Goal: Task Accomplishment & Management: Use online tool/utility

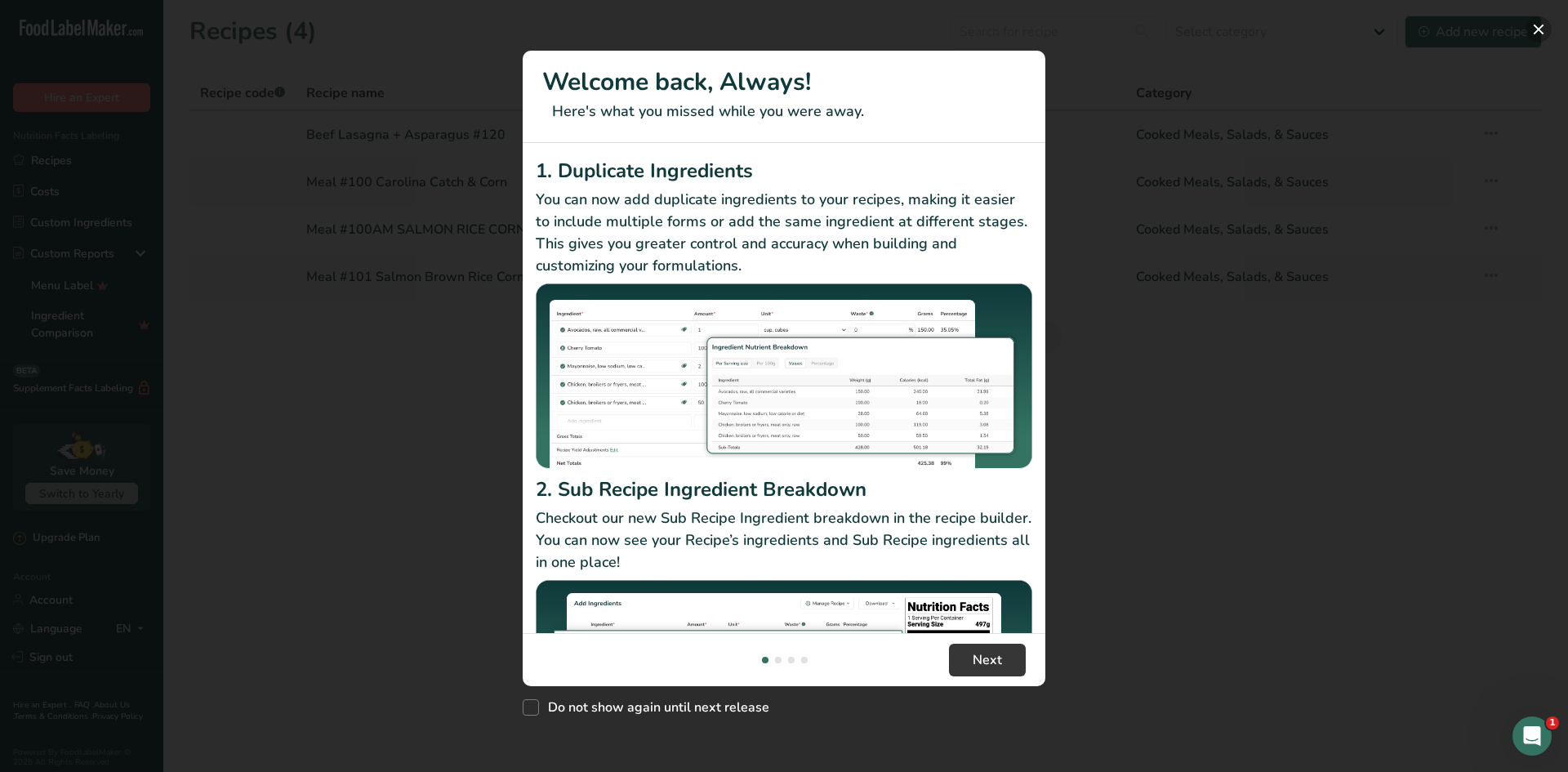
click at [1548, 28] on button "New Features" at bounding box center [1539, 29] width 27 height 27
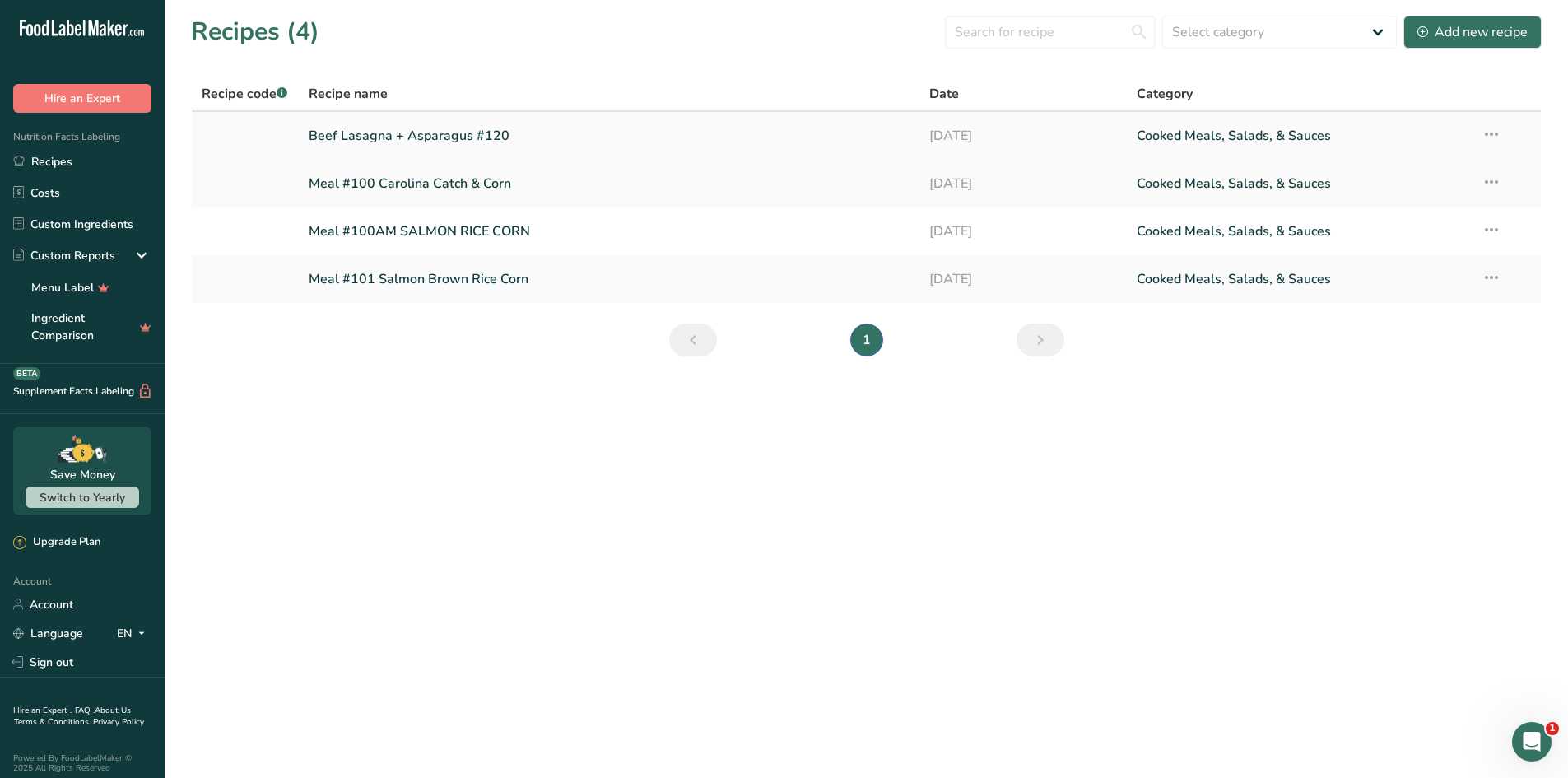
click at [1490, 131] on icon at bounding box center [1491, 134] width 20 height 29
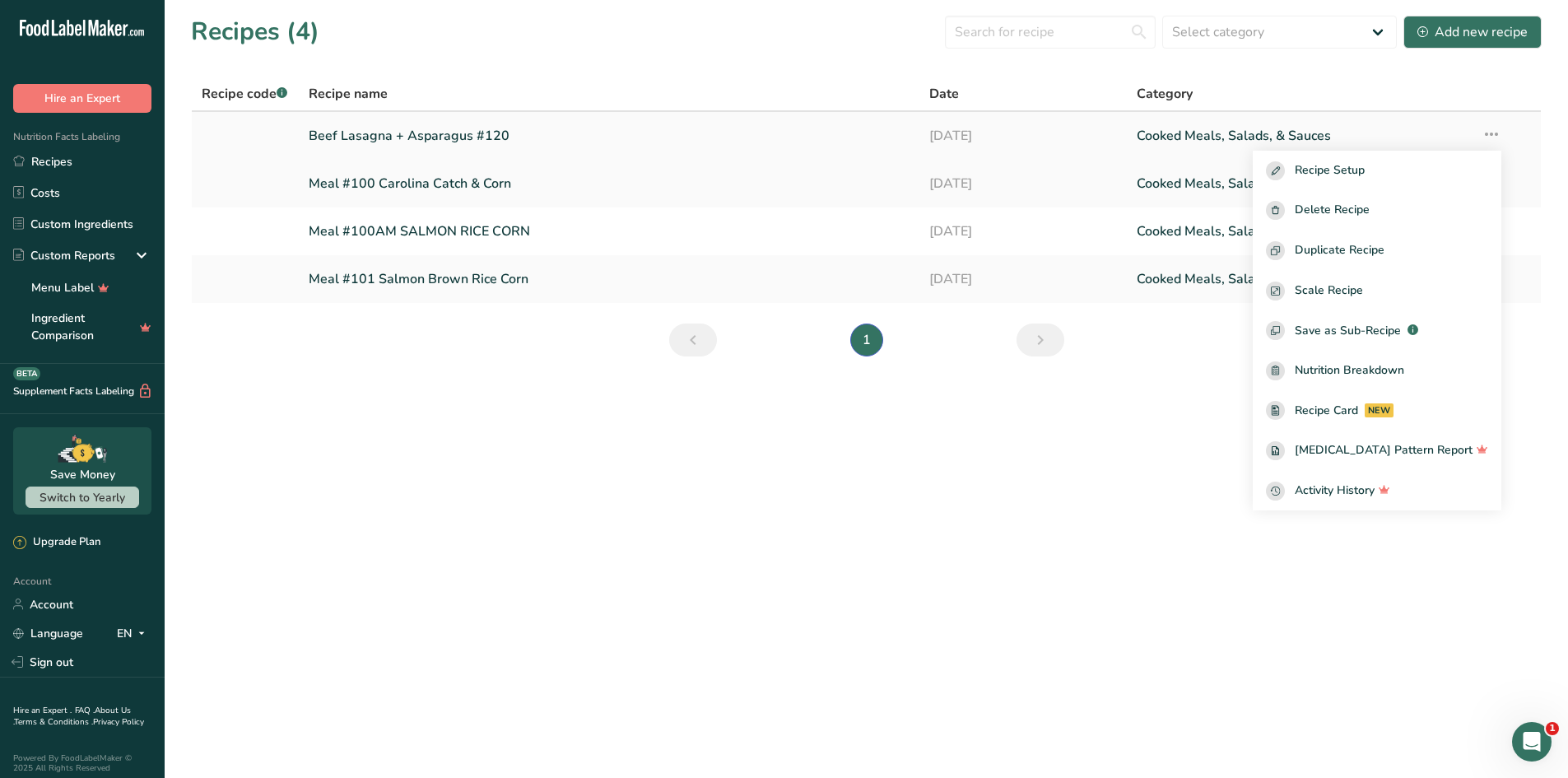
click at [409, 141] on link "Beef Lasagna + Asparagus #120" at bounding box center [609, 135] width 602 height 35
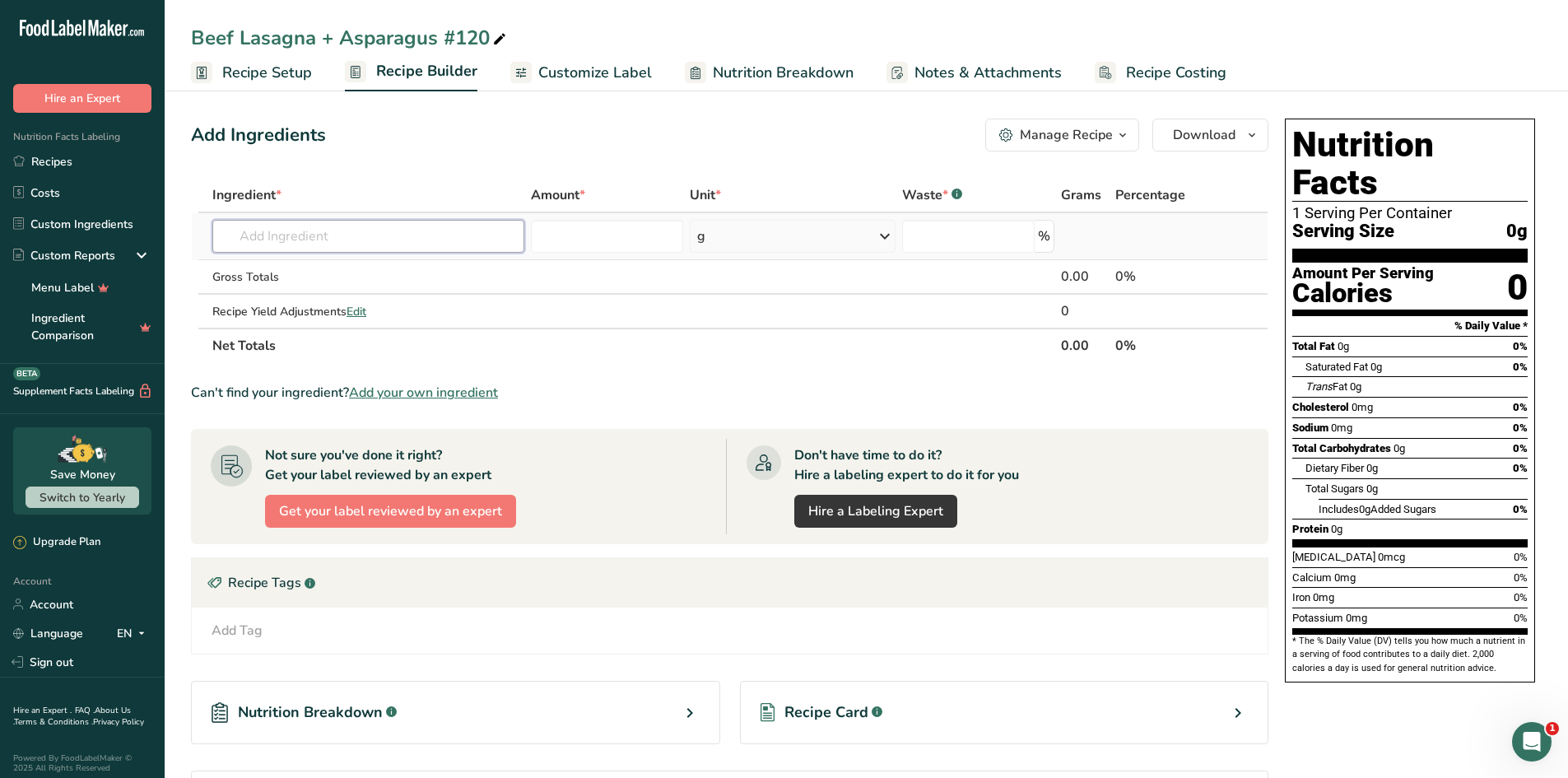
click at [411, 236] on input "text" at bounding box center [368, 236] width 312 height 33
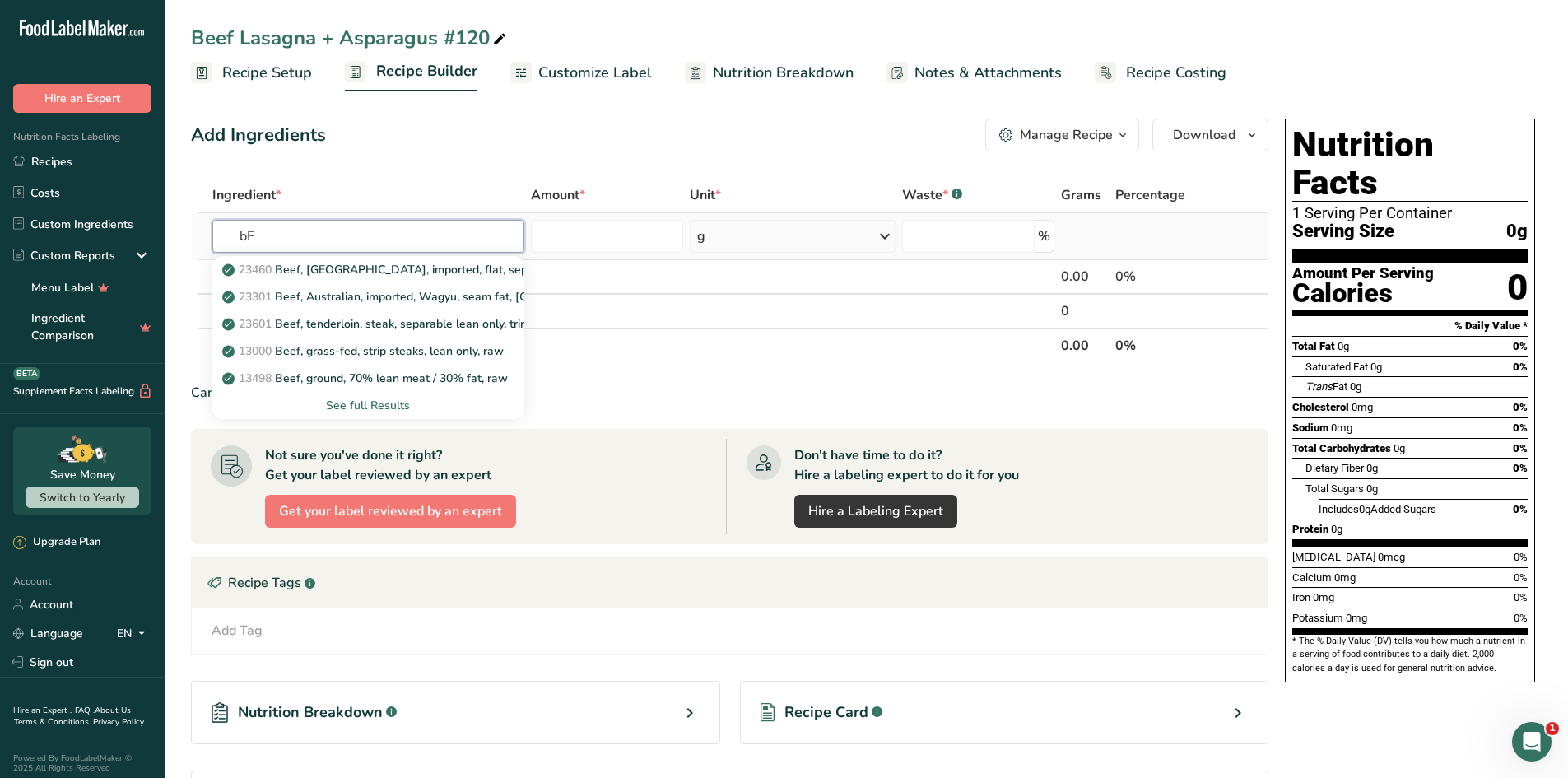
type input "b"
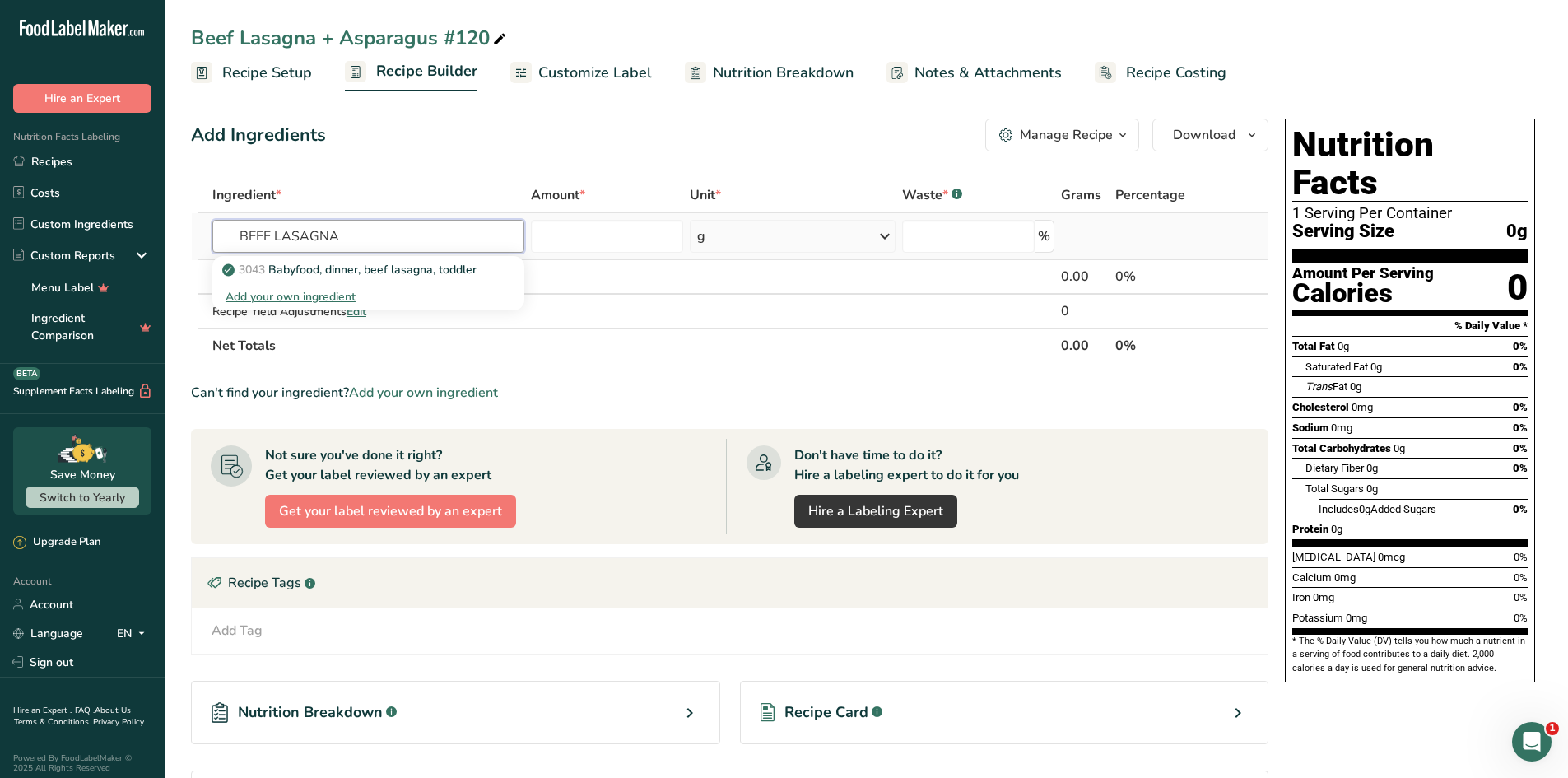
drag, startPoint x: 345, startPoint y: 238, endPoint x: 216, endPoint y: 239, distance: 129.0
click at [216, 239] on input "BEEF LASAGNA" at bounding box center [368, 236] width 312 height 33
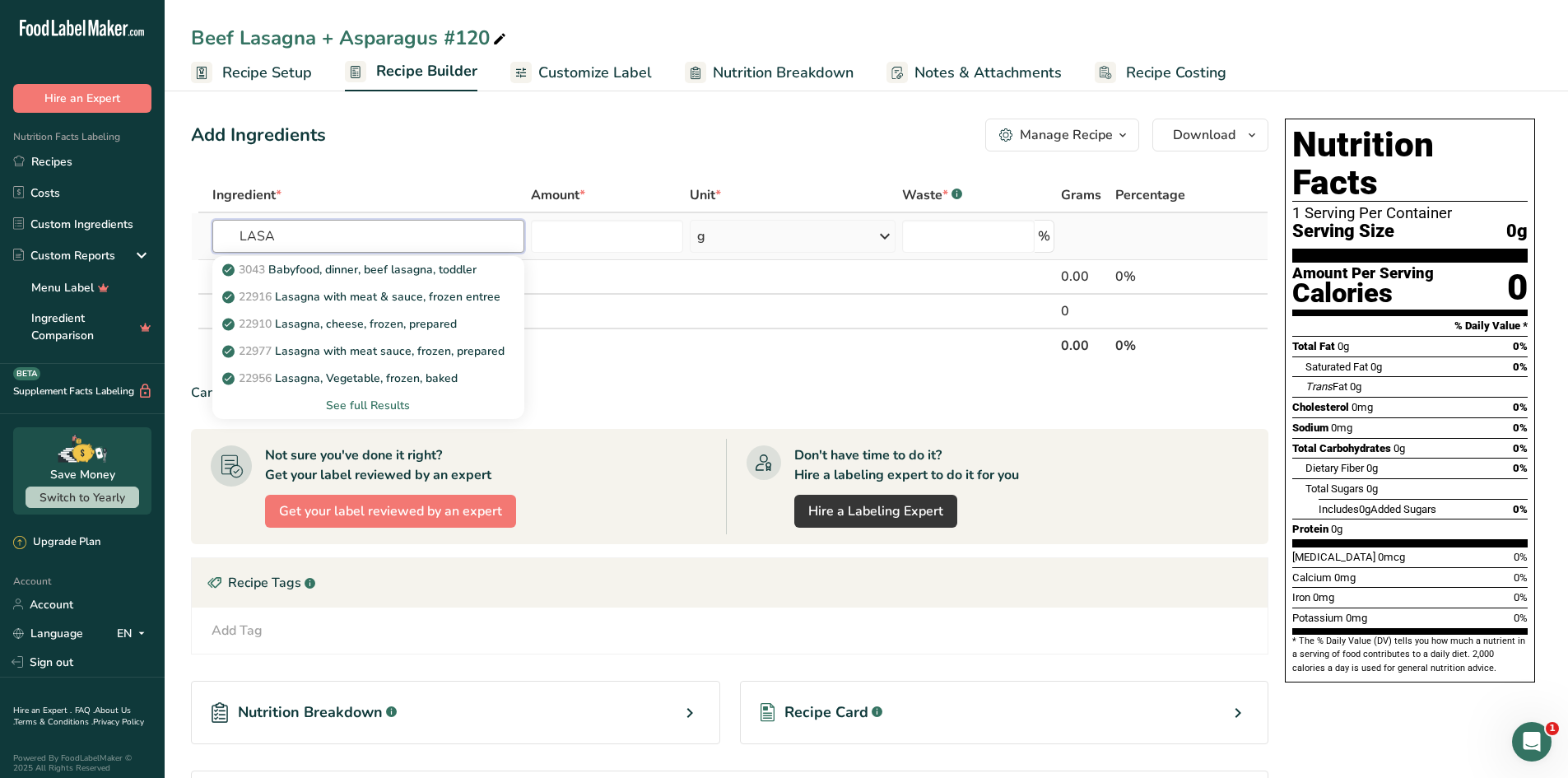
type input "LASA"
click at [367, 410] on div "See full Results" at bounding box center [368, 405] width 285 height 17
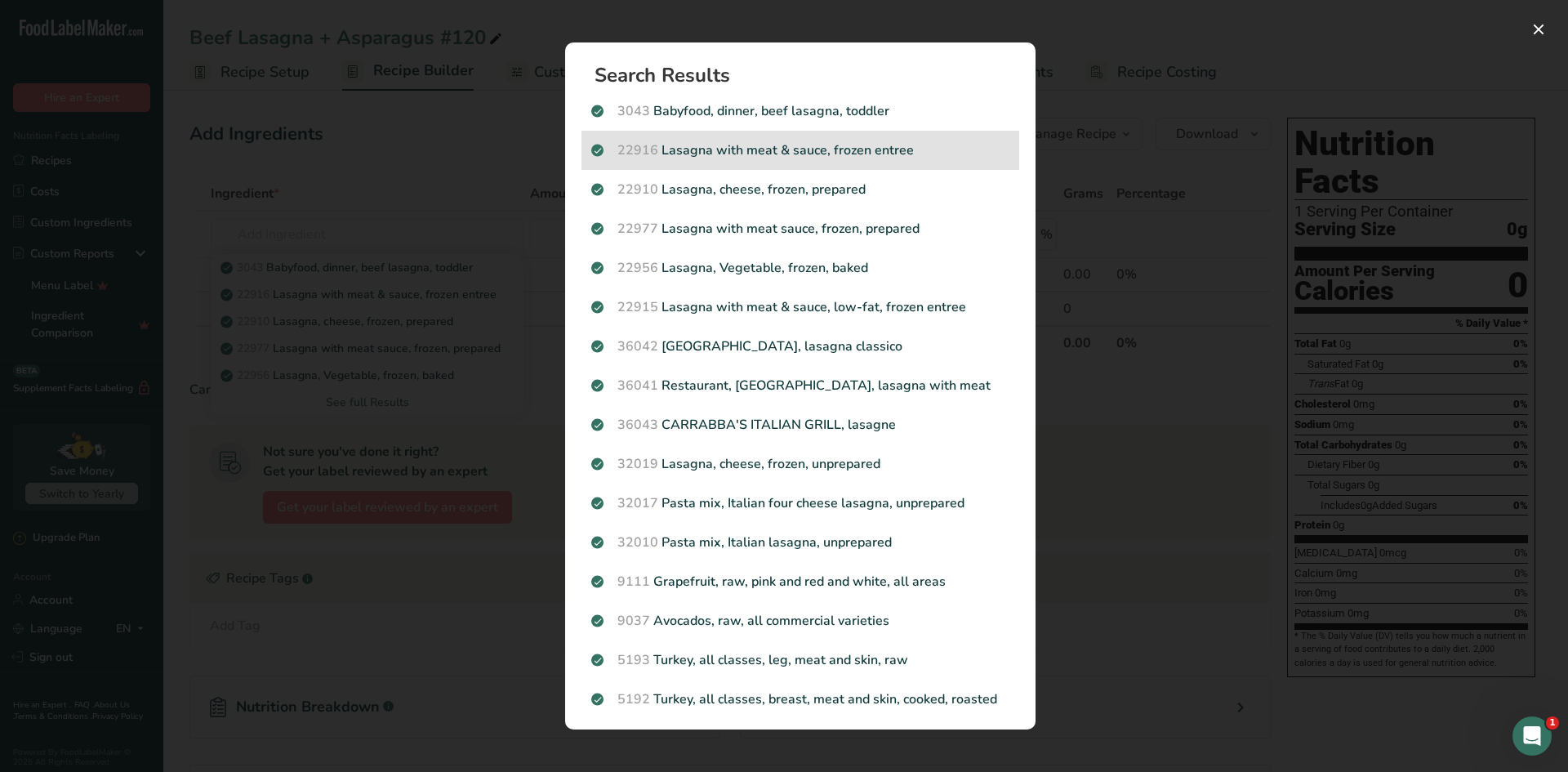
click at [731, 161] on div "22916 Lasagna with meat & sauce, frozen entree" at bounding box center [801, 151] width 438 height 39
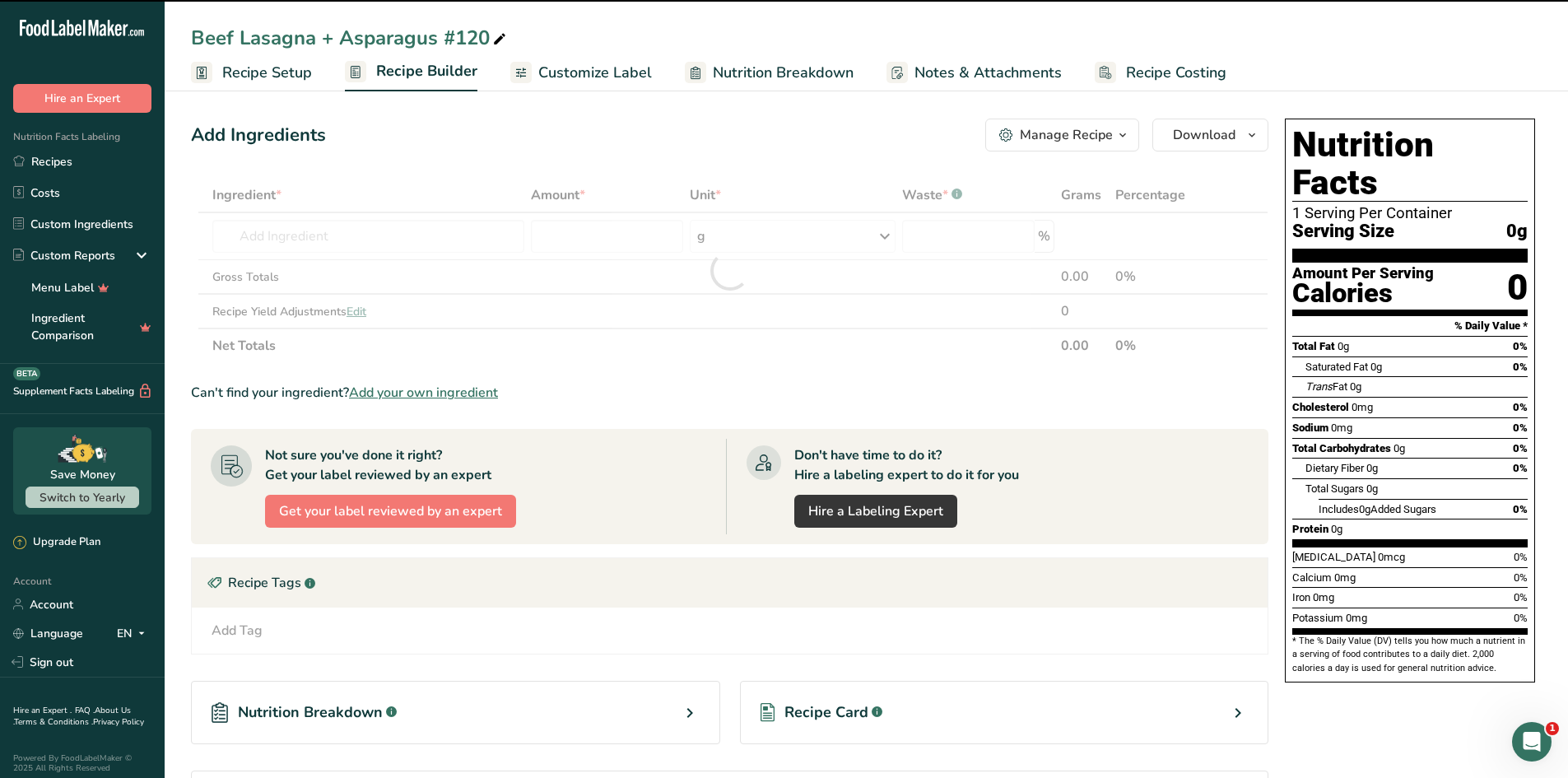
type input "0"
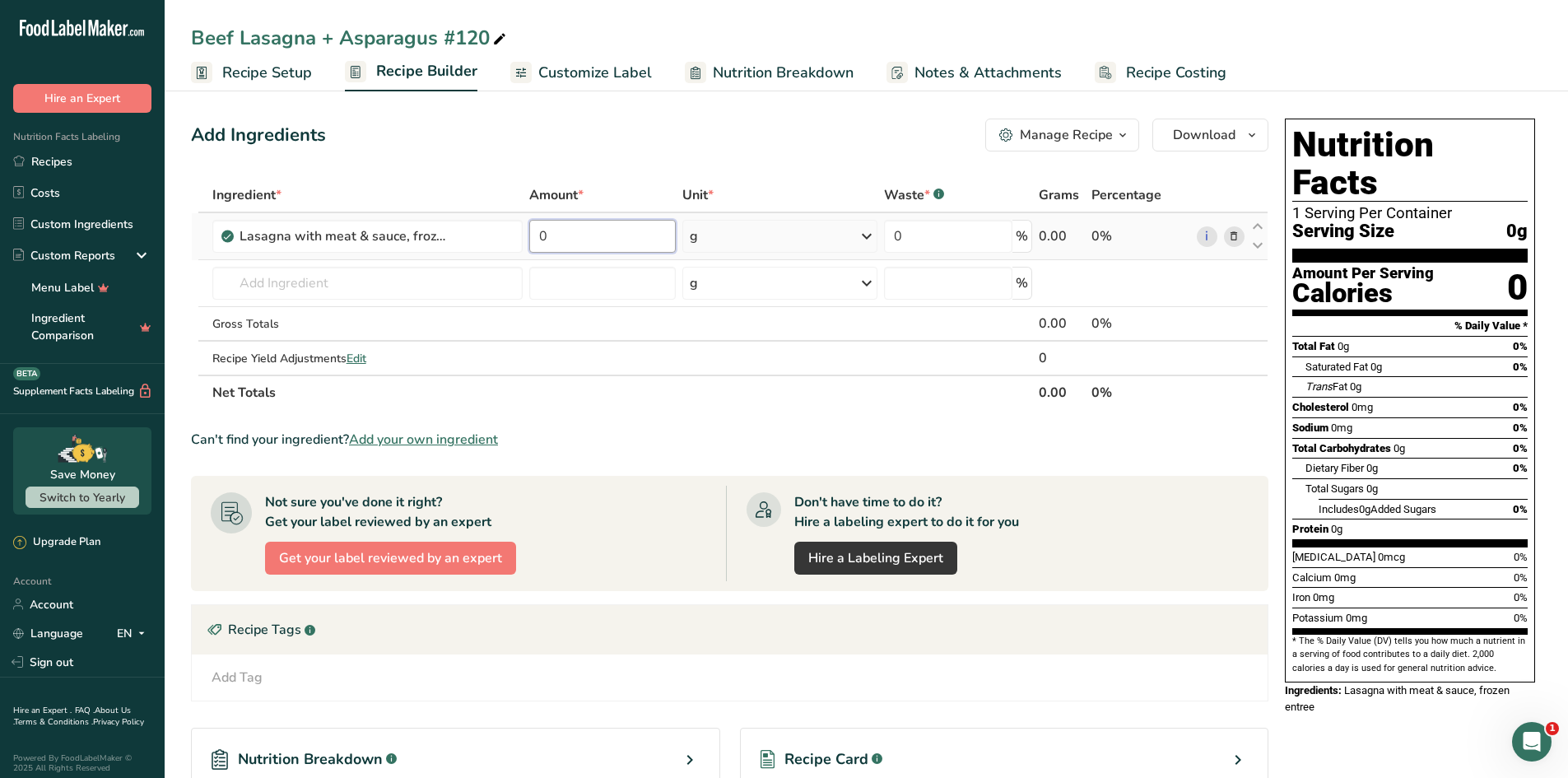
click at [652, 248] on input "0" at bounding box center [603, 236] width 147 height 33
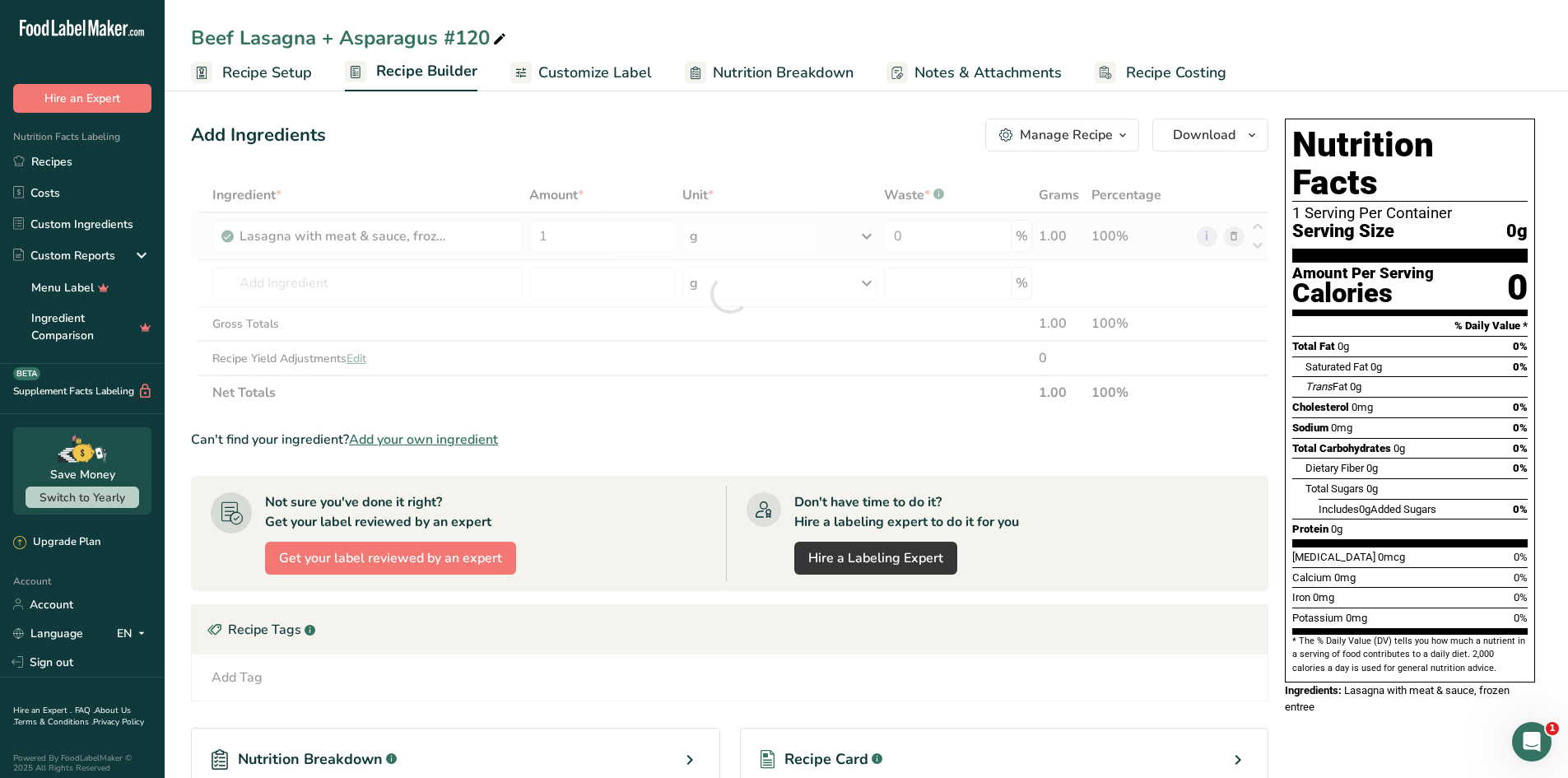
click at [766, 239] on div "Ingredient * Amount * Unit * Waste * .a-a{fill:#347362;}.b-a{fill:#fff;} Grams …" at bounding box center [730, 293] width 1078 height 232
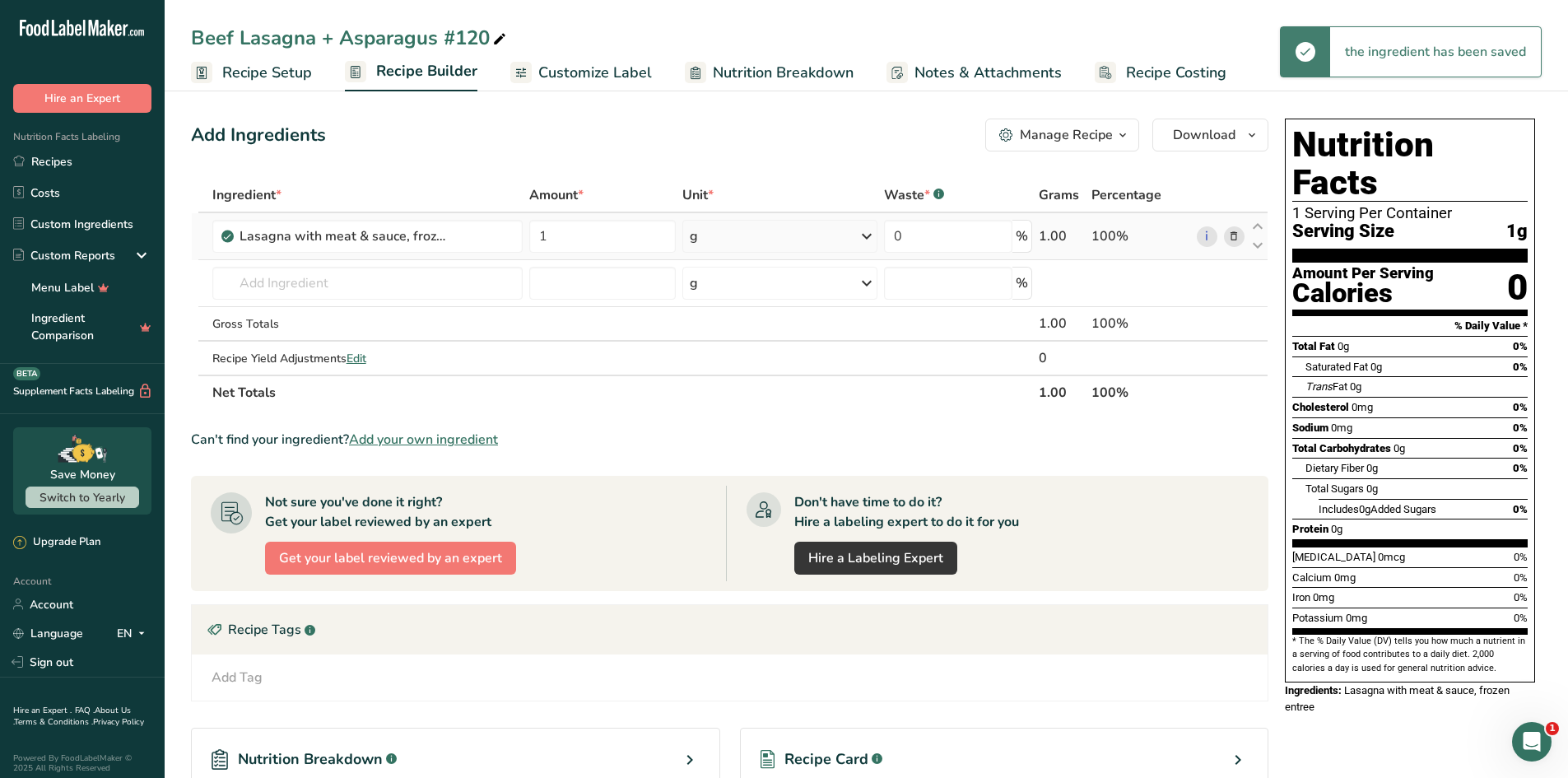
click at [825, 236] on div "g" at bounding box center [780, 236] width 195 height 33
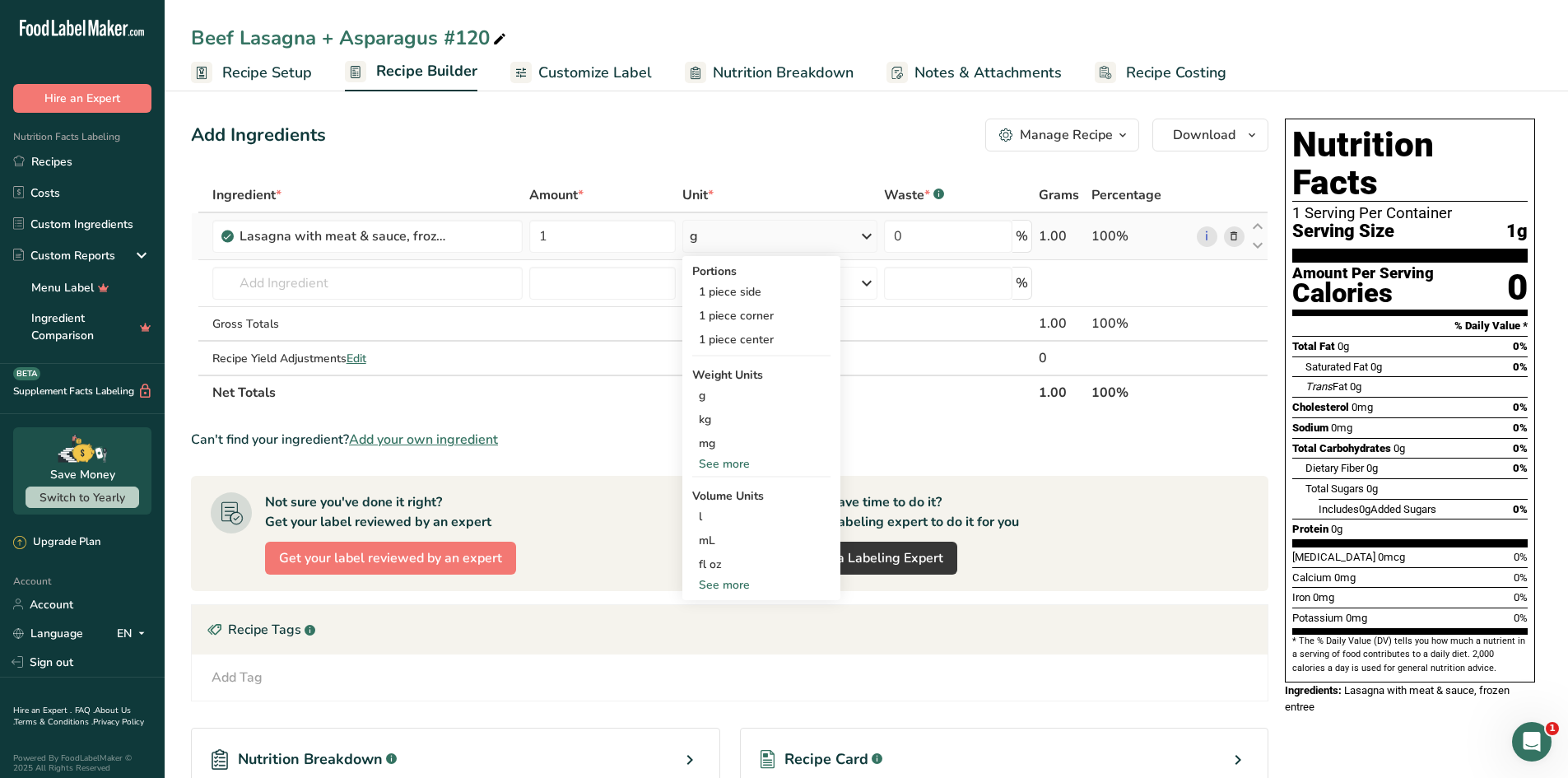
click at [720, 582] on div "See more" at bounding box center [761, 585] width 138 height 17
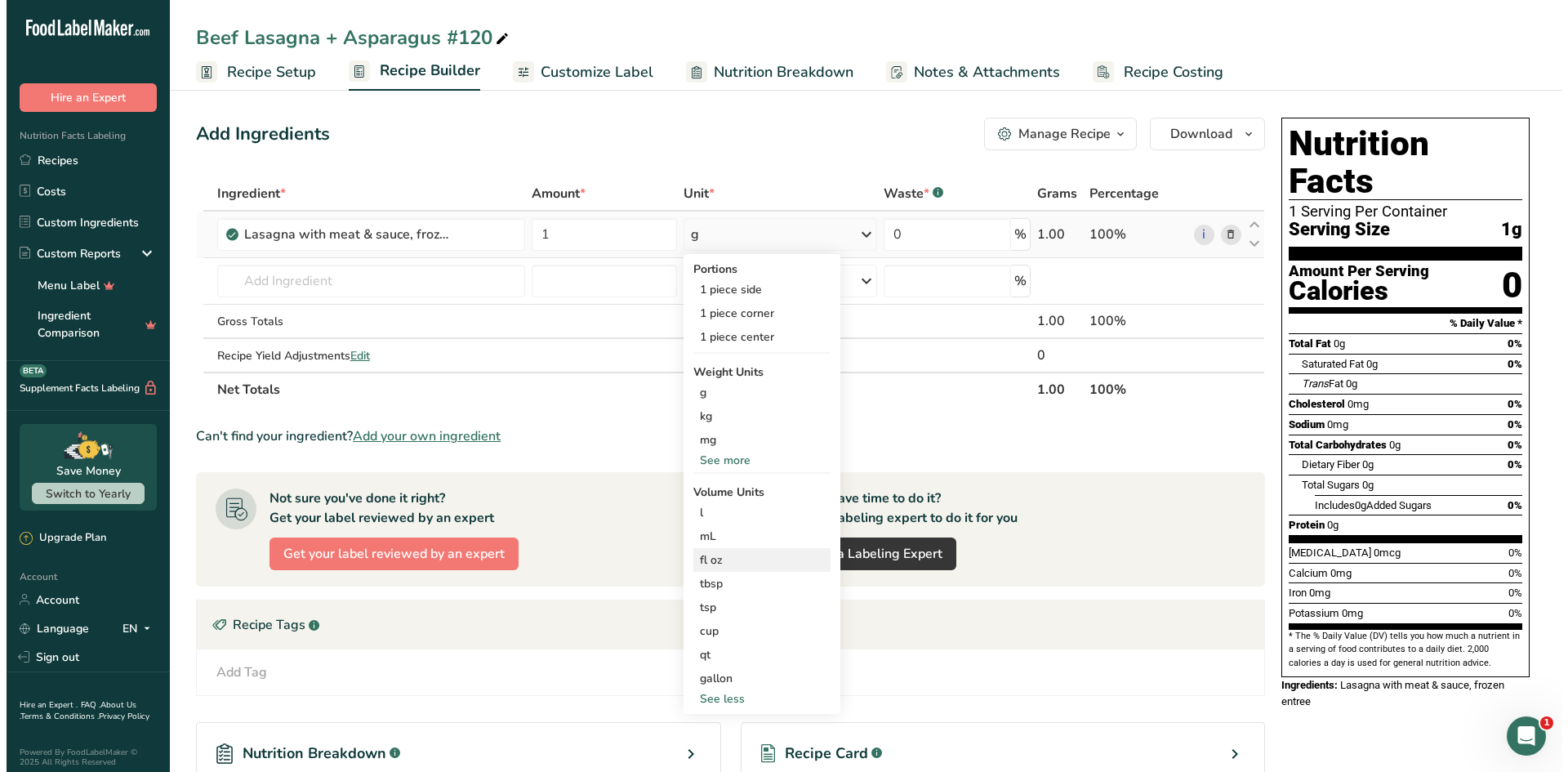
scroll to position [81, 0]
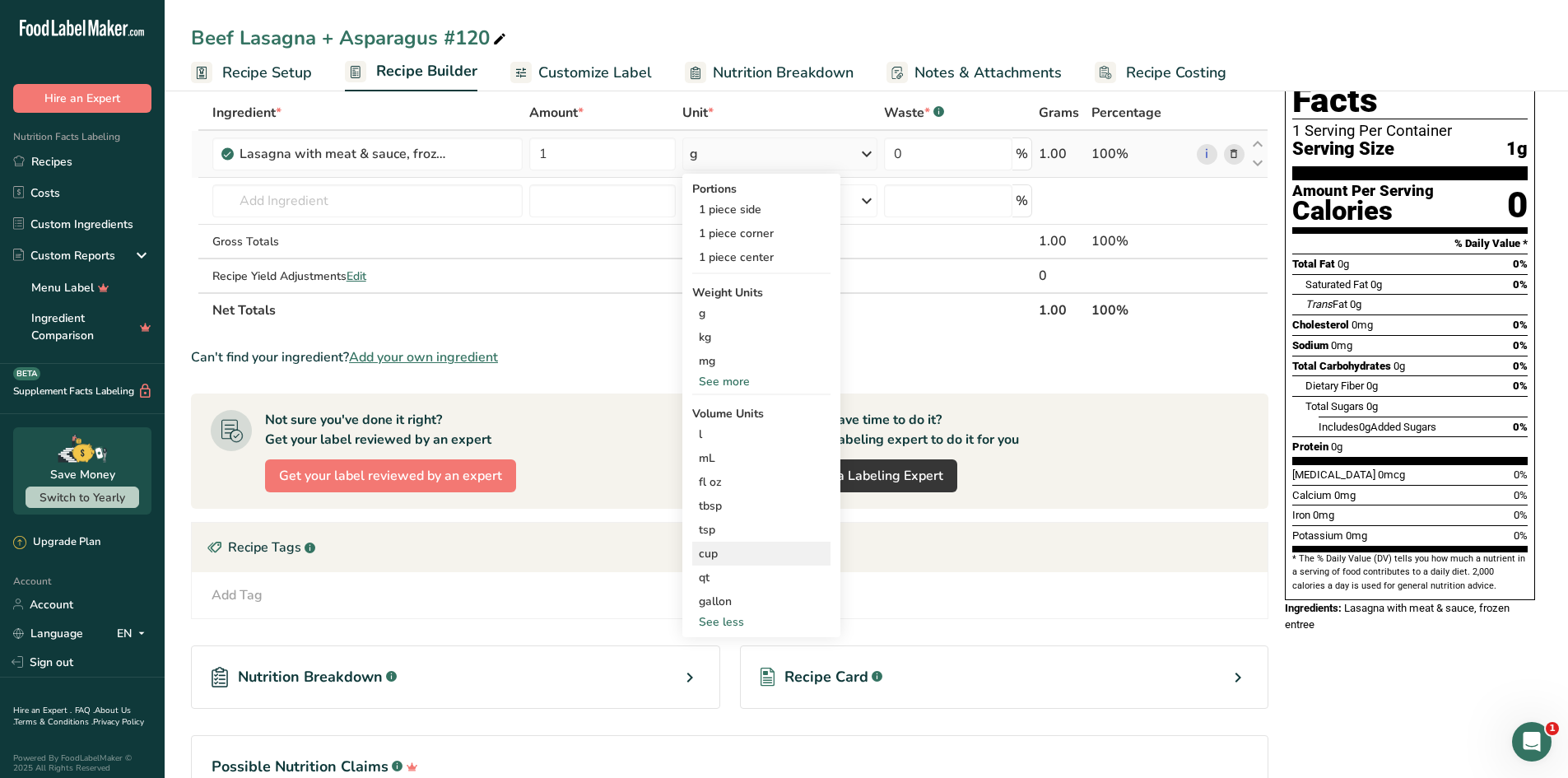
click at [719, 561] on div "cup" at bounding box center [761, 554] width 125 height 17
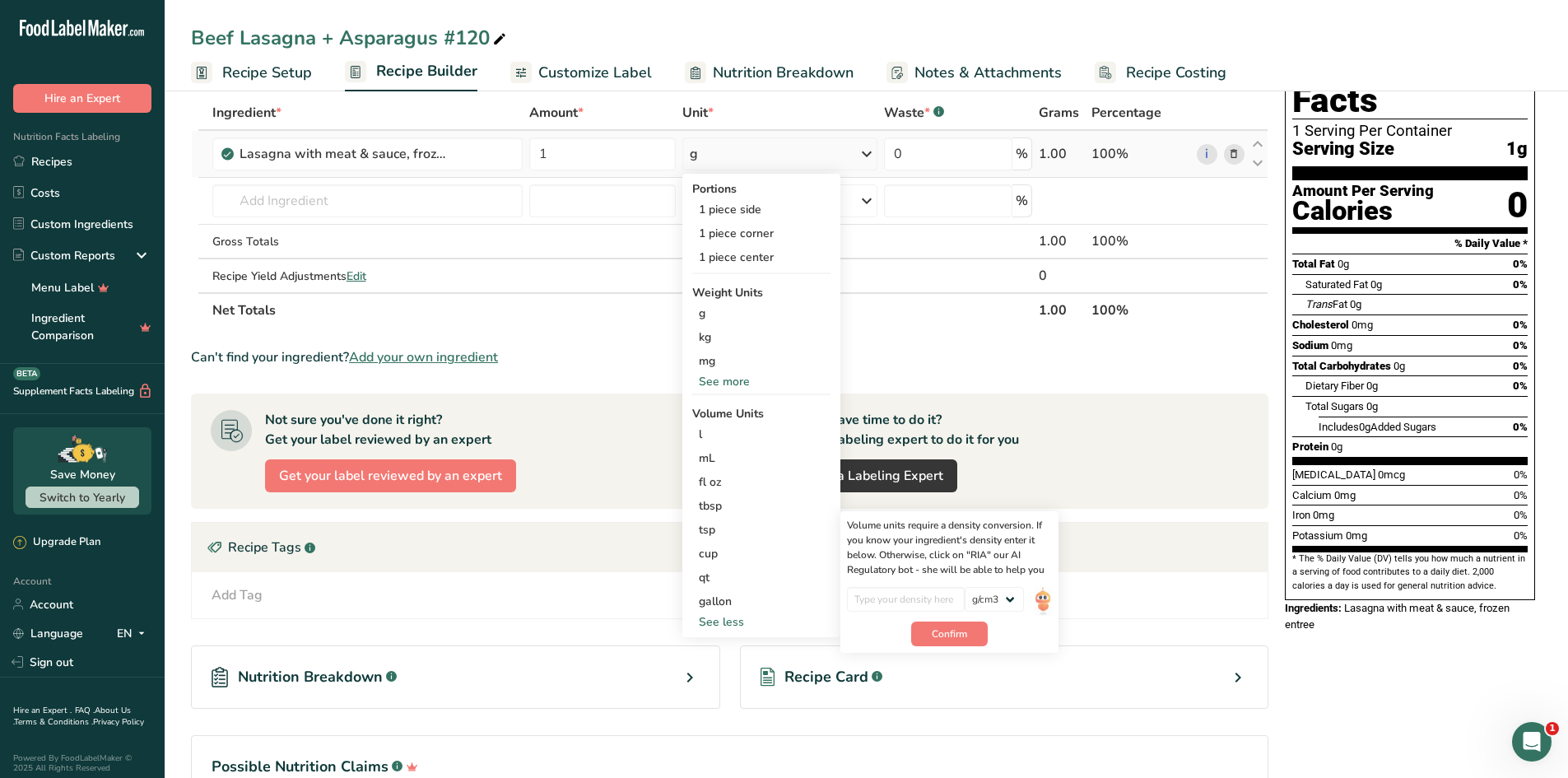
click at [743, 377] on div "See more" at bounding box center [761, 382] width 138 height 17
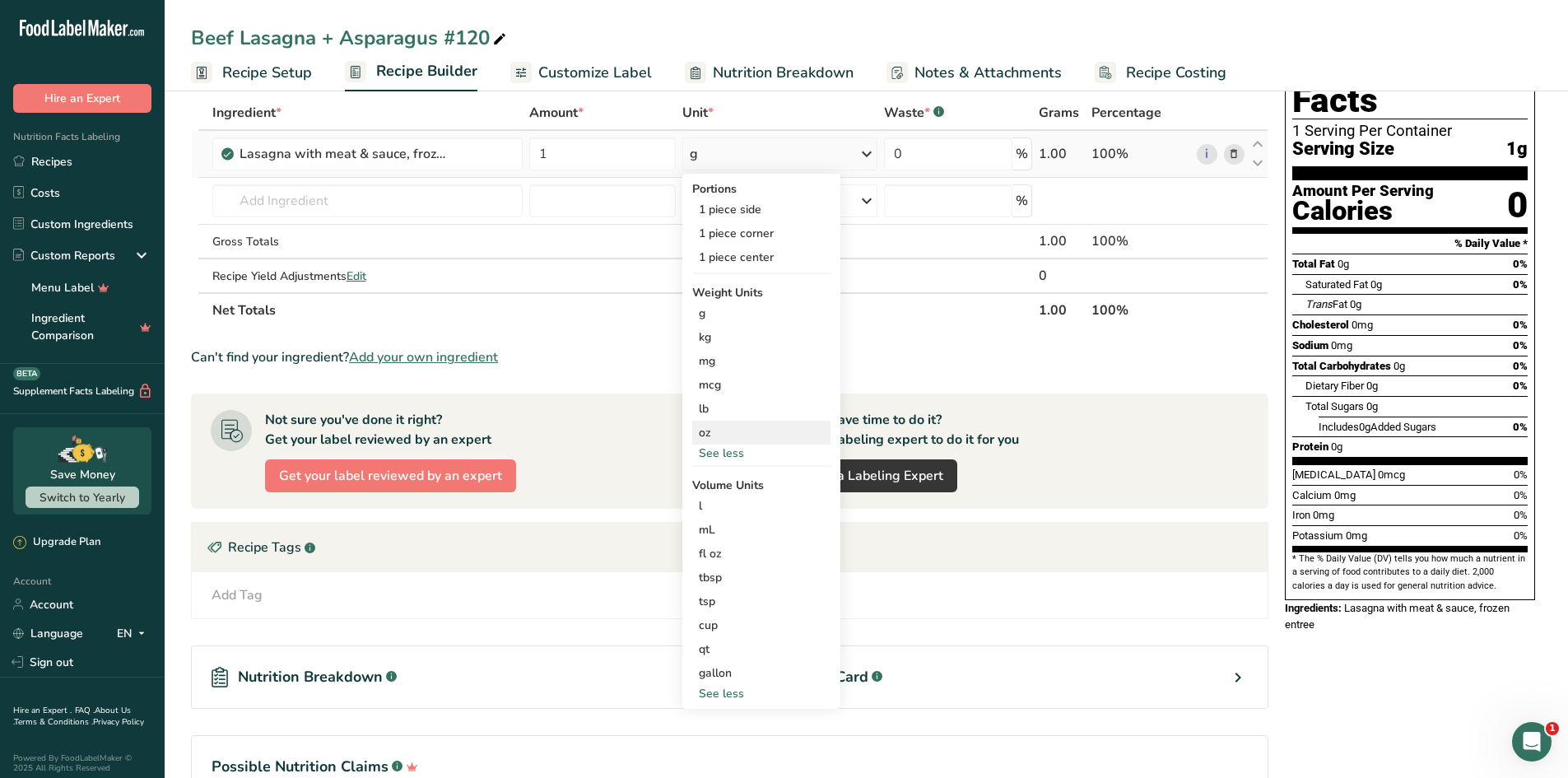
click at [734, 425] on div "oz" at bounding box center [761, 433] width 138 height 24
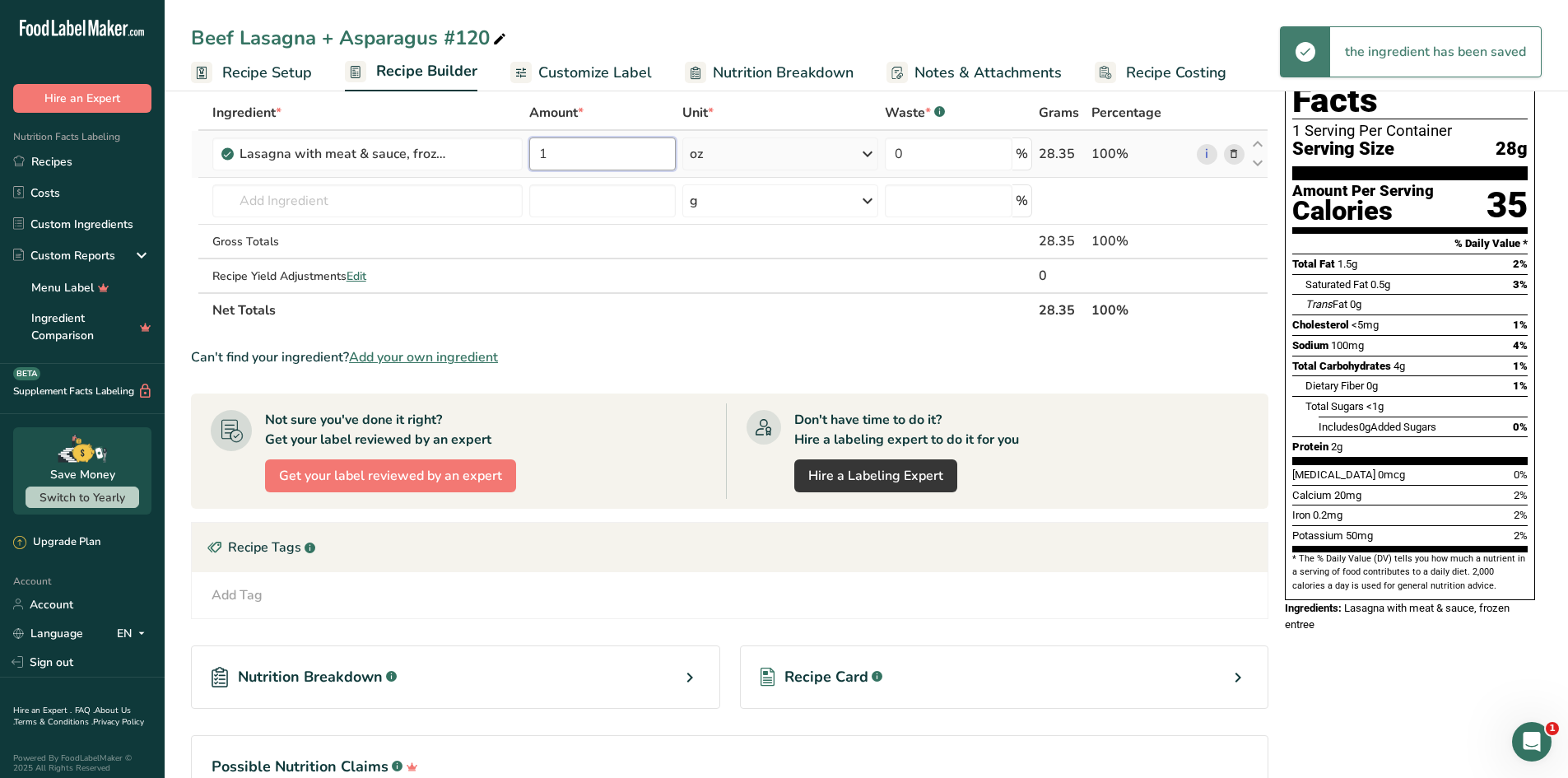
drag, startPoint x: 571, startPoint y: 159, endPoint x: 525, endPoint y: 160, distance: 46.0
click at [526, 160] on td "1" at bounding box center [603, 154] width 153 height 47
type input "2"
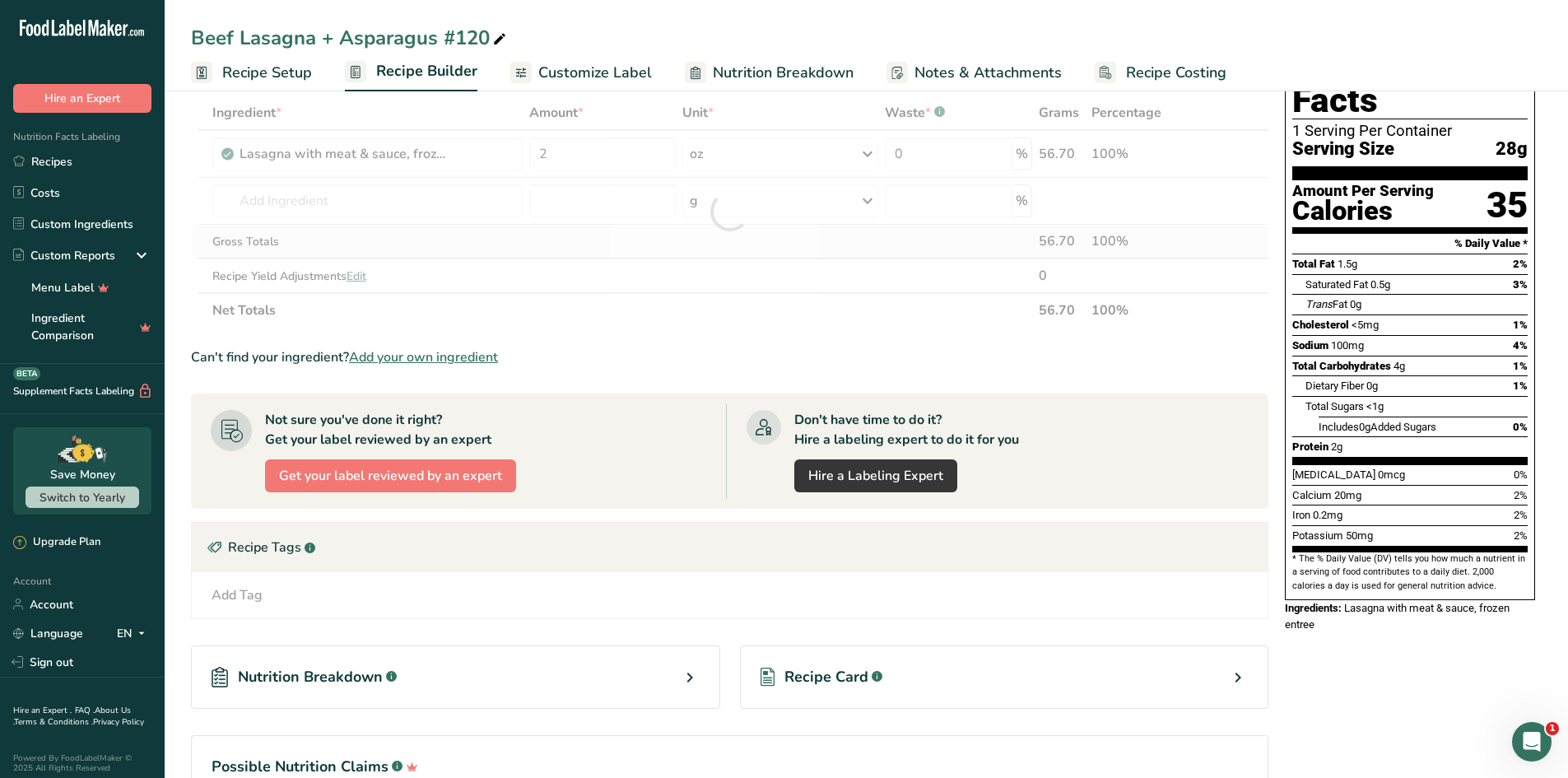
click at [591, 252] on div "Ingredient * Amount * Unit * Waste * .a-a{fill:#347362;}.b-a{fill:#fff;} Grams …" at bounding box center [730, 211] width 1078 height 232
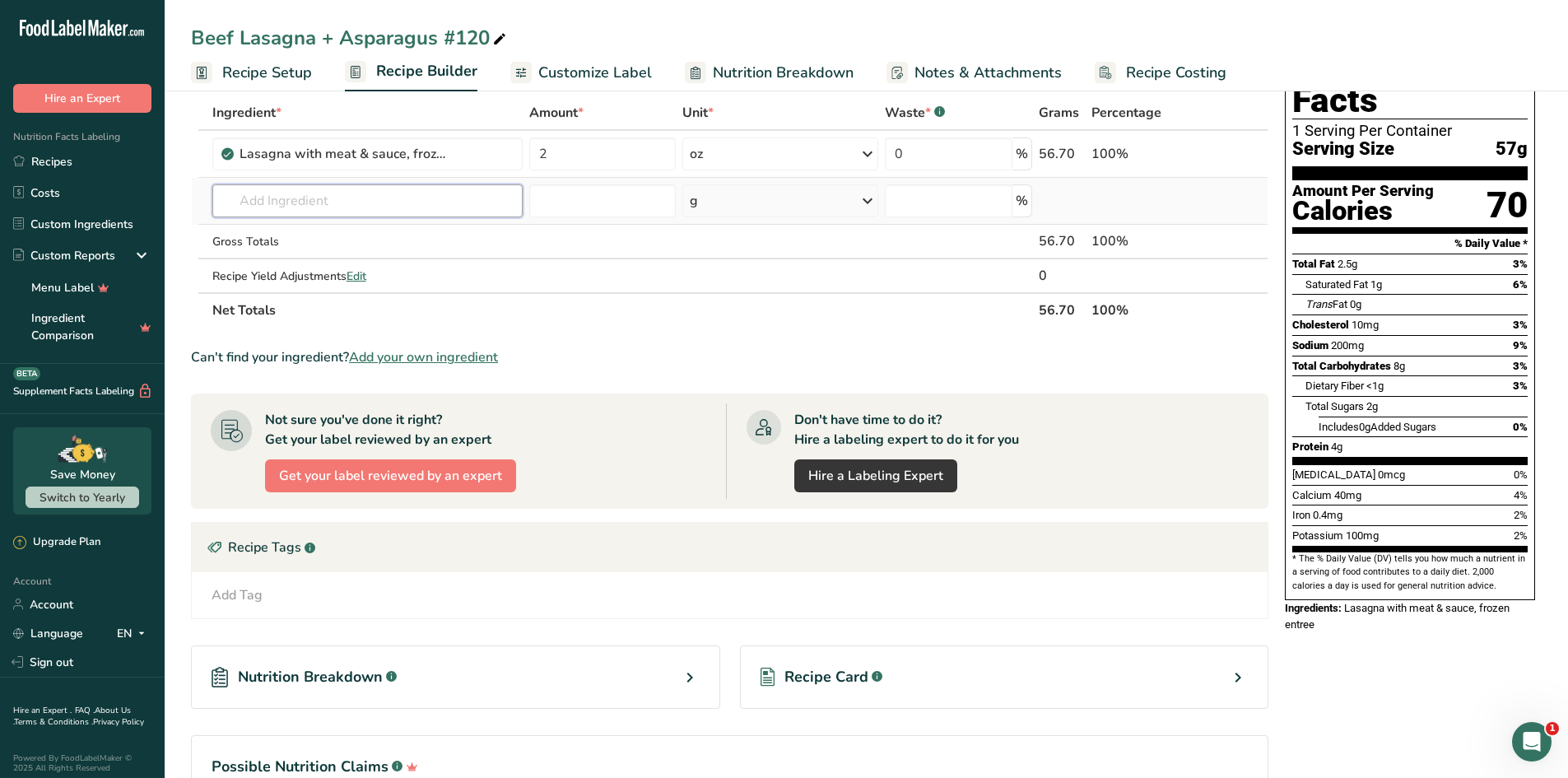
click at [387, 207] on input "text" at bounding box center [367, 201] width 310 height 33
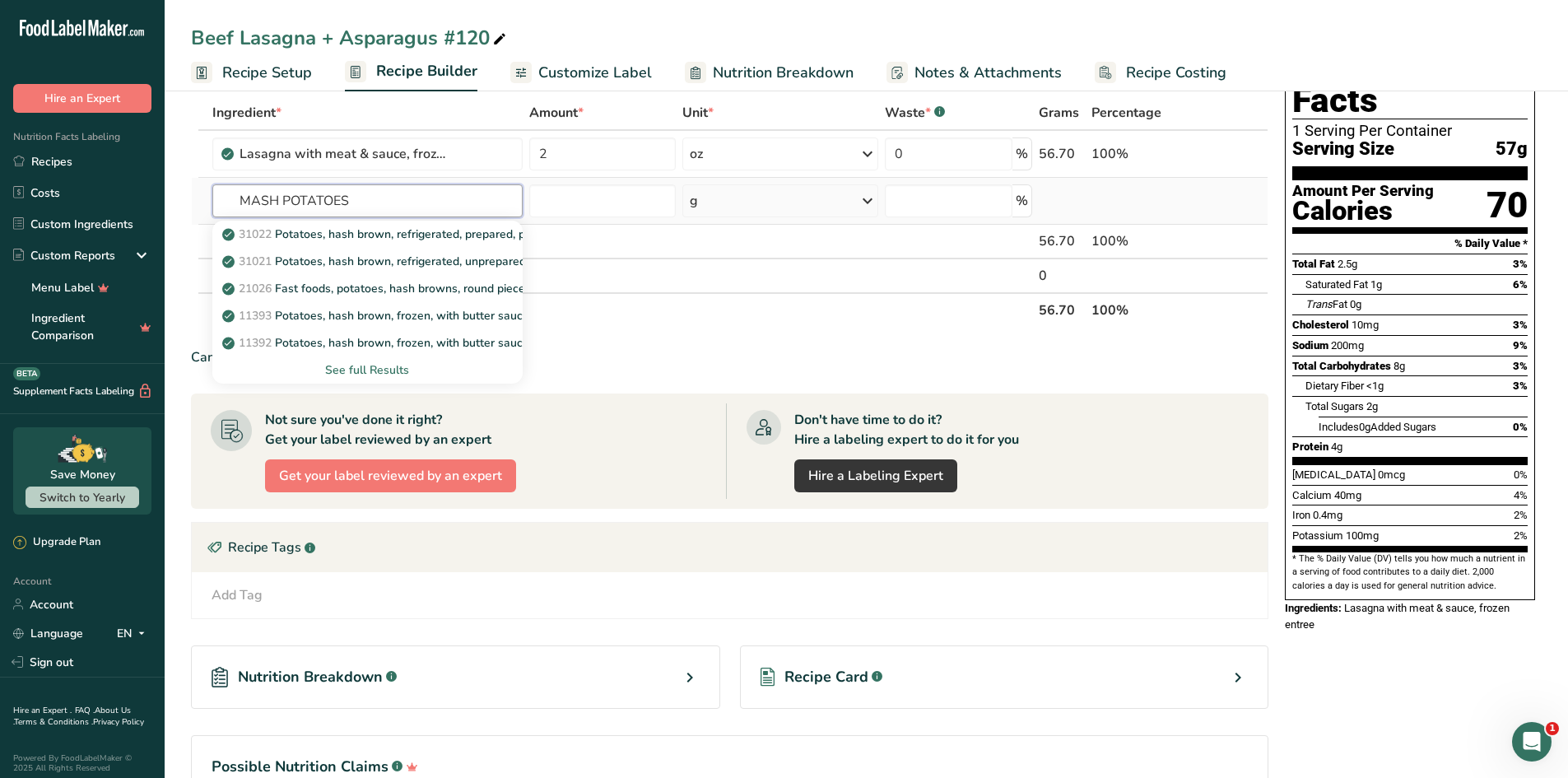
type input "MASH POTATOES"
click at [365, 370] on div "See full Results" at bounding box center [367, 370] width 284 height 17
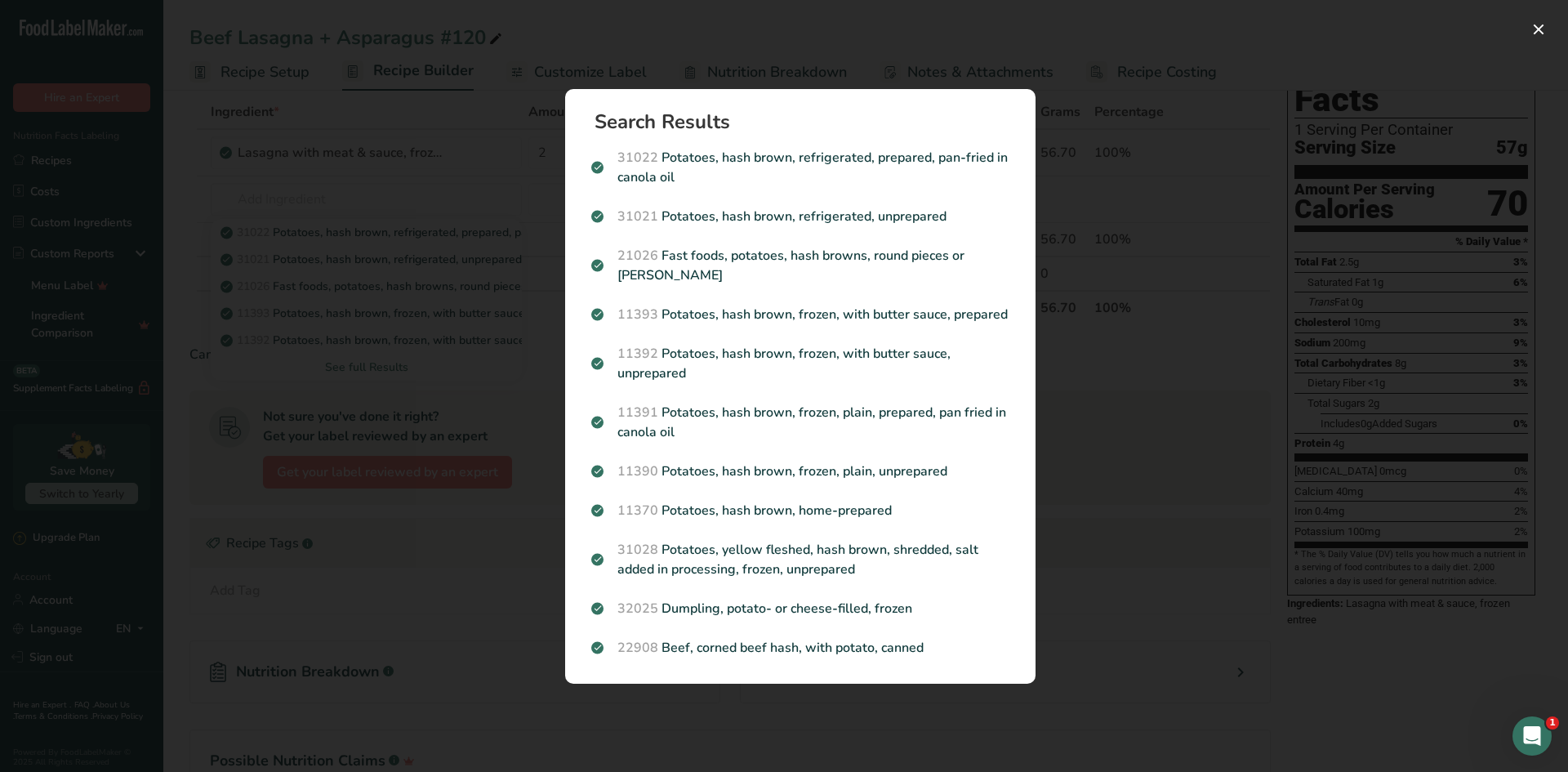
click at [506, 262] on div "Search results modal" at bounding box center [784, 386] width 1568 height 772
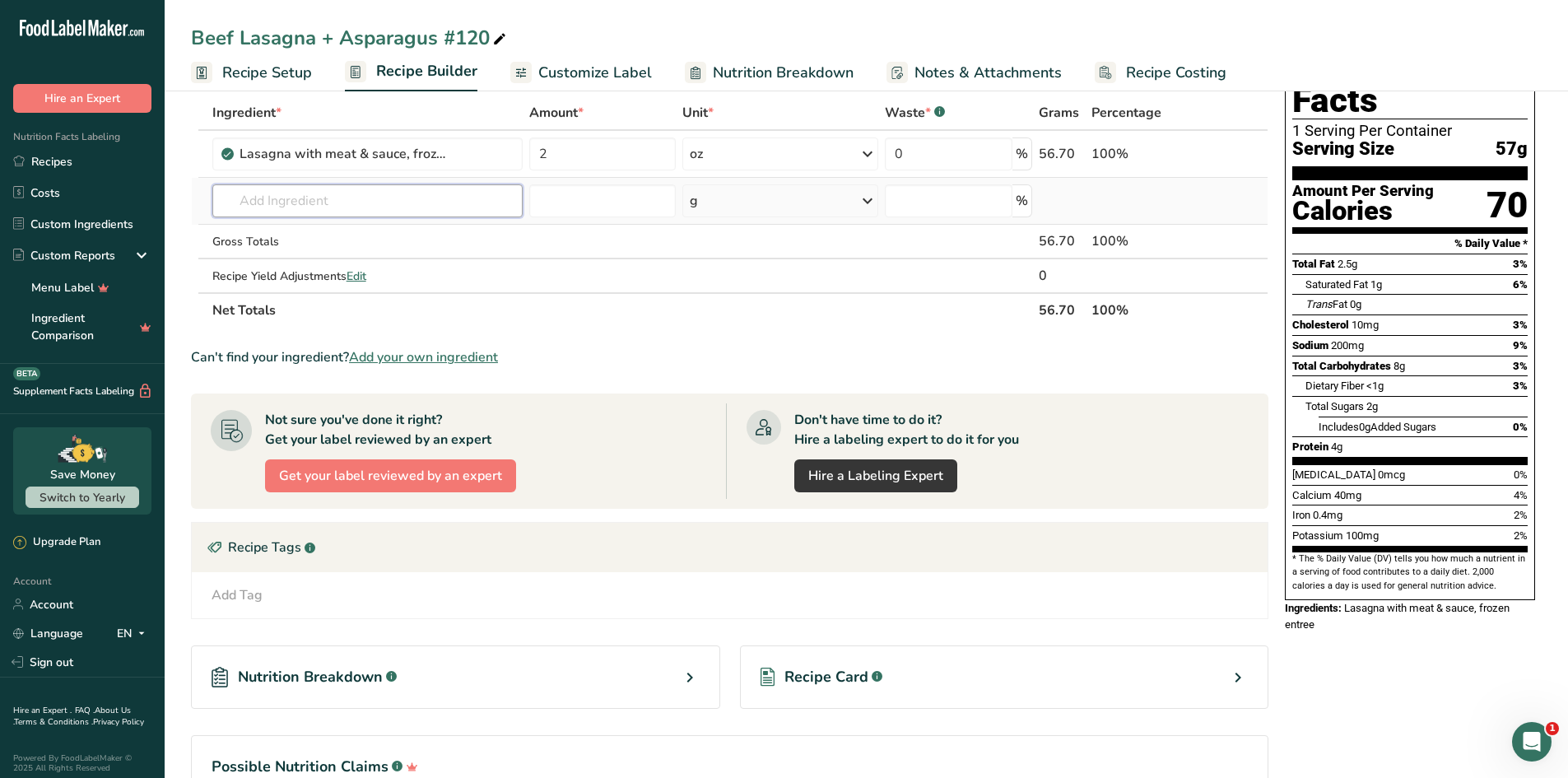
click at [280, 208] on input "text" at bounding box center [367, 201] width 310 height 33
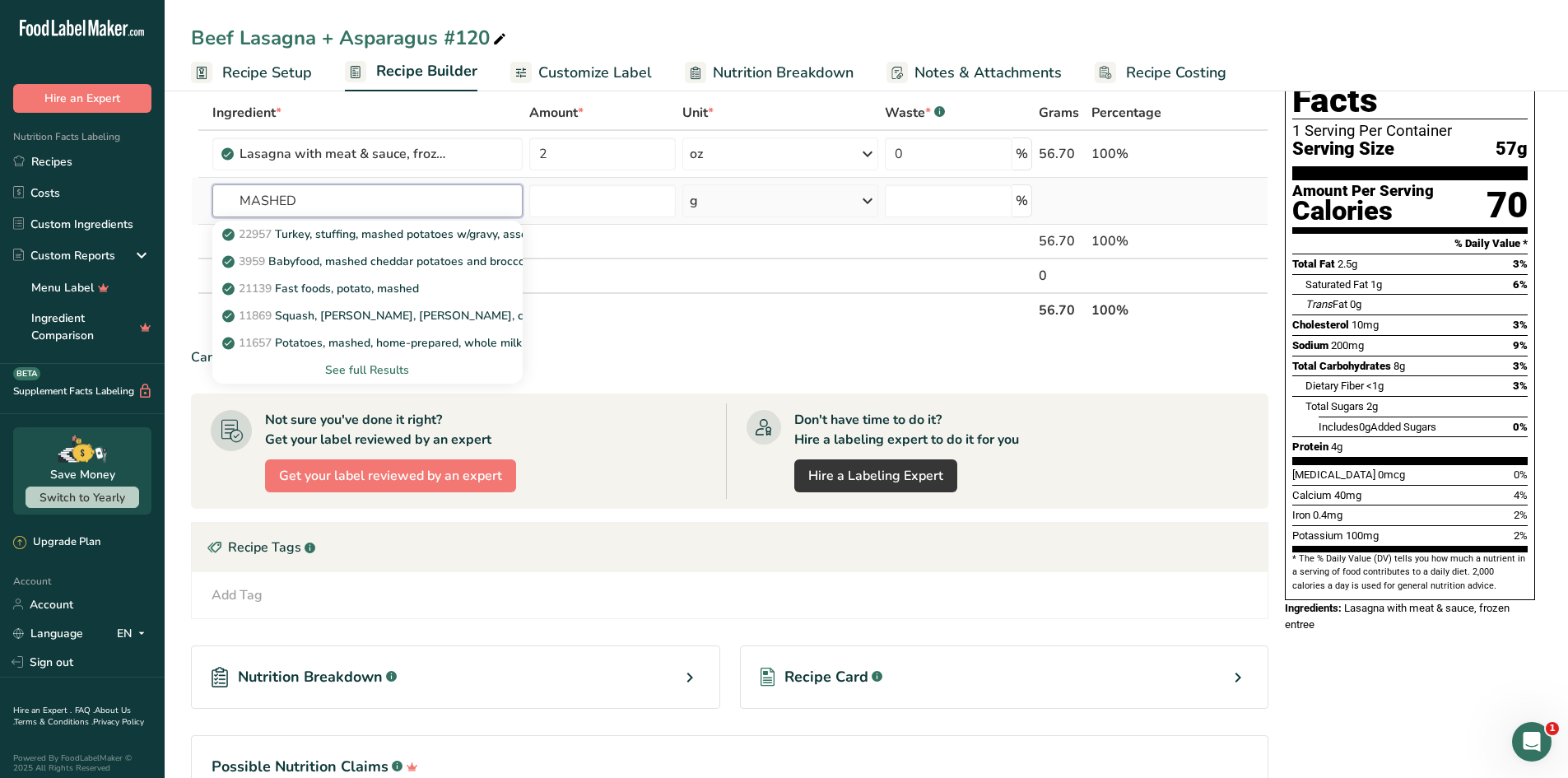
type input "MASHED"
click at [383, 373] on div "See full Results" at bounding box center [367, 370] width 284 height 17
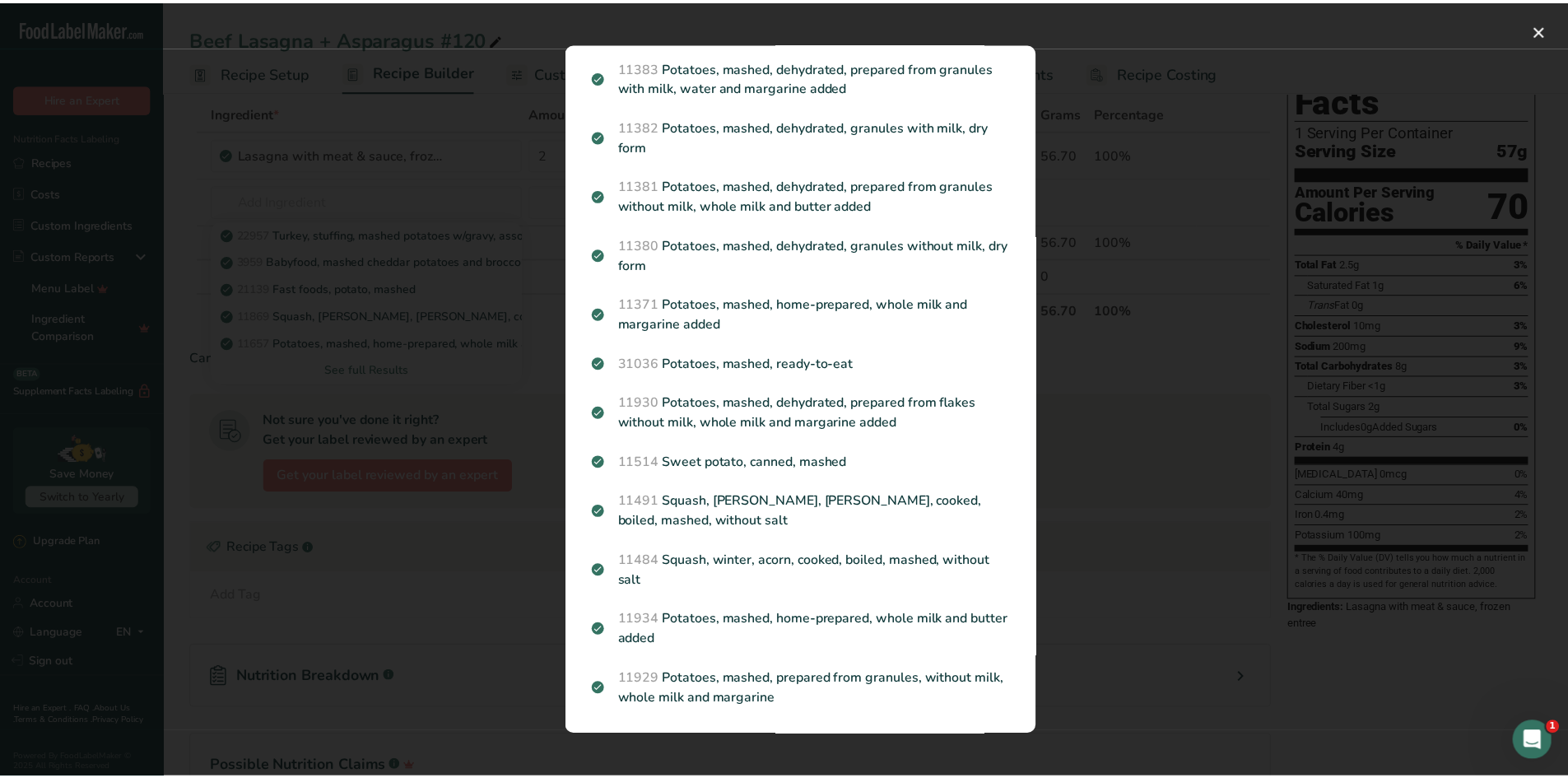
scroll to position [461, 0]
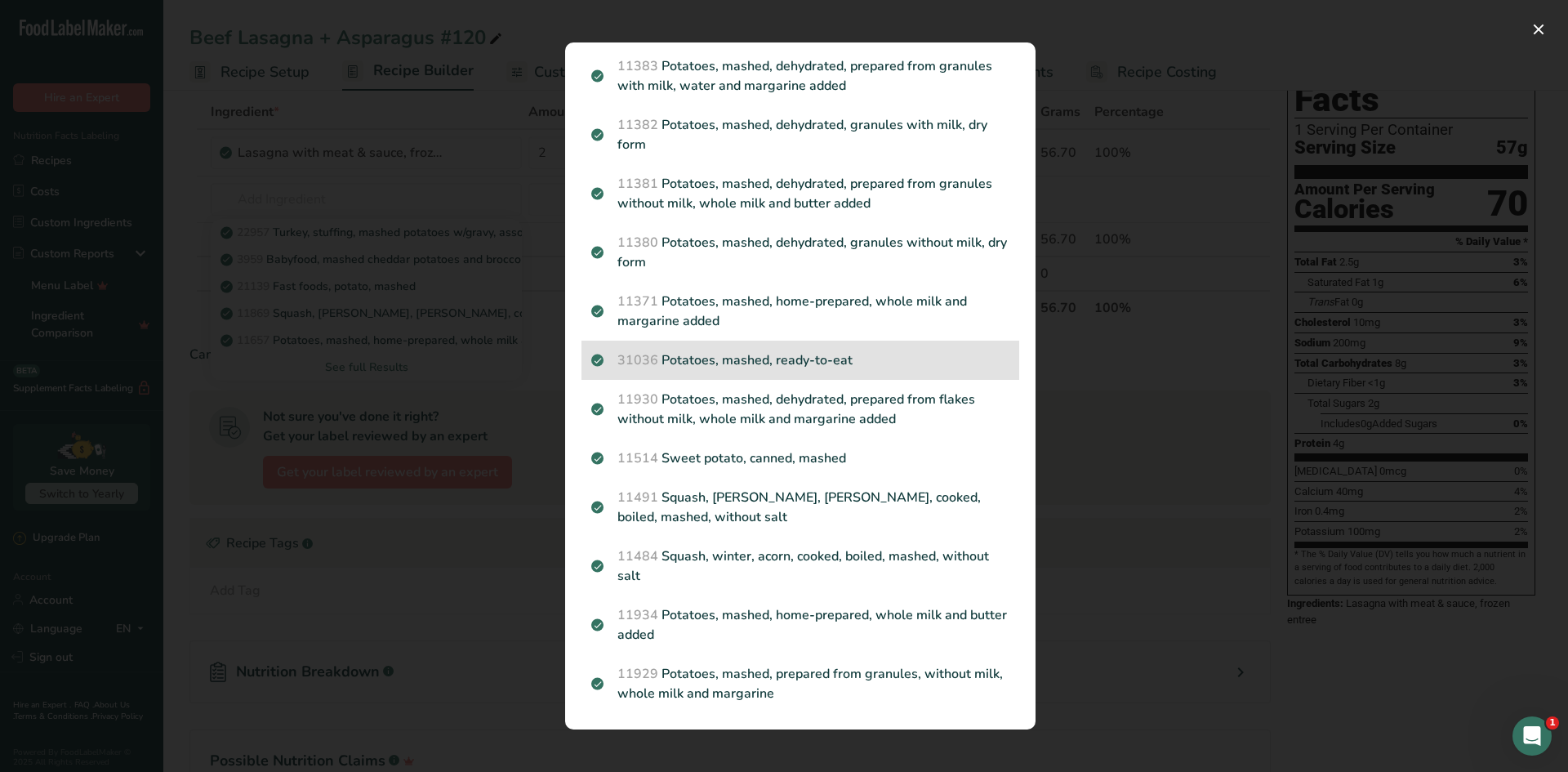
click at [875, 359] on p "31036 Potatoes, mashed, ready-to-eat" at bounding box center [800, 360] width 418 height 20
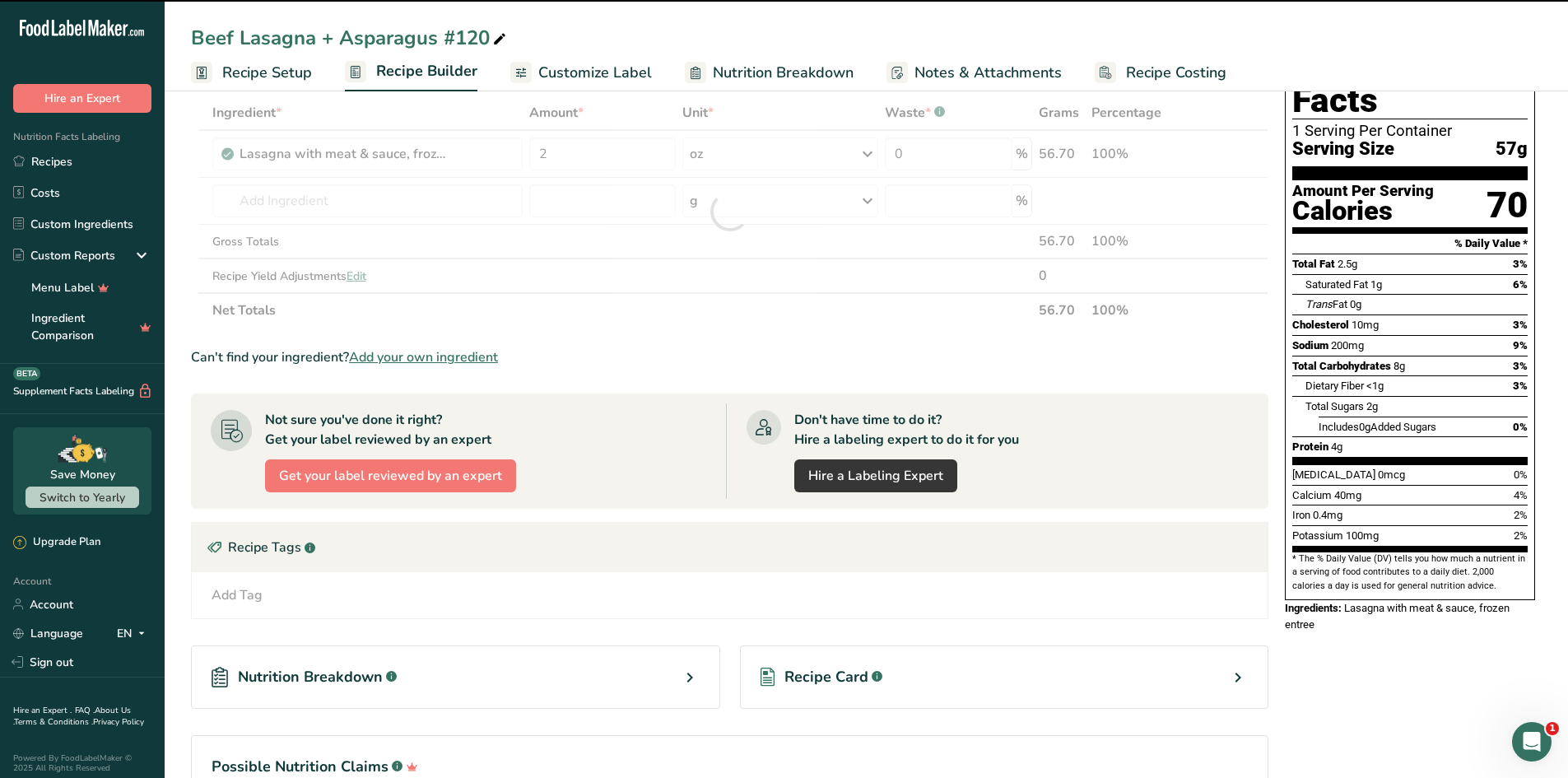
type input "0"
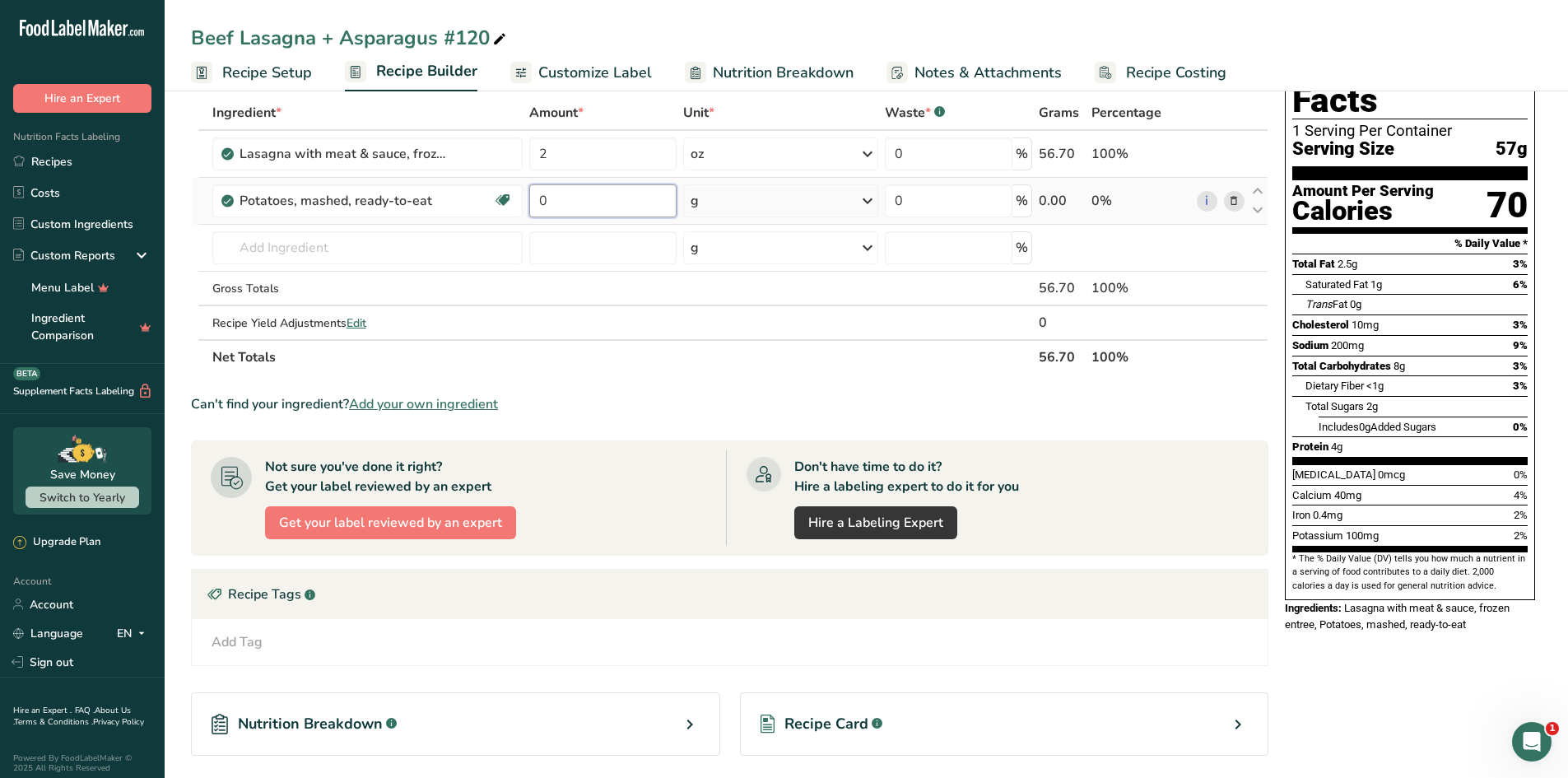
click at [654, 207] on input "0" at bounding box center [603, 201] width 147 height 33
type input "1"
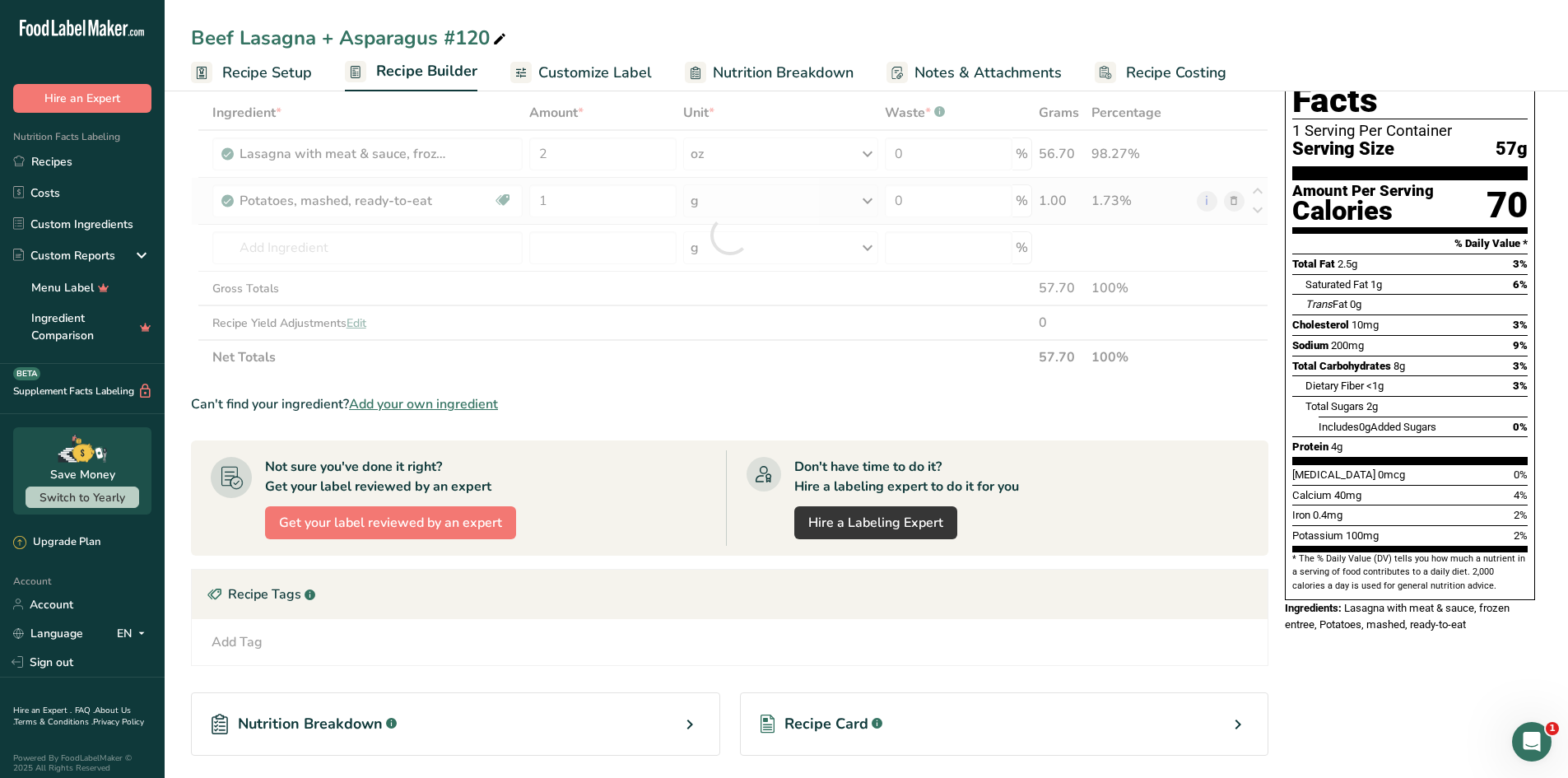
click at [759, 197] on div "Ingredient * Amount * Unit * Waste * .a-a{fill:#347362;}.b-a{fill:#fff;} Grams …" at bounding box center [730, 235] width 1078 height 279
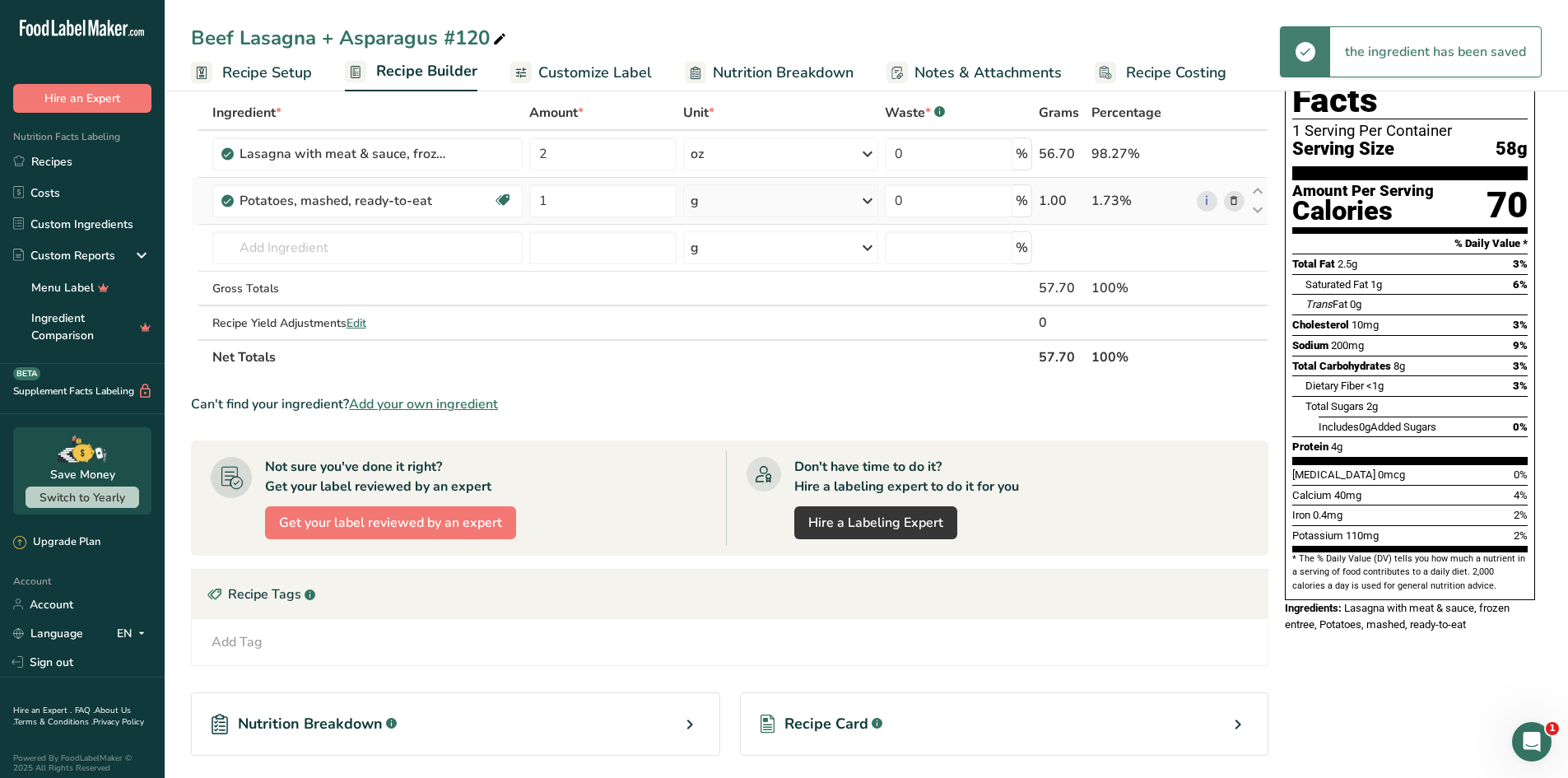
click at [851, 204] on div "g" at bounding box center [780, 201] width 195 height 33
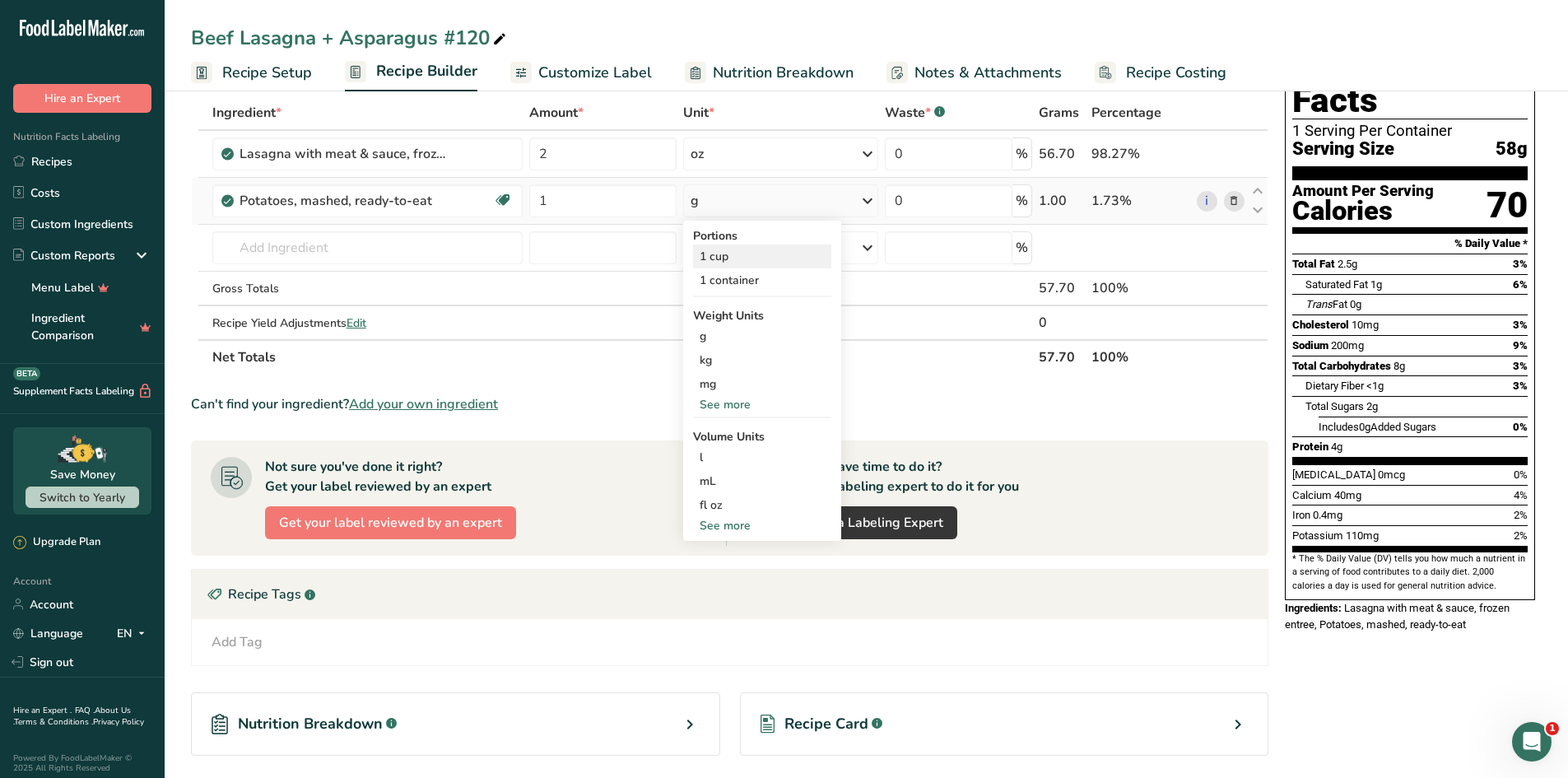
click at [790, 256] on div "1 cup" at bounding box center [762, 257] width 138 height 24
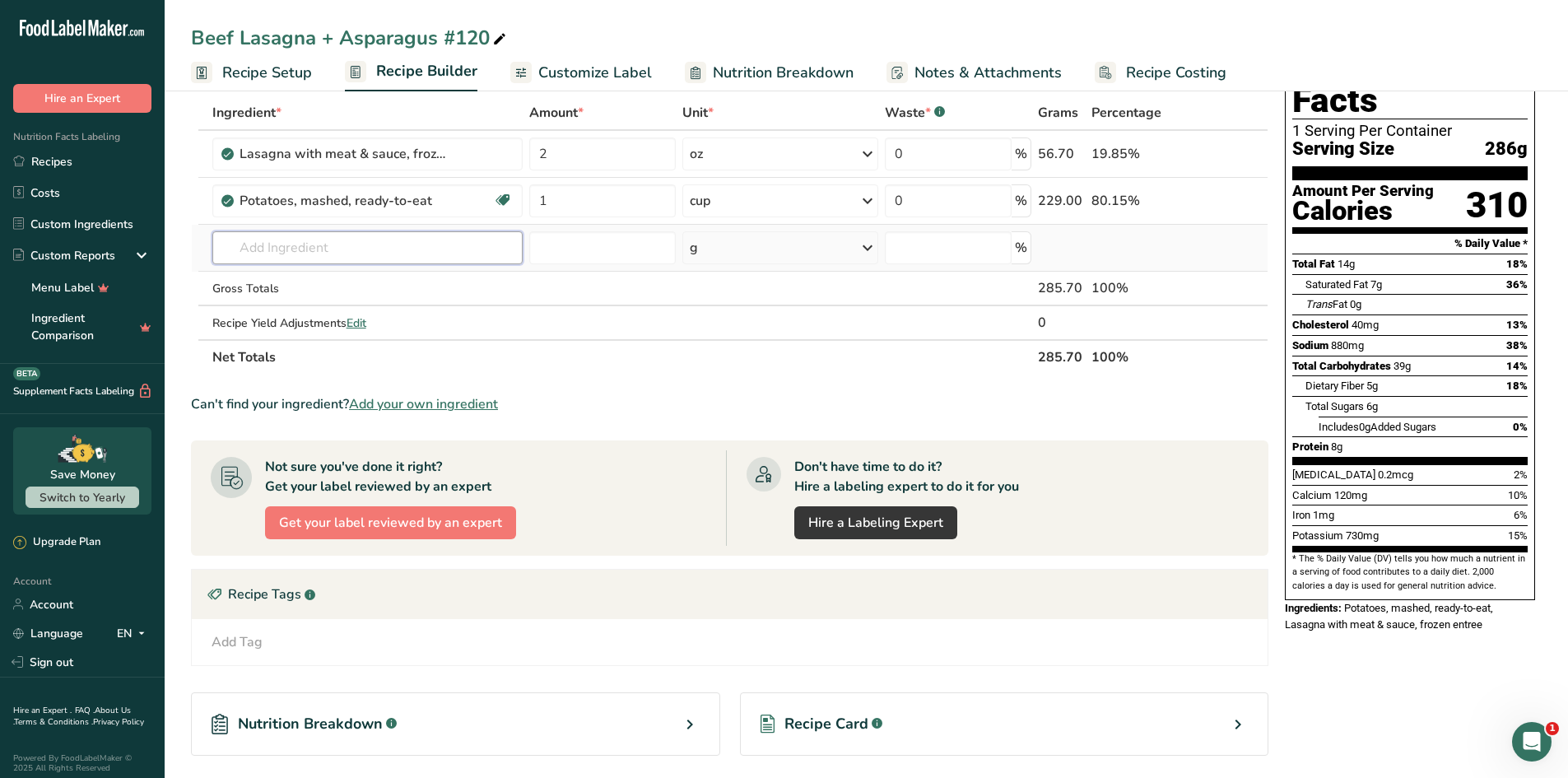
click at [302, 251] on input "text" at bounding box center [367, 248] width 310 height 33
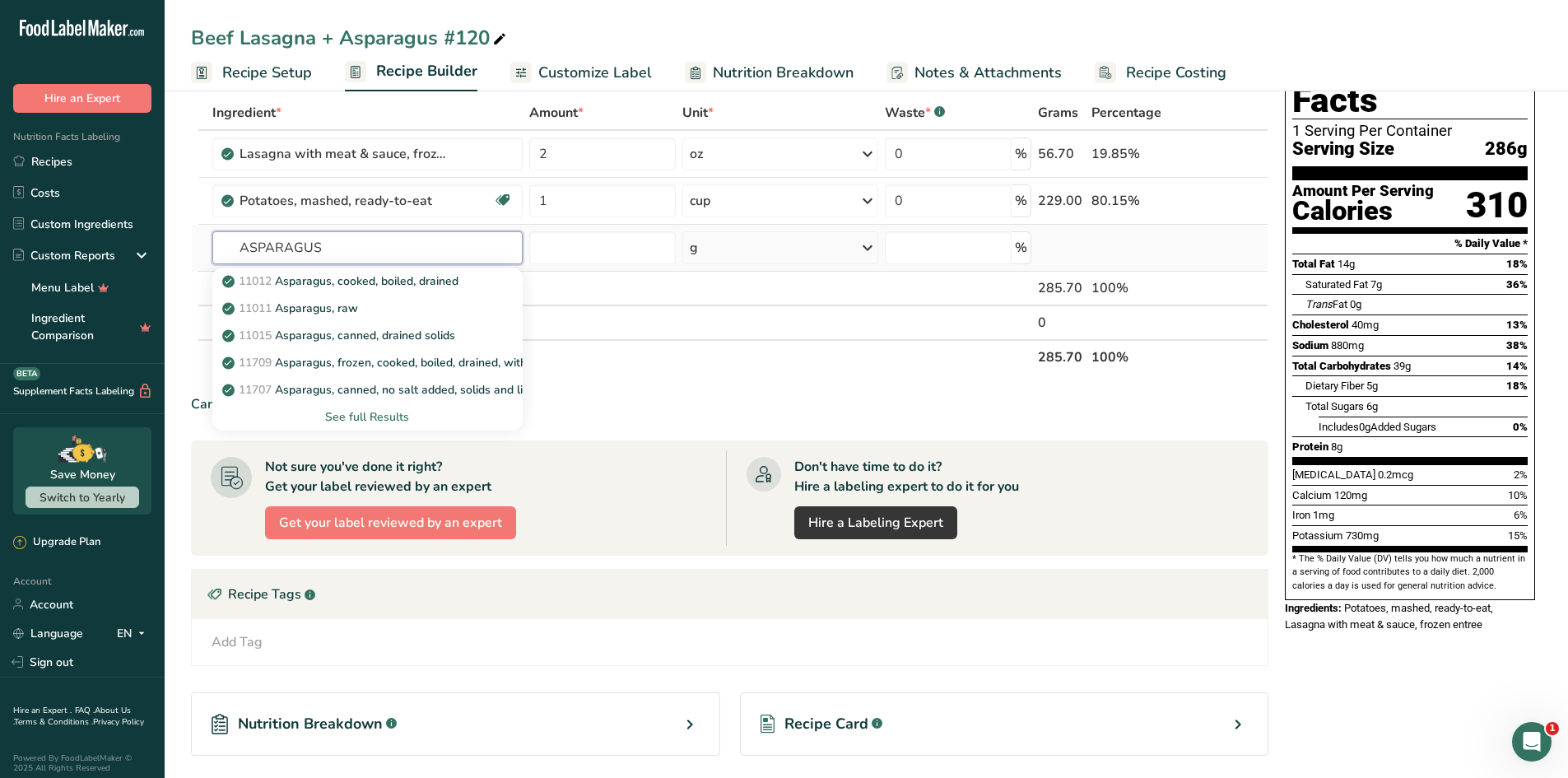
type input "ASPARAGUS"
click at [383, 420] on div "See full Results" at bounding box center [367, 417] width 284 height 17
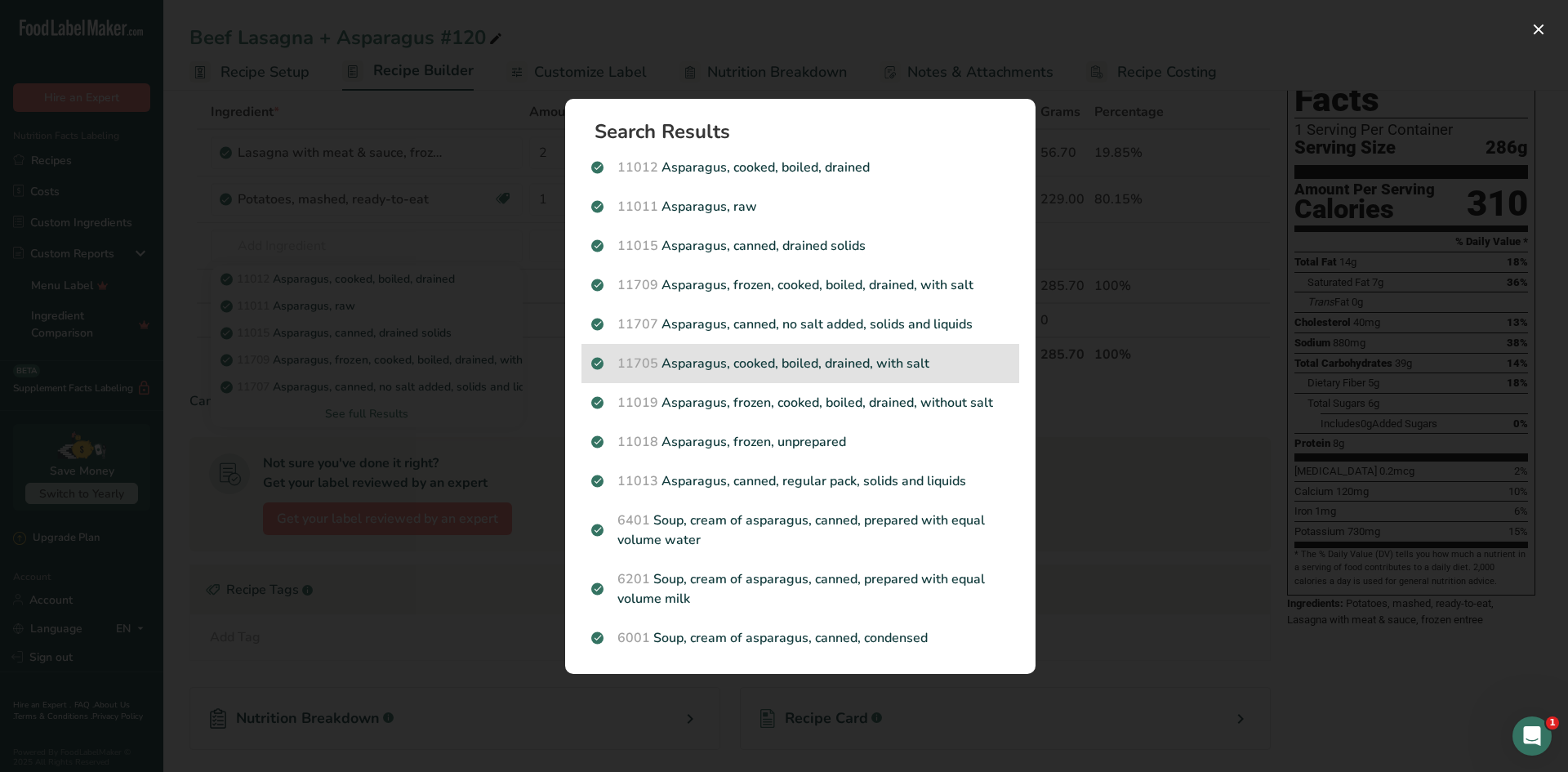
click at [639, 365] on span "11705" at bounding box center [638, 363] width 41 height 18
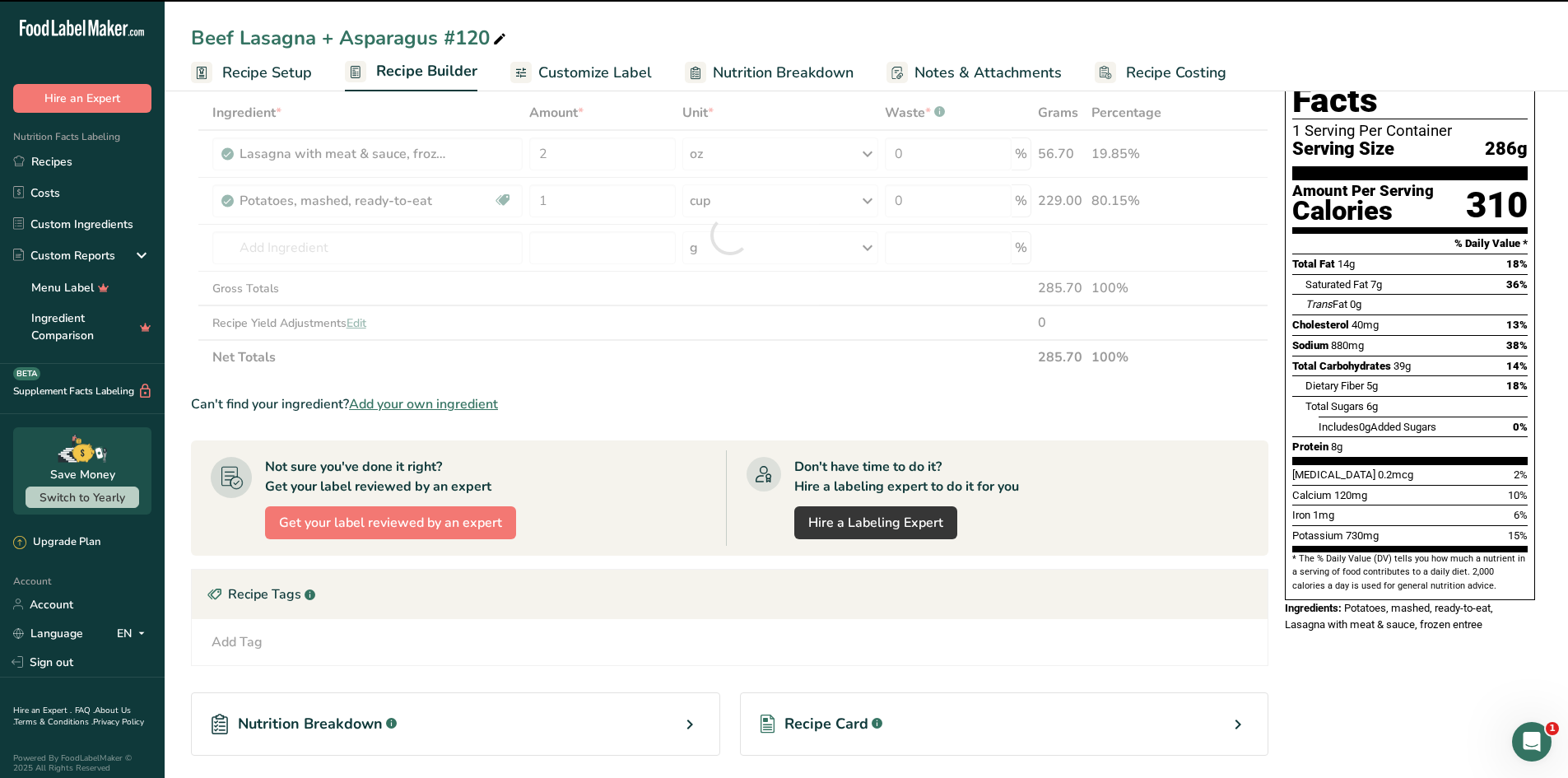
type input "0"
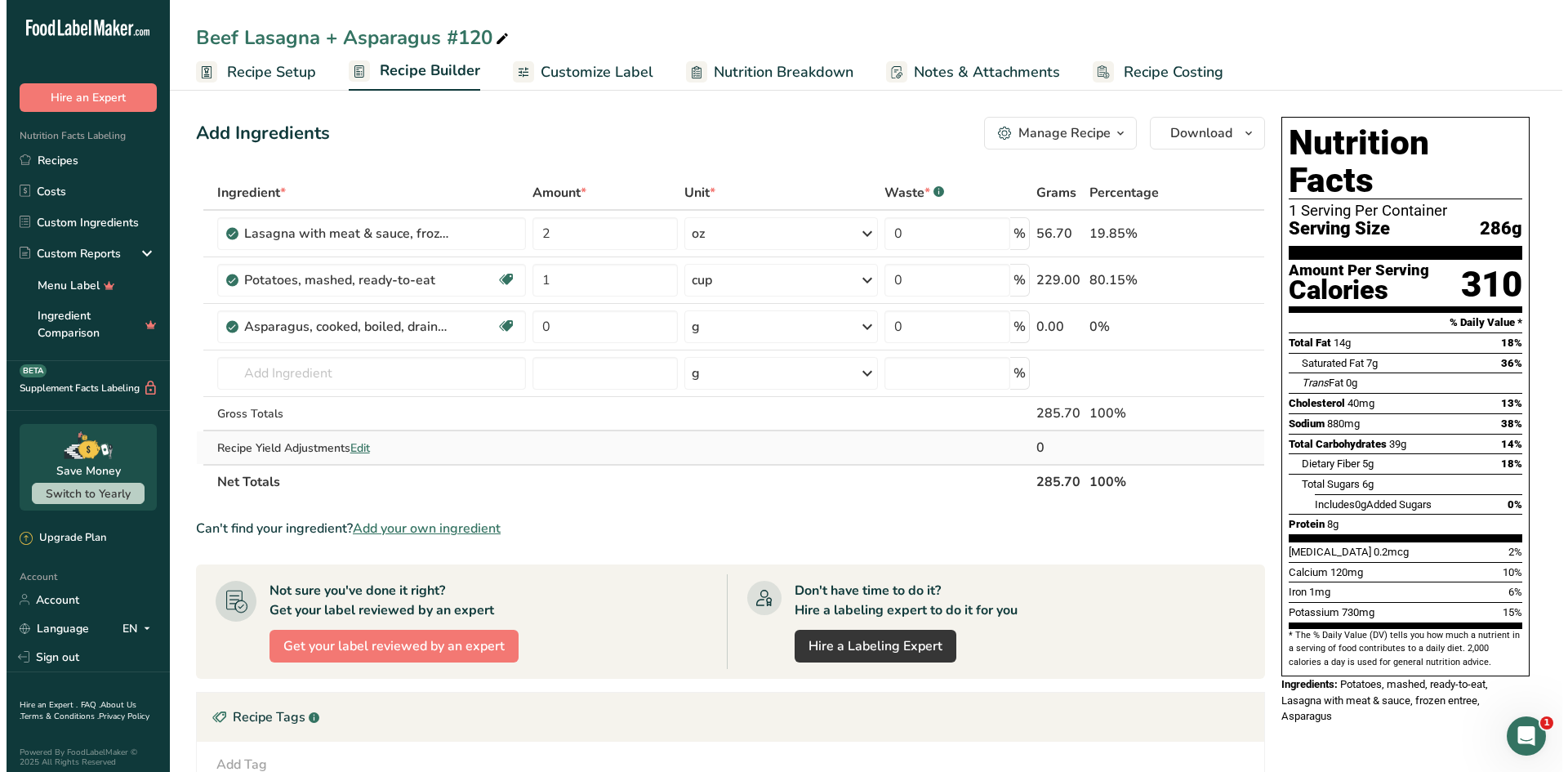
scroll to position [0, 0]
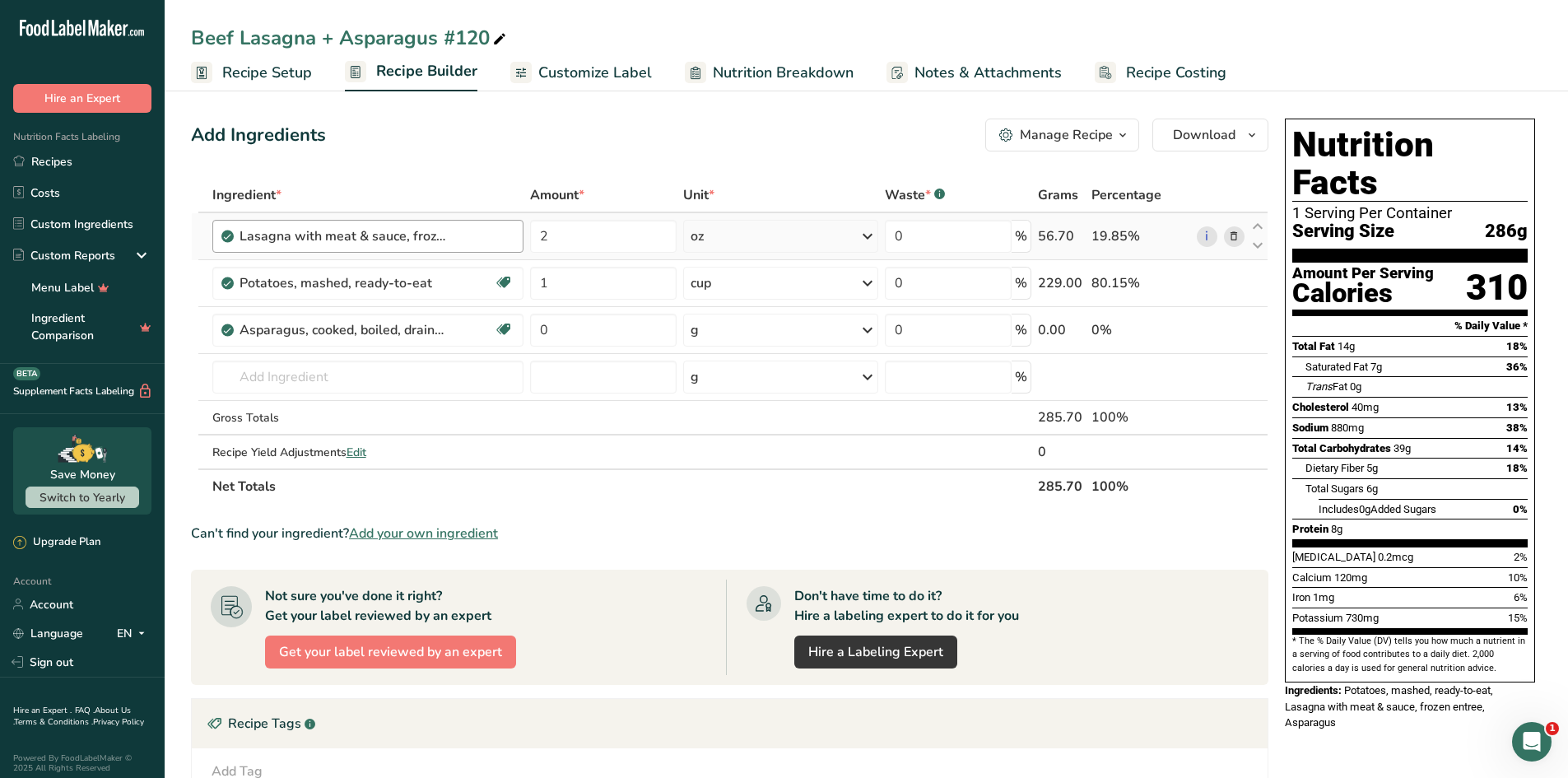
click at [479, 236] on div "Lasagna with meat & sauce, frozen entree" at bounding box center [377, 236] width 275 height 20
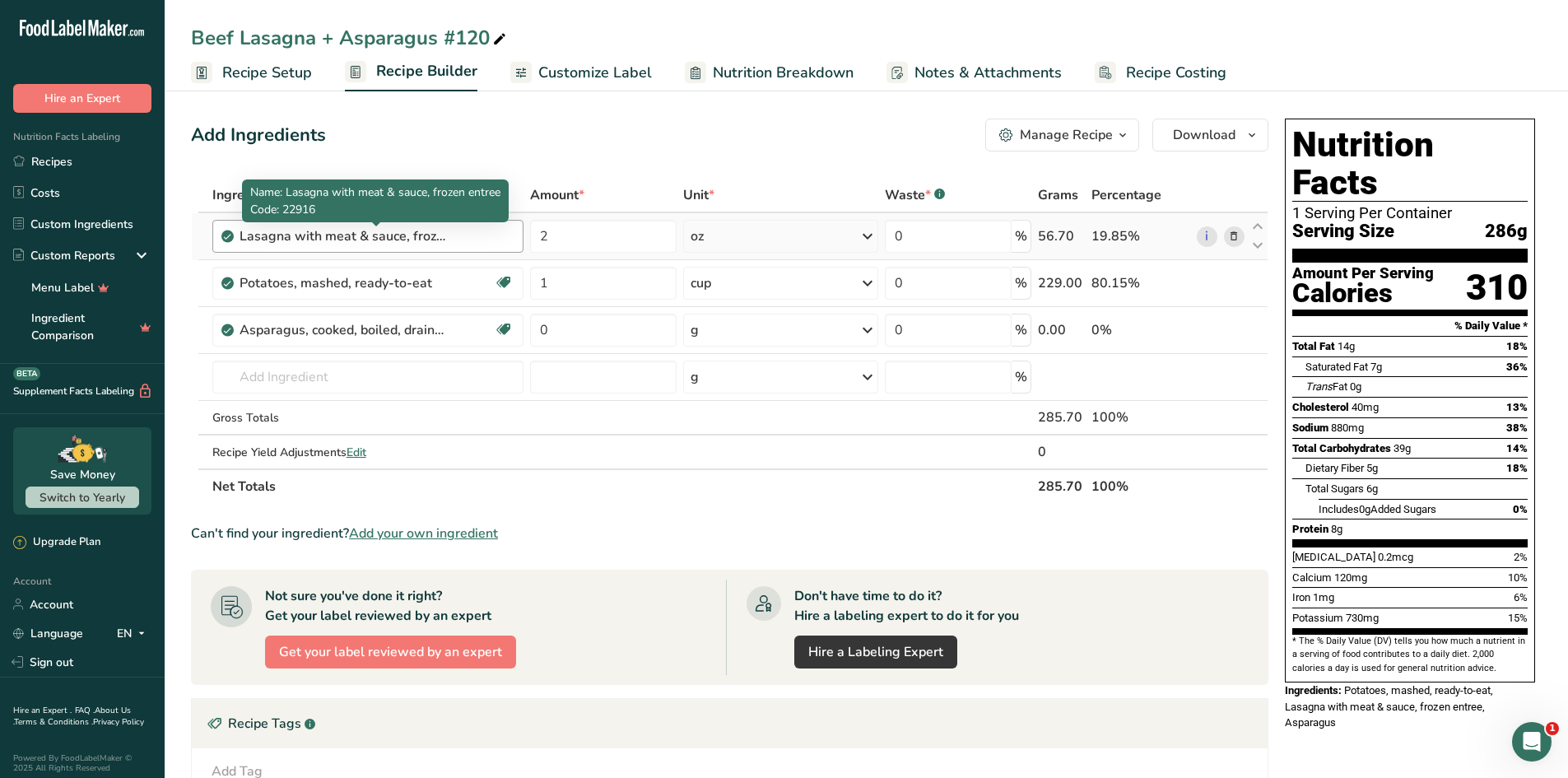
click at [403, 239] on div "Lasagna with meat & sauce, frozen entree" at bounding box center [342, 236] width 206 height 20
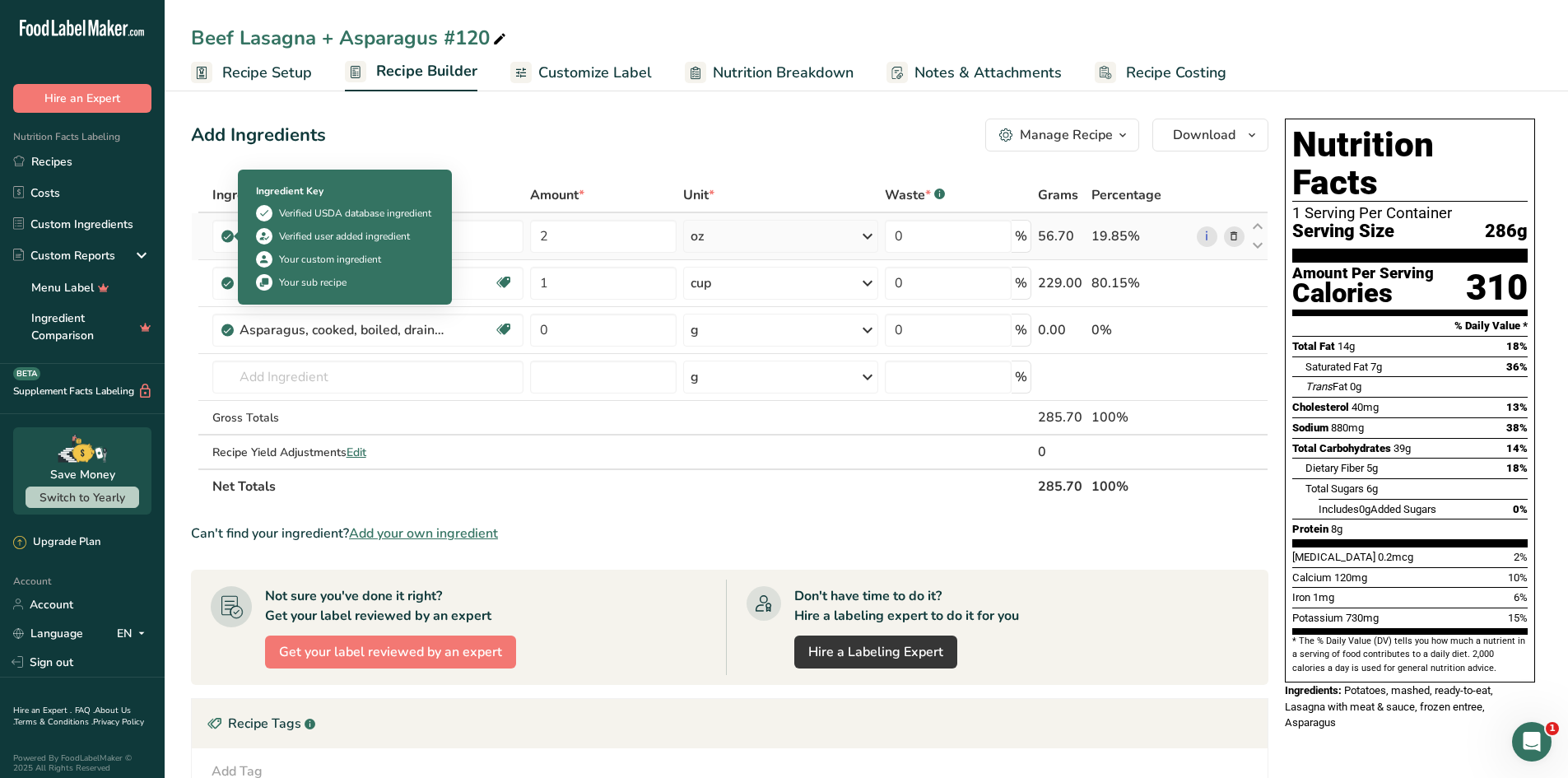
click at [231, 238] on icon at bounding box center [227, 235] width 9 height 15
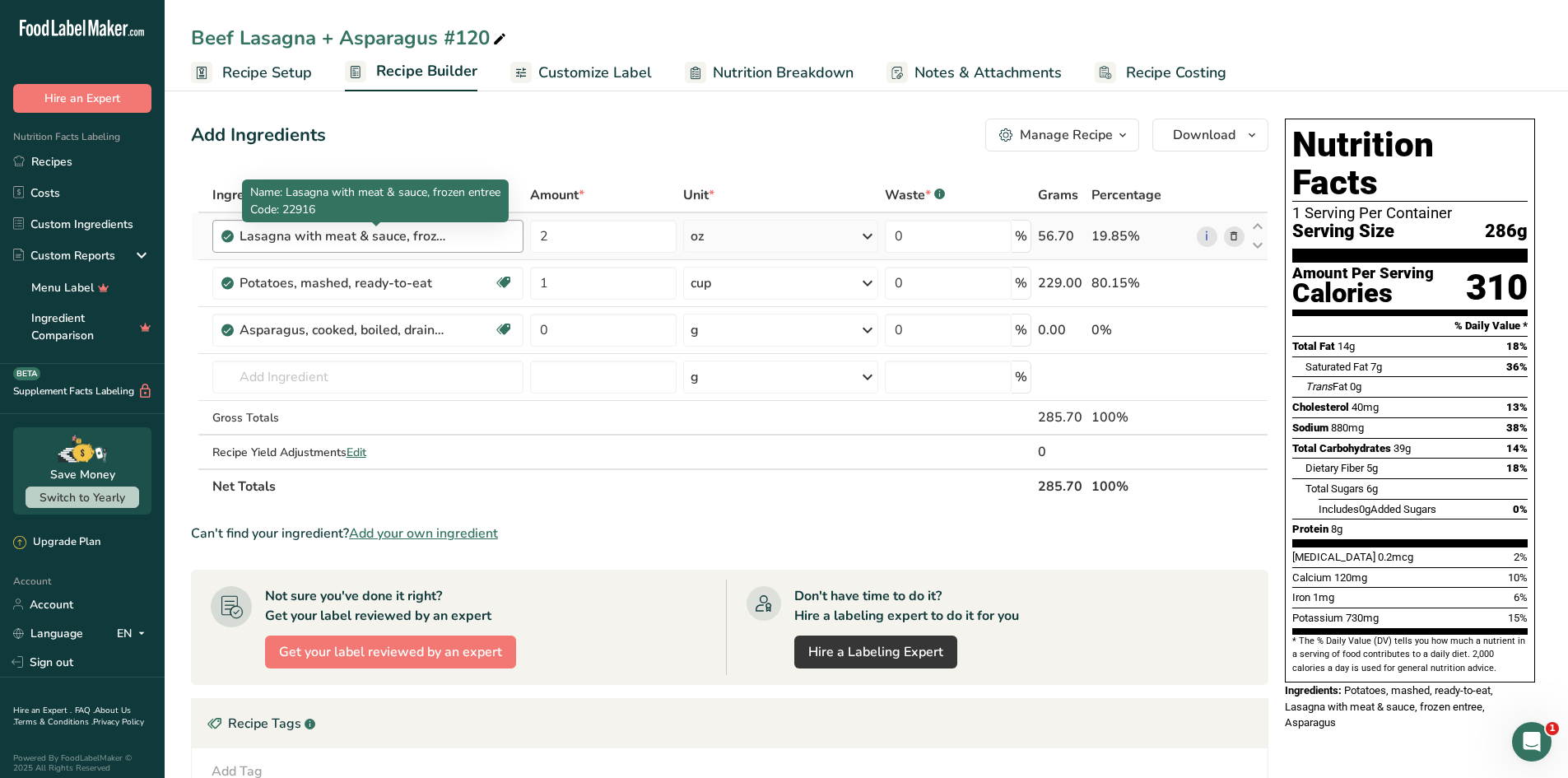
click at [277, 238] on div "Lasagna with meat & sauce, frozen entree" at bounding box center [342, 236] width 206 height 20
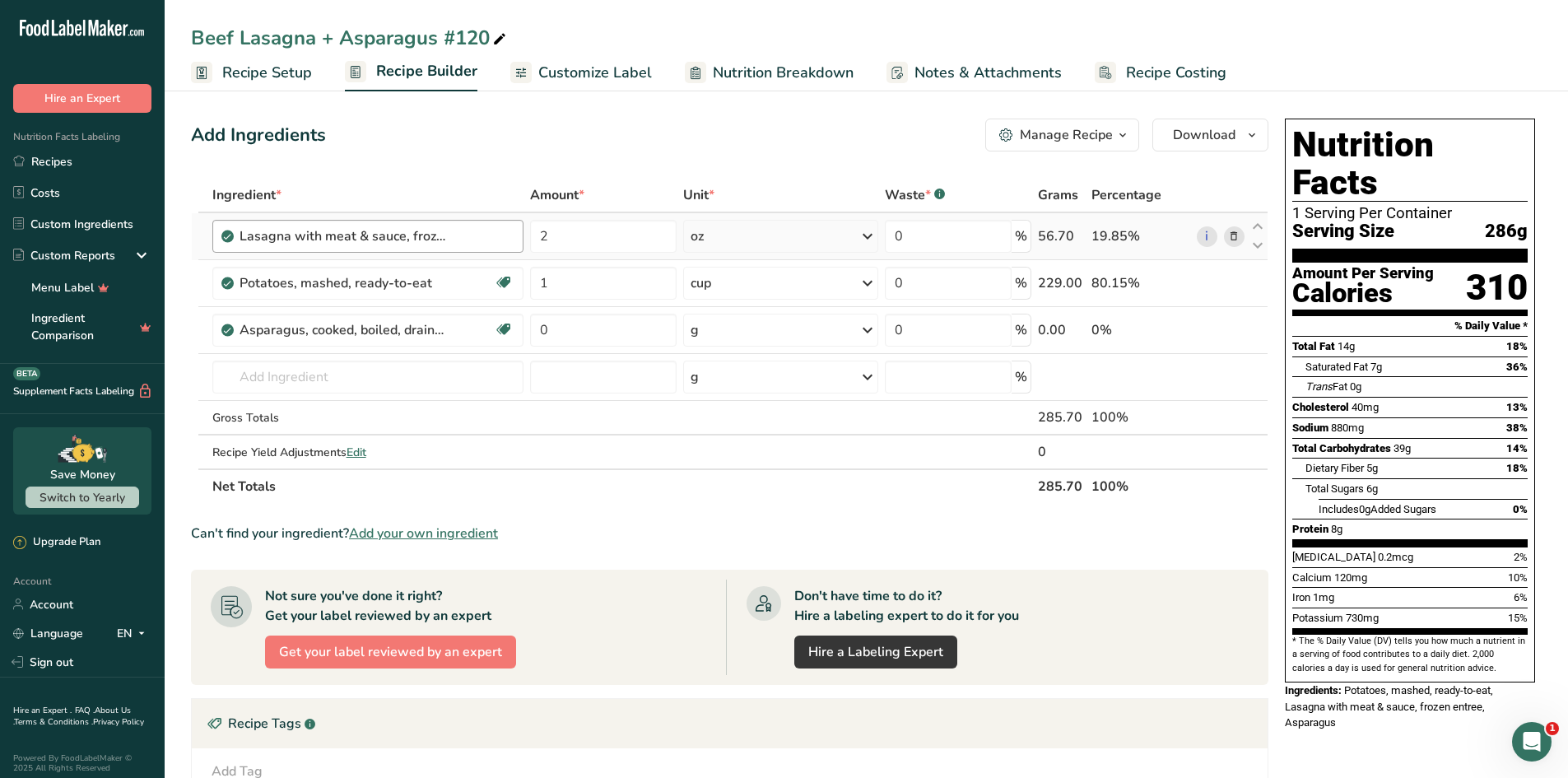
click at [381, 242] on div "Lasagna with meat & sauce, frozen entree" at bounding box center [342, 236] width 206 height 20
click at [509, 245] on div "Lasagna with meat & sauce, frozen entree" at bounding box center [377, 236] width 275 height 20
click at [1203, 235] on link "i" at bounding box center [1207, 237] width 21 height 21
drag, startPoint x: 588, startPoint y: 337, endPoint x: 530, endPoint y: 336, distance: 58.0
click at [531, 336] on input "0" at bounding box center [603, 330] width 147 height 33
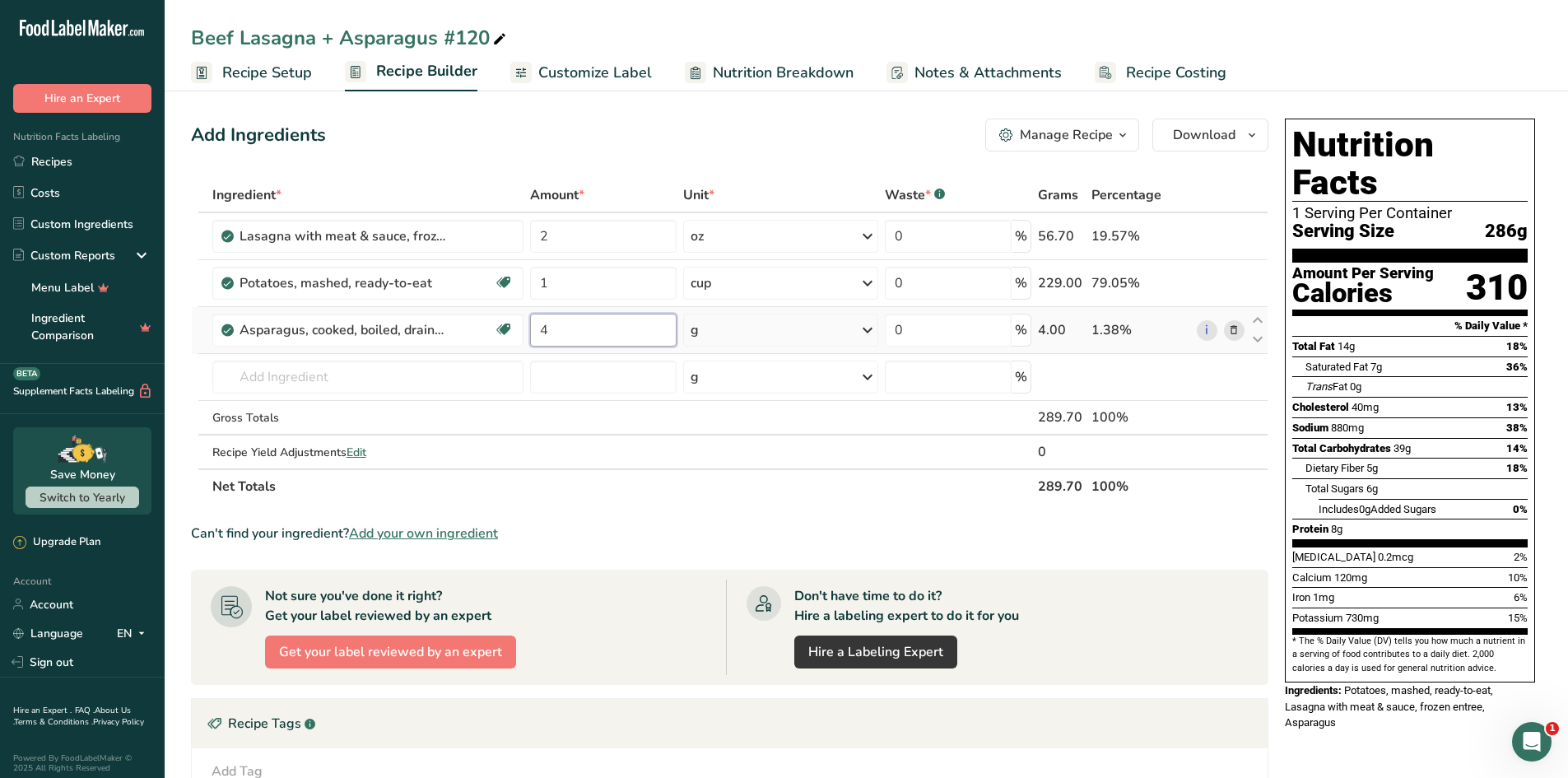
type input "4"
click at [857, 333] on div "Ingredient * Amount * Unit * Waste * .a-a{fill:#347362;}.b-a{fill:#fff;} Grams …" at bounding box center [730, 341] width 1078 height 326
click at [873, 329] on icon at bounding box center [867, 330] width 20 height 29
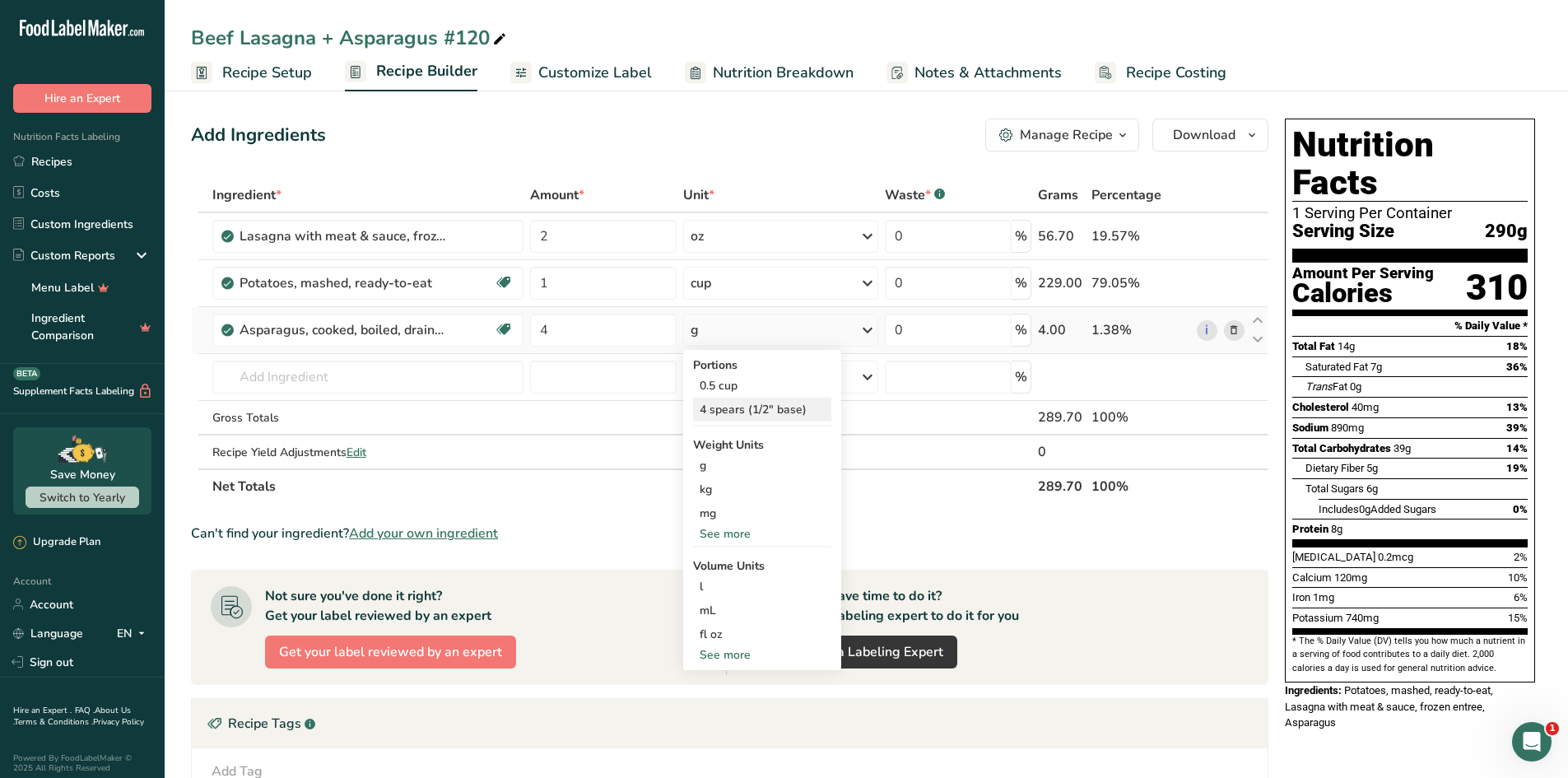
click at [757, 410] on div "4 spears (1/2" base)" at bounding box center [762, 410] width 138 height 24
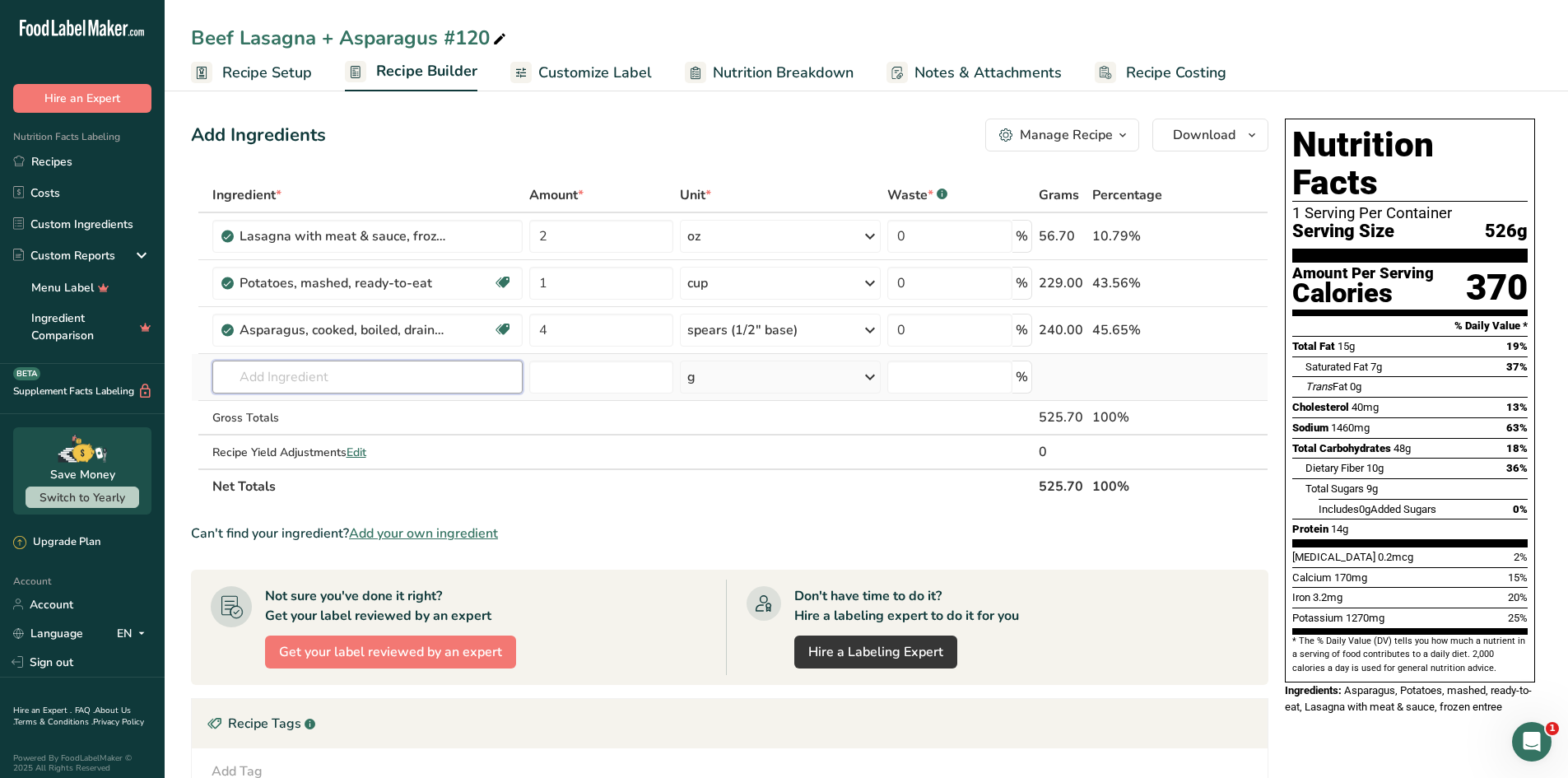
click at [321, 380] on input "text" at bounding box center [367, 377] width 310 height 33
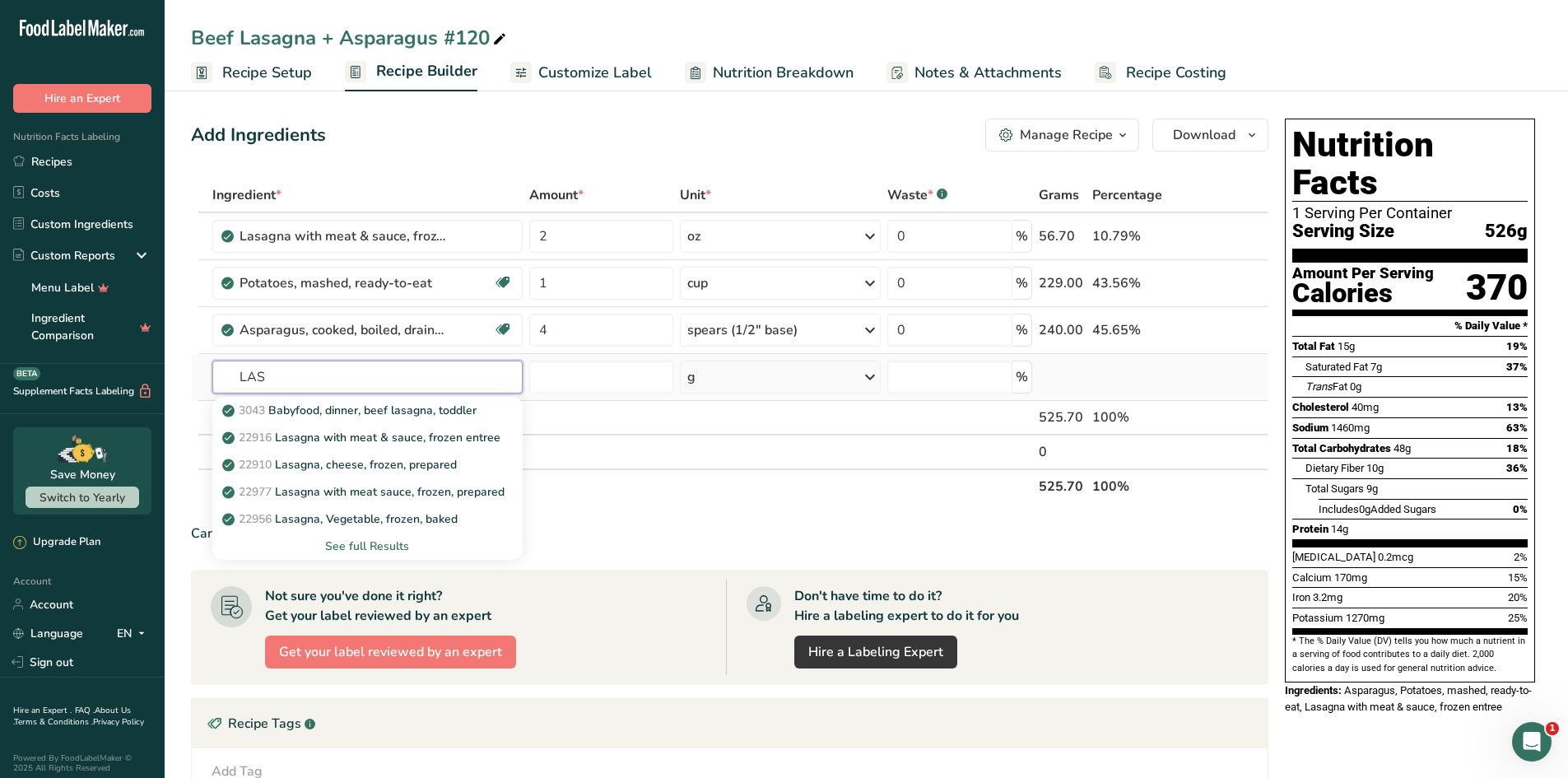
type input "LAS"
click at [376, 546] on div "See full Results" at bounding box center [367, 546] width 284 height 17
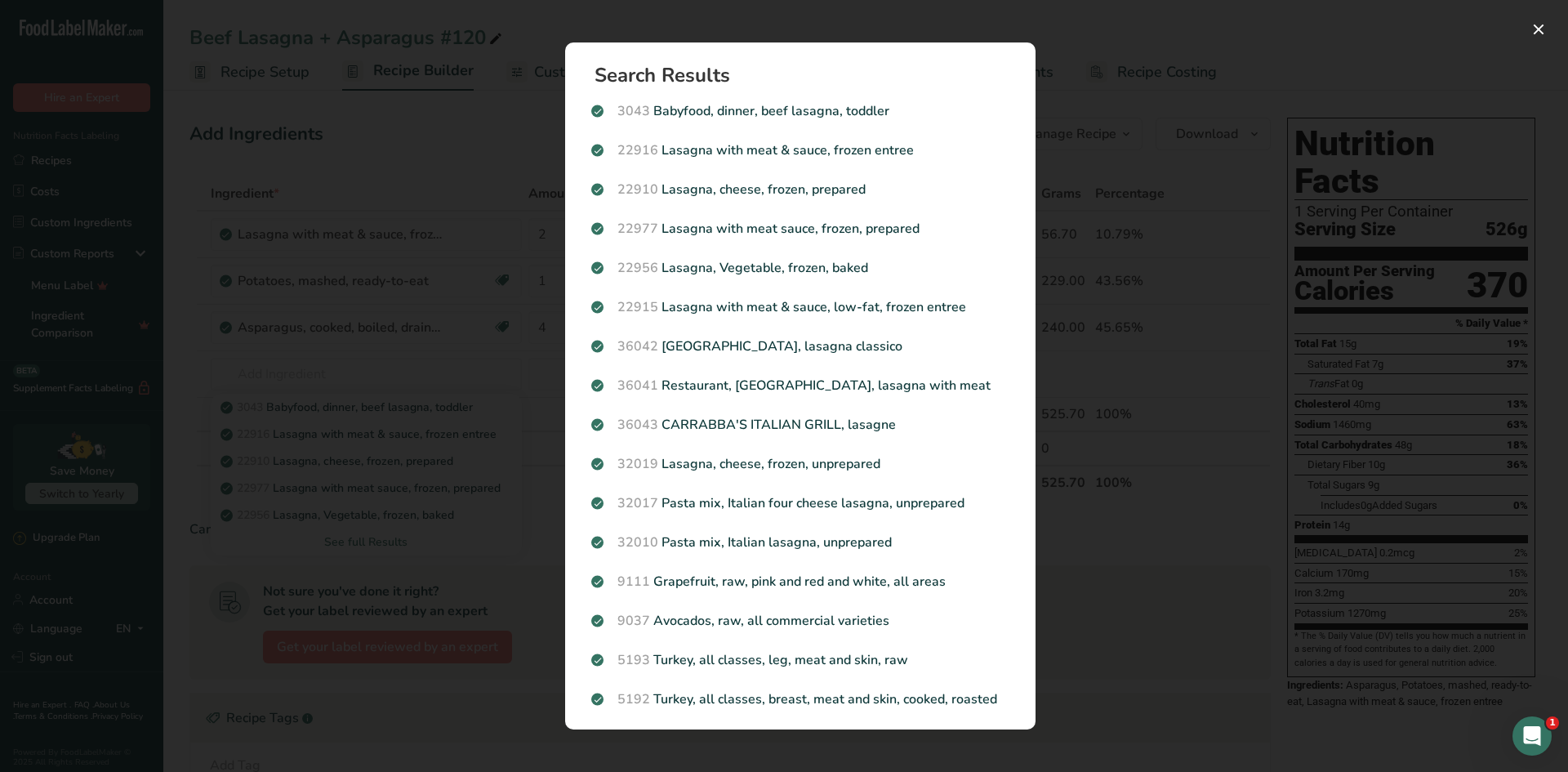
click at [1205, 293] on div "Search results modal" at bounding box center [784, 386] width 1568 height 772
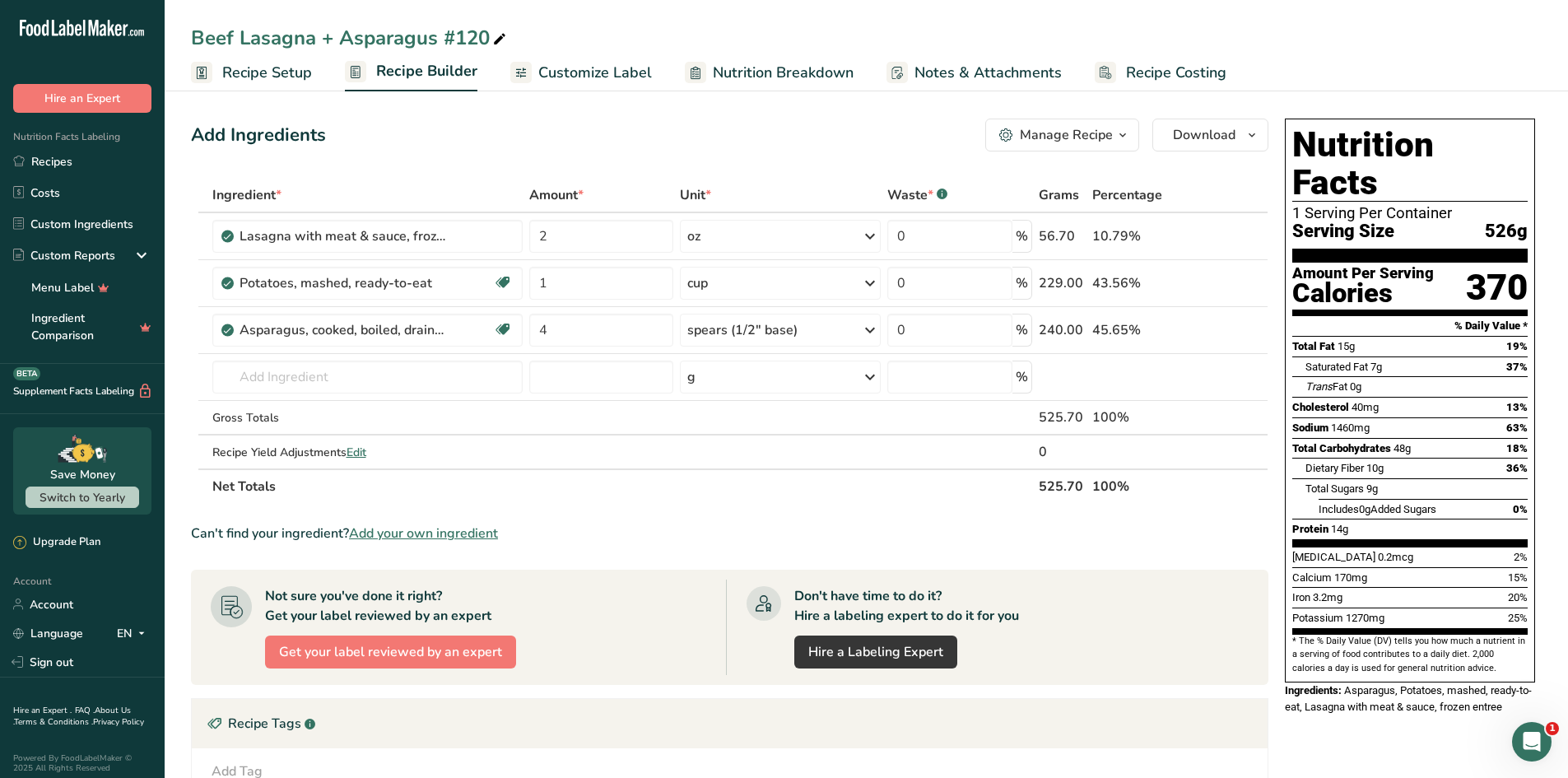
click at [596, 81] on span "Customize Label" at bounding box center [595, 73] width 114 height 22
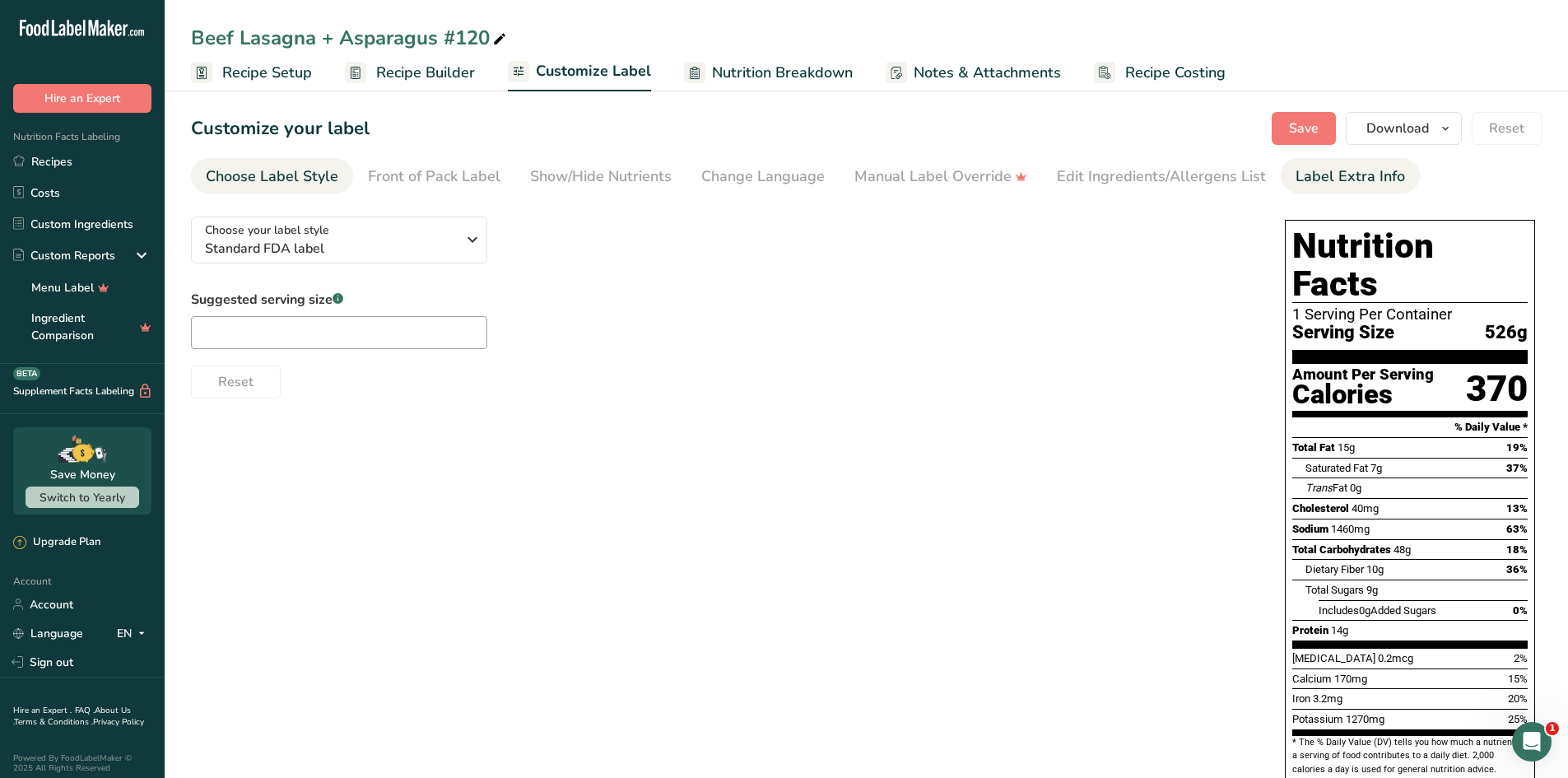
click at [1343, 178] on div "Label Extra Info" at bounding box center [1350, 177] width 109 height 22
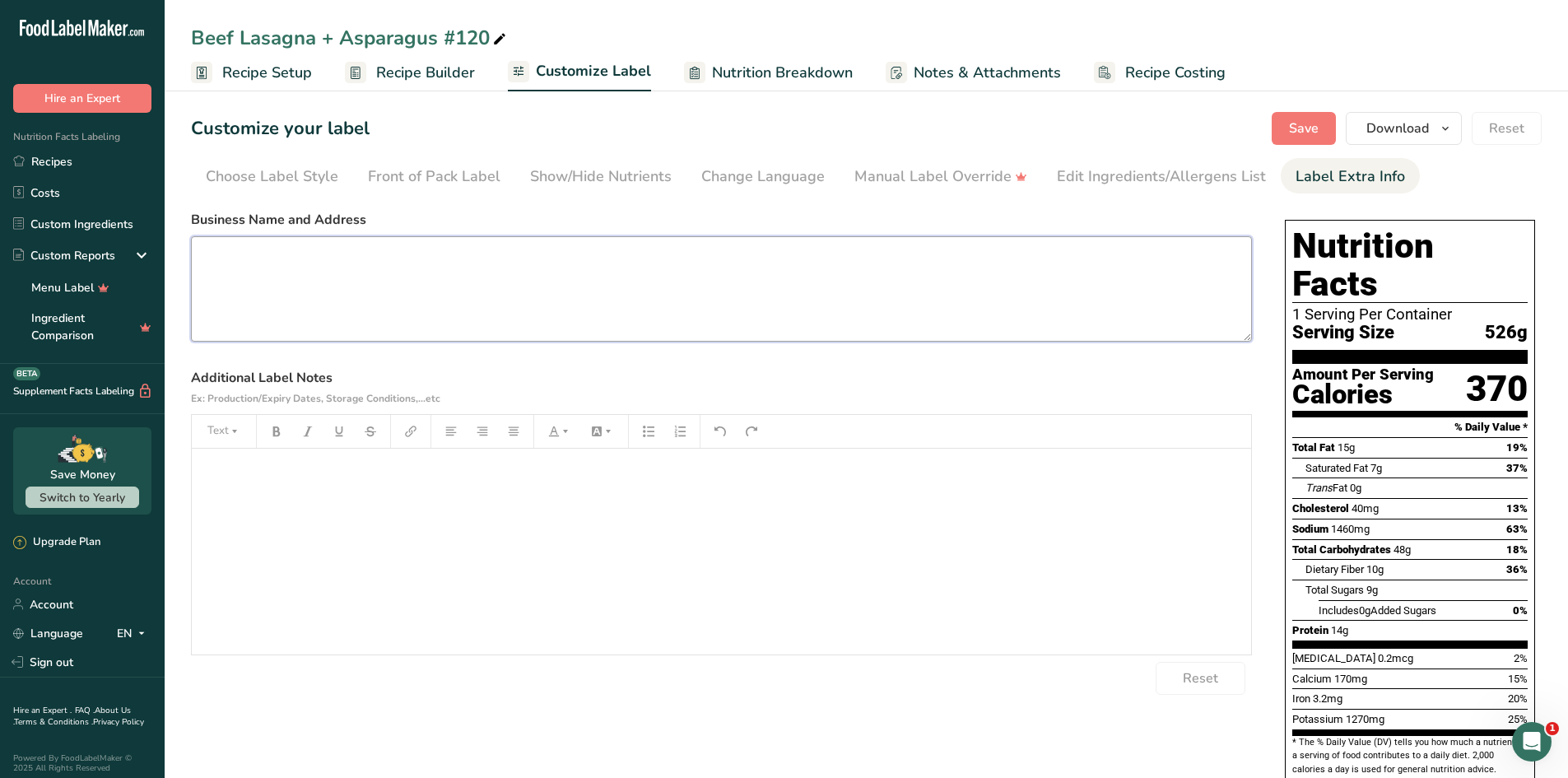
click at [254, 279] on textarea at bounding box center [722, 289] width 1061 height 105
click at [1318, 128] on span "Save" at bounding box center [1303, 128] width 29 height 20
click at [71, 159] on link "Recipes" at bounding box center [82, 161] width 165 height 31
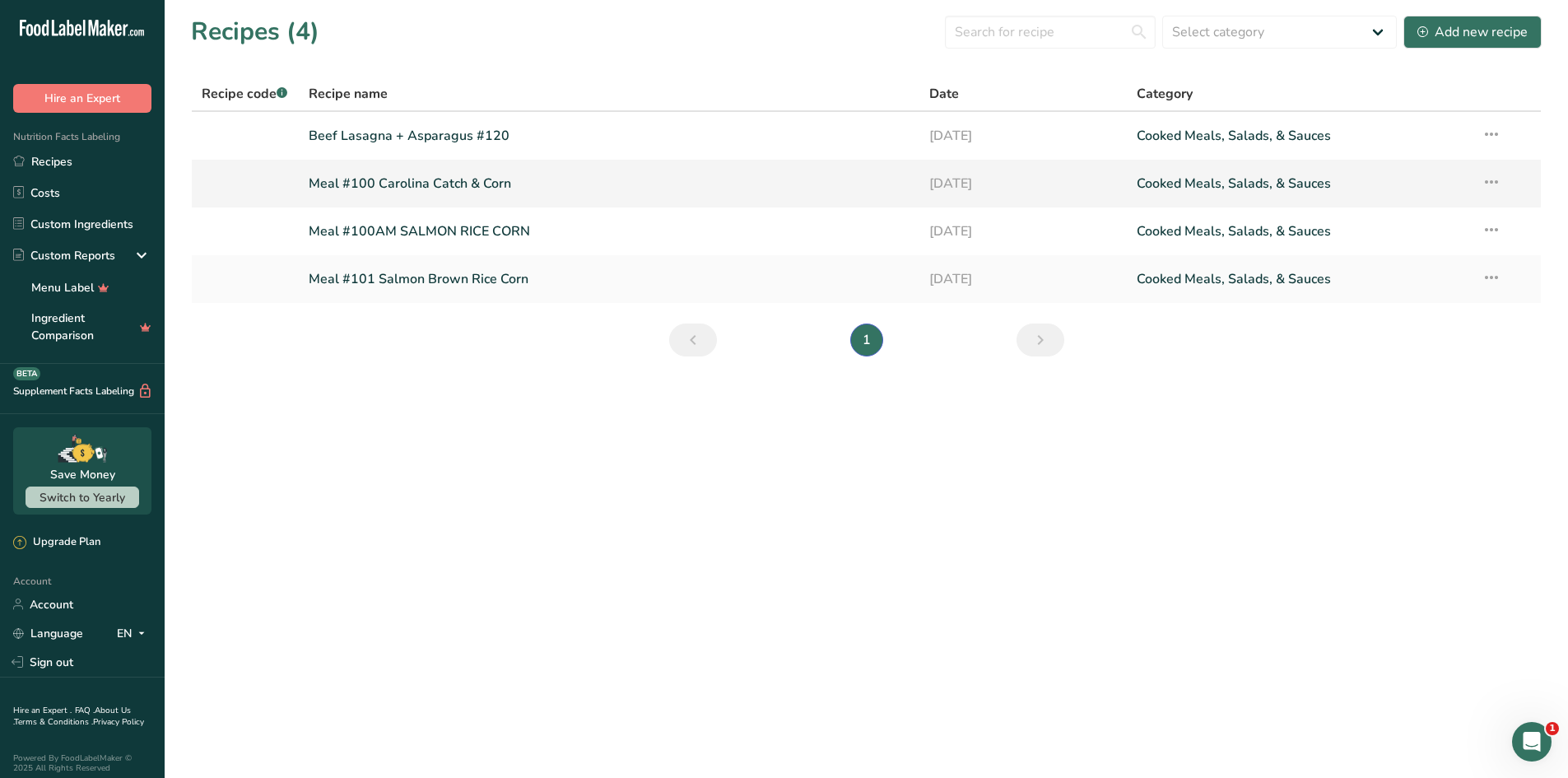
click at [578, 179] on link "Meal #100 Carolina Catch & Corn" at bounding box center [609, 184] width 602 height 35
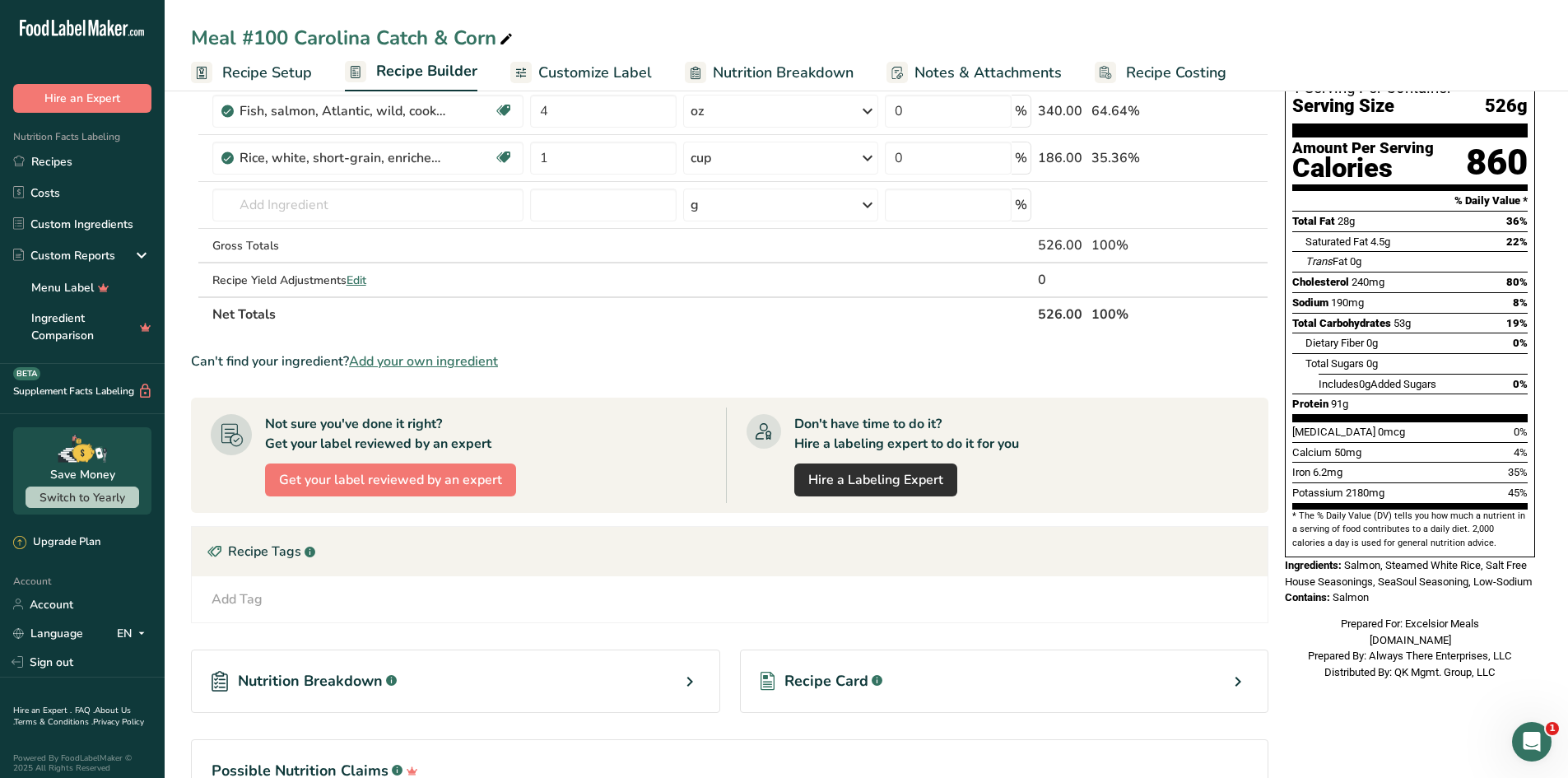
scroll to position [165, 0]
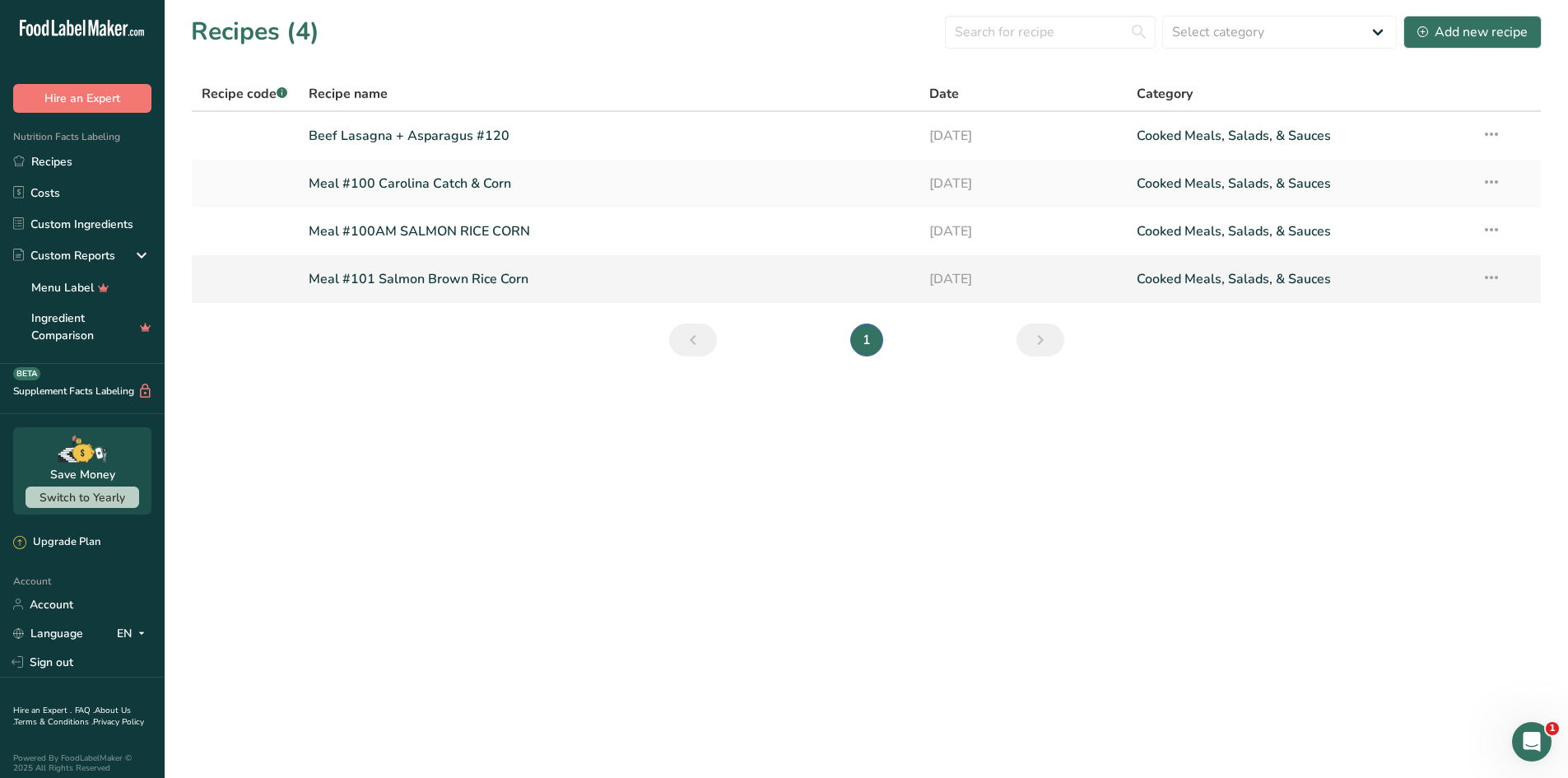
click at [532, 276] on link "Meal #101 Salmon Brown Rice Corn" at bounding box center [609, 279] width 602 height 35
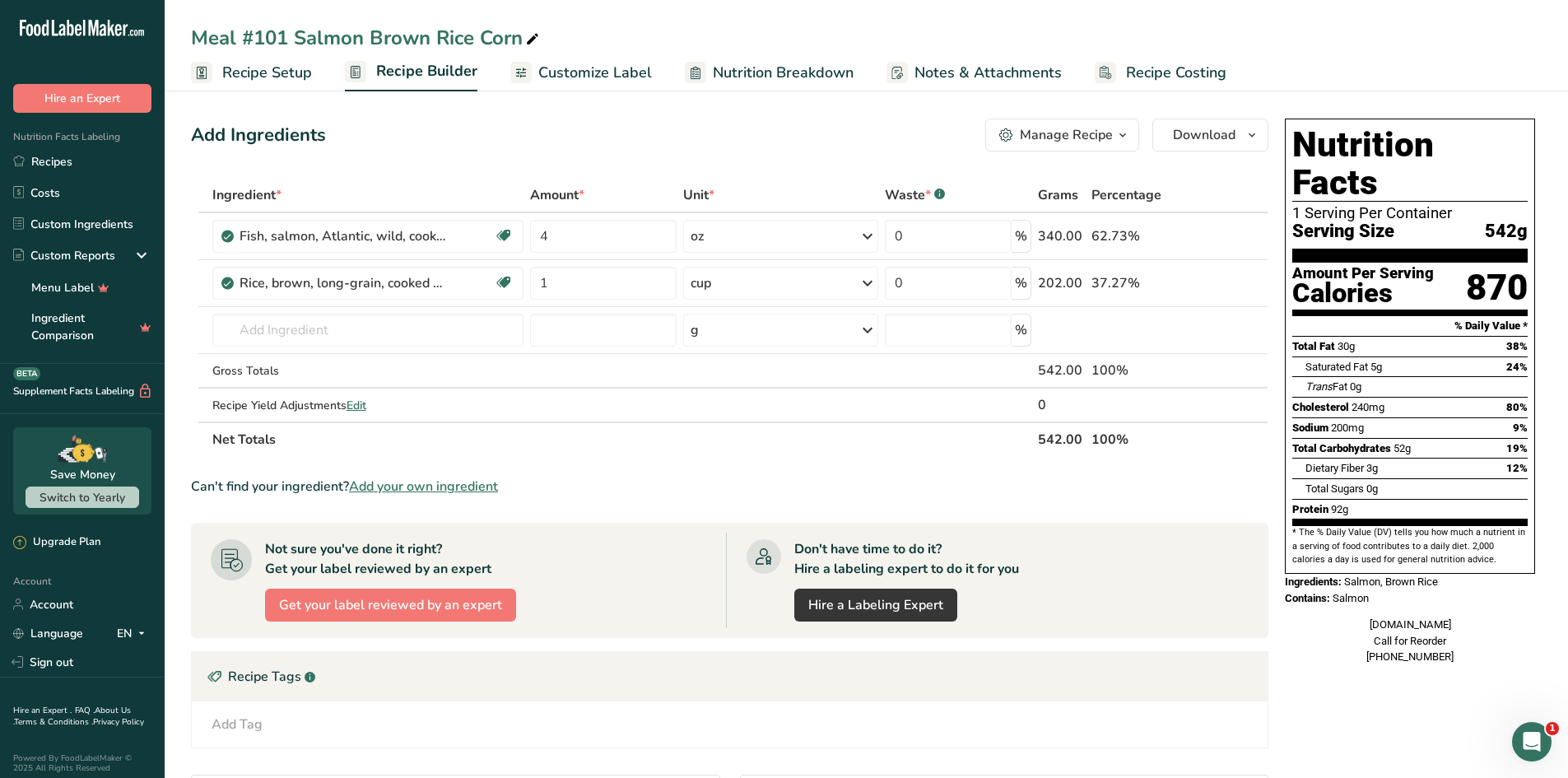
drag, startPoint x: 1356, startPoint y: 601, endPoint x: 1452, endPoint y: 636, distance: 102.2
click at [1452, 636] on div "[DOMAIN_NAME] Call for Reorder [PHONE_NUMBER]" at bounding box center [1409, 641] width 250 height 48
copy div "[DOMAIN_NAME] Call for Reorder [PHONE_NUMBER]"
click at [55, 156] on link "Recipes" at bounding box center [82, 161] width 165 height 31
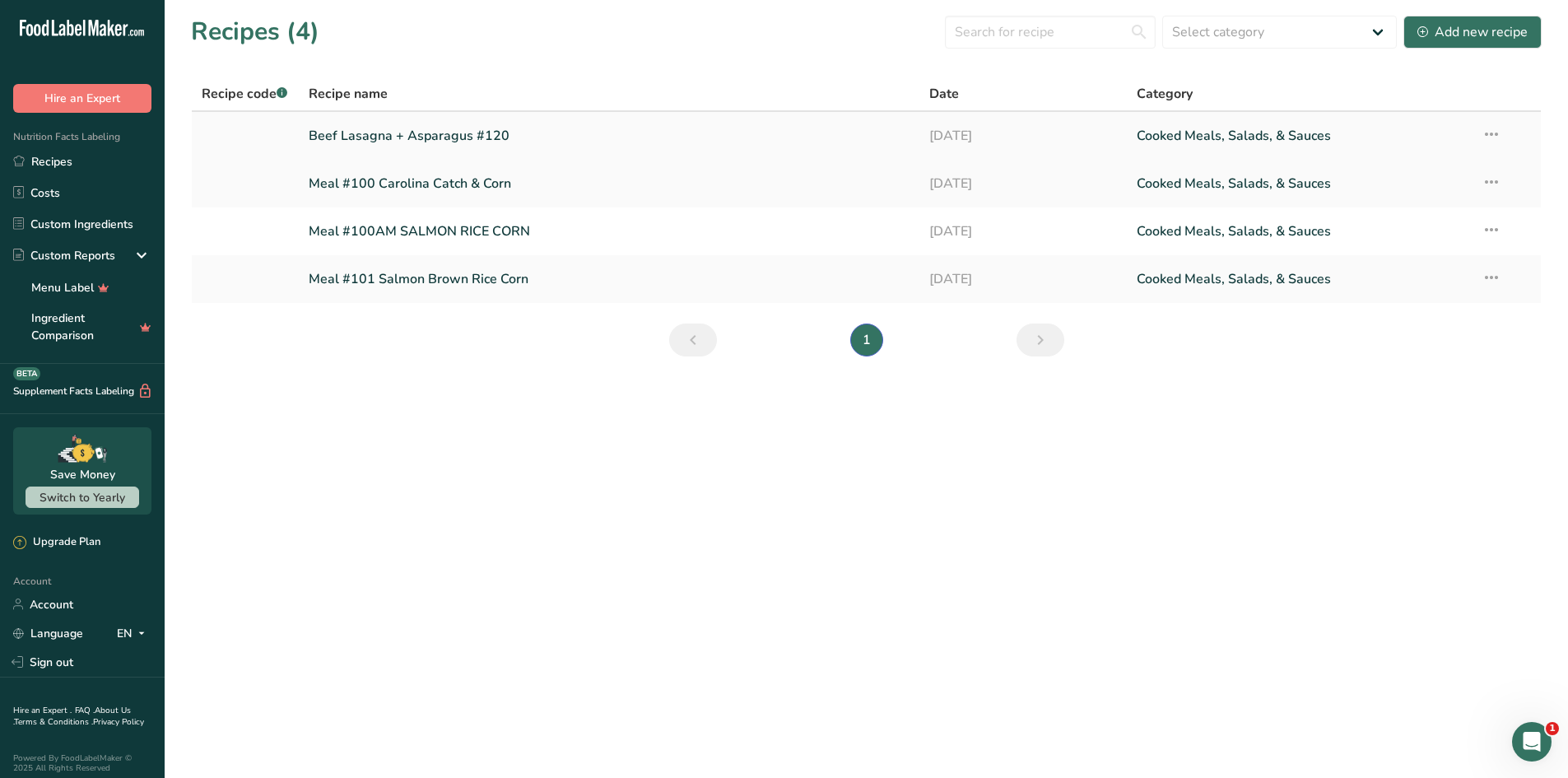
click at [515, 138] on link "Beef Lasagna + Asparagus #120" at bounding box center [609, 135] width 602 height 35
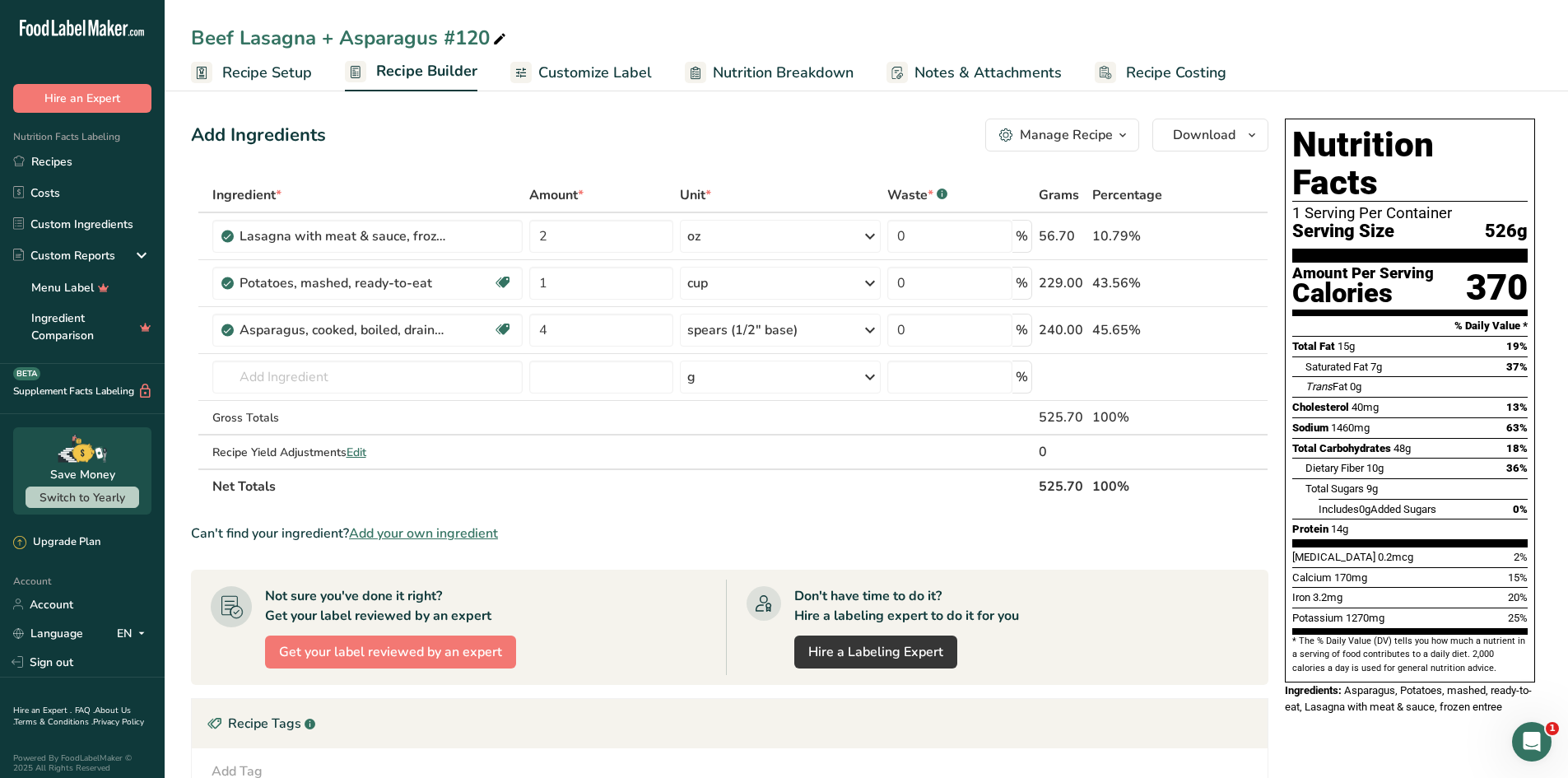
click at [586, 75] on span "Customize Label" at bounding box center [595, 73] width 114 height 22
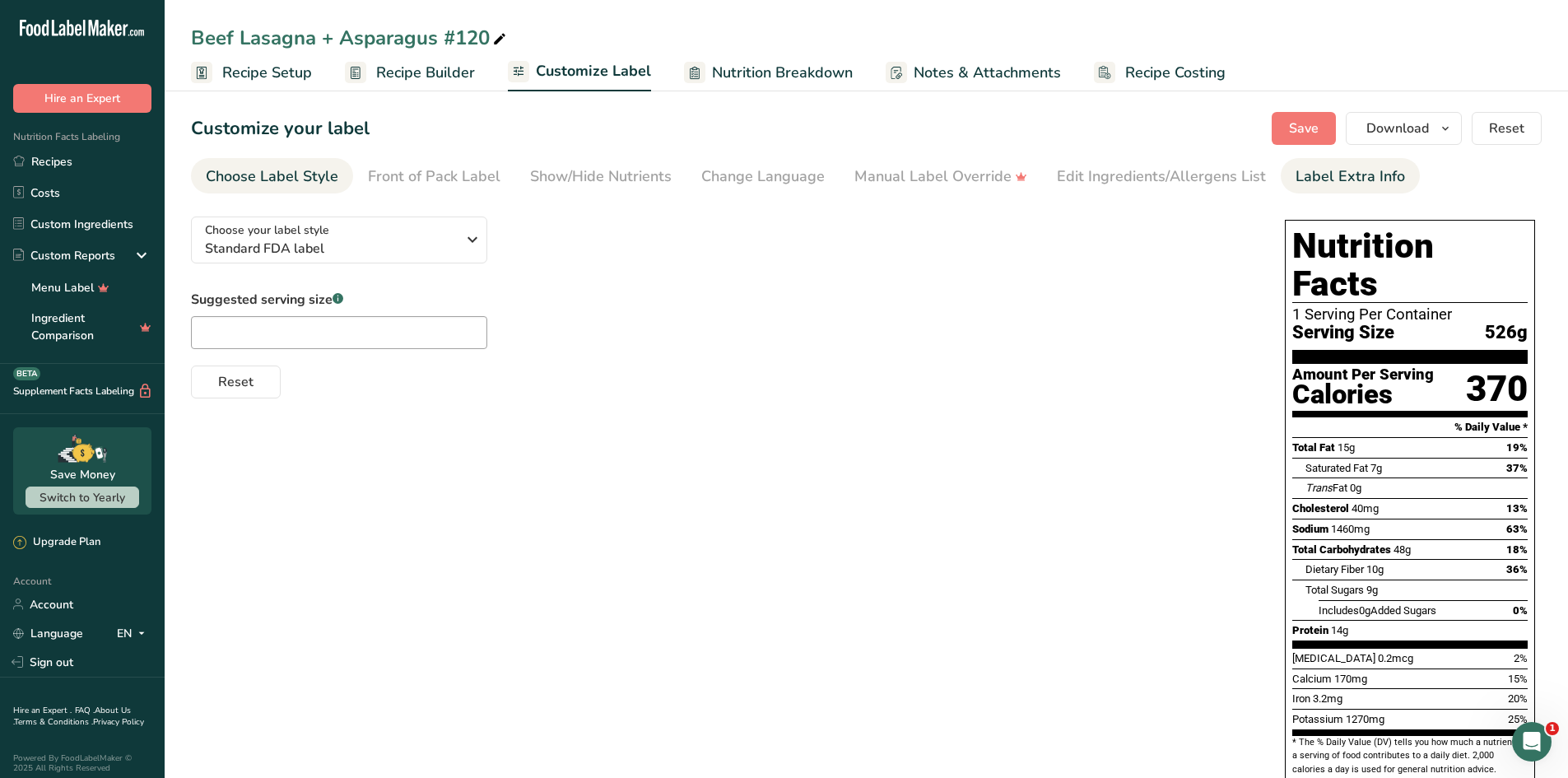
click at [1296, 177] on div "Label Extra Info" at bounding box center [1350, 177] width 109 height 22
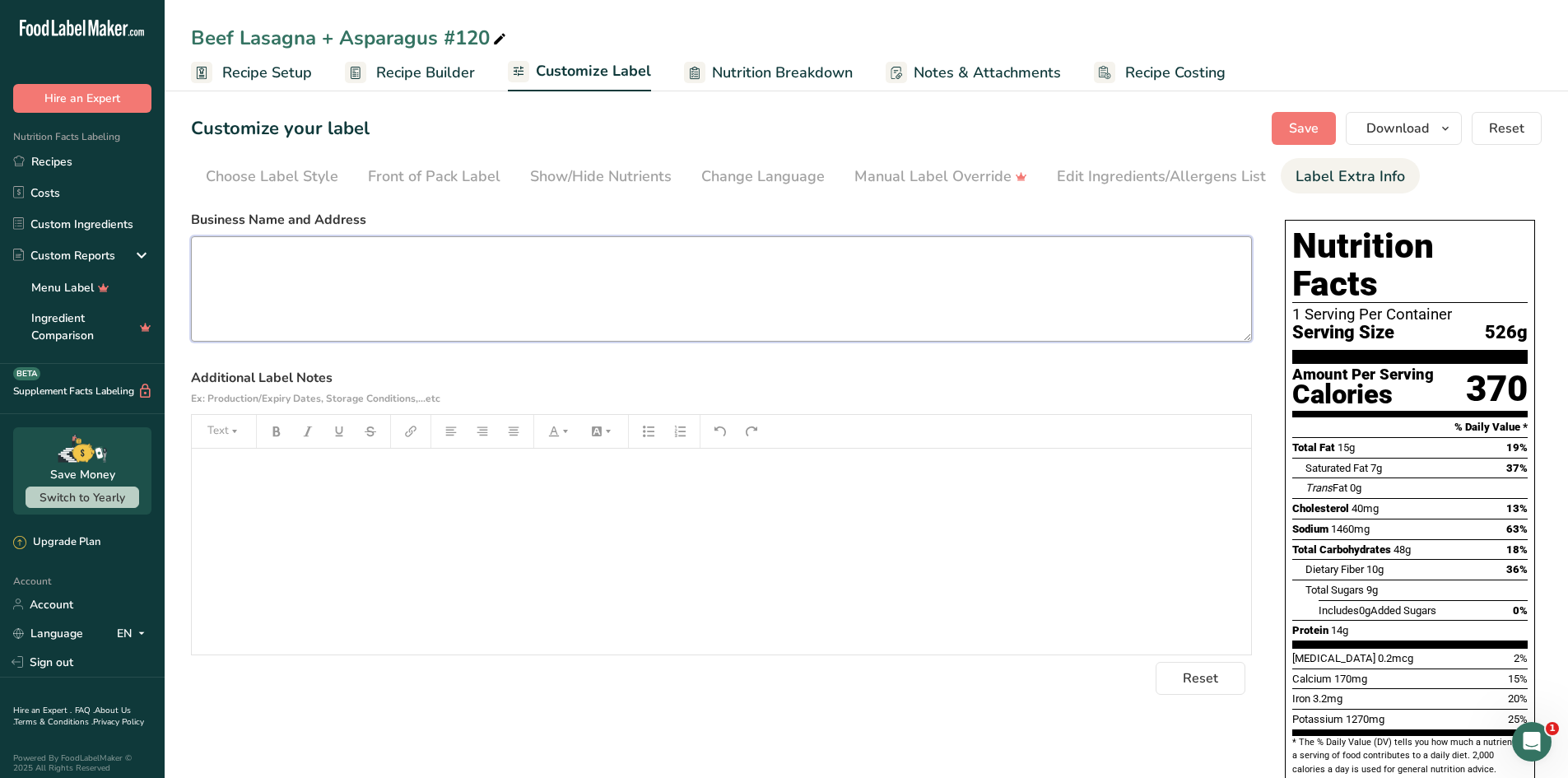
paste textarea "[DOMAIN_NAME] Call for Reorder [PHONE_NUMBER]"
click at [434, 307] on textarea "[DOMAIN_NAME] Call for Reorder [PHONE_NUMBER]" at bounding box center [722, 289] width 1061 height 105
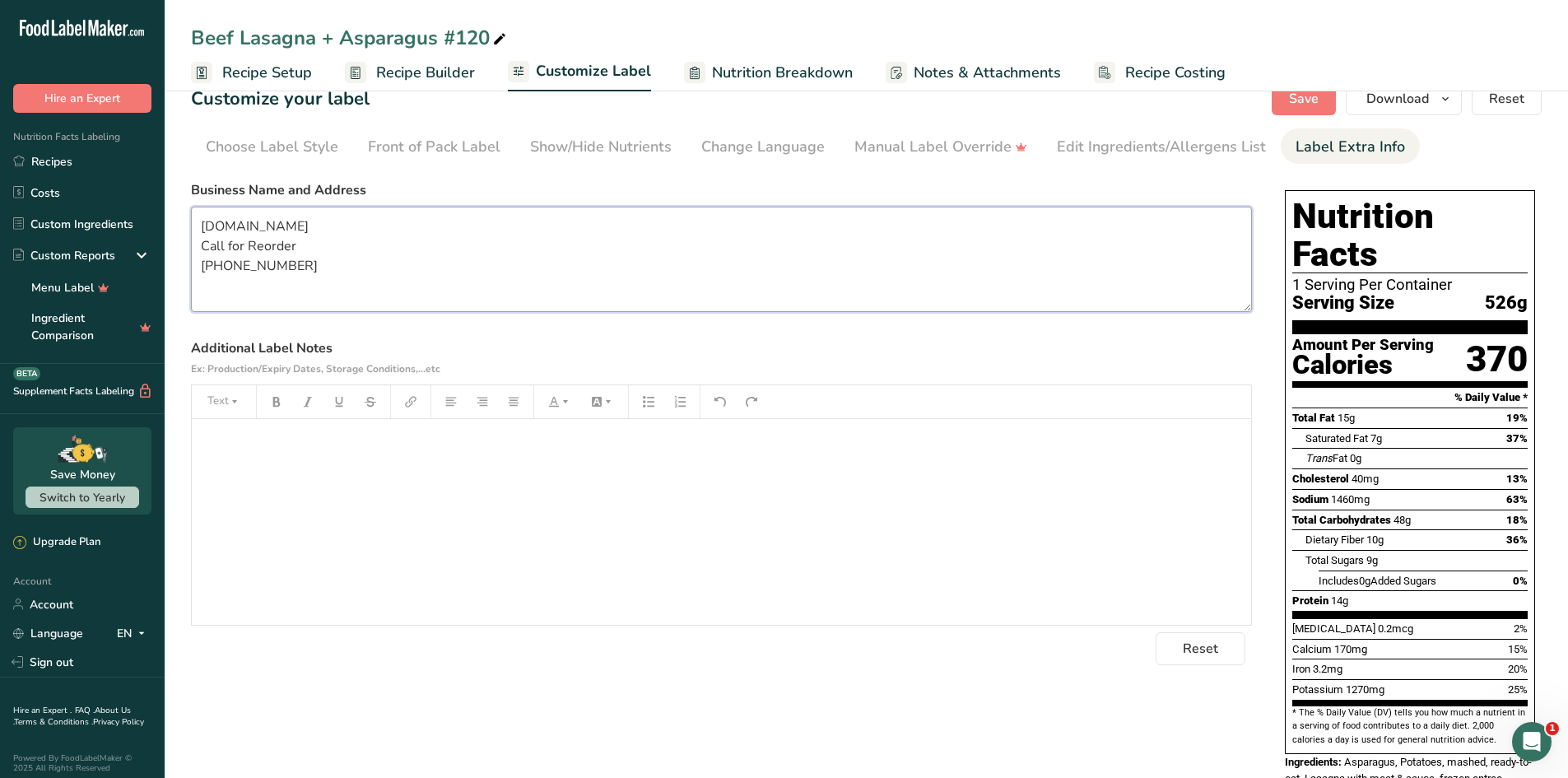
scroll to position [44, 0]
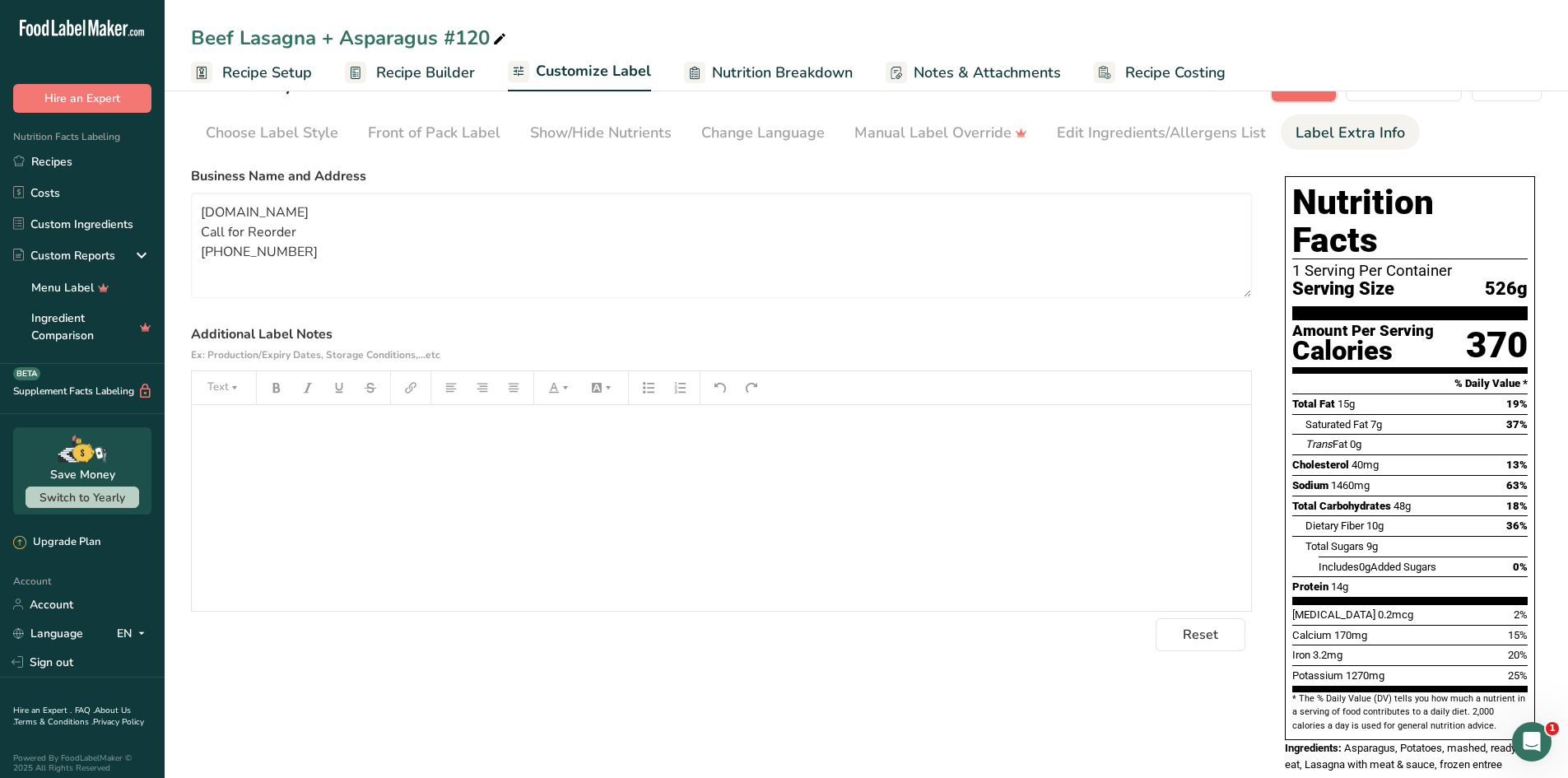
click at [1300, 94] on span "Save" at bounding box center [1303, 85] width 29 height 20
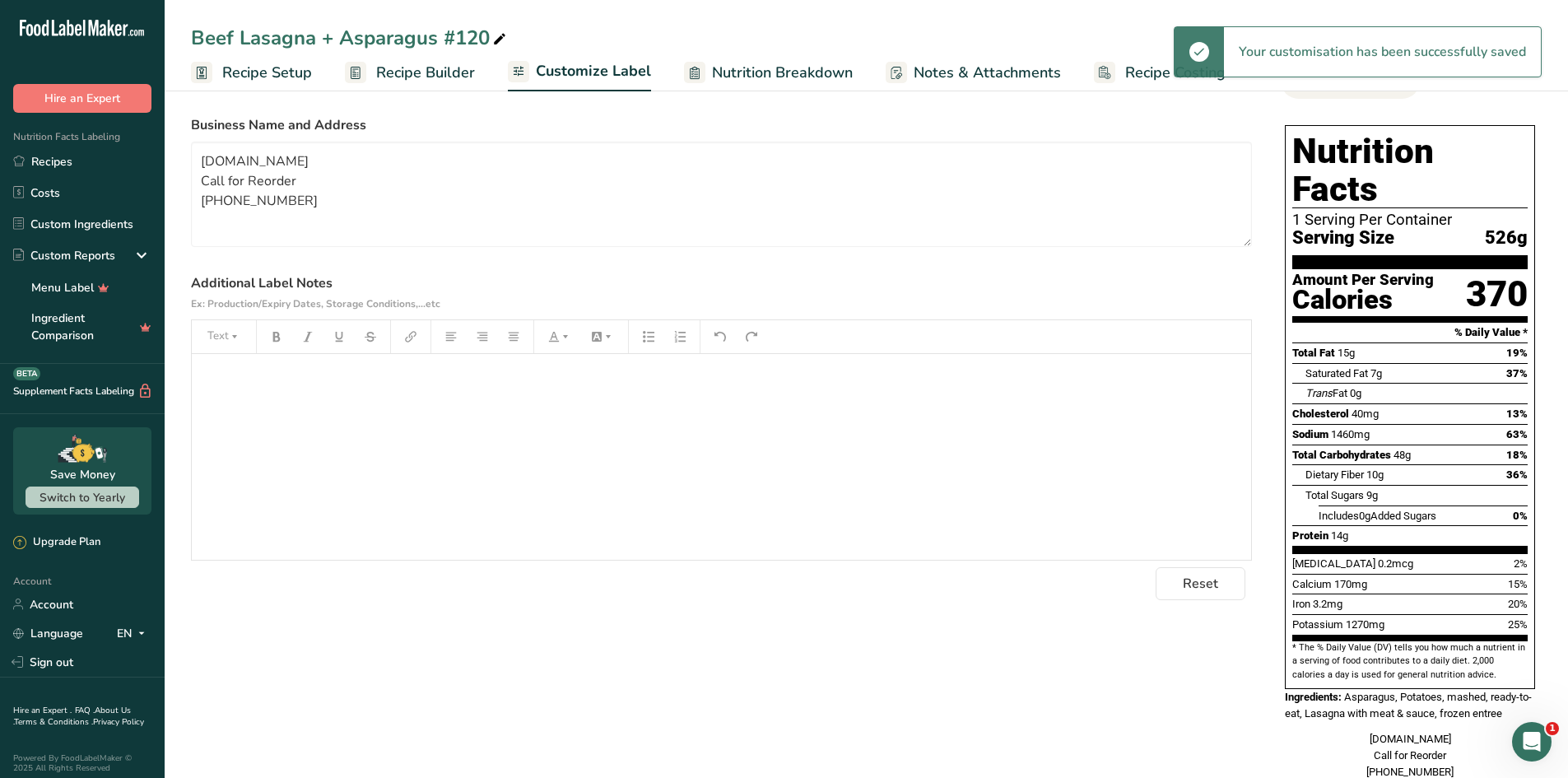
scroll to position [118, 0]
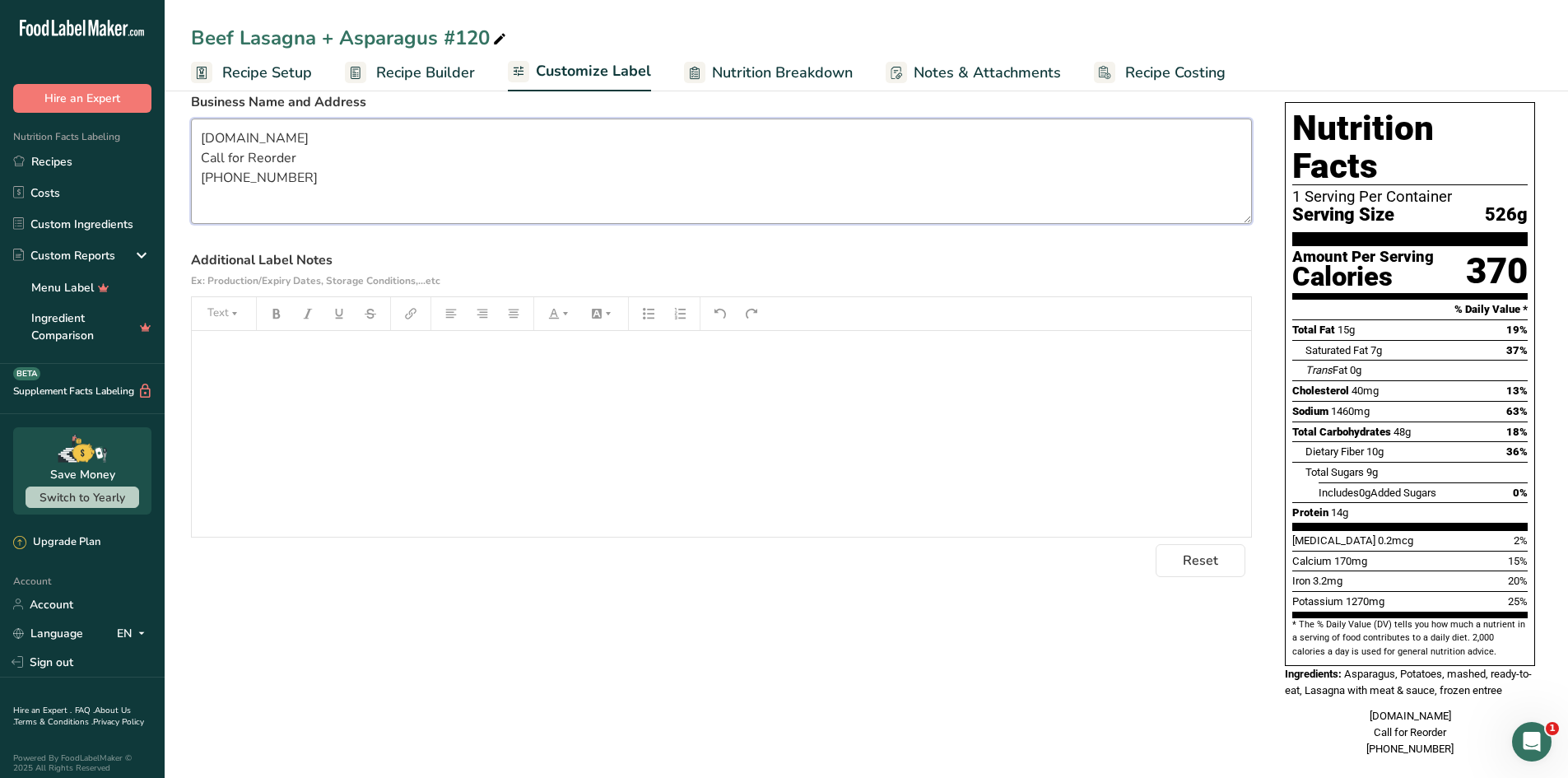
click at [343, 191] on textarea "[DOMAIN_NAME] Call for Reorder [PHONE_NUMBER]" at bounding box center [722, 171] width 1061 height 105
click at [373, 183] on textarea "[DOMAIN_NAME] Call for Reorder [PHONE_NUMBER]" at bounding box center [722, 171] width 1061 height 105
click at [423, 160] on textarea "[DOMAIN_NAME] Call for Reorder [PHONE_NUMBER]" at bounding box center [722, 171] width 1061 height 105
click at [427, 144] on textarea "[DOMAIN_NAME] Call for Reorder [PHONE_NUMBER]" at bounding box center [722, 171] width 1061 height 105
paste textarea
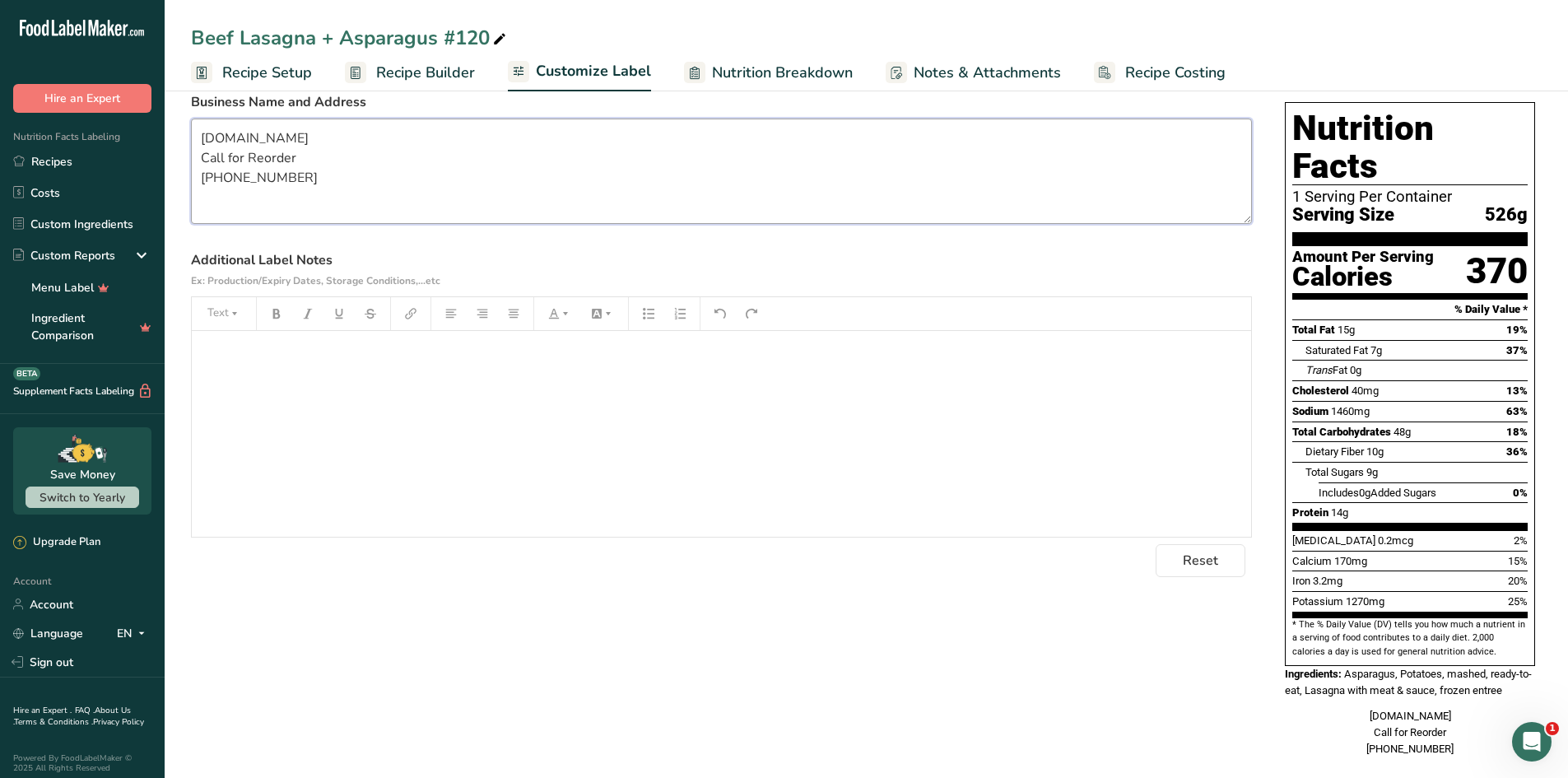
click at [395, 212] on textarea "[DOMAIN_NAME] Call for Reorder [PHONE_NUMBER]" at bounding box center [722, 171] width 1061 height 105
type textarea "[DOMAIN_NAME] Call for Reorder [PHONE_NUMBER]"
click at [276, 381] on div "﻿" at bounding box center [721, 434] width 1059 height 206
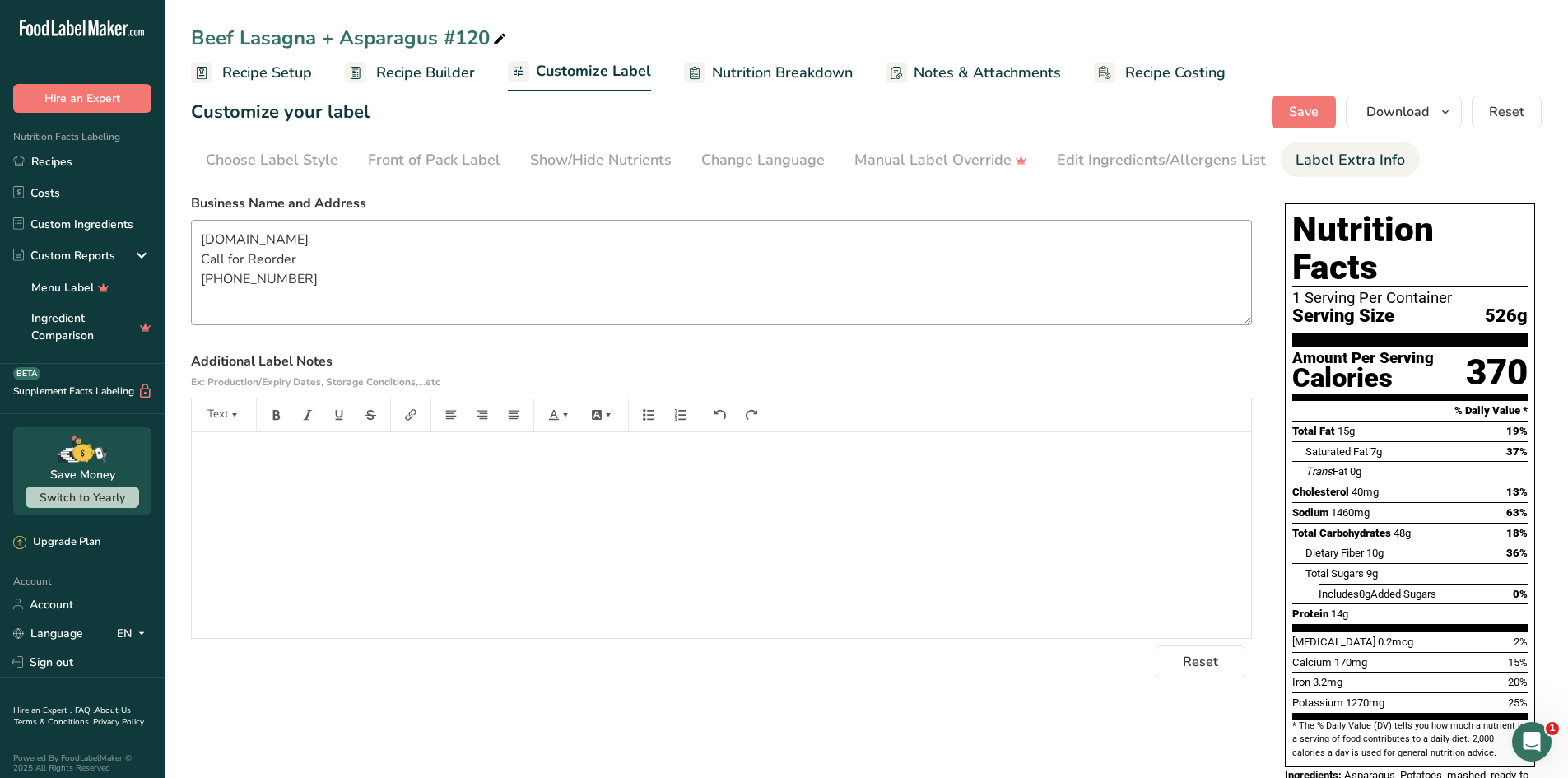
scroll to position [0, 0]
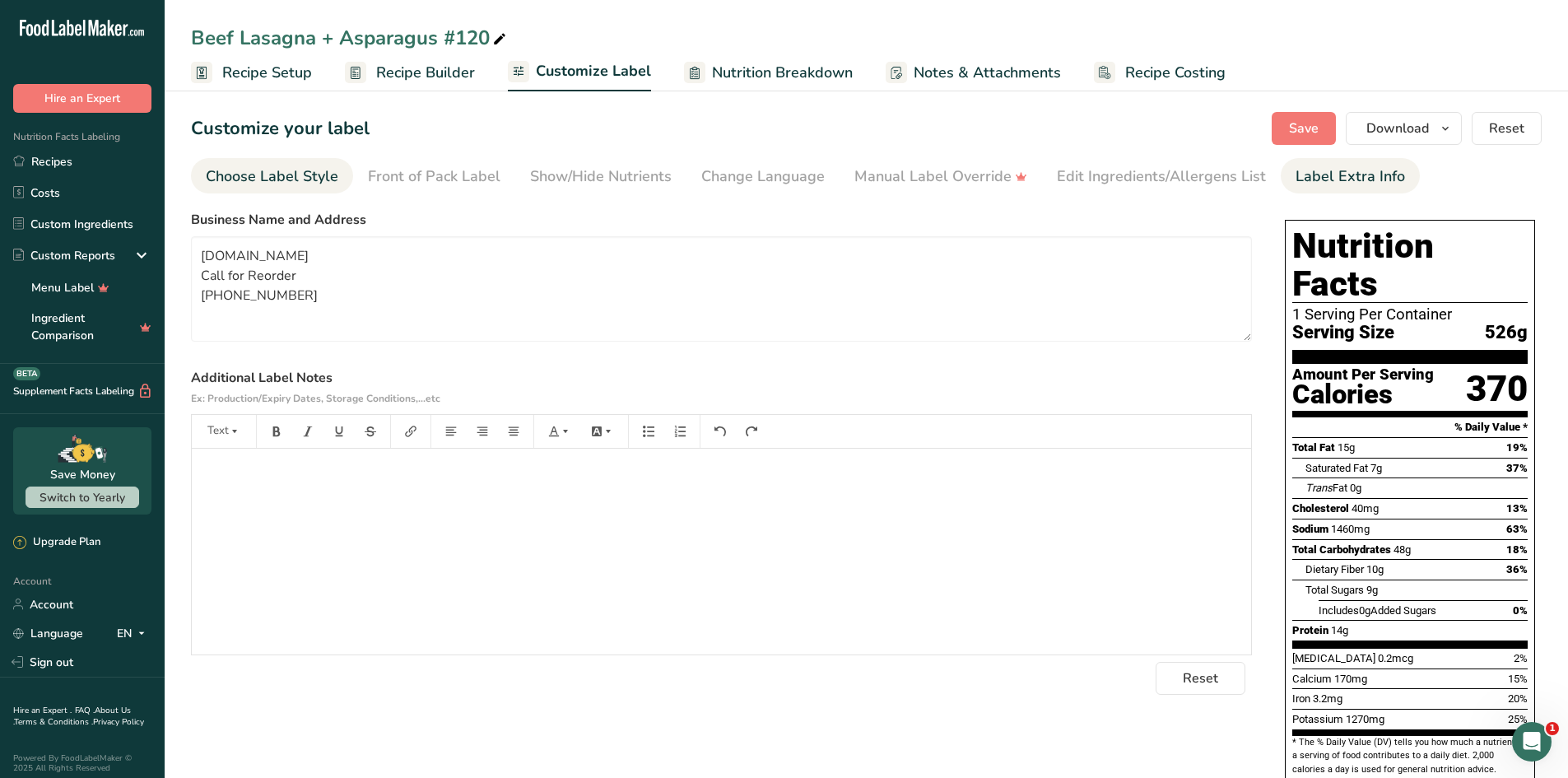
click at [301, 177] on div "Choose Label Style" at bounding box center [272, 177] width 133 height 22
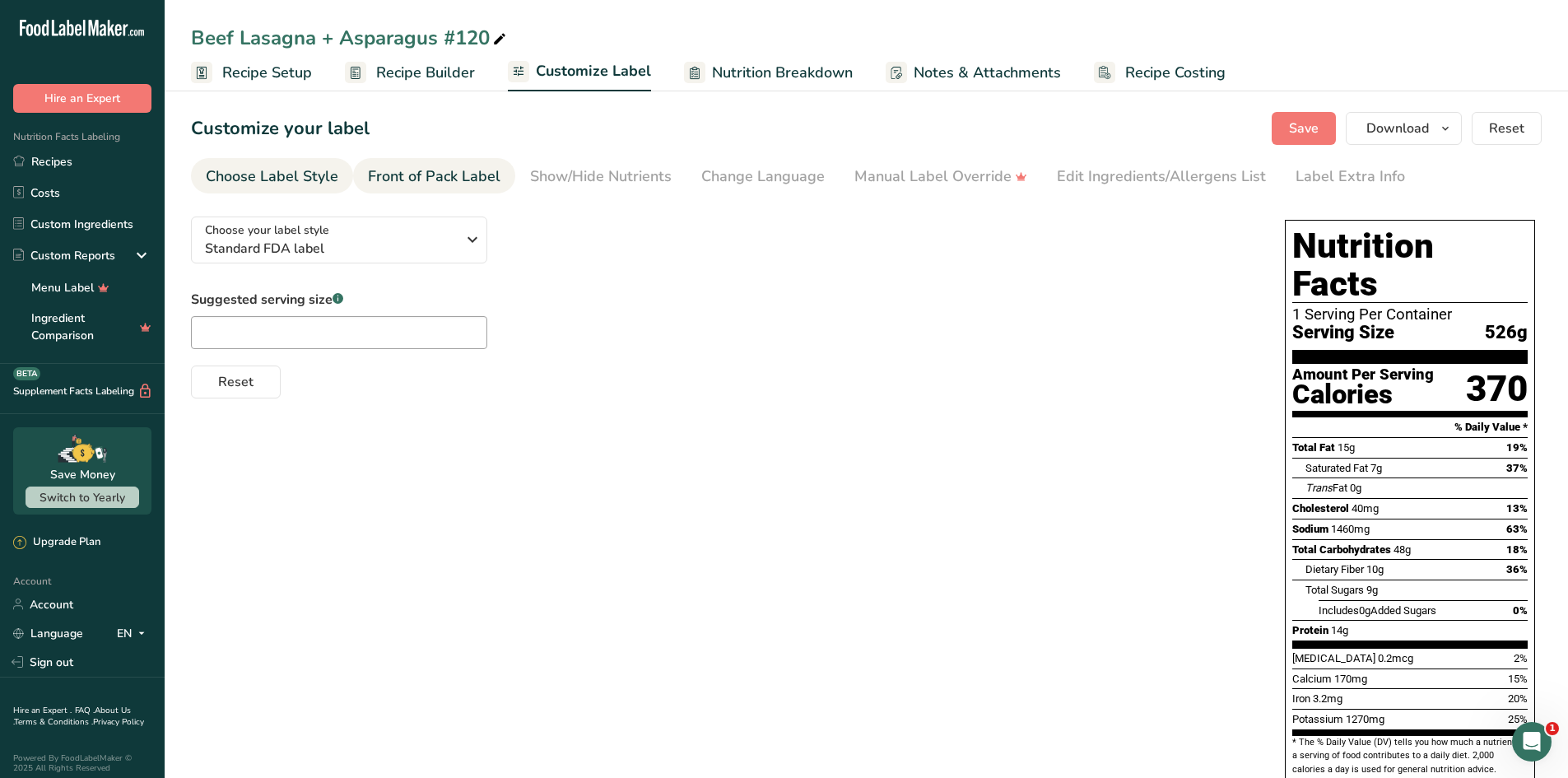
click at [416, 181] on div "Front of Pack Label" at bounding box center [434, 177] width 133 height 22
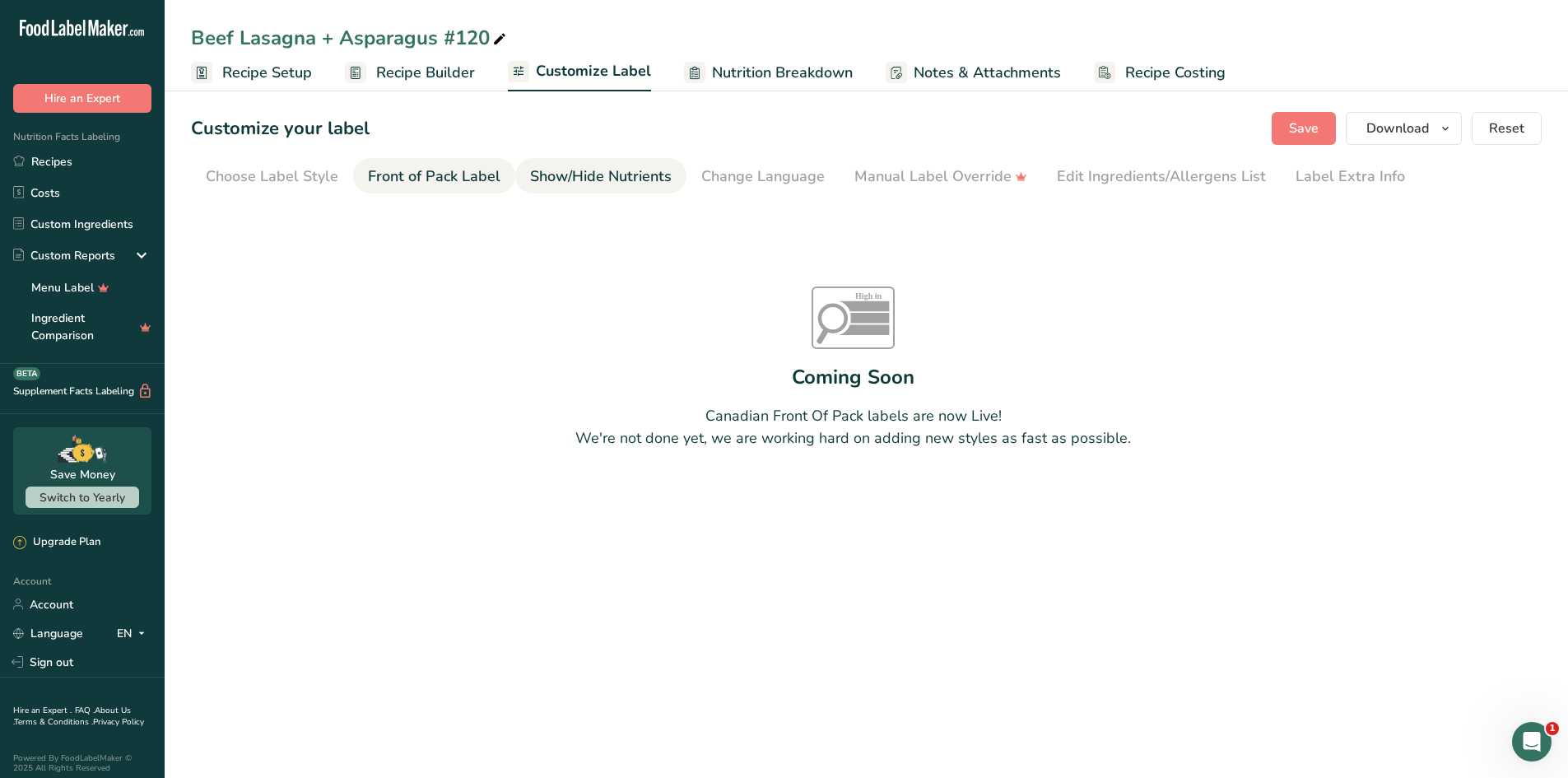
click at [542, 179] on div "Show/Hide Nutrients" at bounding box center [601, 177] width 141 height 22
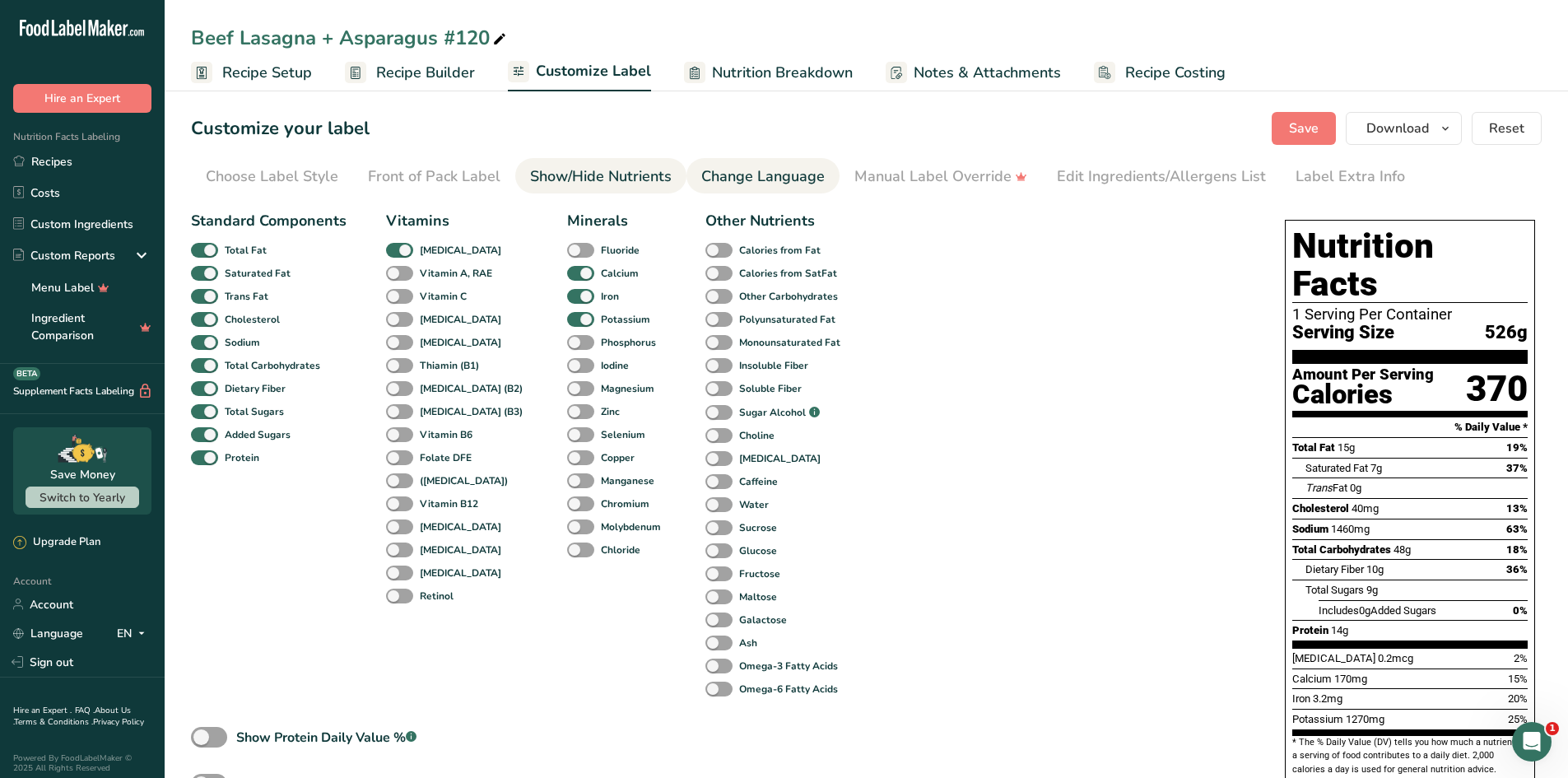
click at [790, 171] on div "Change Language" at bounding box center [762, 177] width 123 height 22
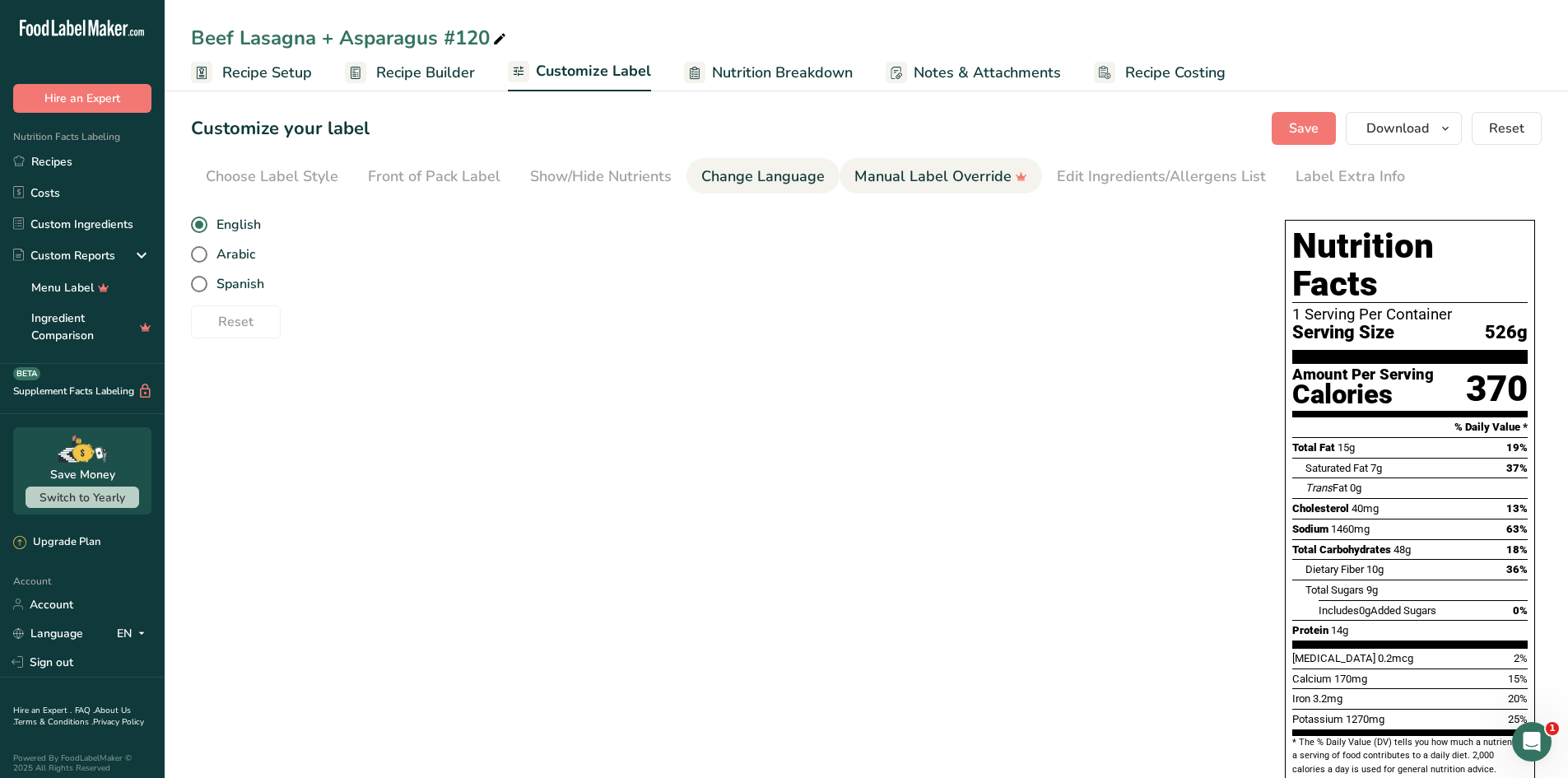
click at [922, 183] on div "Manual Label Override" at bounding box center [940, 177] width 173 height 22
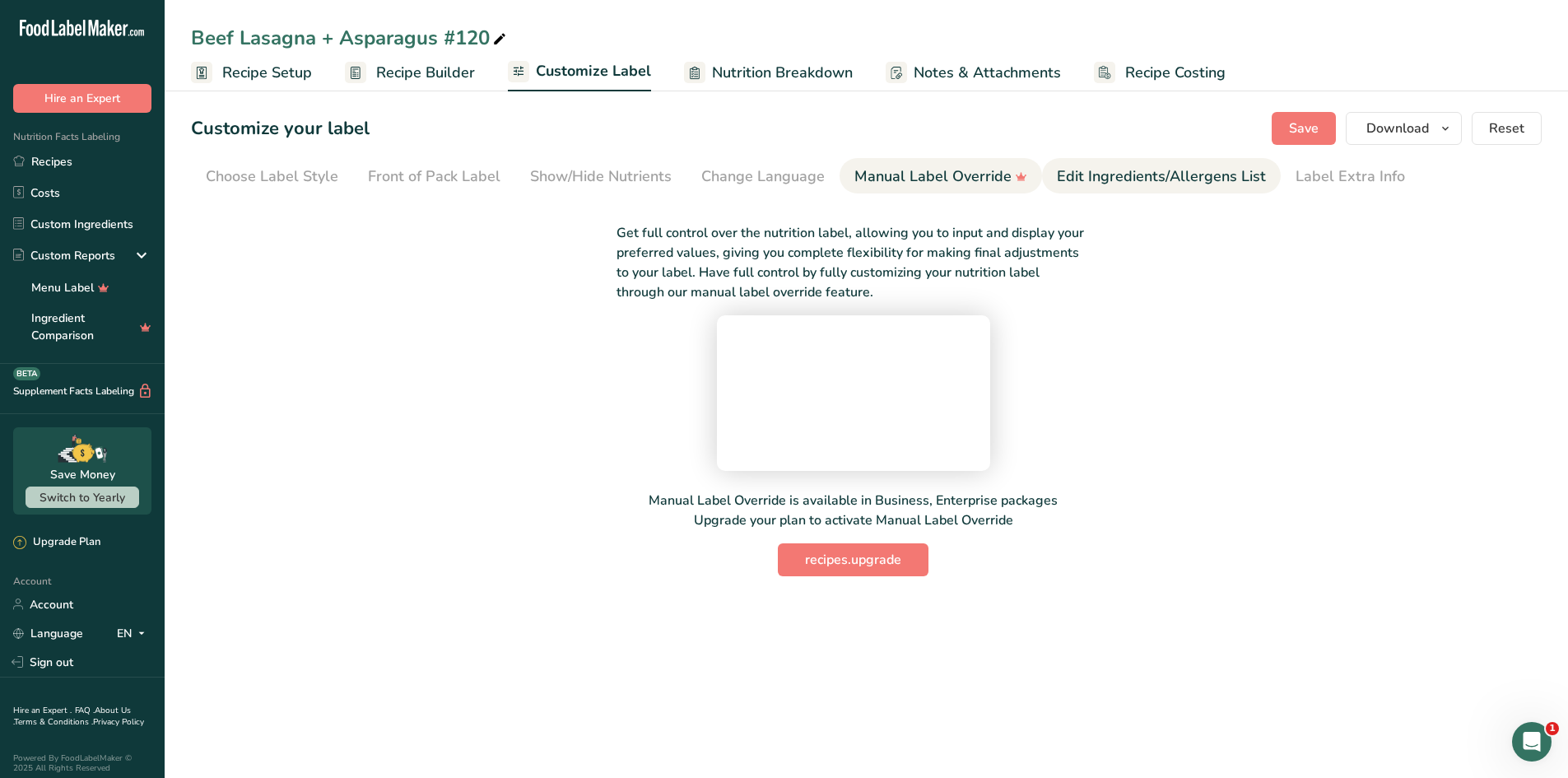
click at [1166, 173] on div "Edit Ingredients/Allergens List" at bounding box center [1161, 177] width 209 height 22
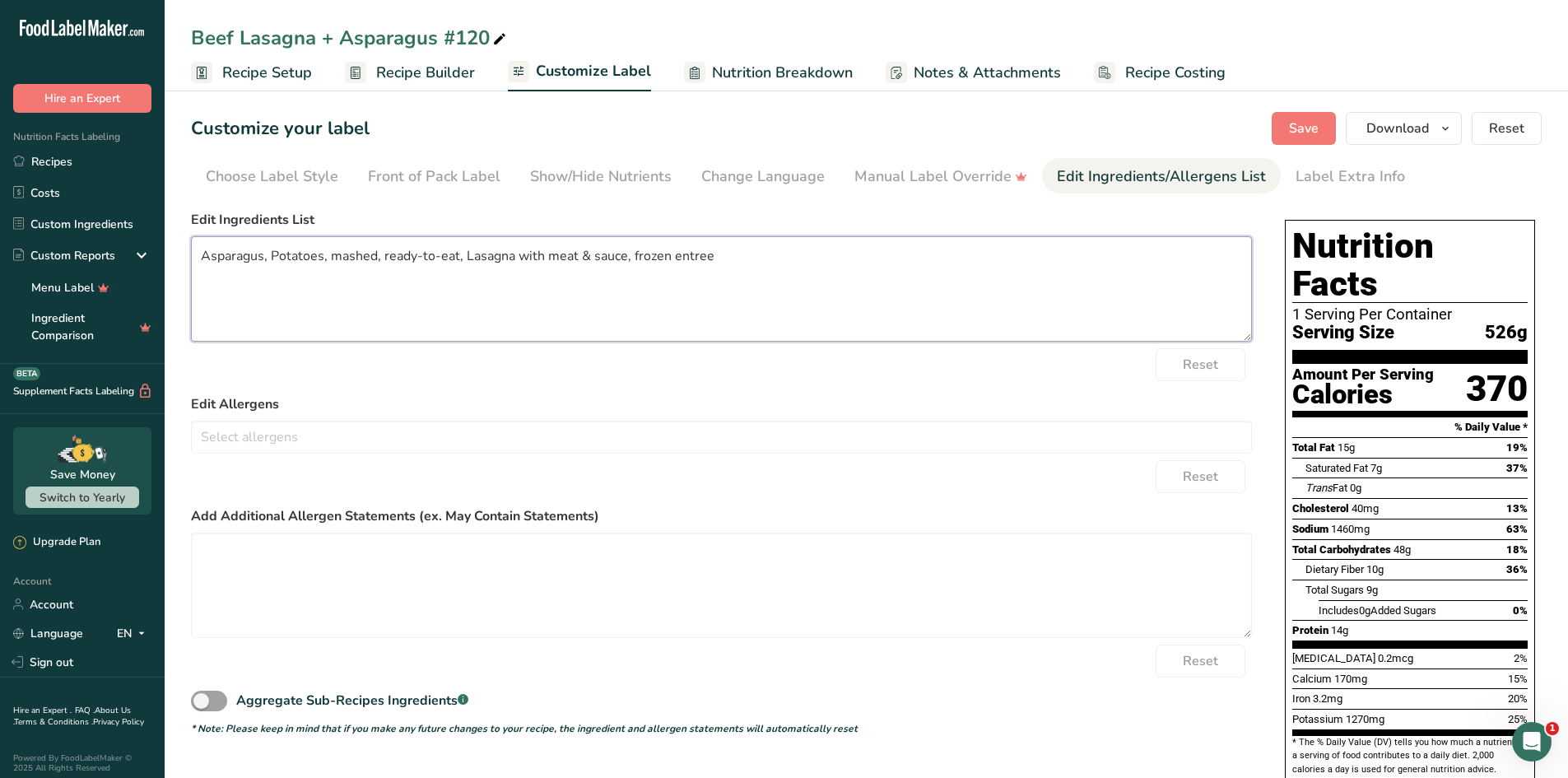
click at [668, 261] on textarea "Asparagus, Potatoes, mashed, ready-to-eat, Lasagna with meat & sauce, frozen en…" at bounding box center [722, 289] width 1061 height 105
drag, startPoint x: 717, startPoint y: 259, endPoint x: 633, endPoint y: 260, distance: 84.0
click at [633, 260] on textarea "Asparagus, Potatoes, mashed, ready-to-eat, Lasagna with meat & sauce, frozen en…" at bounding box center [722, 289] width 1061 height 105
type textarea "Asparagus, Potatoes, mashed, ready-to-eat, Lasagna with meat & sauce"
click at [1284, 136] on button "Save" at bounding box center [1303, 129] width 64 height 33
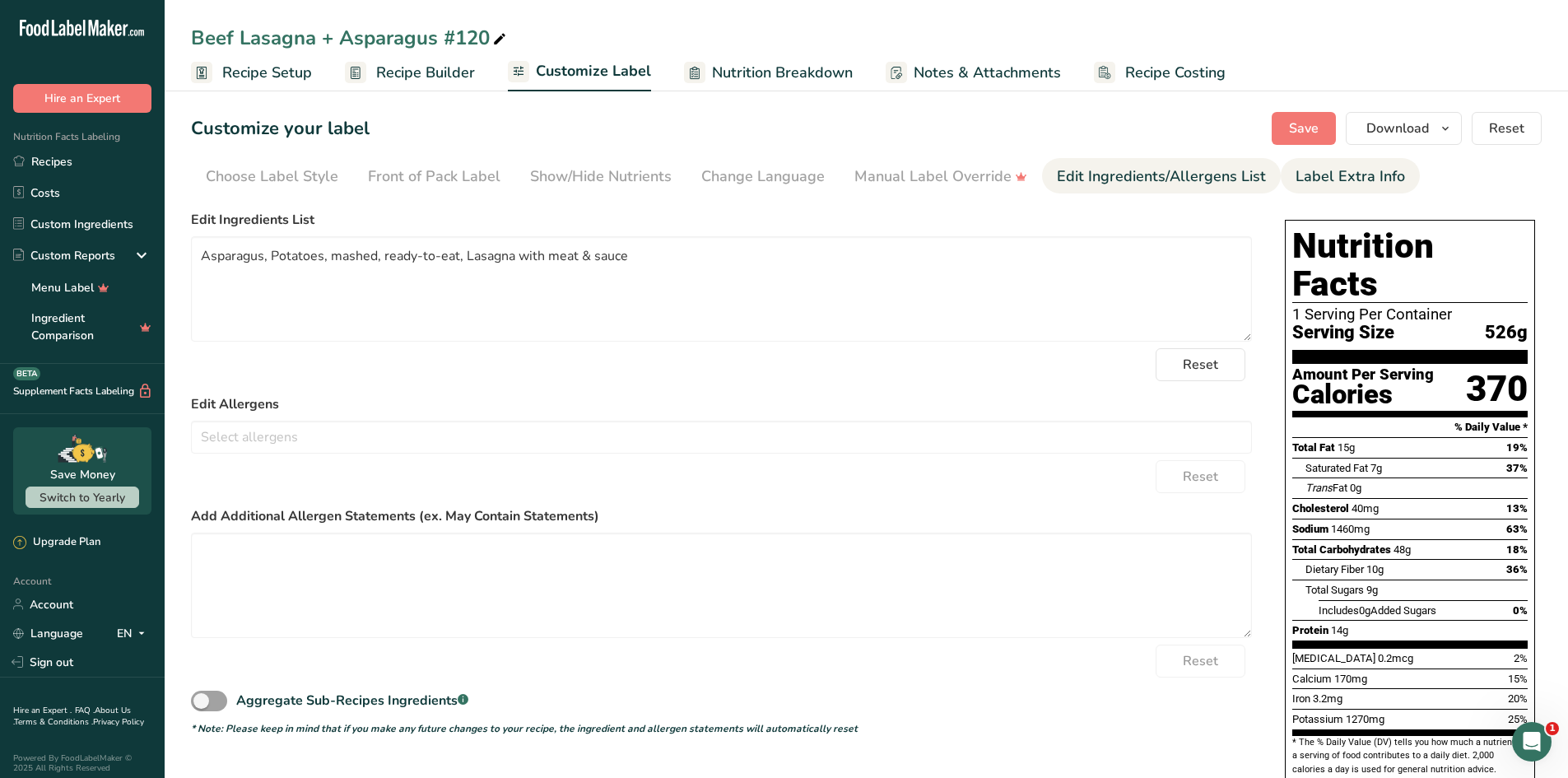
click at [1334, 190] on link "Label Extra Info" at bounding box center [1350, 176] width 109 height 37
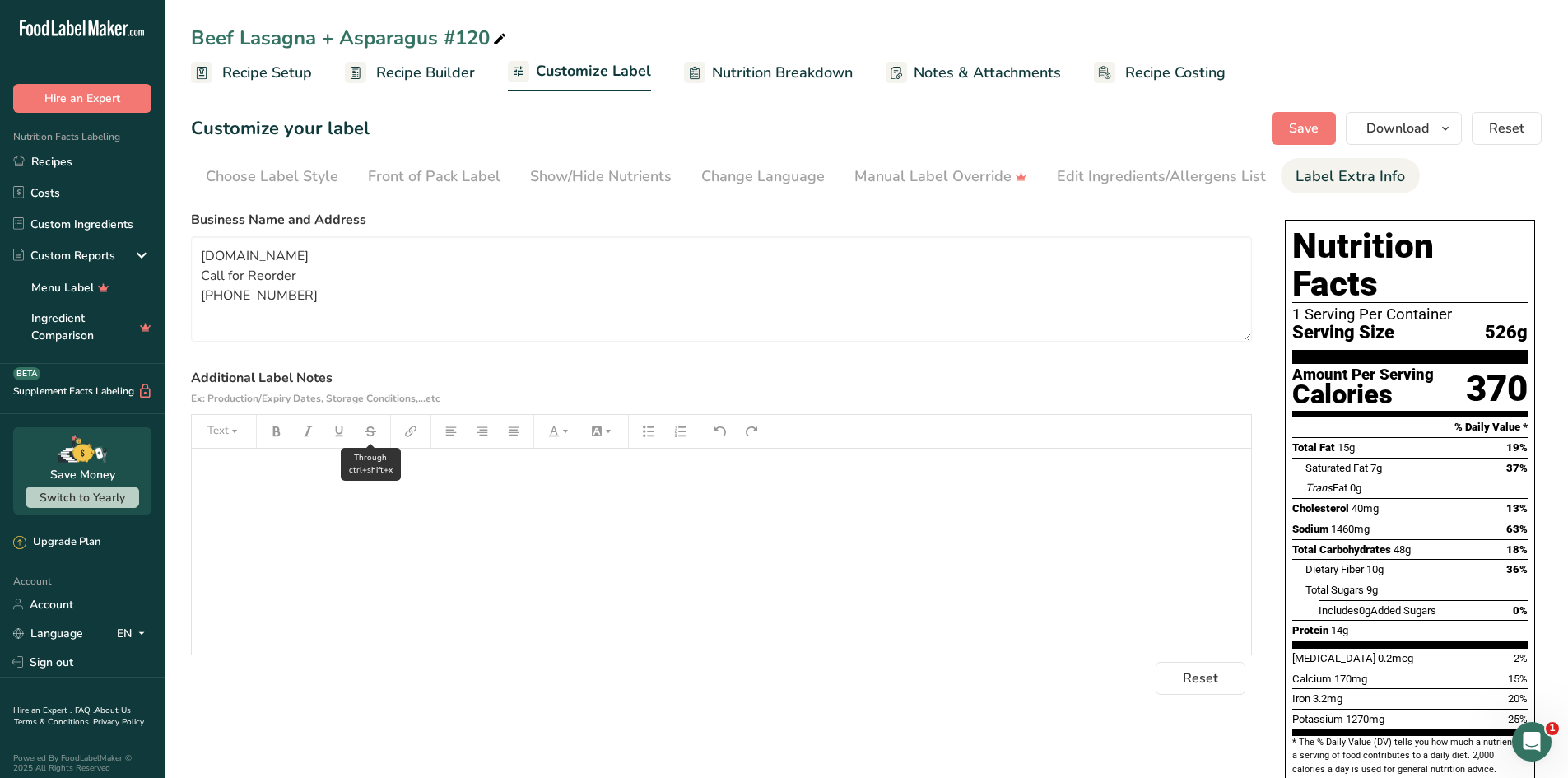
click at [372, 435] on icon "button" at bounding box center [370, 431] width 11 height 9
click at [411, 435] on icon "button" at bounding box center [410, 431] width 11 height 11
click at [502, 499] on div "﻿" at bounding box center [721, 551] width 1059 height 206
click at [416, 317] on textarea "[DOMAIN_NAME] Call for Reorder [PHONE_NUMBER]" at bounding box center [722, 289] width 1061 height 105
click at [1440, 126] on icon "button" at bounding box center [1445, 129] width 13 height 21
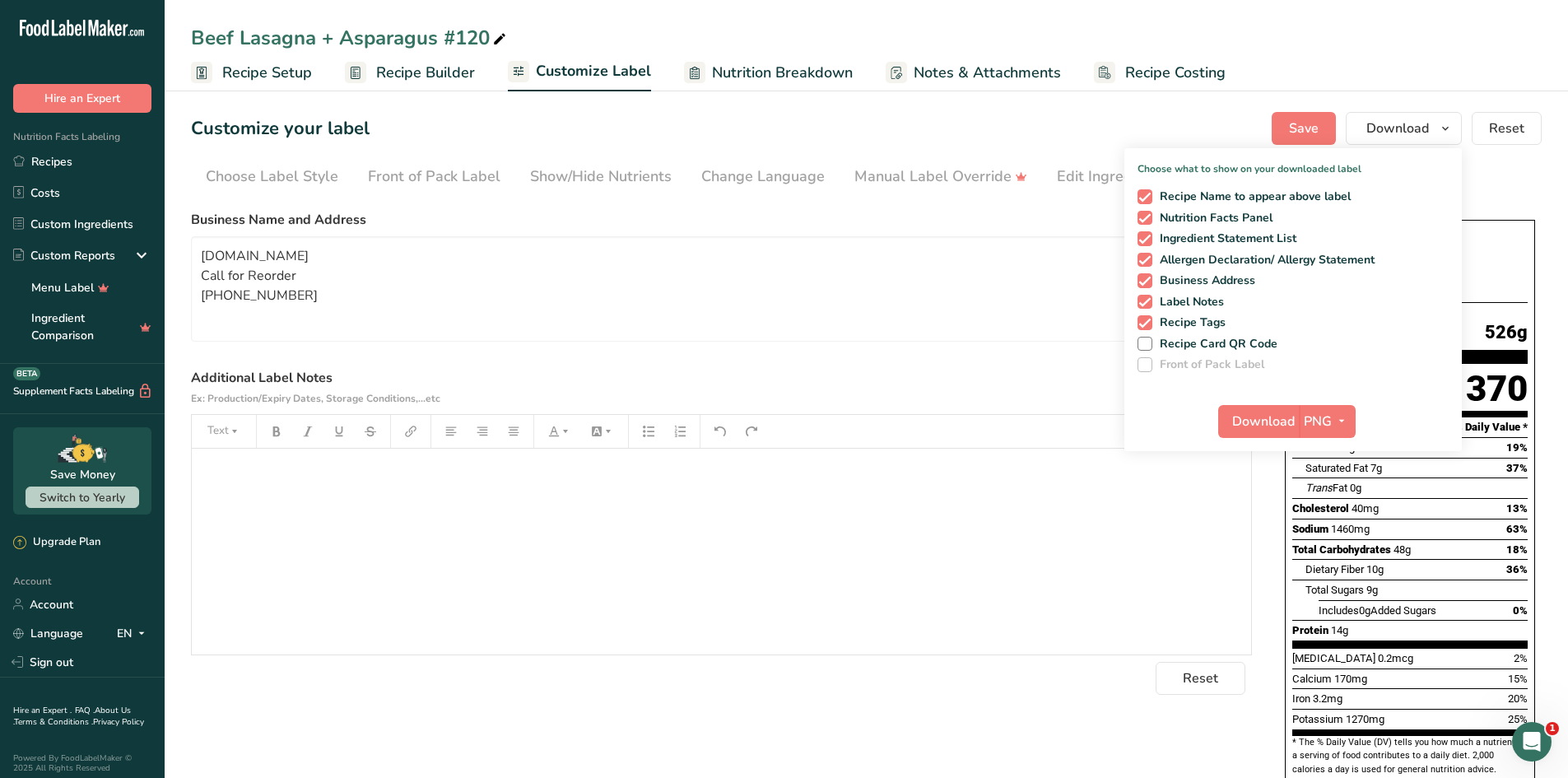
click at [1481, 183] on ul "Choose Label Style Front of Pack Label Show/Hide Nutrients Change Language Manu…" at bounding box center [866, 175] width 1351 height 35
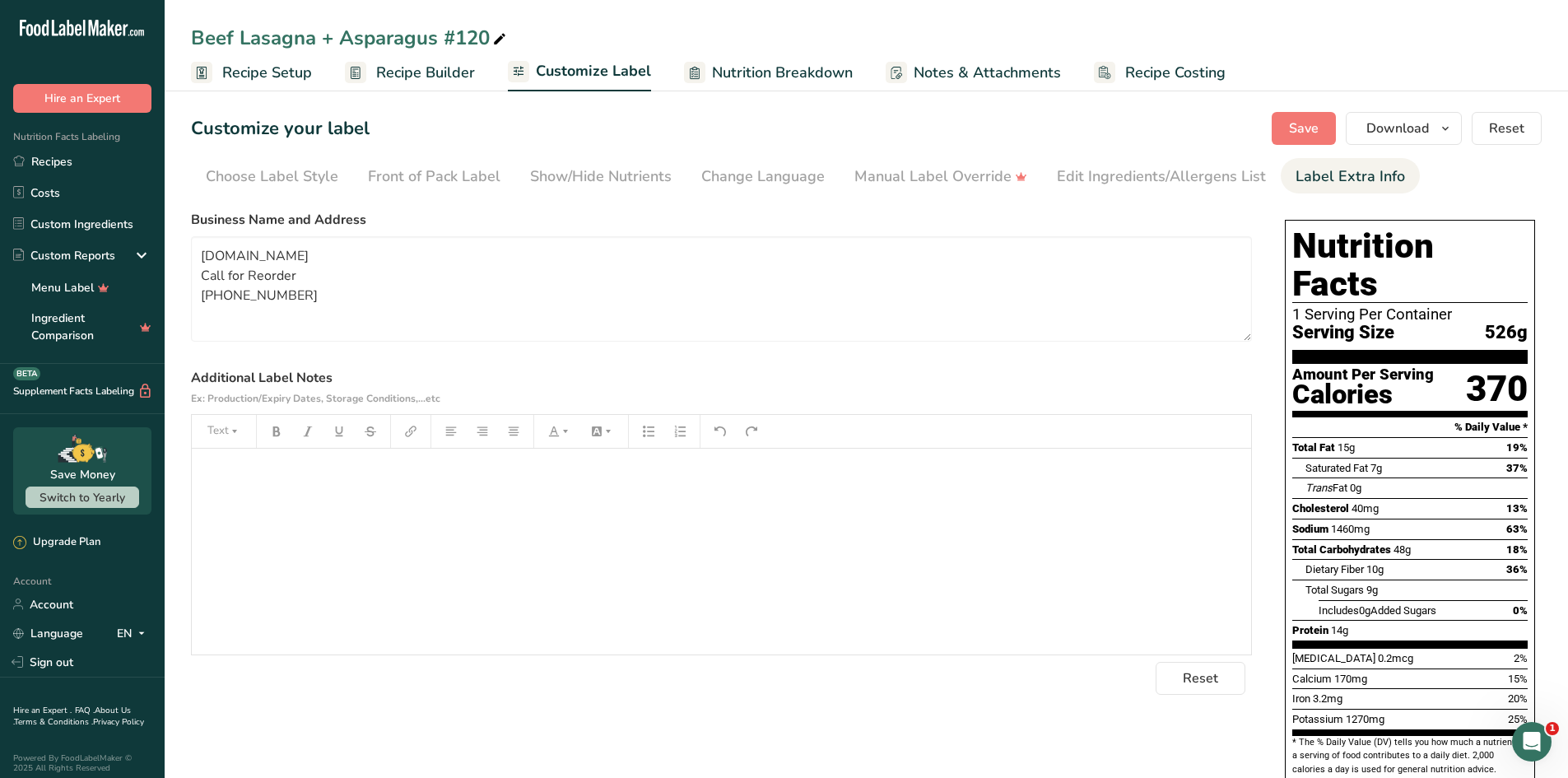
click at [1414, 258] on h1 "Nutrition Facts" at bounding box center [1409, 266] width 235 height 76
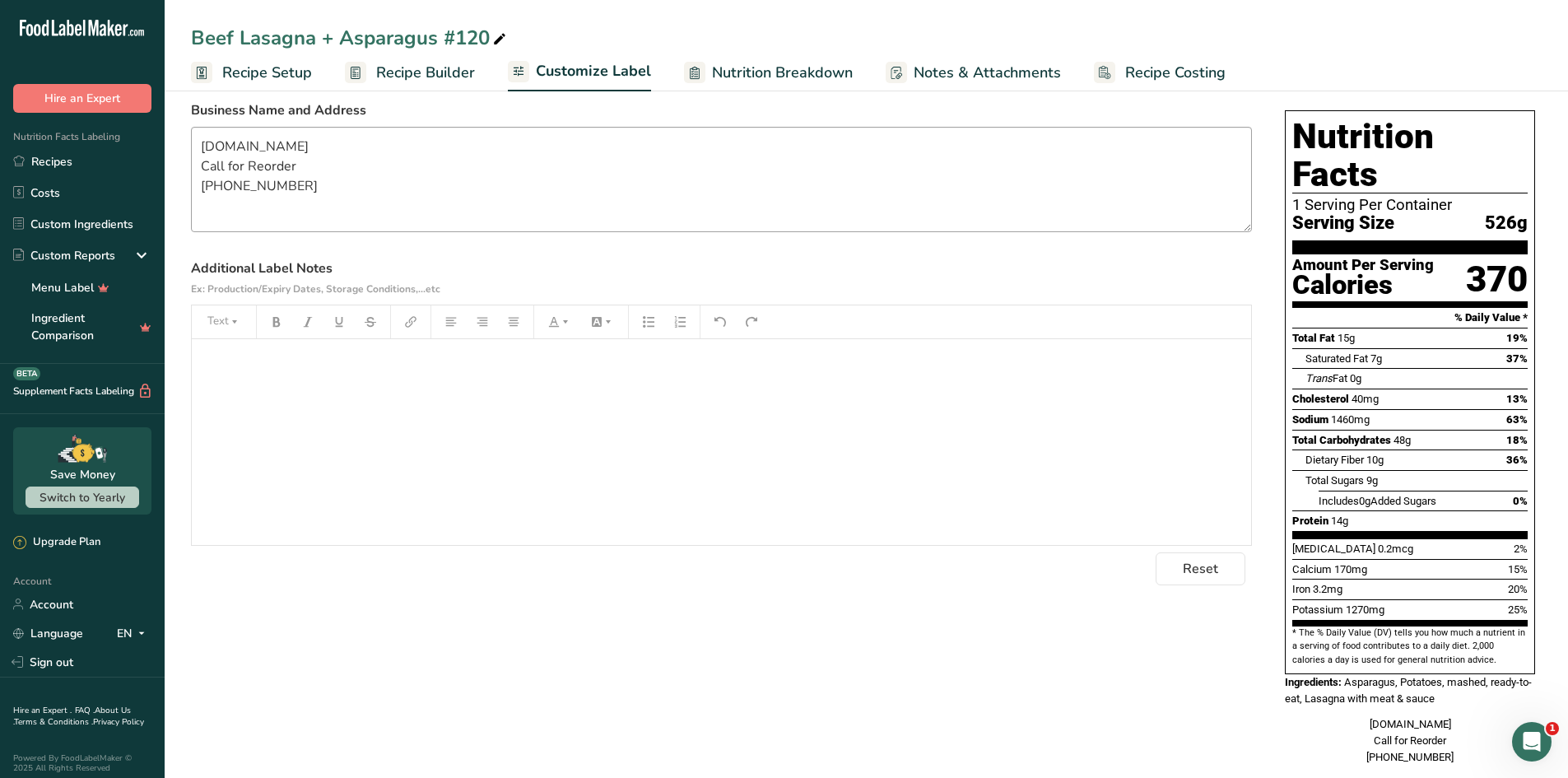
scroll to position [118, 0]
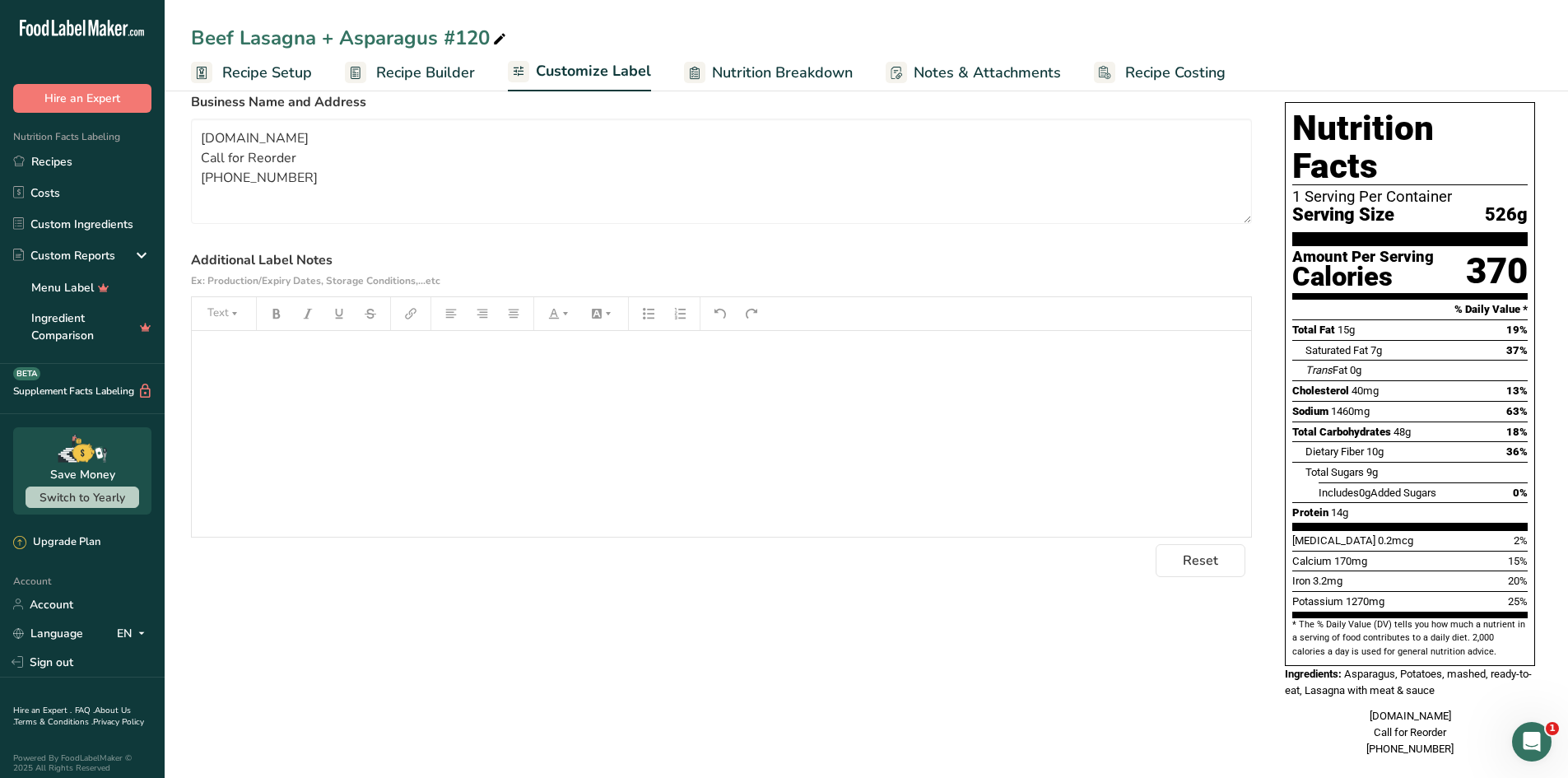
click at [1299, 206] on section "Nutrition Facts 1 Serving Per Container Serving Size 526g" at bounding box center [1409, 178] width 235 height 136
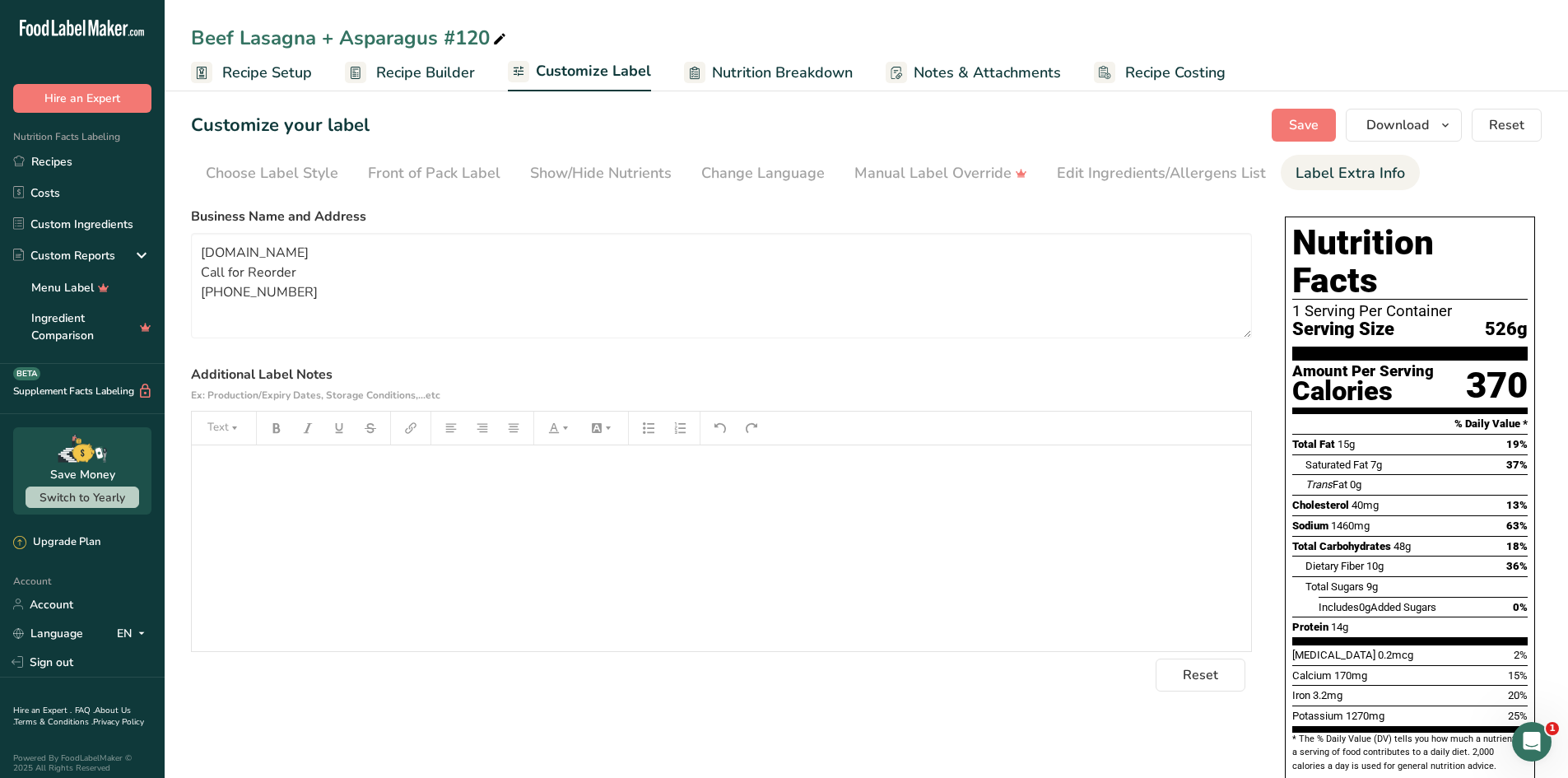
scroll to position [0, 0]
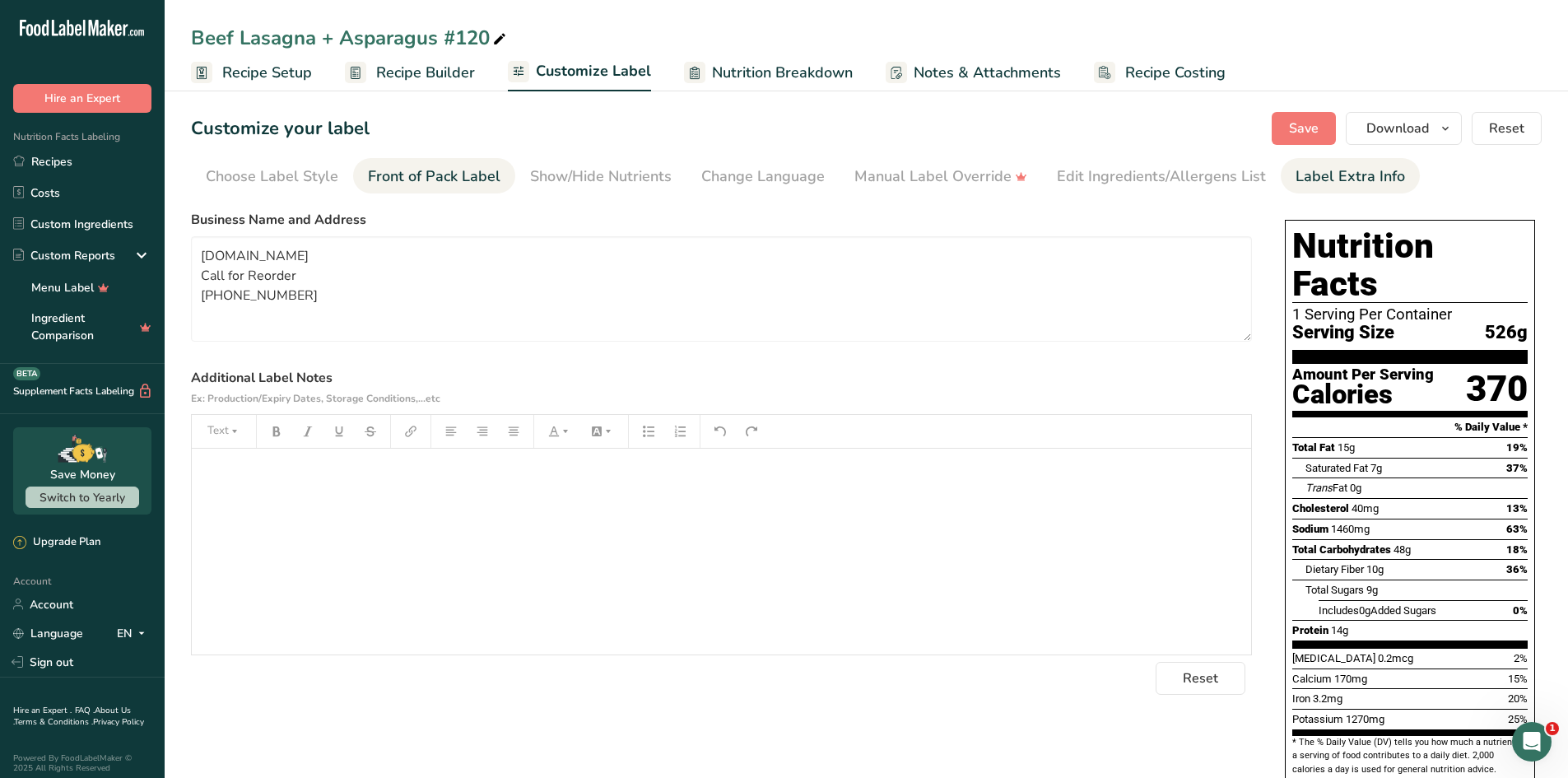
click at [443, 185] on div "Front of Pack Label" at bounding box center [434, 177] width 133 height 22
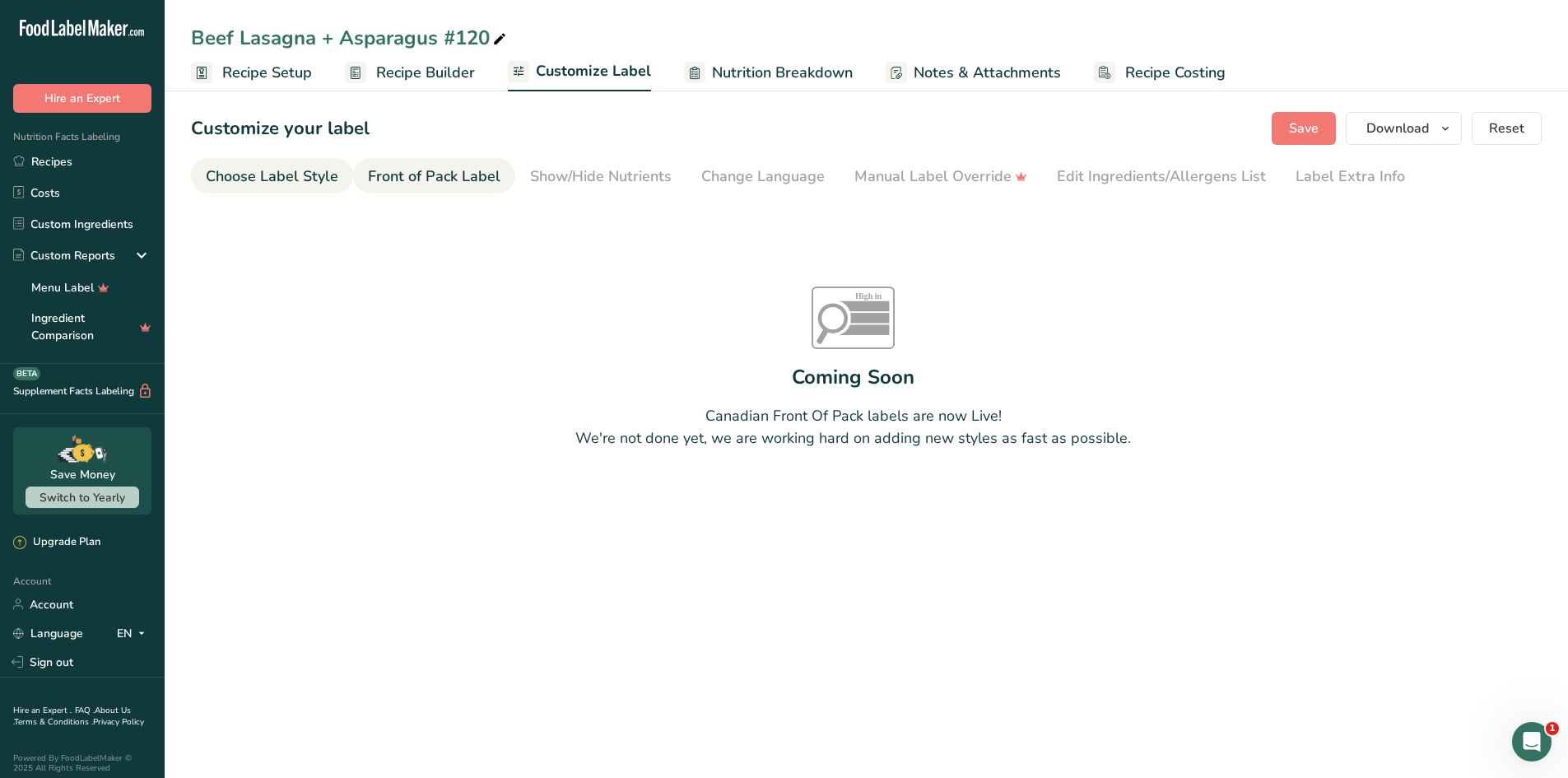
click at [291, 179] on div "Choose Label Style" at bounding box center [272, 177] width 133 height 22
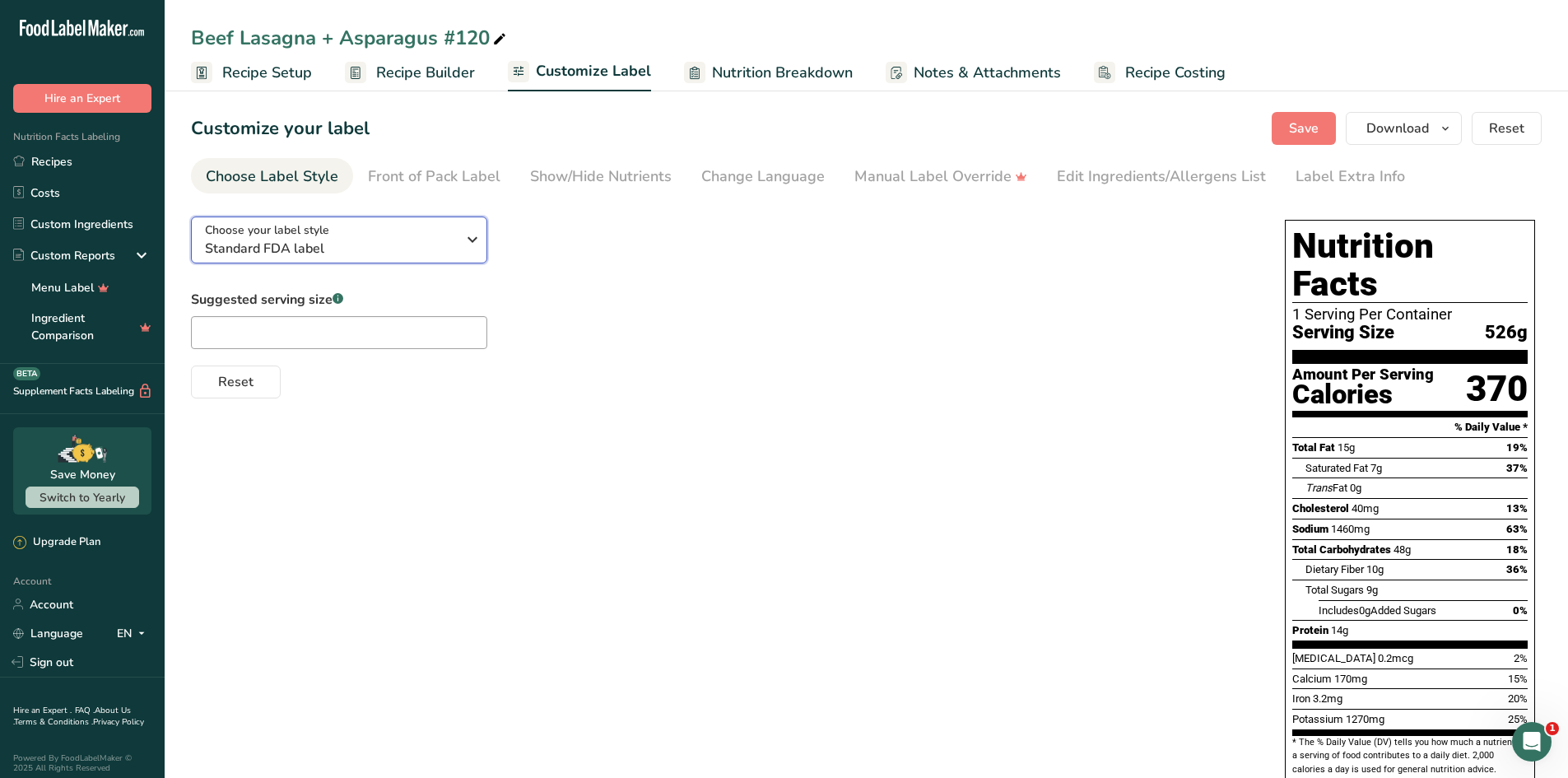
click at [459, 250] on div "Choose your label style Standard FDA label" at bounding box center [337, 240] width 264 height 37
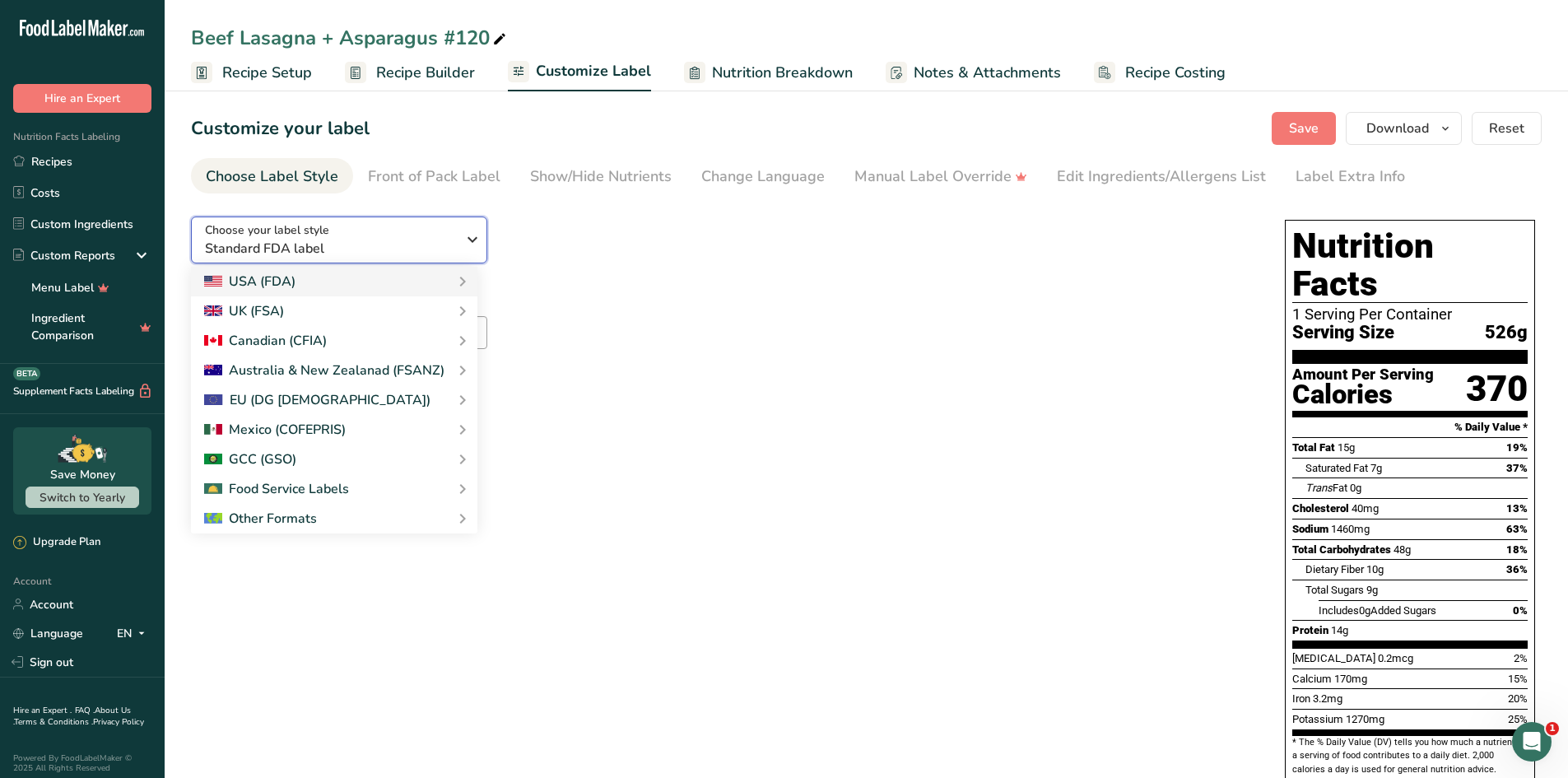
click at [459, 250] on div "Choose your label style Standard FDA label" at bounding box center [337, 240] width 264 height 37
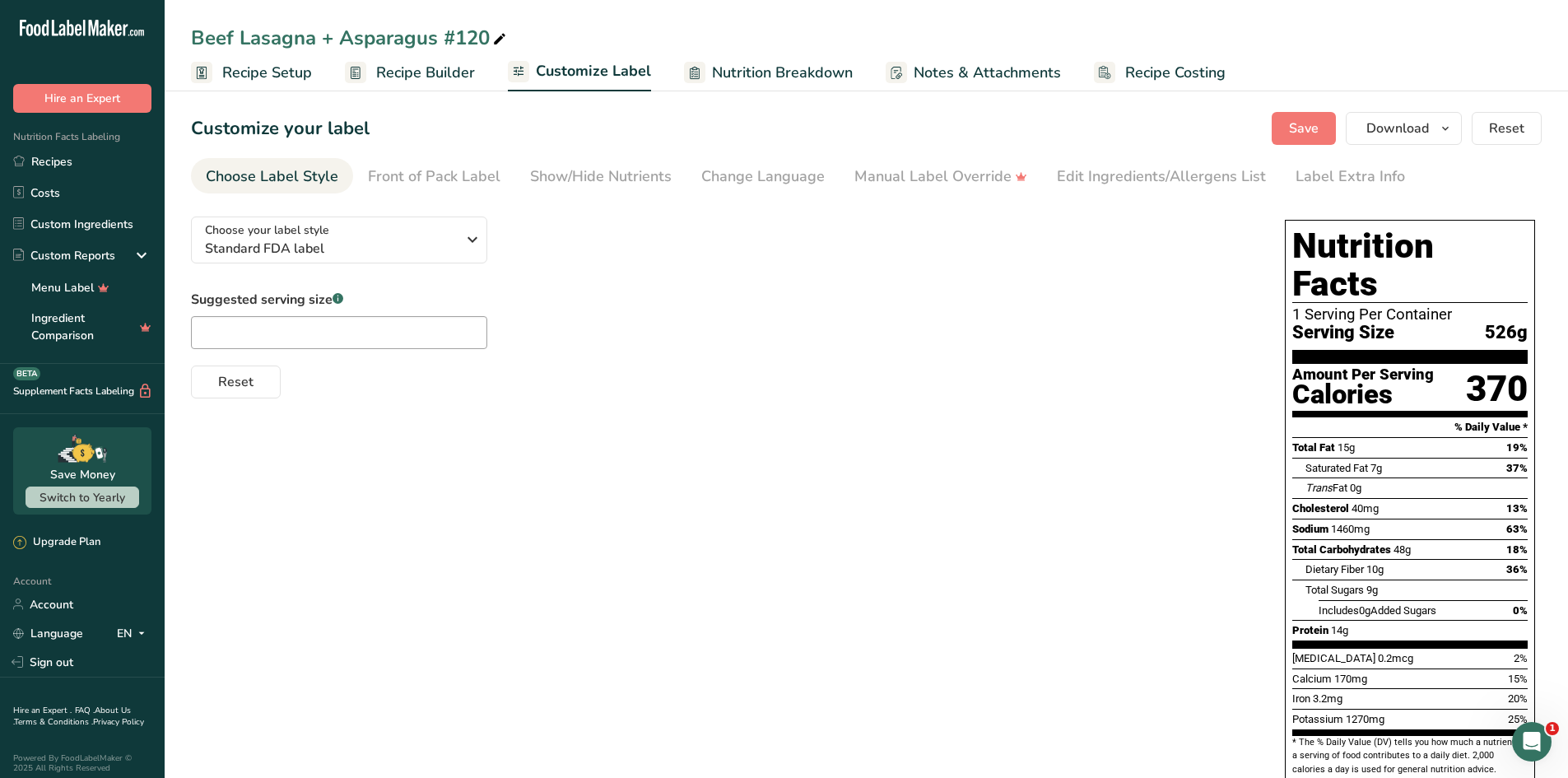
click at [486, 43] on div "Beef Lasagna + Asparagus #120" at bounding box center [351, 38] width 319 height 29
click at [491, 41] on input "Beef Lasagna + Asparagus #120" at bounding box center [866, 38] width 1351 height 29
click at [192, 35] on input "Beef Lasagna + Asparagus #120" at bounding box center [866, 38] width 1351 height 29
click at [417, 38] on input "Southern Beef Lasagna + Asparagus #120" at bounding box center [866, 38] width 1351 height 29
type input "Southern Beef Lasagna & Garden Plate Asparagus #120"
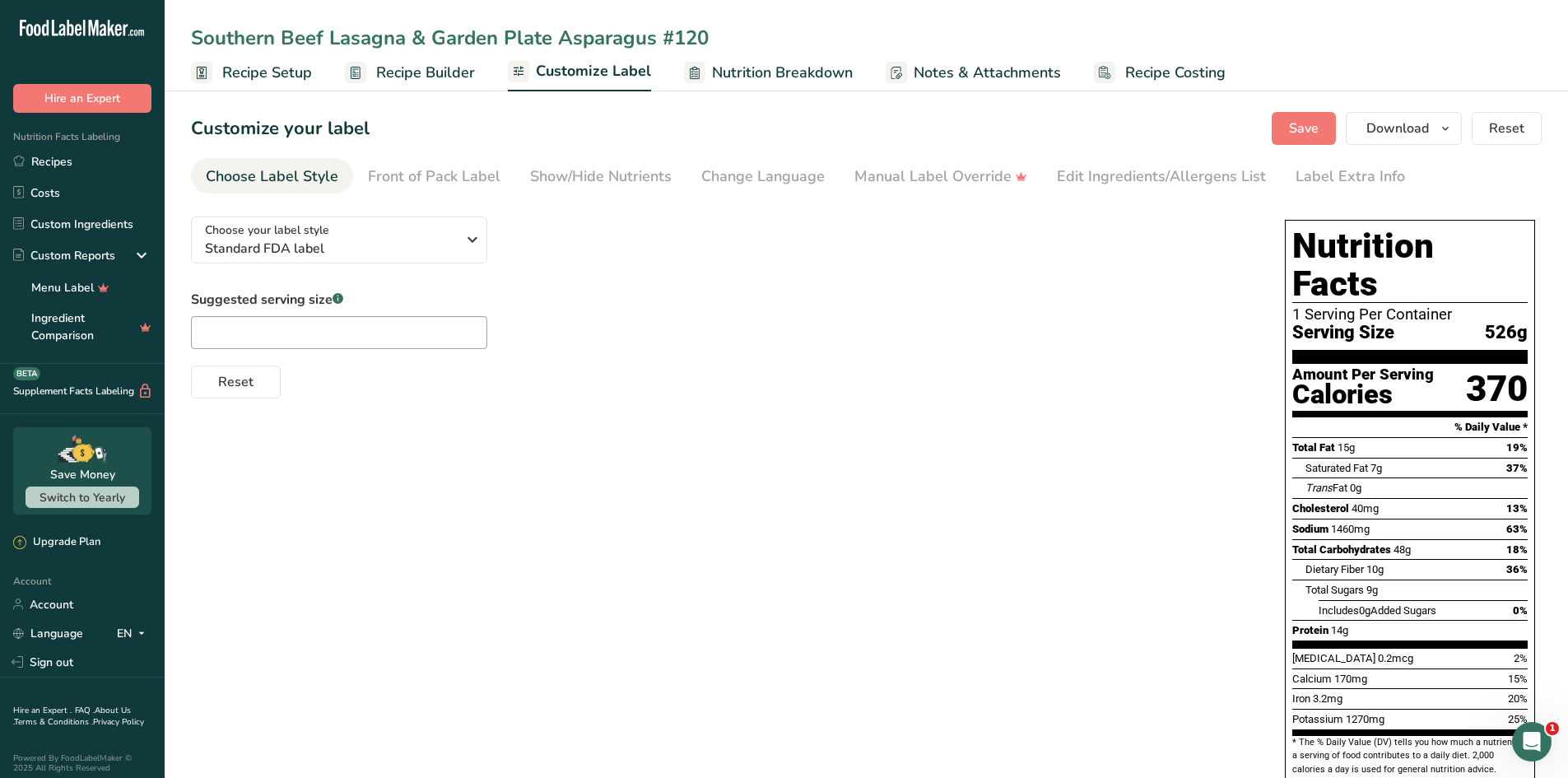
click at [565, 117] on div "Customize your label Save Download Choose what to show on your downloaded label…" at bounding box center [866, 129] width 1351 height 33
click at [1289, 136] on button "Save" at bounding box center [1303, 129] width 64 height 33
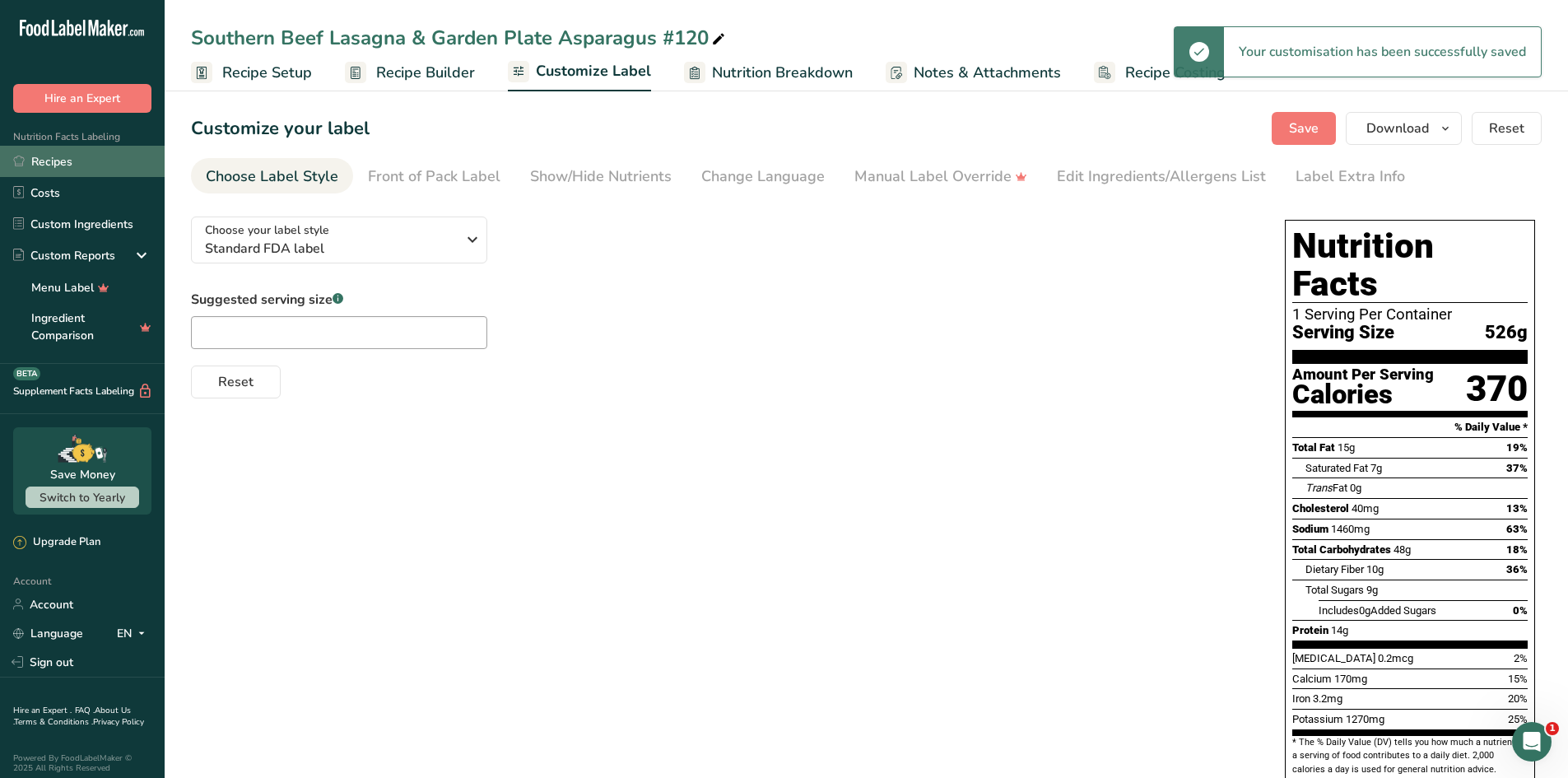
click at [68, 156] on link "Recipes" at bounding box center [82, 161] width 165 height 31
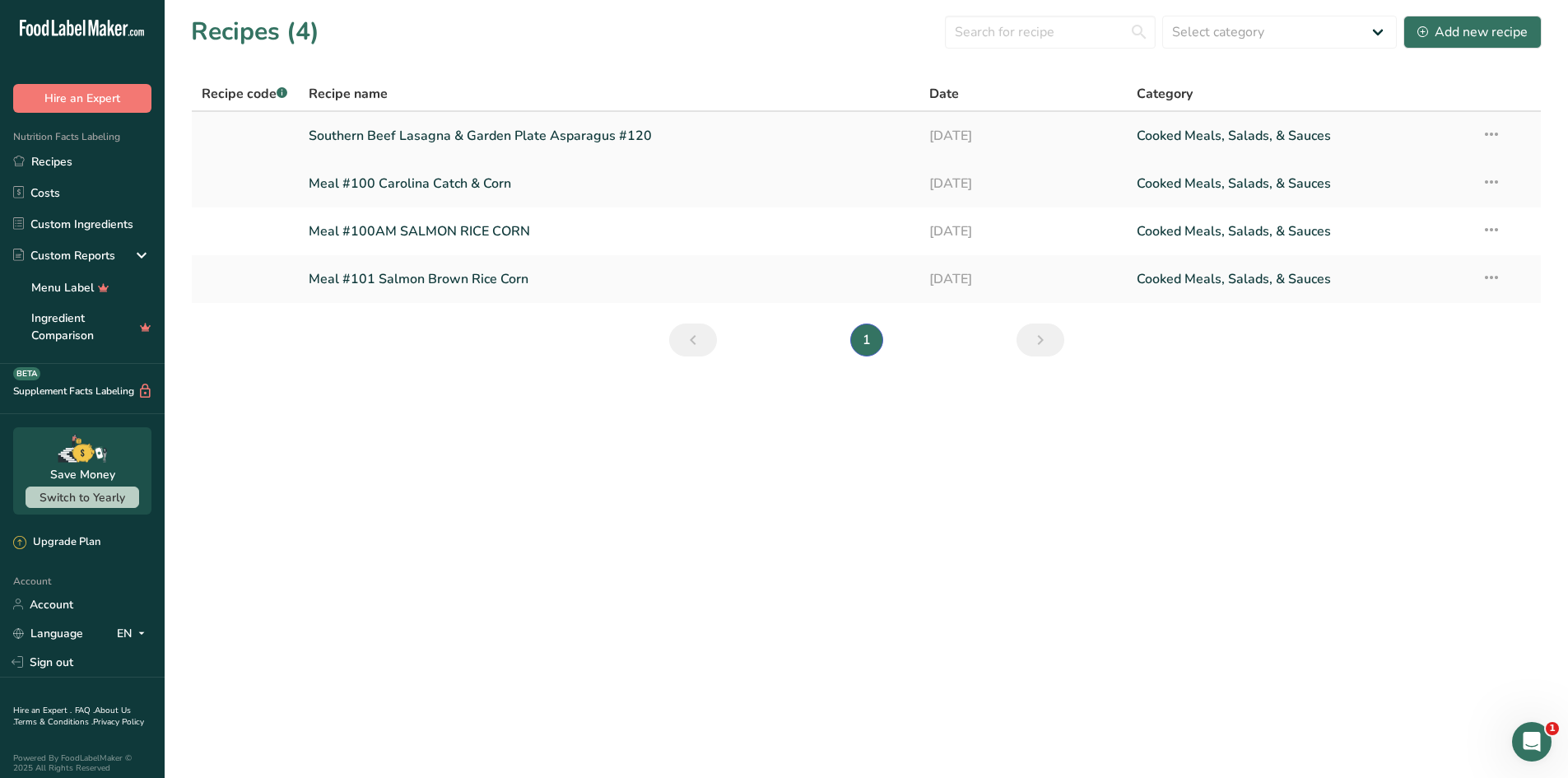
click at [1493, 135] on icon at bounding box center [1491, 134] width 20 height 29
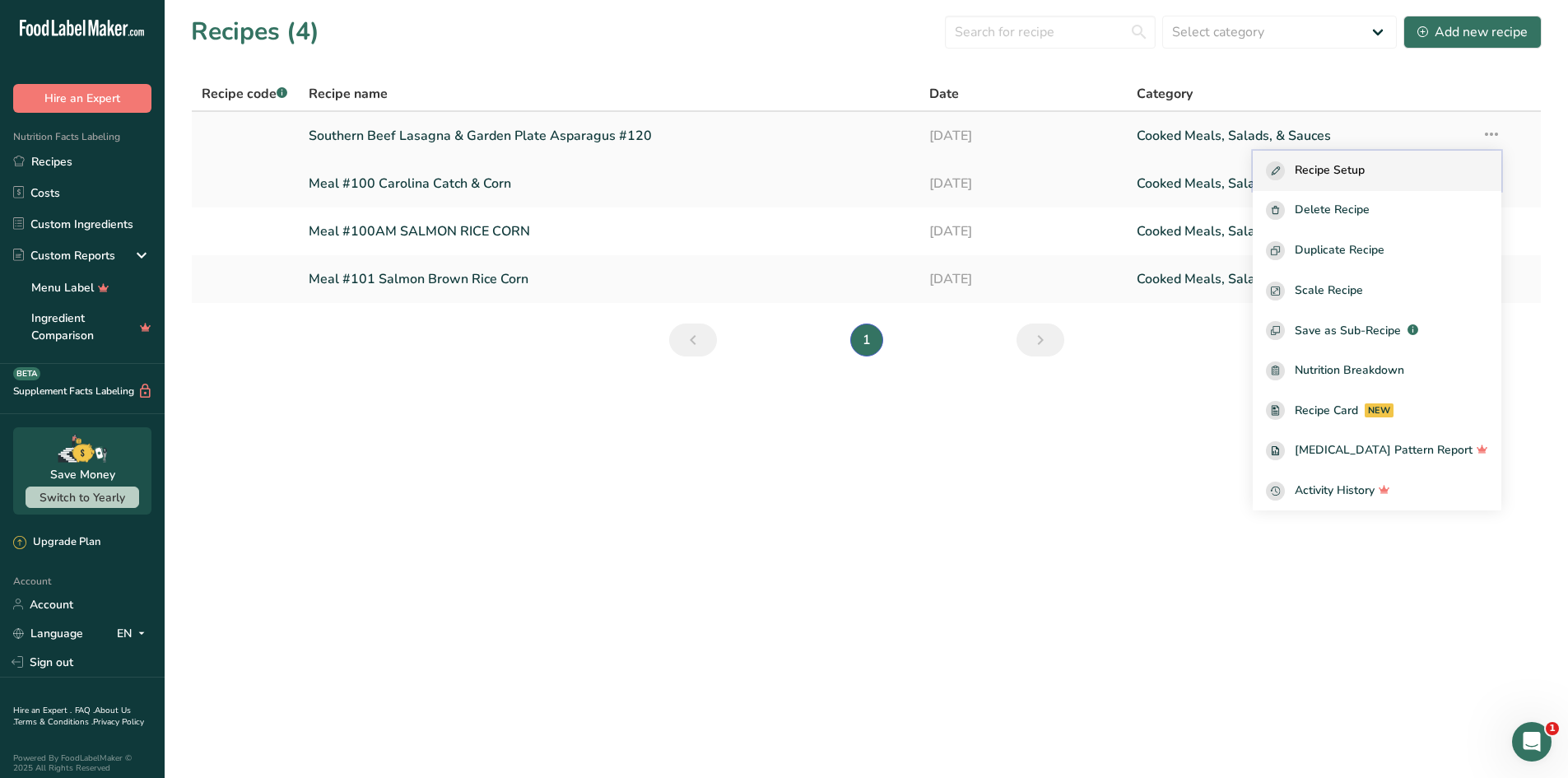
click at [1338, 173] on span "Recipe Setup" at bounding box center [1329, 171] width 70 height 19
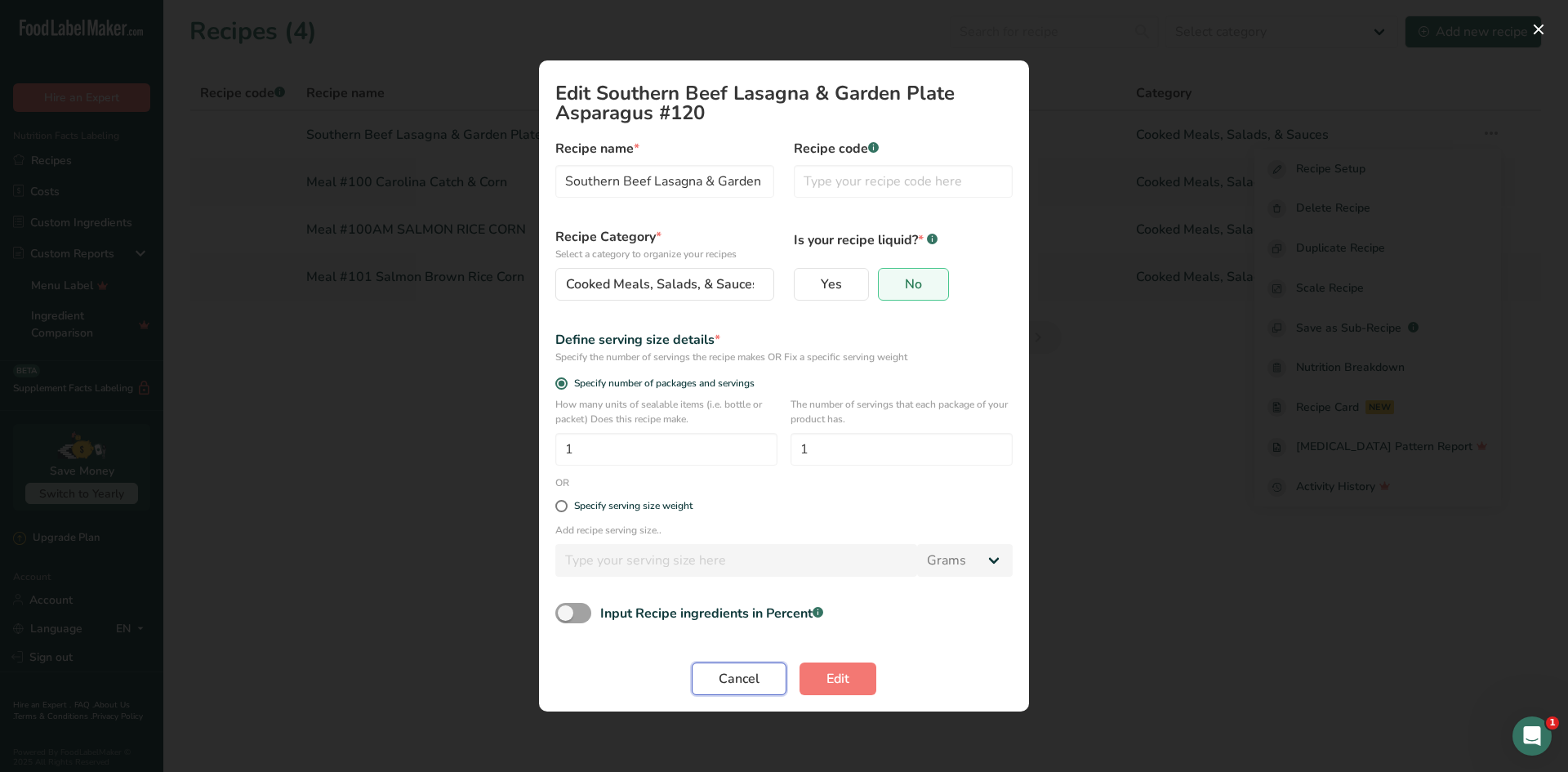
click at [765, 665] on button "Cancel" at bounding box center [739, 679] width 95 height 33
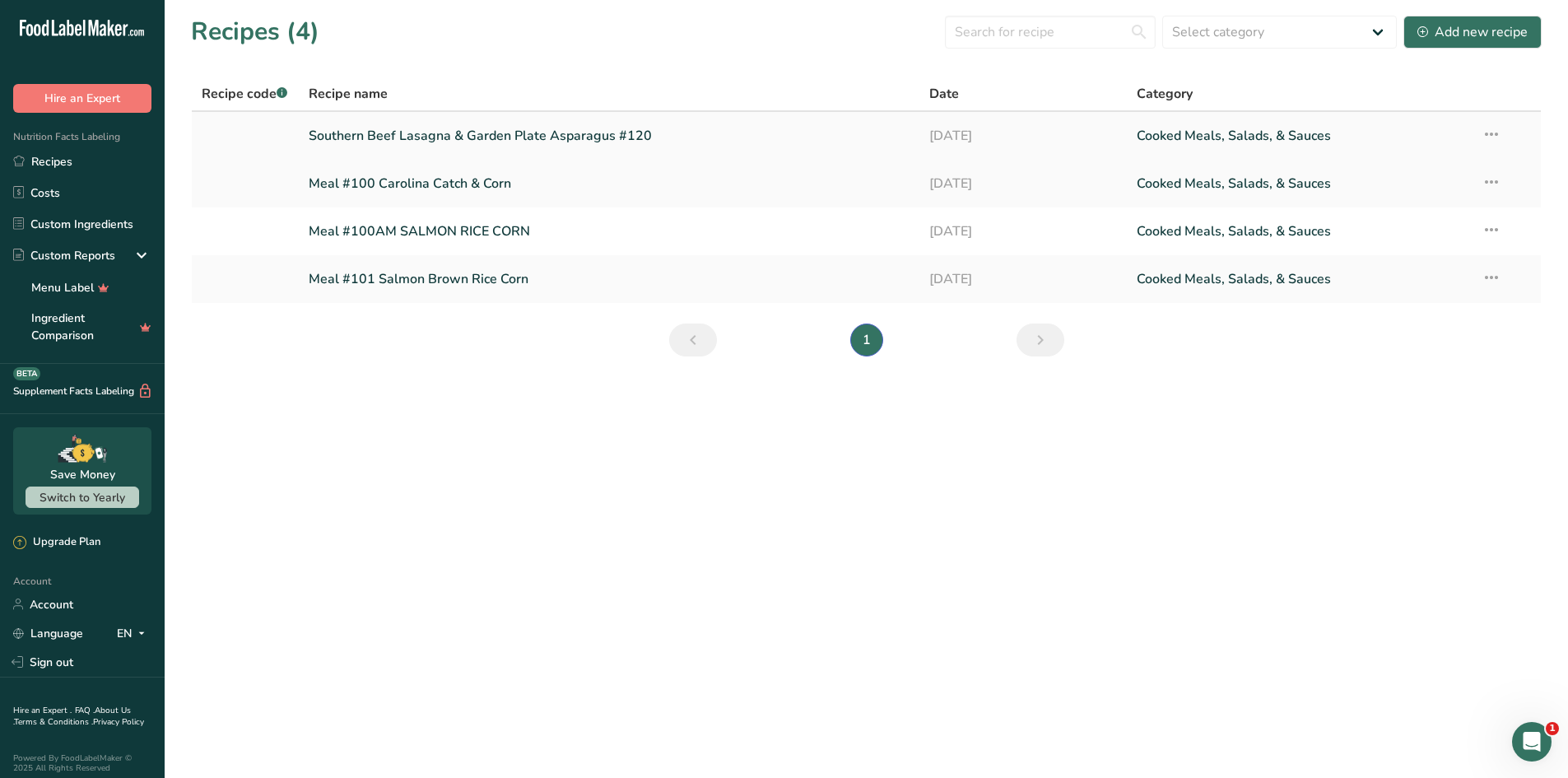
click at [647, 136] on link "Southern Beef Lasagna & Garden Plate Asparagus #120" at bounding box center [609, 135] width 602 height 35
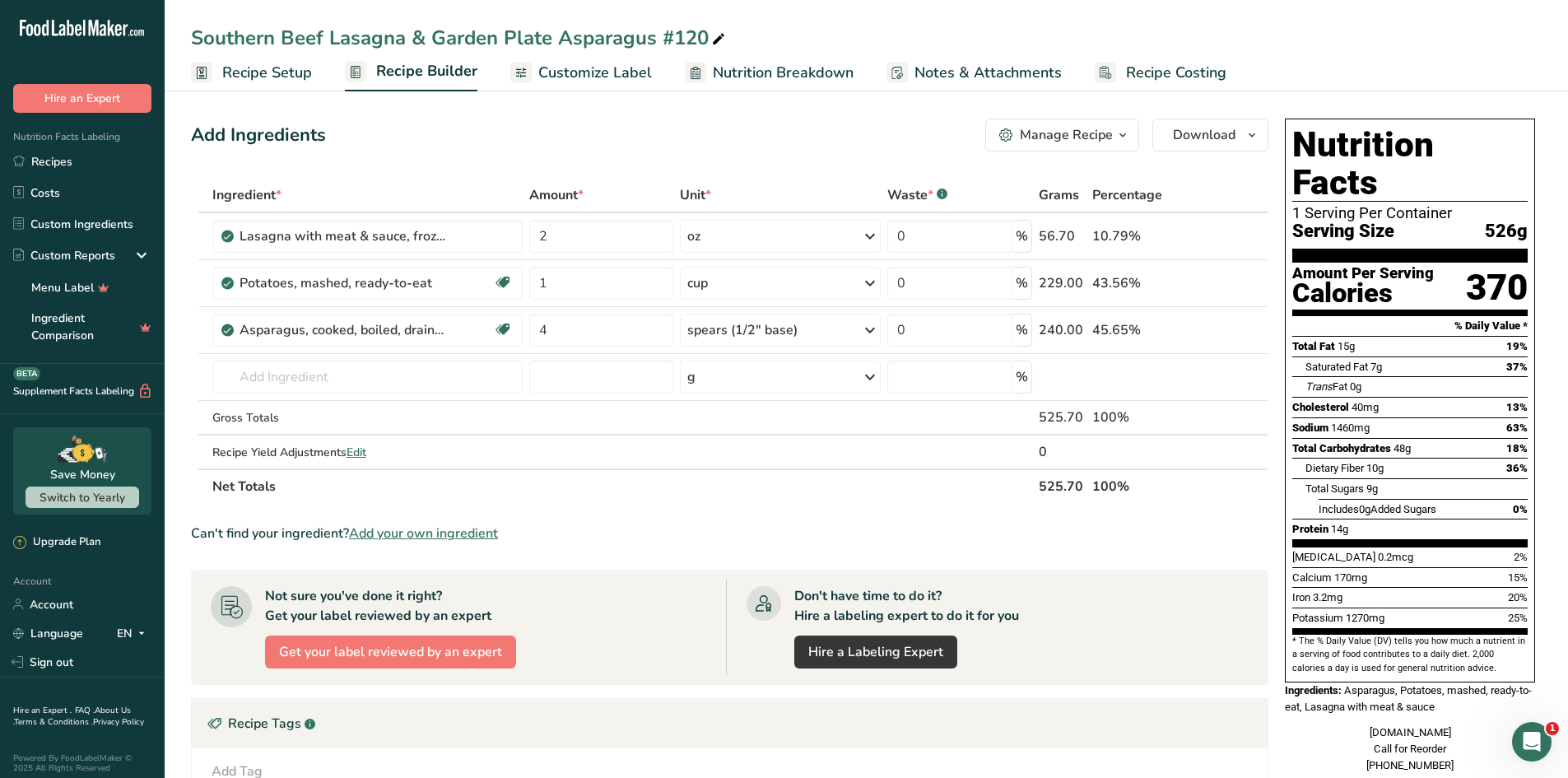
click at [714, 39] on icon at bounding box center [718, 39] width 15 height 23
type input "Southern Beef Lasagna & Garden Plate Asparagus"
click at [185, 25] on div "Southern Beef Lasagna & Garden Plate Asparagus" at bounding box center [866, 38] width 1403 height 29
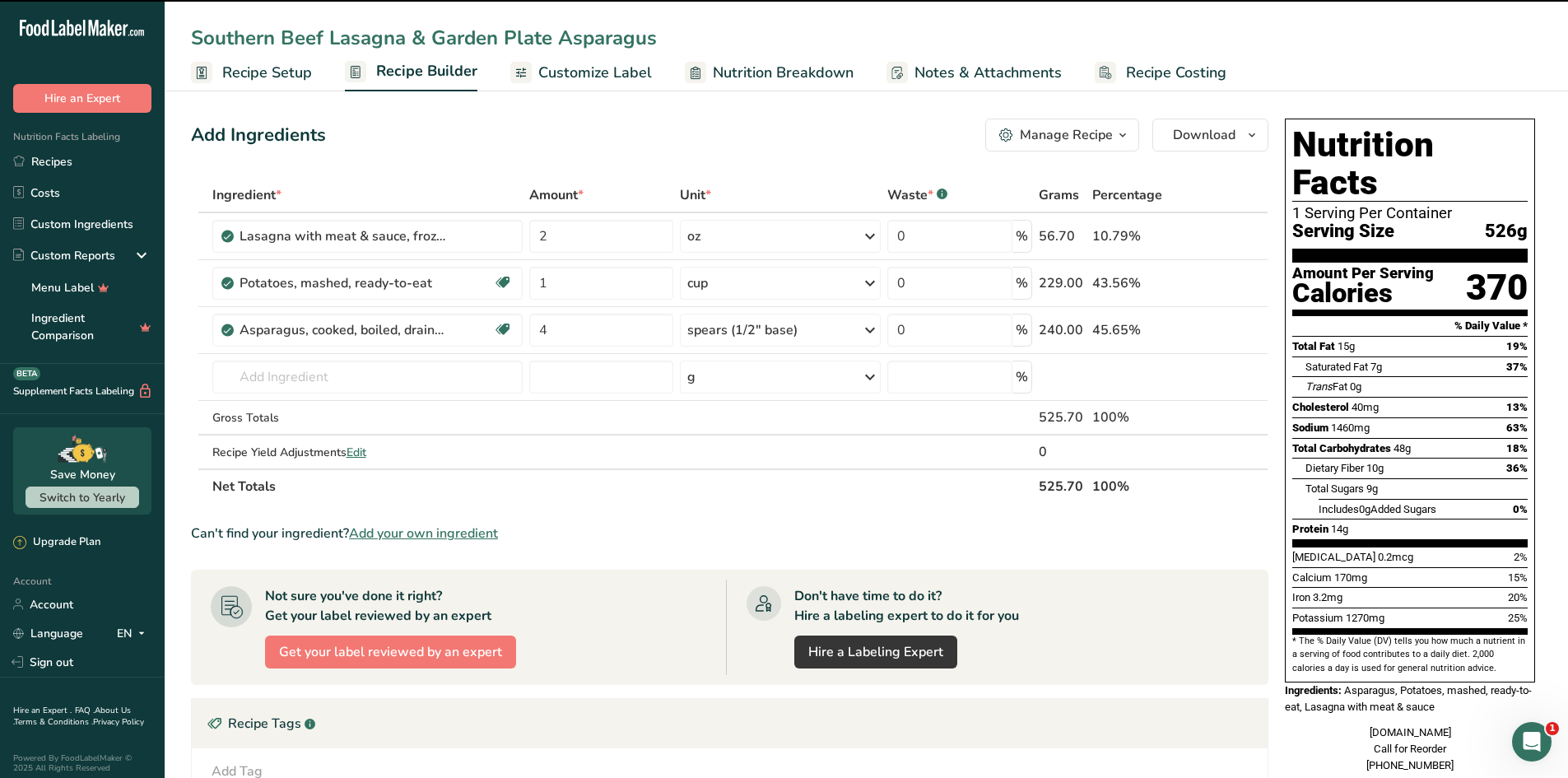
click at [188, 34] on div "Southern Beef Lasagna & Garden Plate Asparagus" at bounding box center [866, 38] width 1403 height 29
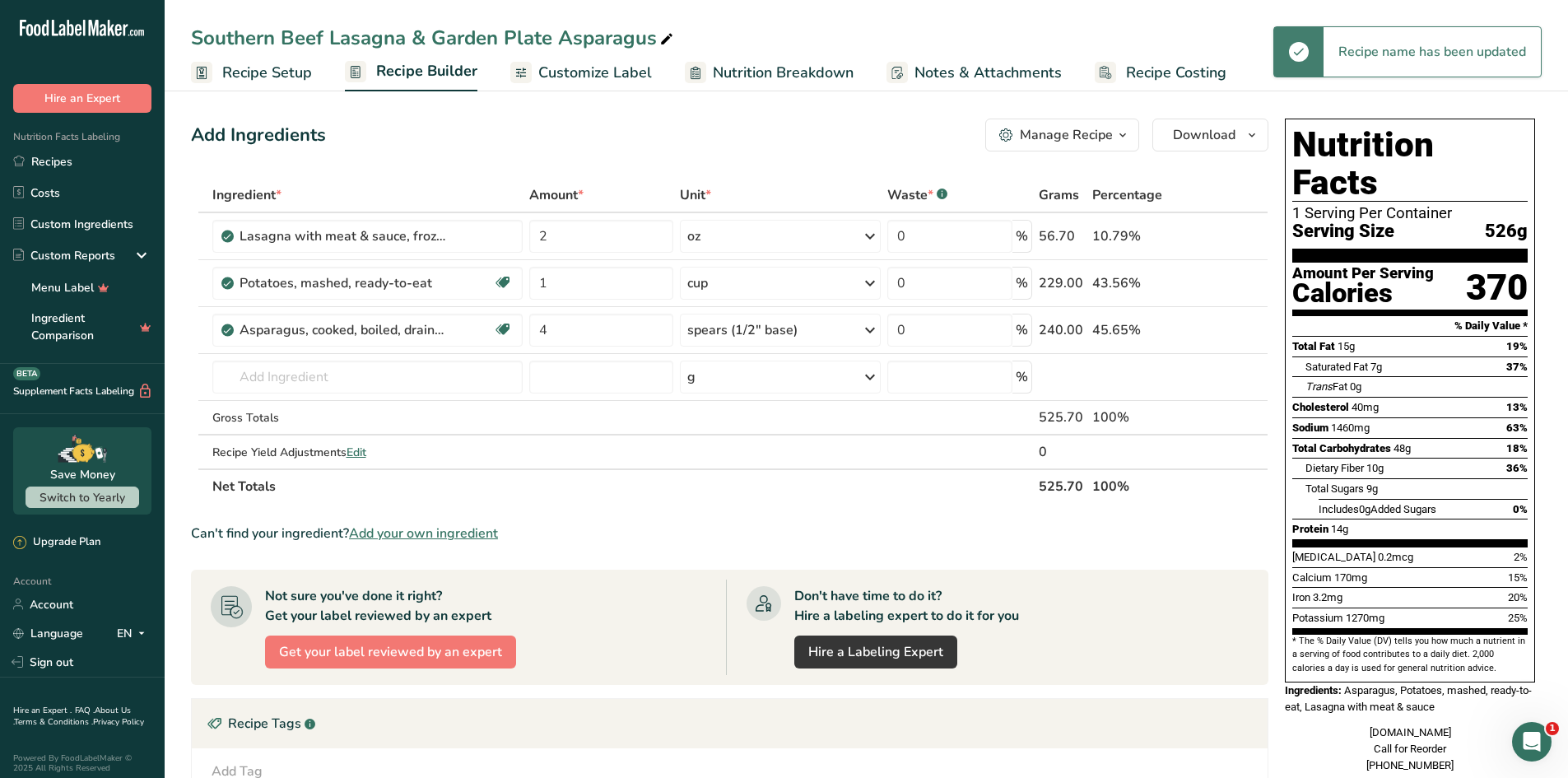
click at [191, 36] on div "Southern Beef Lasagna & Garden Plate Asparagus" at bounding box center [434, 38] width 485 height 29
click at [197, 35] on input "Southern Beef Lasagna & Garden Plate Asparagus" at bounding box center [866, 38] width 1351 height 29
click at [192, 28] on input "Southern Beef Lasagna & Garden Plate Asparagus" at bounding box center [866, 38] width 1351 height 29
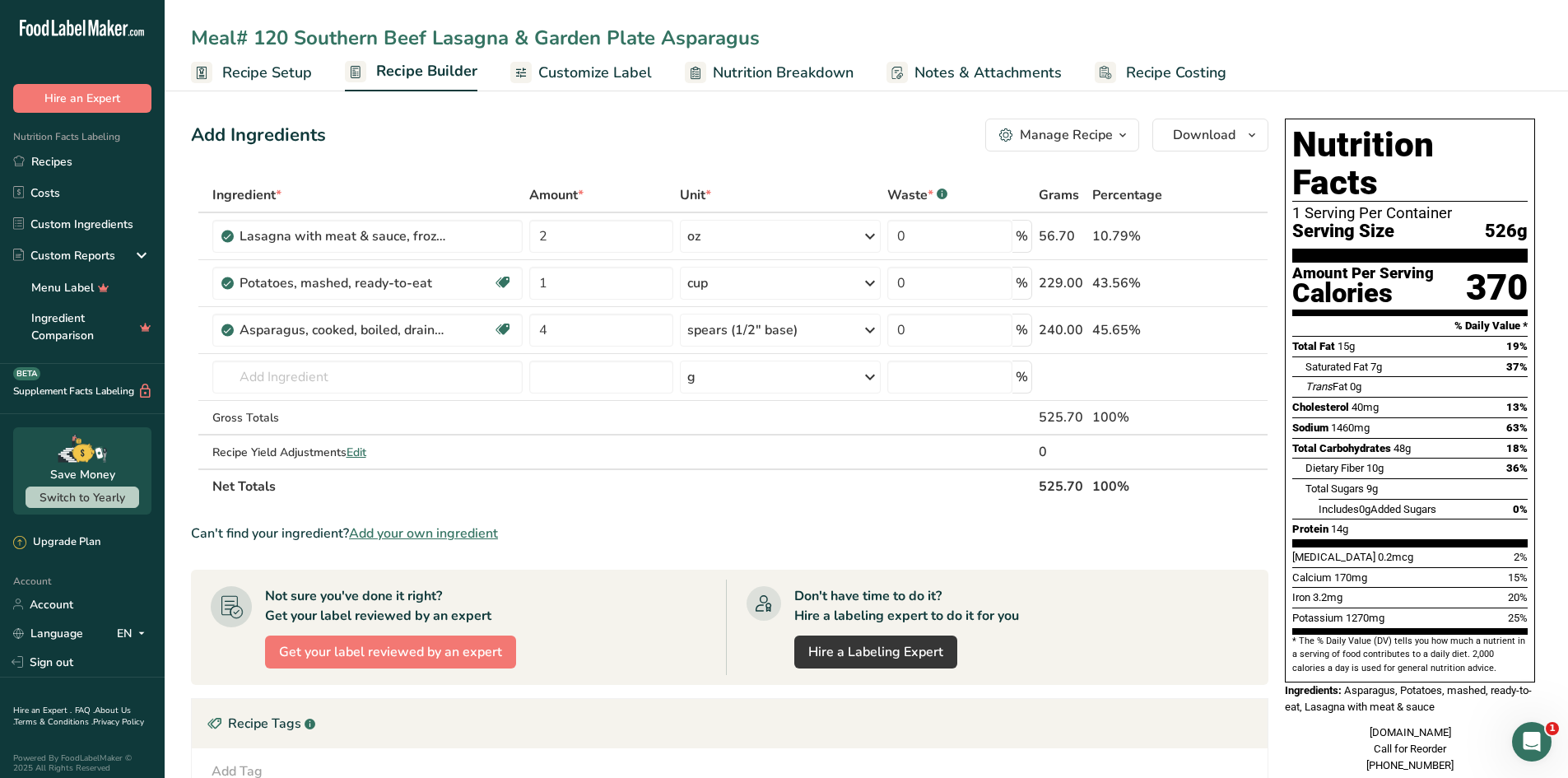
type input "Meal# 120 Southern Beef Lasagna & Garden Plate Asparagus"
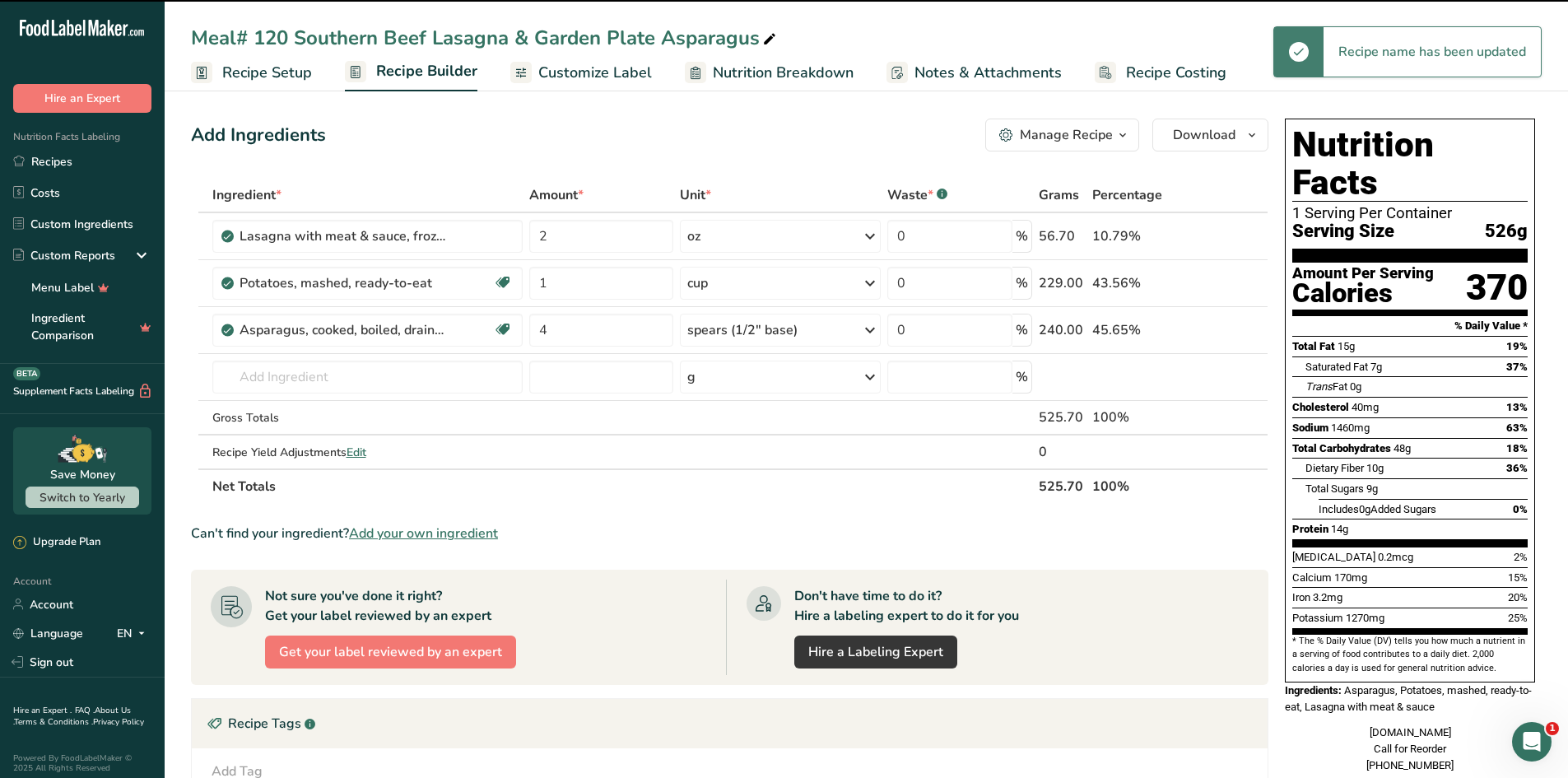
click at [369, 115] on div "Add Ingredients Manage Recipe Delete Recipe Duplicate Recipe Scale Recipe Save …" at bounding box center [734, 570] width 1087 height 916
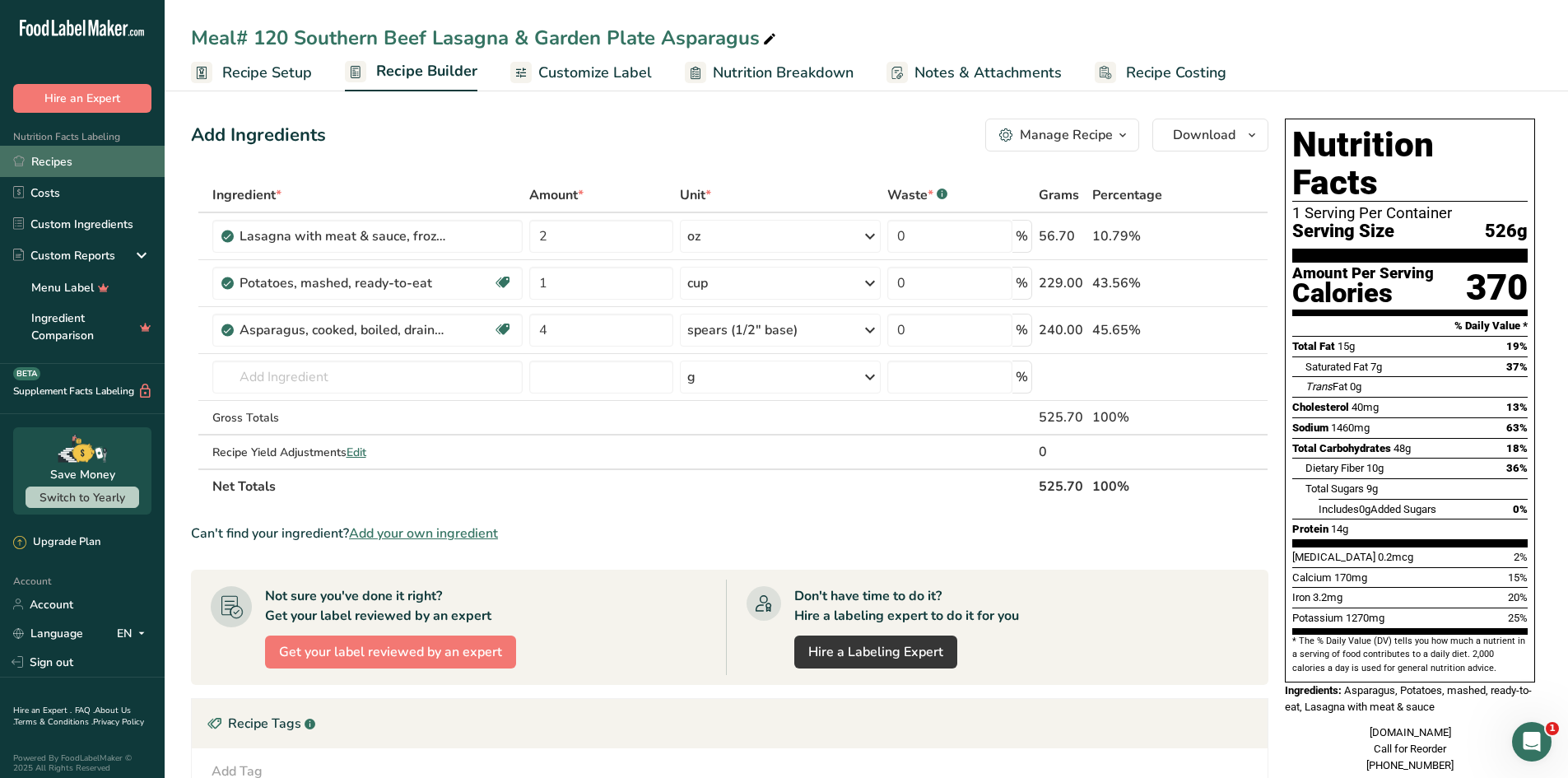
click at [122, 155] on link "Recipes" at bounding box center [82, 161] width 165 height 31
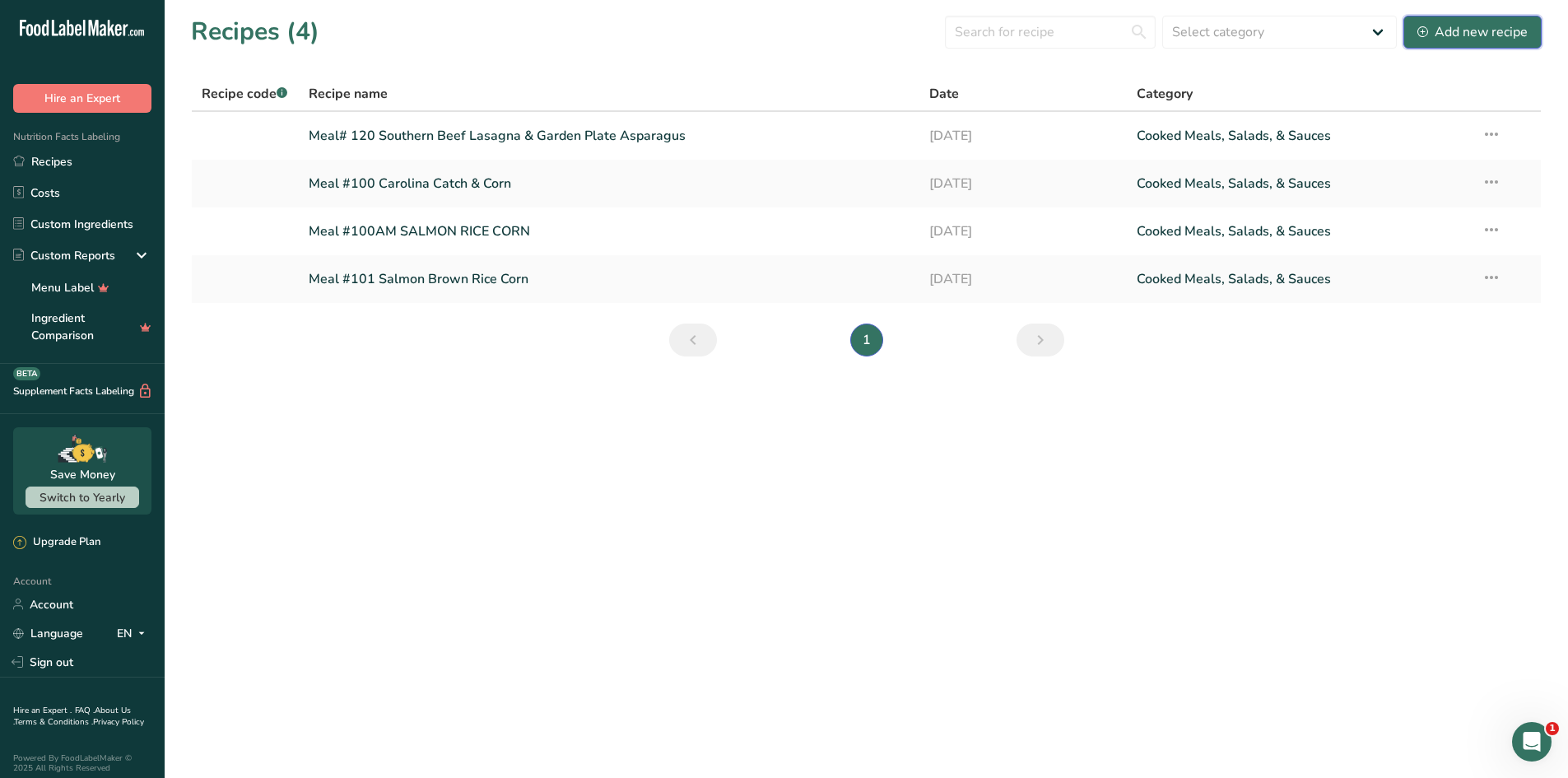
click at [1445, 43] on button "Add new recipe" at bounding box center [1472, 32] width 138 height 33
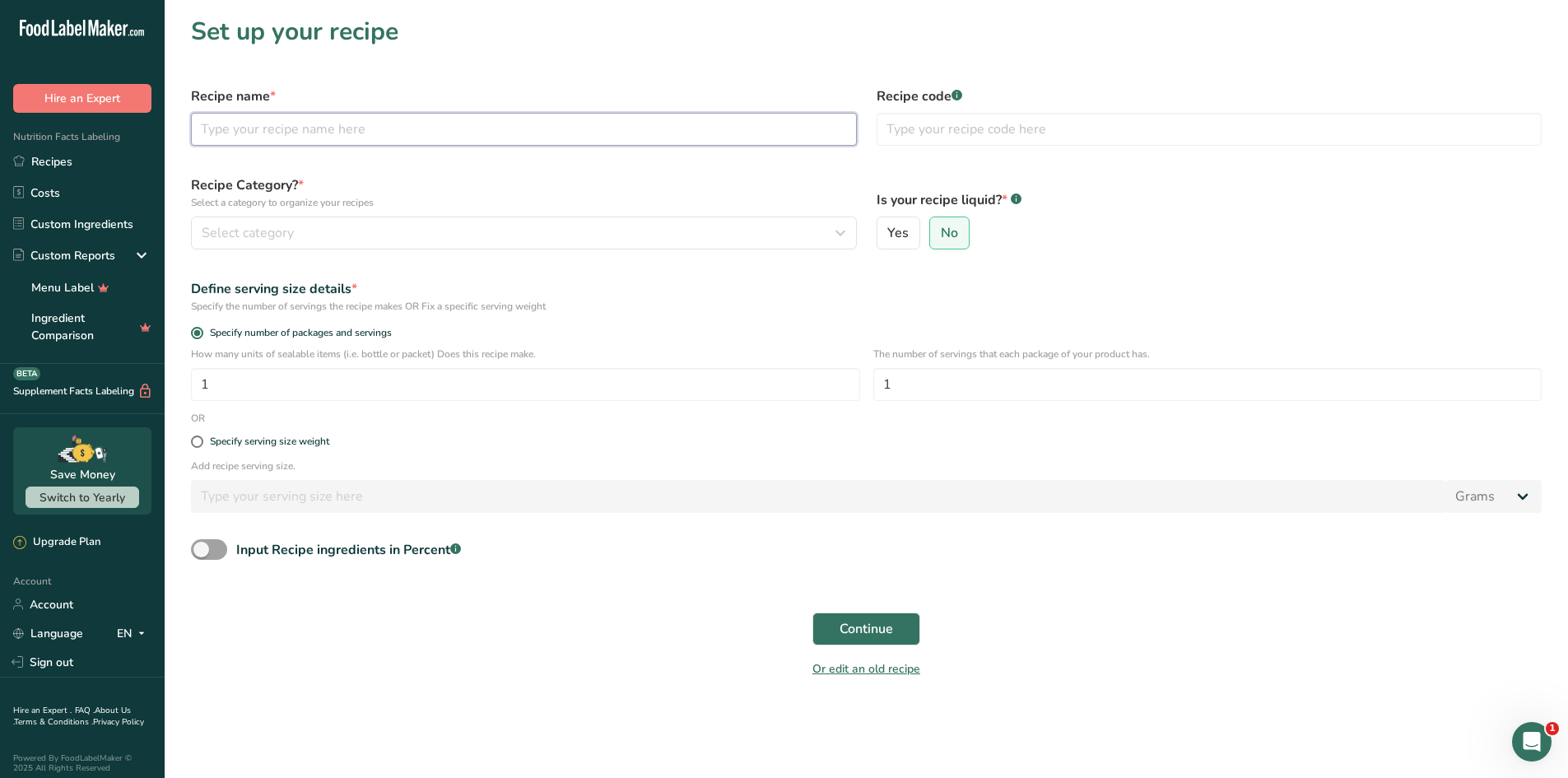
click at [546, 135] on input "text" at bounding box center [524, 129] width 665 height 33
type input "c"
click at [201, 122] on input "Coastal Spaghetti & Meatballs" at bounding box center [524, 129] width 665 height 33
type input "Meals# 130 Coastal Spaghetti & Meatballs"
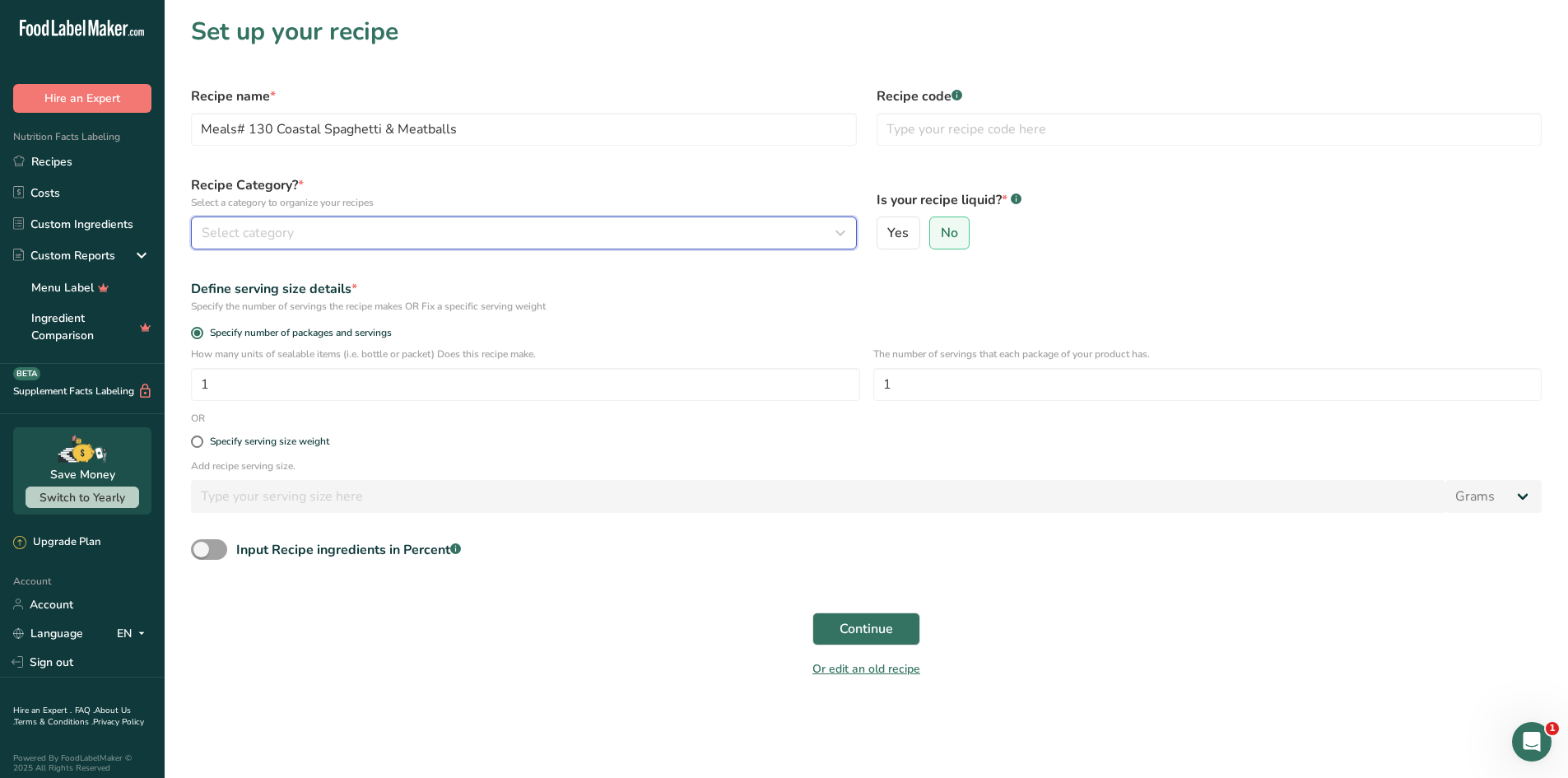
click at [339, 241] on div "Select category" at bounding box center [519, 233] width 634 height 20
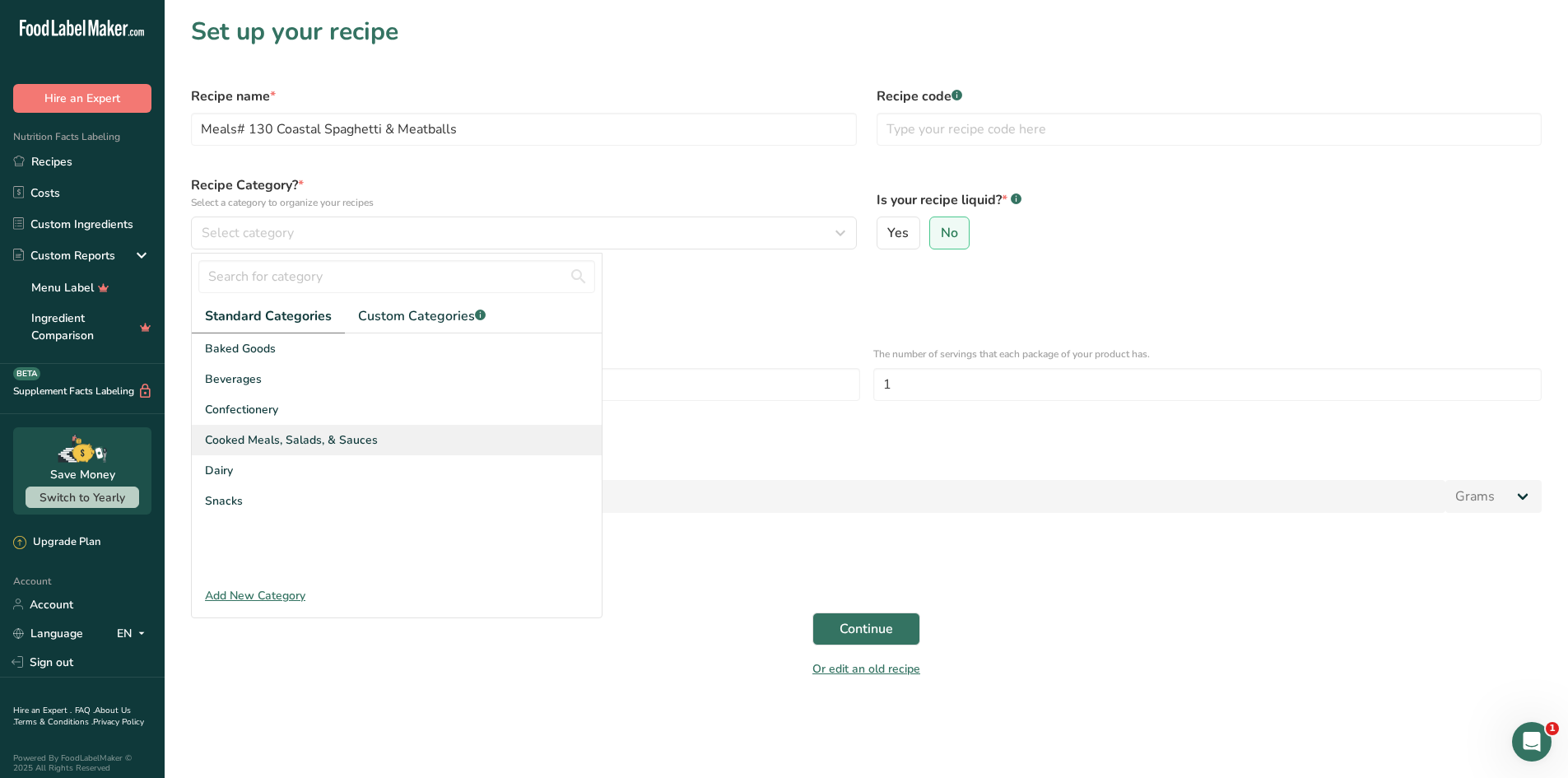
click at [326, 447] on span "Cooked Meals, Salads, & Sauces" at bounding box center [291, 440] width 173 height 17
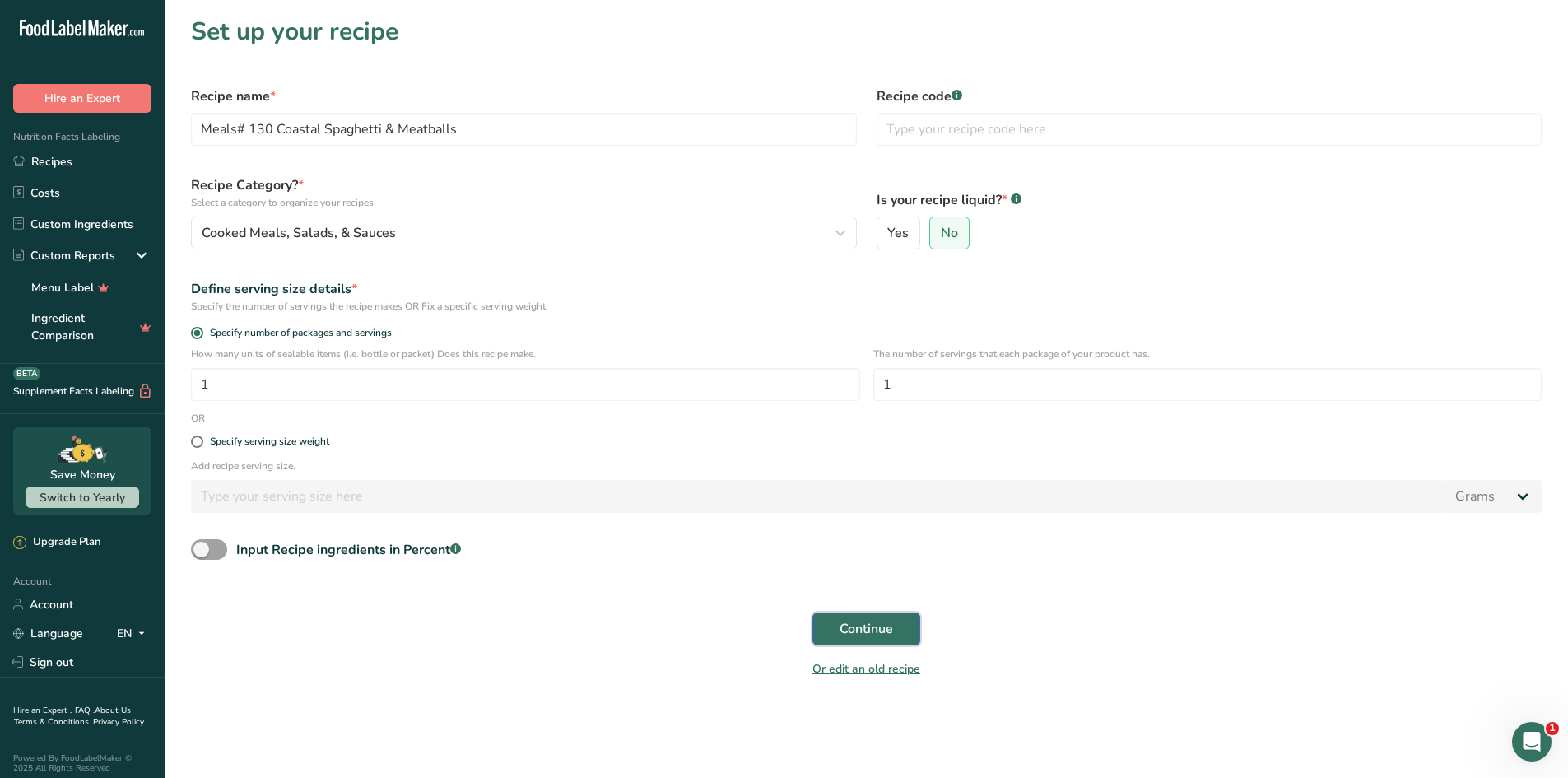
click at [846, 629] on span "Continue" at bounding box center [866, 629] width 53 height 20
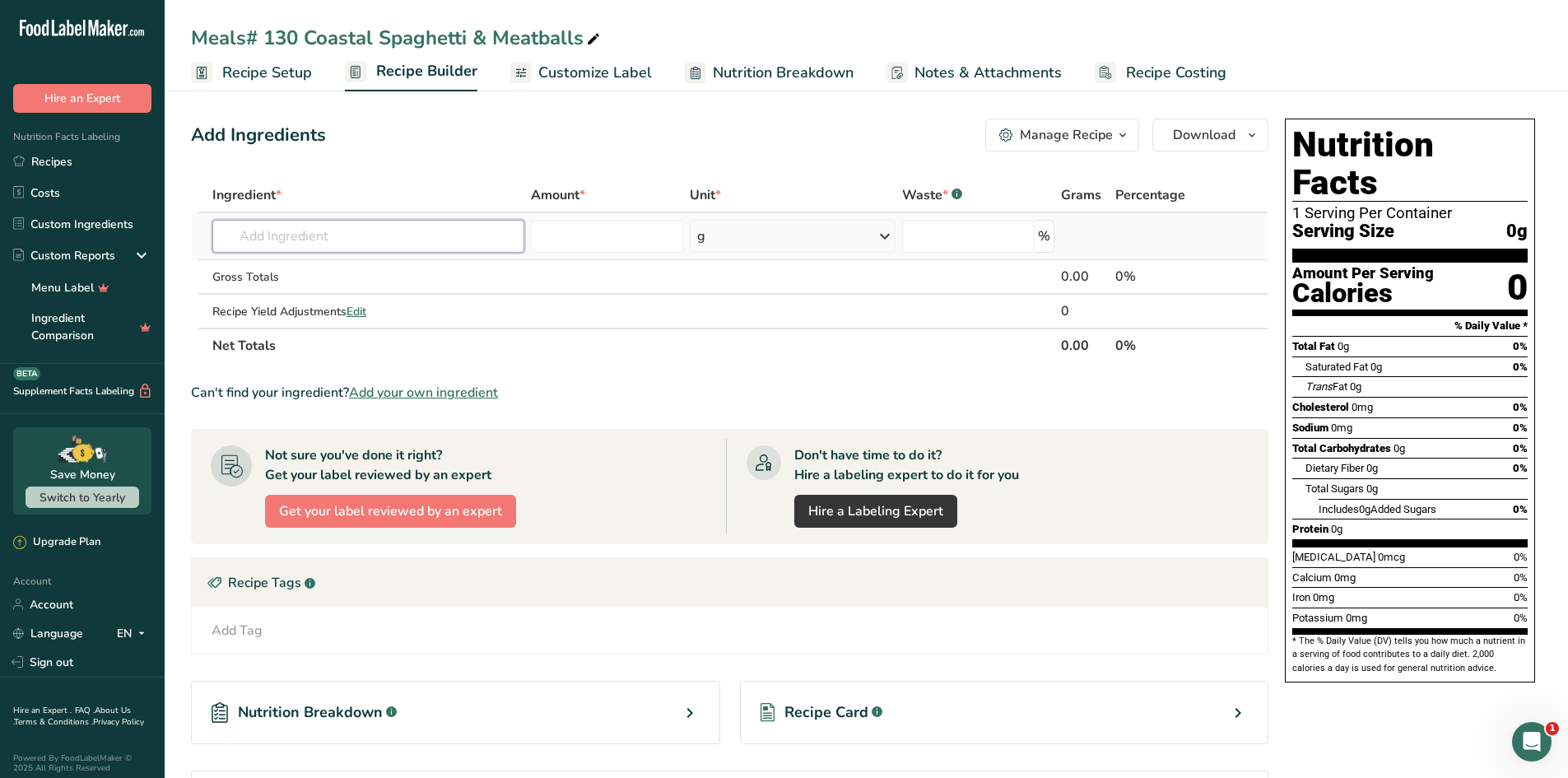
click at [428, 235] on input "text" at bounding box center [368, 236] width 312 height 33
drag, startPoint x: 417, startPoint y: 239, endPoint x: 328, endPoint y: 236, distance: 89.1
click at [341, 235] on input "pepper steak" at bounding box center [368, 236] width 312 height 33
drag, startPoint x: 321, startPoint y: 233, endPoint x: 171, endPoint y: 221, distance: 150.5
click at [171, 221] on section "Add Ingredients Manage Recipe Delete Recipe Duplicate Recipe Scale Recipe Save …" at bounding box center [866, 499] width 1403 height 828
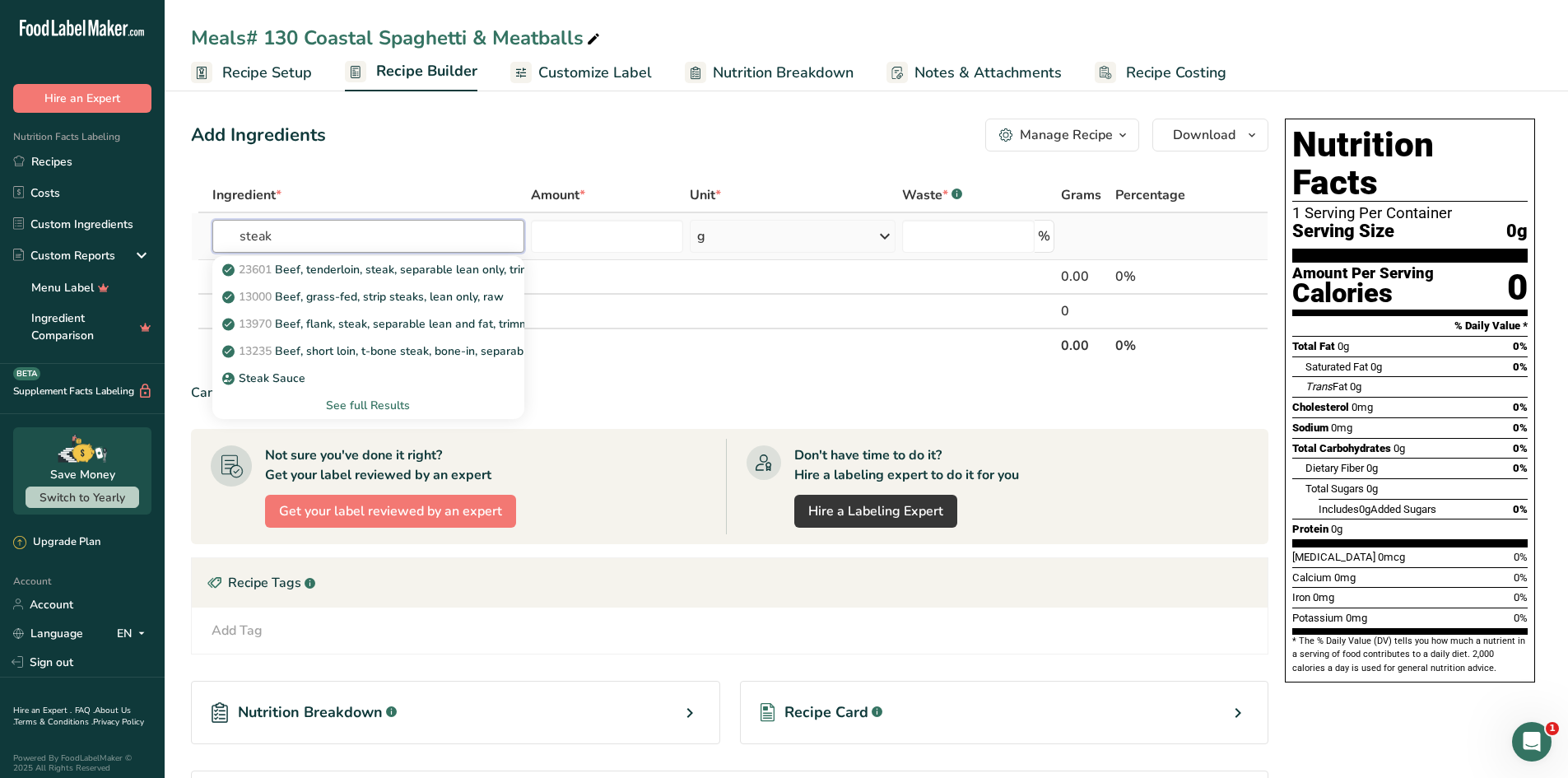
type input "steak"
click at [368, 400] on div "See full Results" at bounding box center [368, 405] width 285 height 17
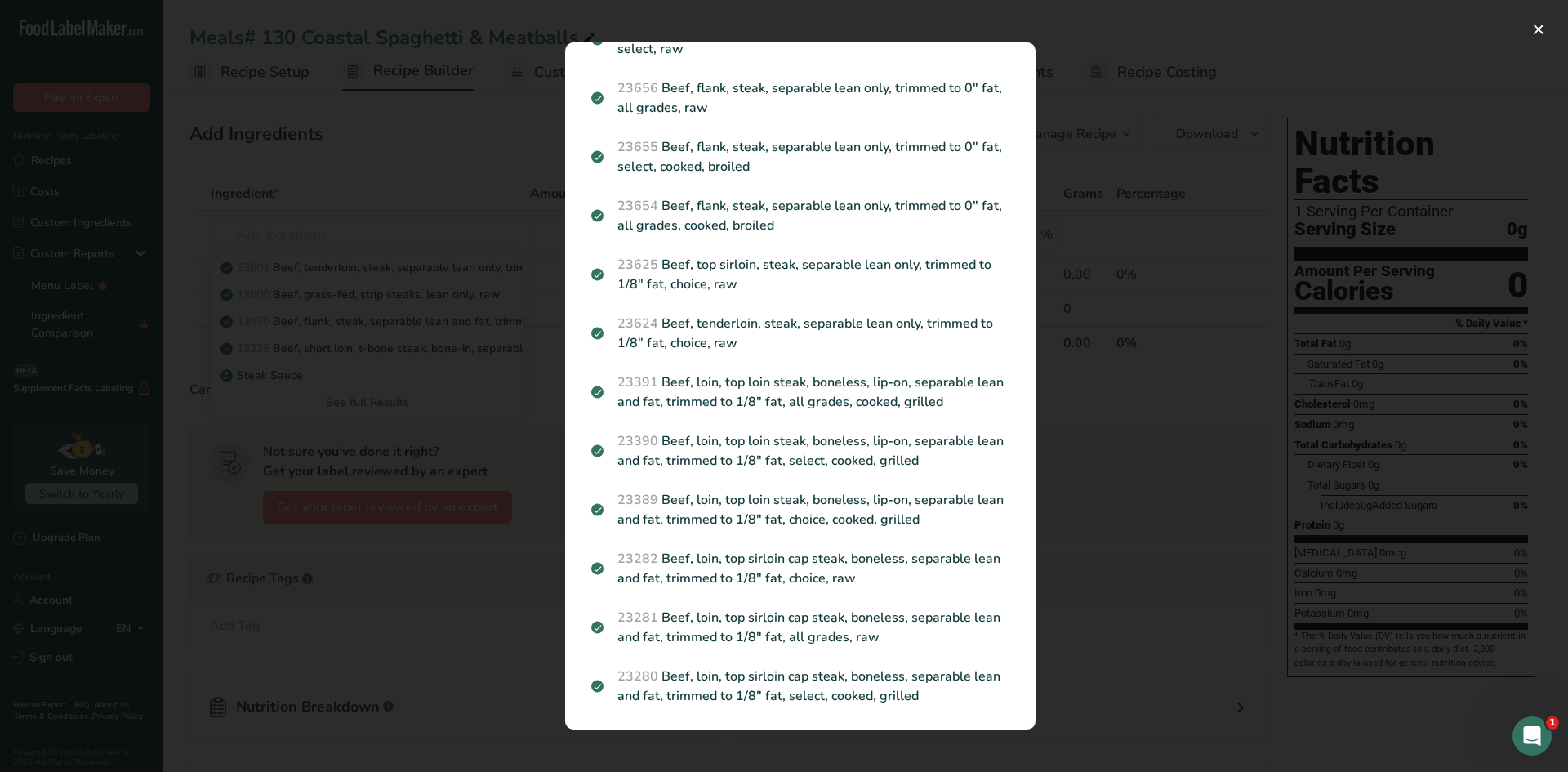
scroll to position [726, 0]
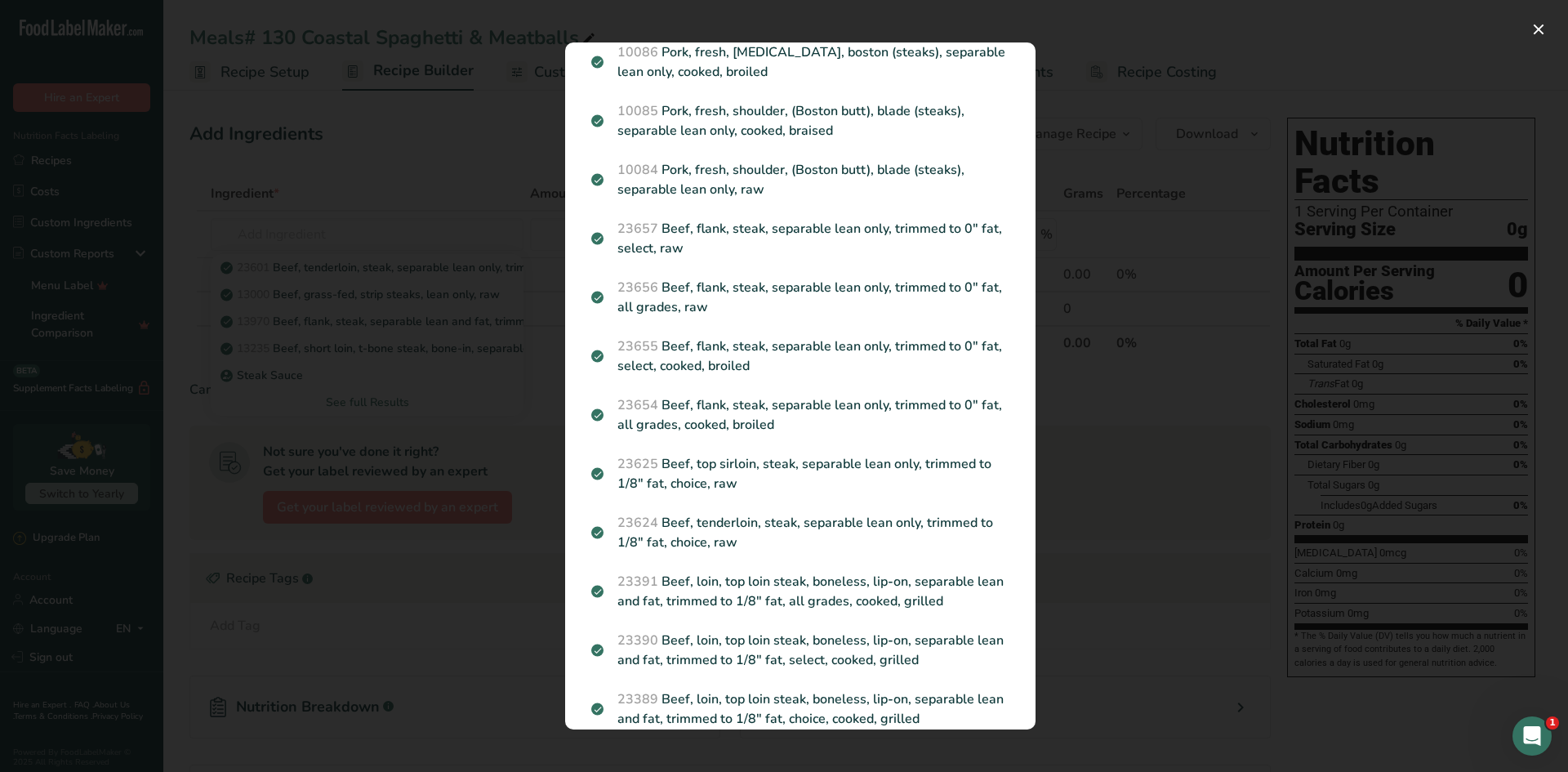
drag, startPoint x: 1029, startPoint y: 641, endPoint x: 1021, endPoint y: 296, distance: 345.1
click at [1021, 296] on section "Search Results 23601 Beef, tenderloin, steak, separable lean only, trimmed to 1…" at bounding box center [801, 386] width 470 height 687
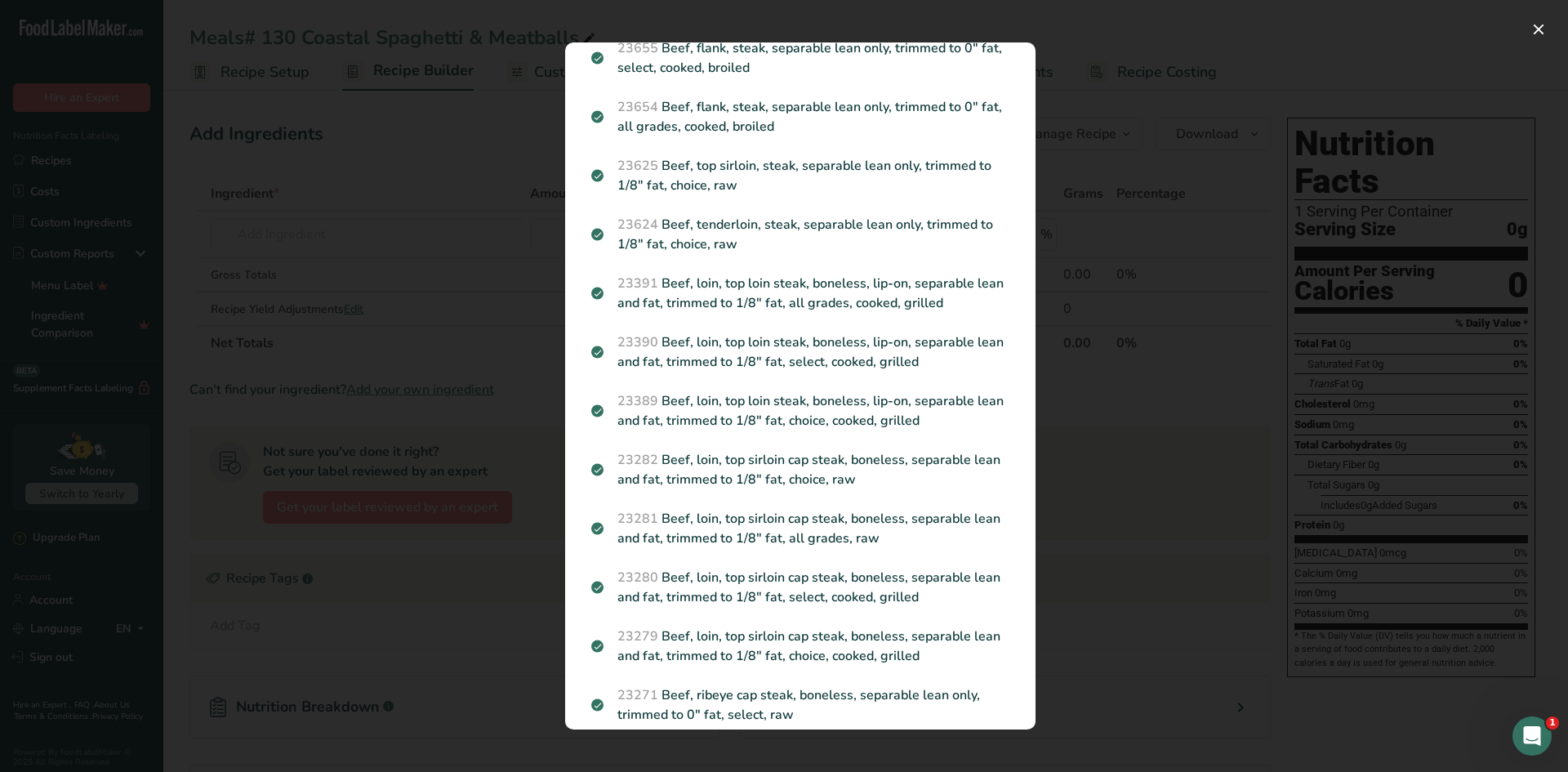
scroll to position [1017, 0]
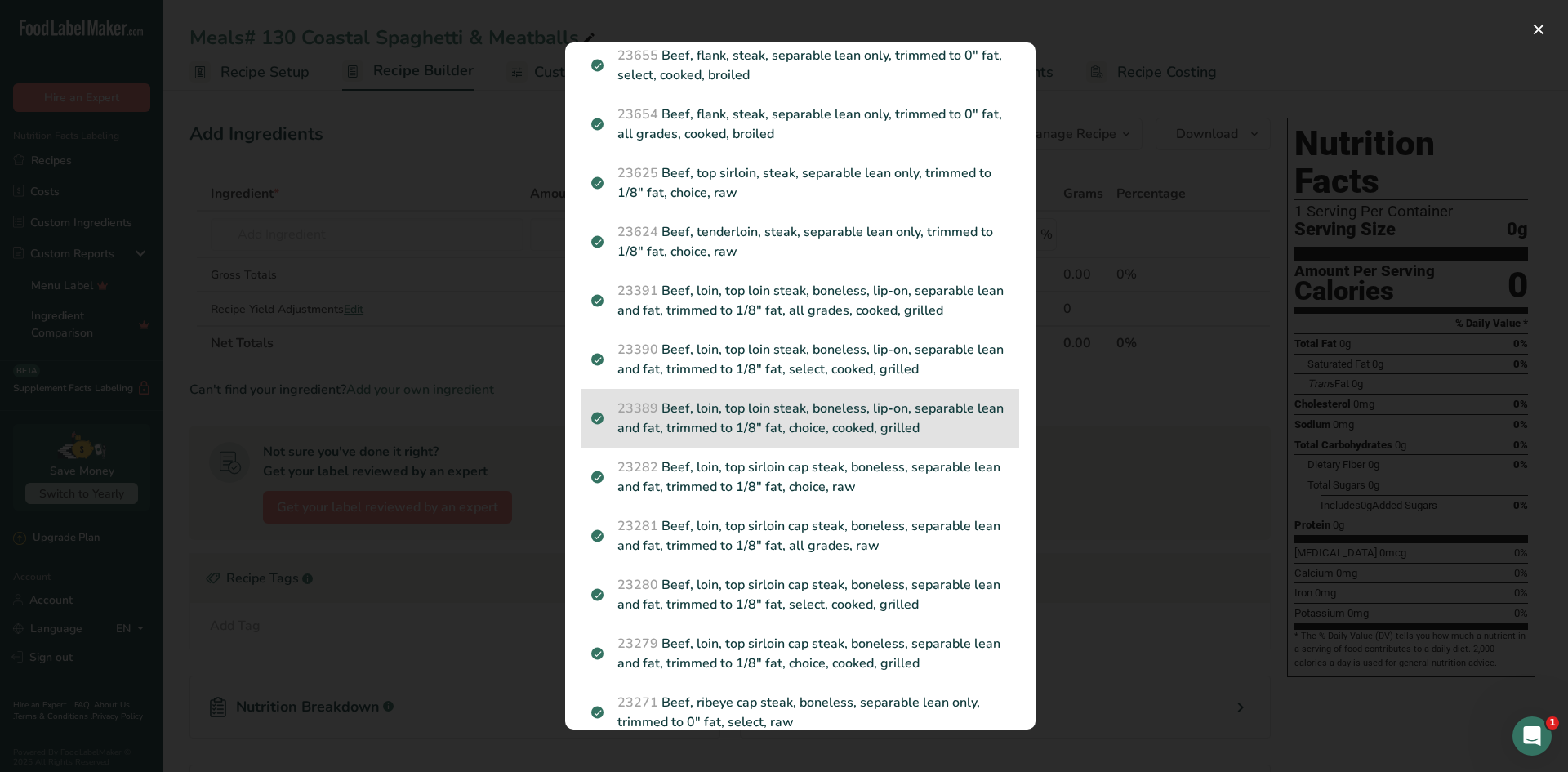
click at [900, 418] on p "23389 Beef, loin, top loin steak, boneless, lip-on, separable lean and fat, tri…" at bounding box center [800, 419] width 418 height 39
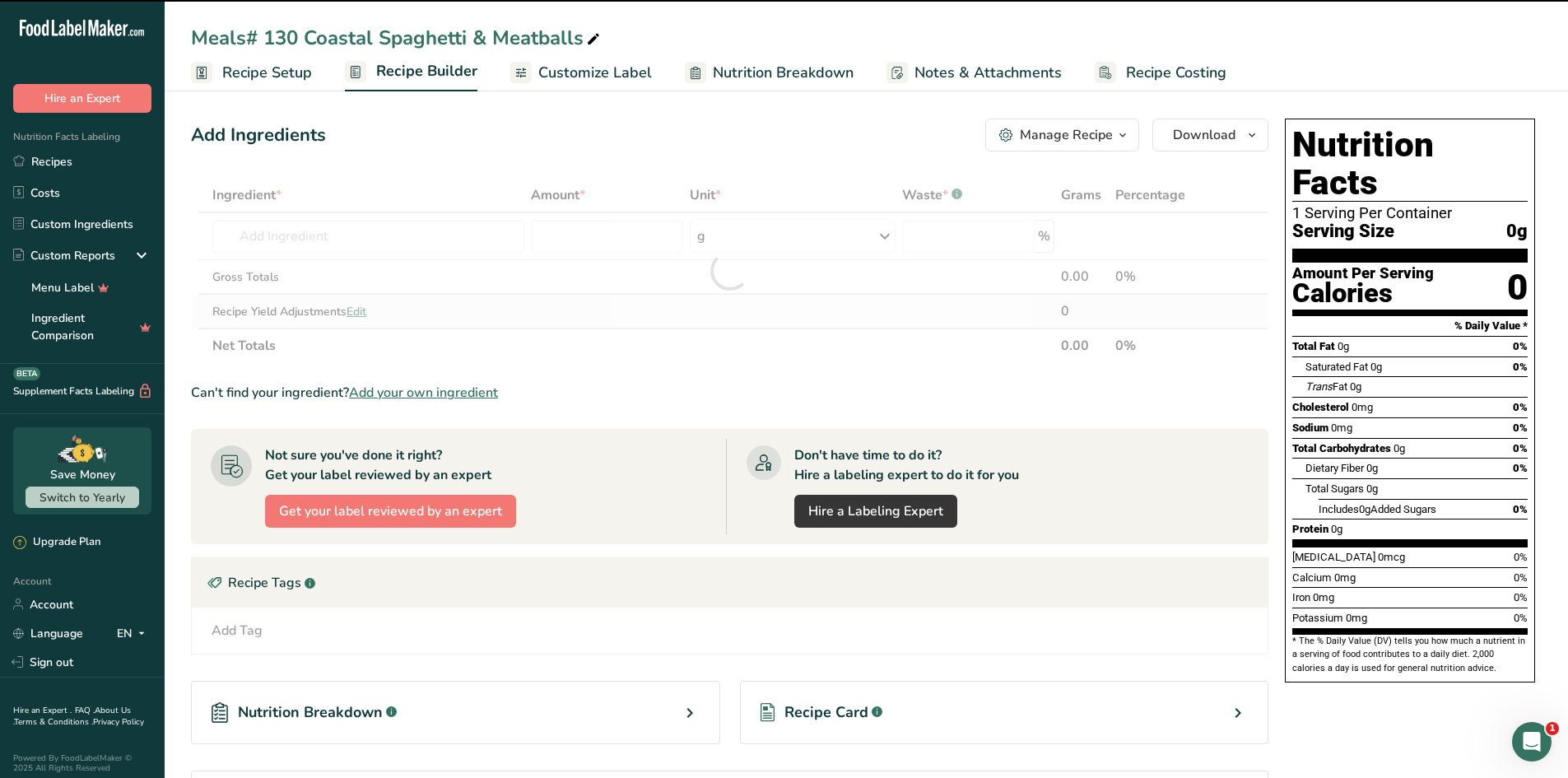
type input "0"
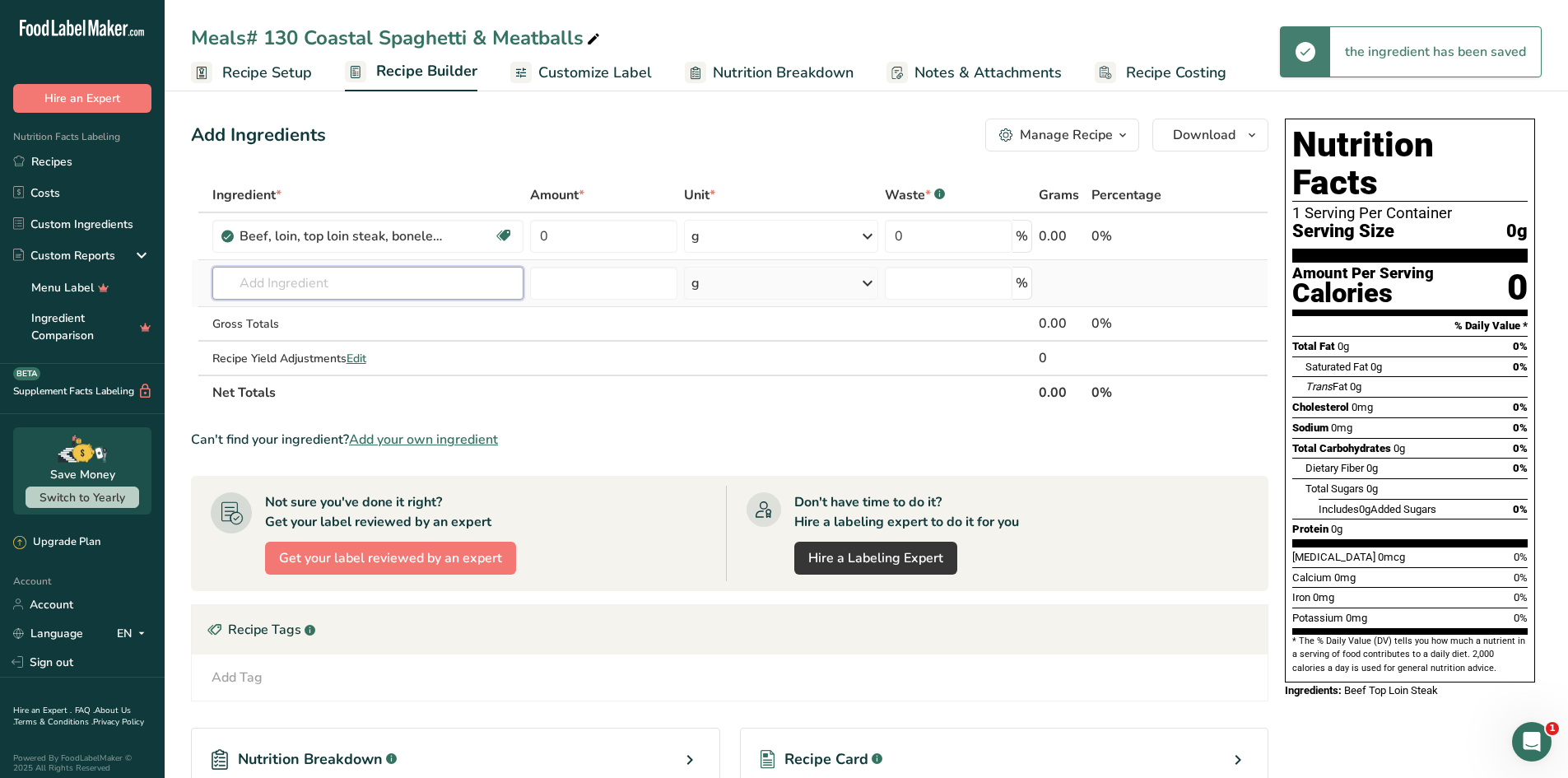
click at [397, 287] on input "text" at bounding box center [368, 283] width 312 height 33
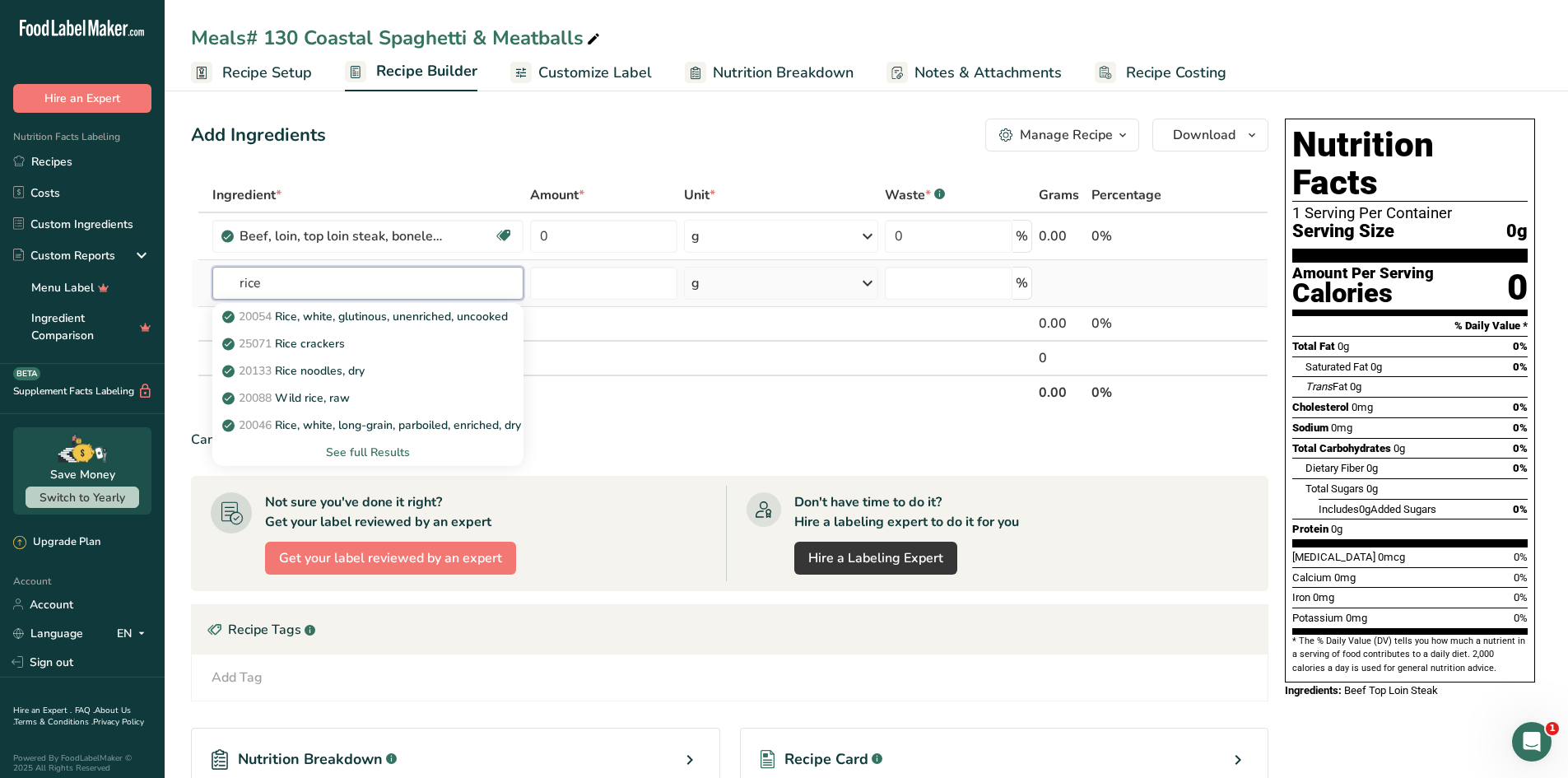
type input "rice"
click at [398, 449] on div "See full Results" at bounding box center [368, 453] width 285 height 17
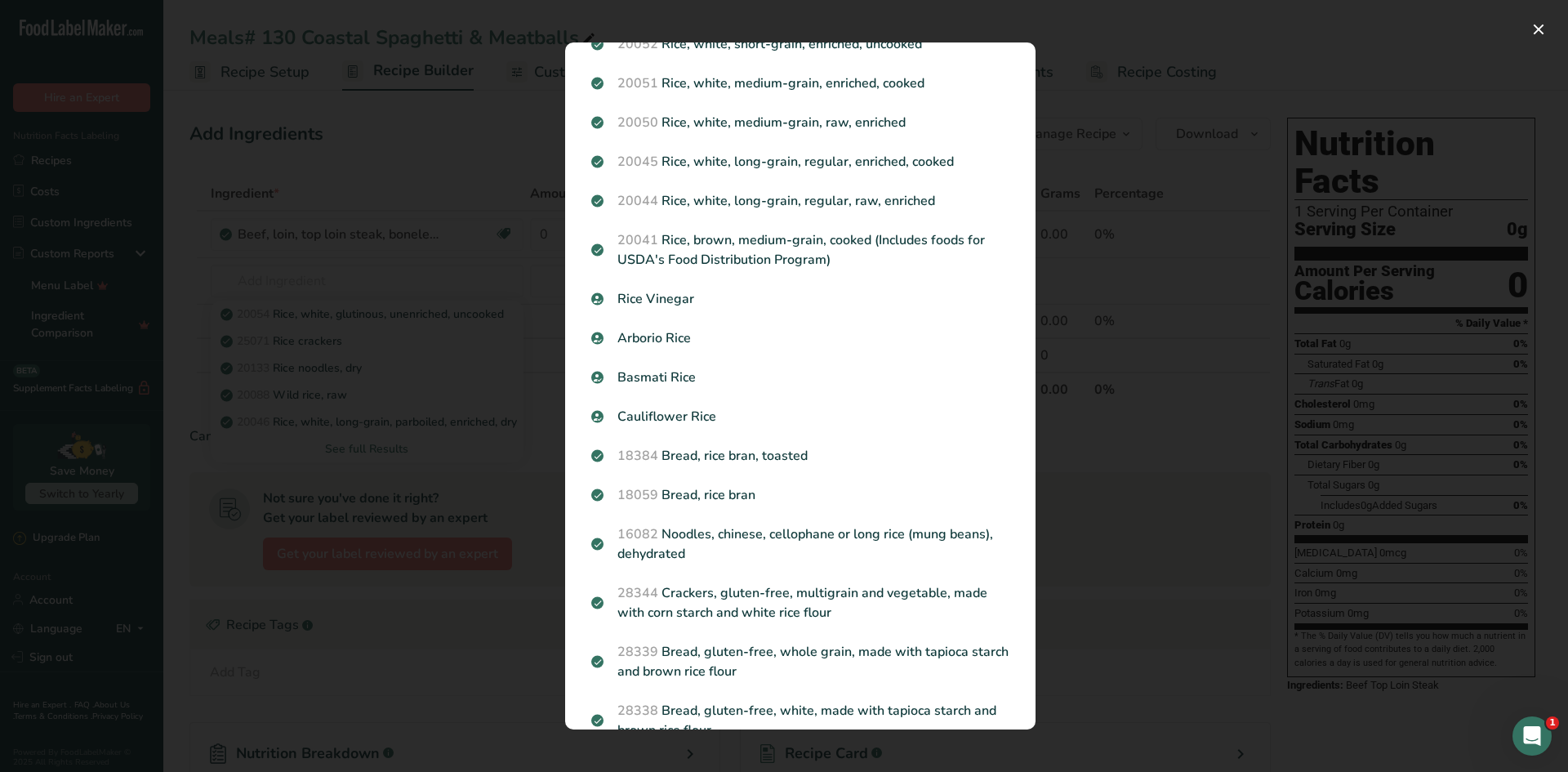
scroll to position [603, 0]
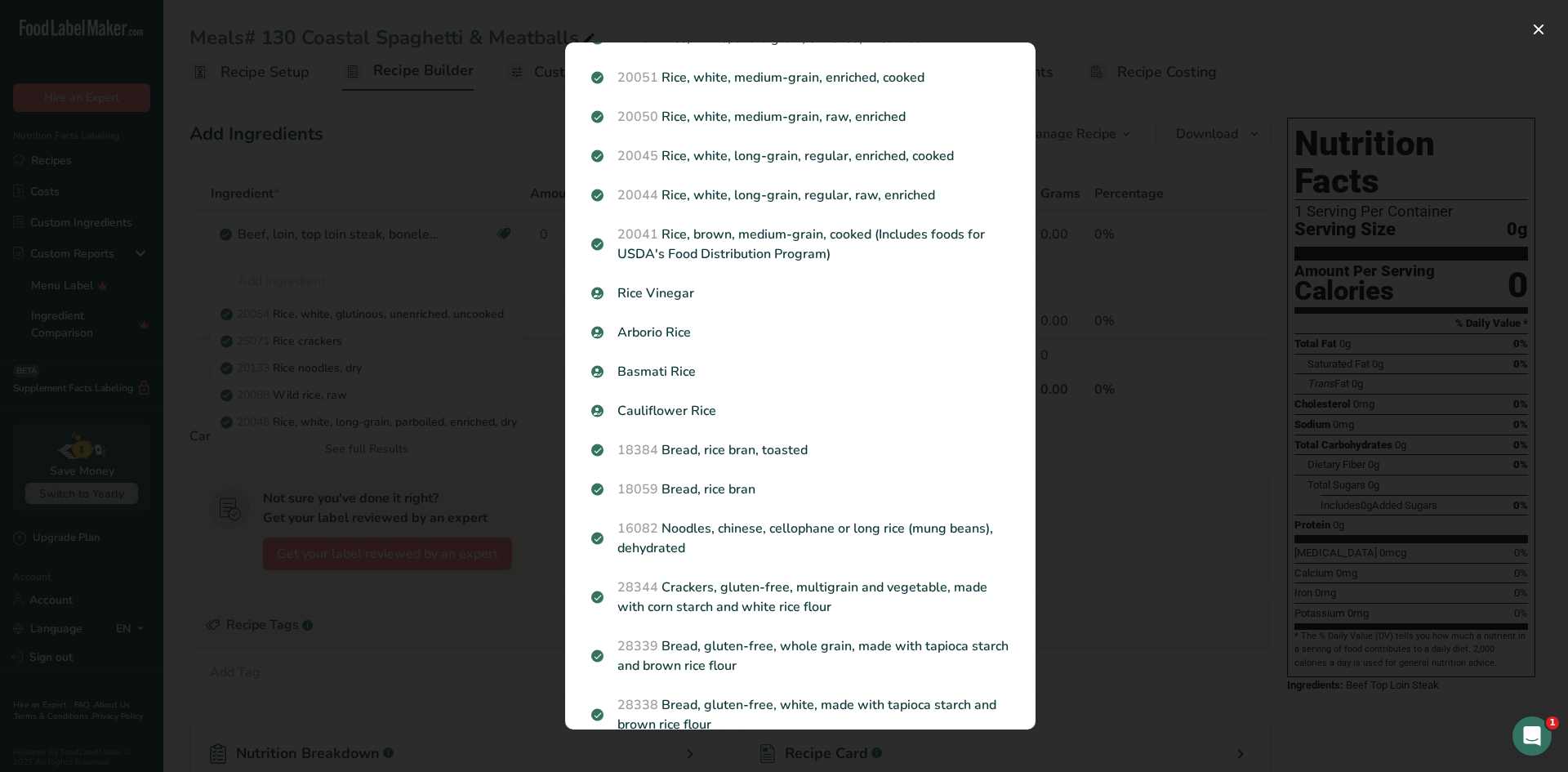
click at [537, 238] on div "Search results modal" at bounding box center [784, 386] width 1568 height 772
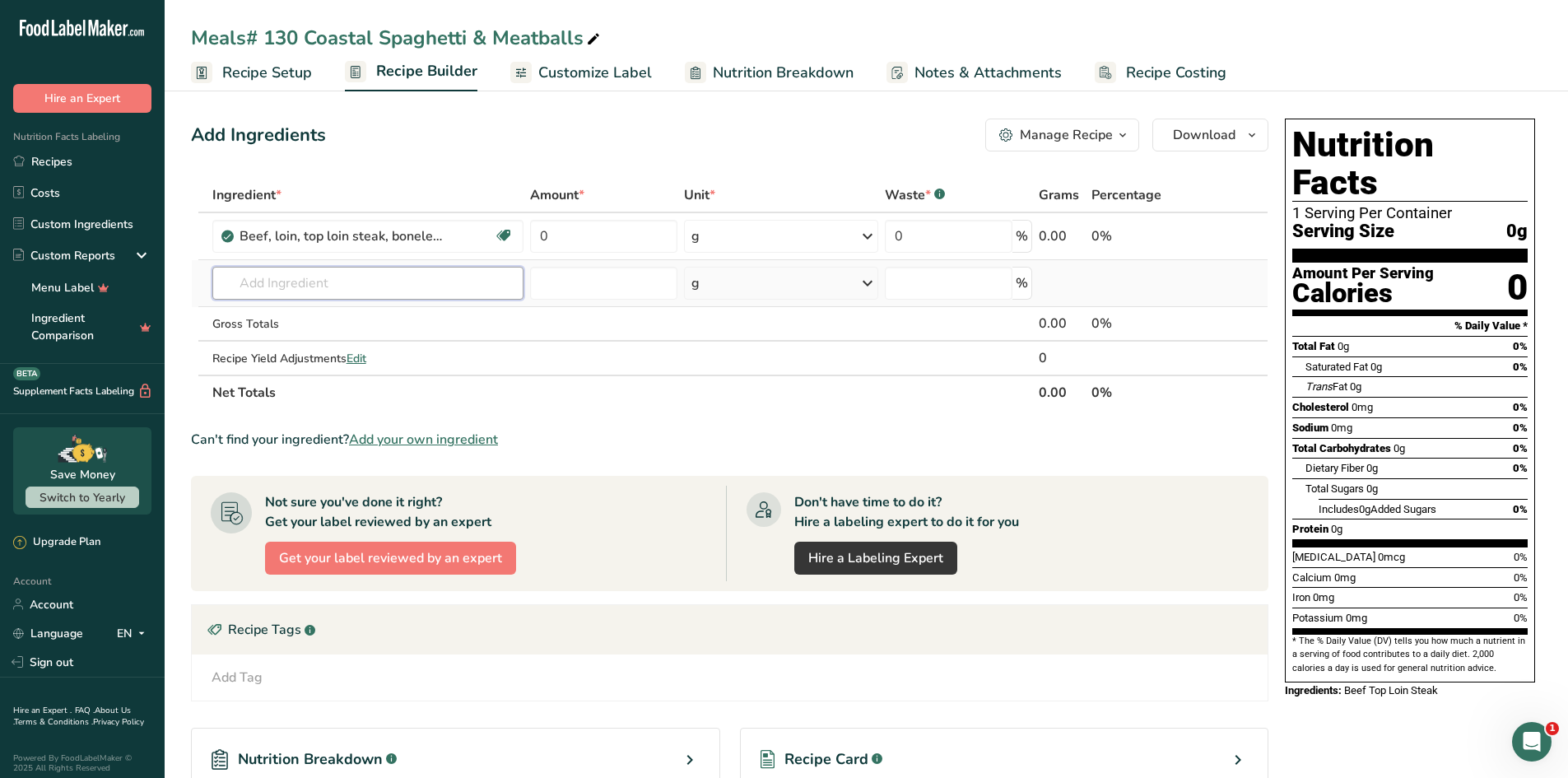
click at [254, 274] on input "text" at bounding box center [368, 283] width 312 height 33
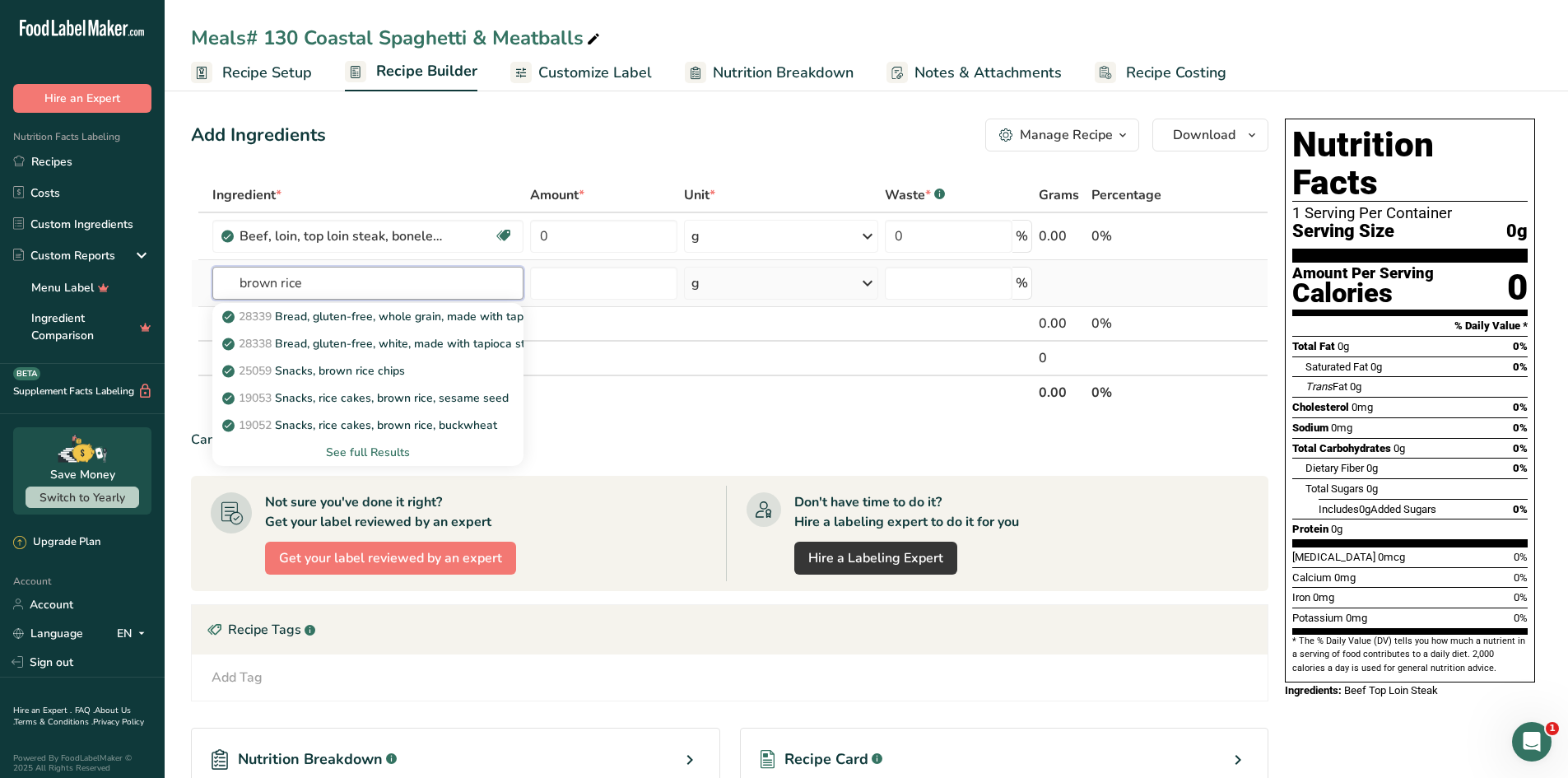
type input "brown rice"
click at [378, 451] on div "See full Results" at bounding box center [368, 453] width 285 height 17
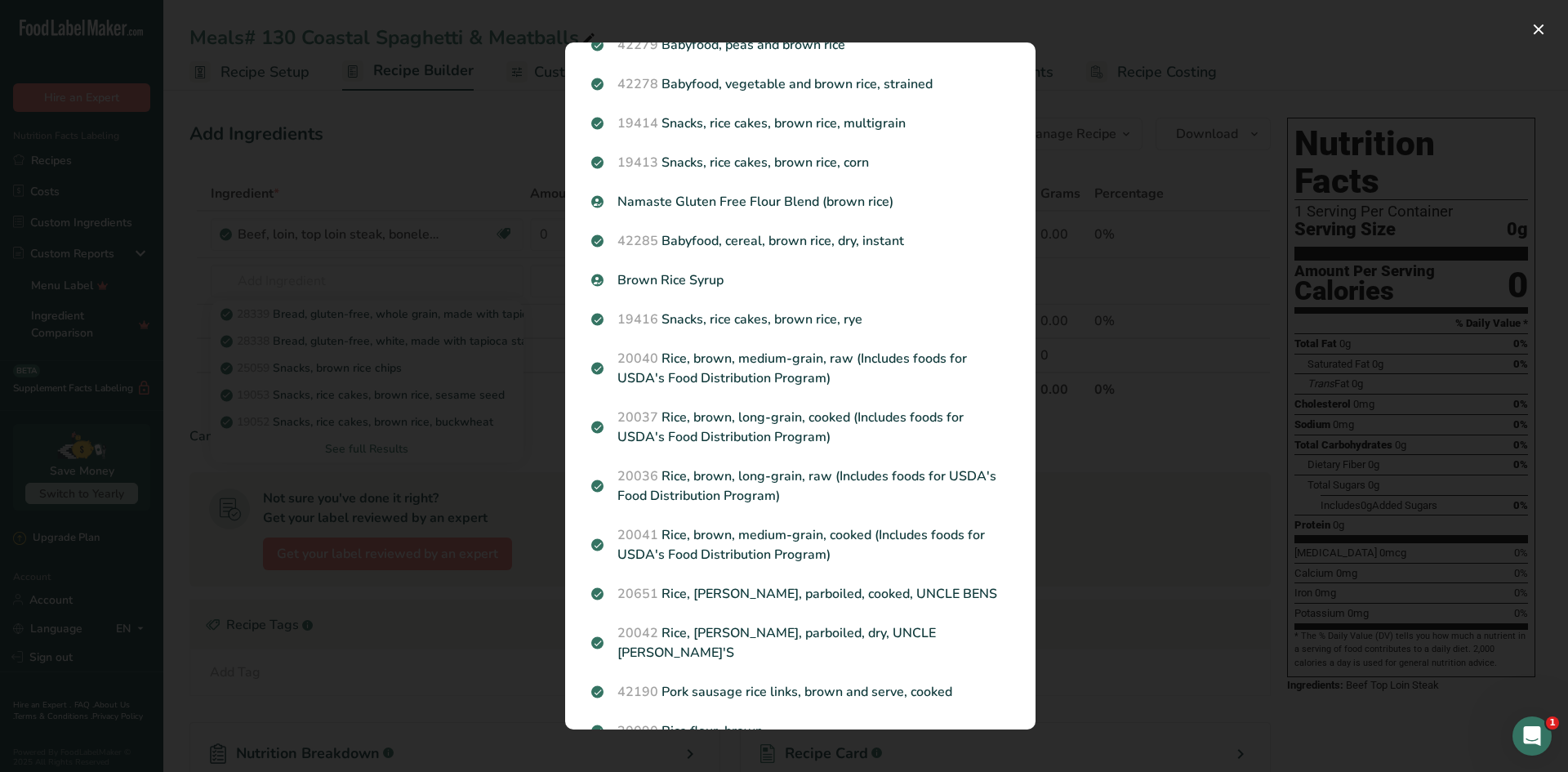
scroll to position [732, 0]
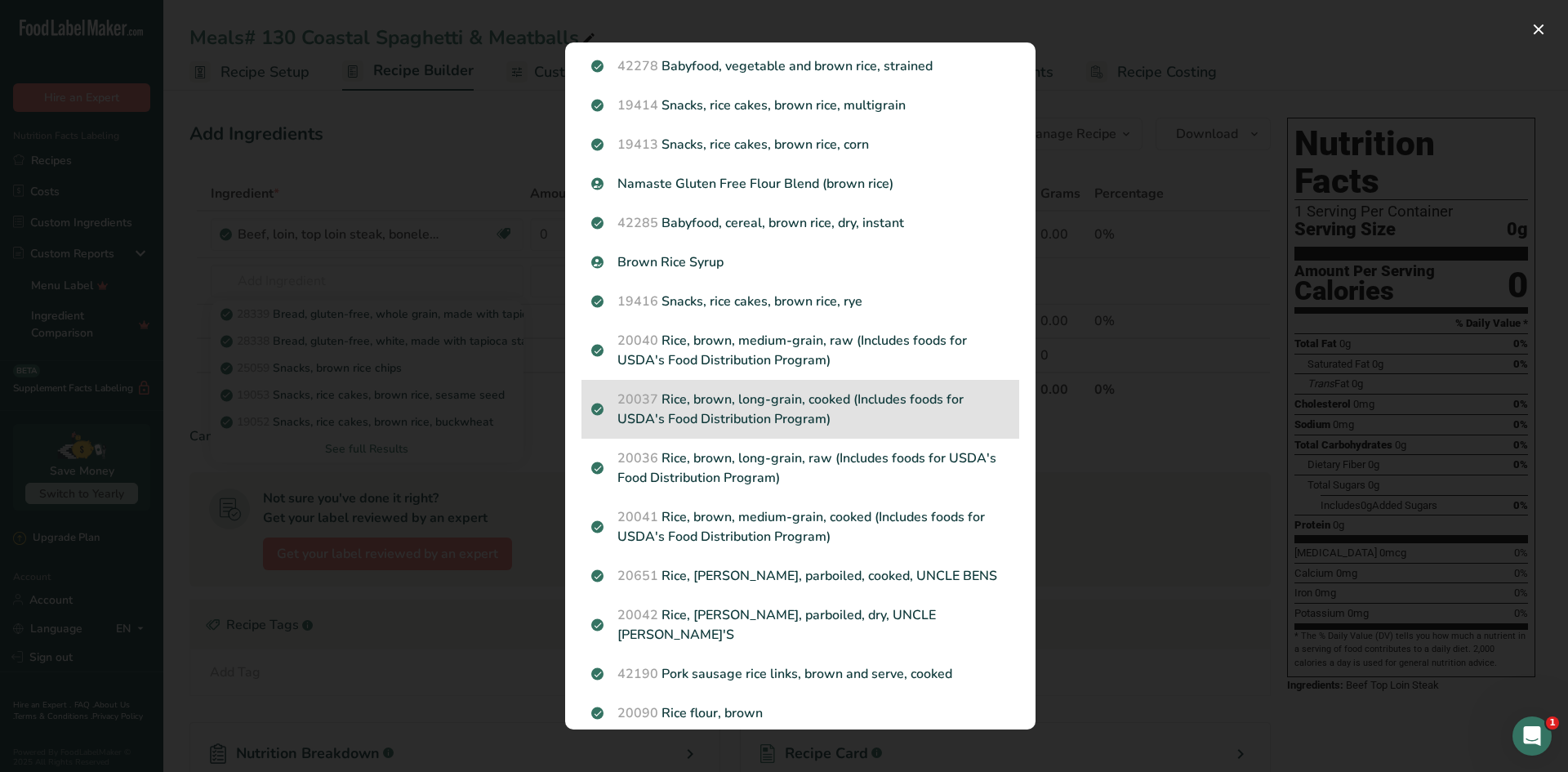
click at [787, 413] on p "20037 Rice, brown, long-grain, cooked (Includes foods for USDA's Food Distribut…" at bounding box center [800, 409] width 418 height 39
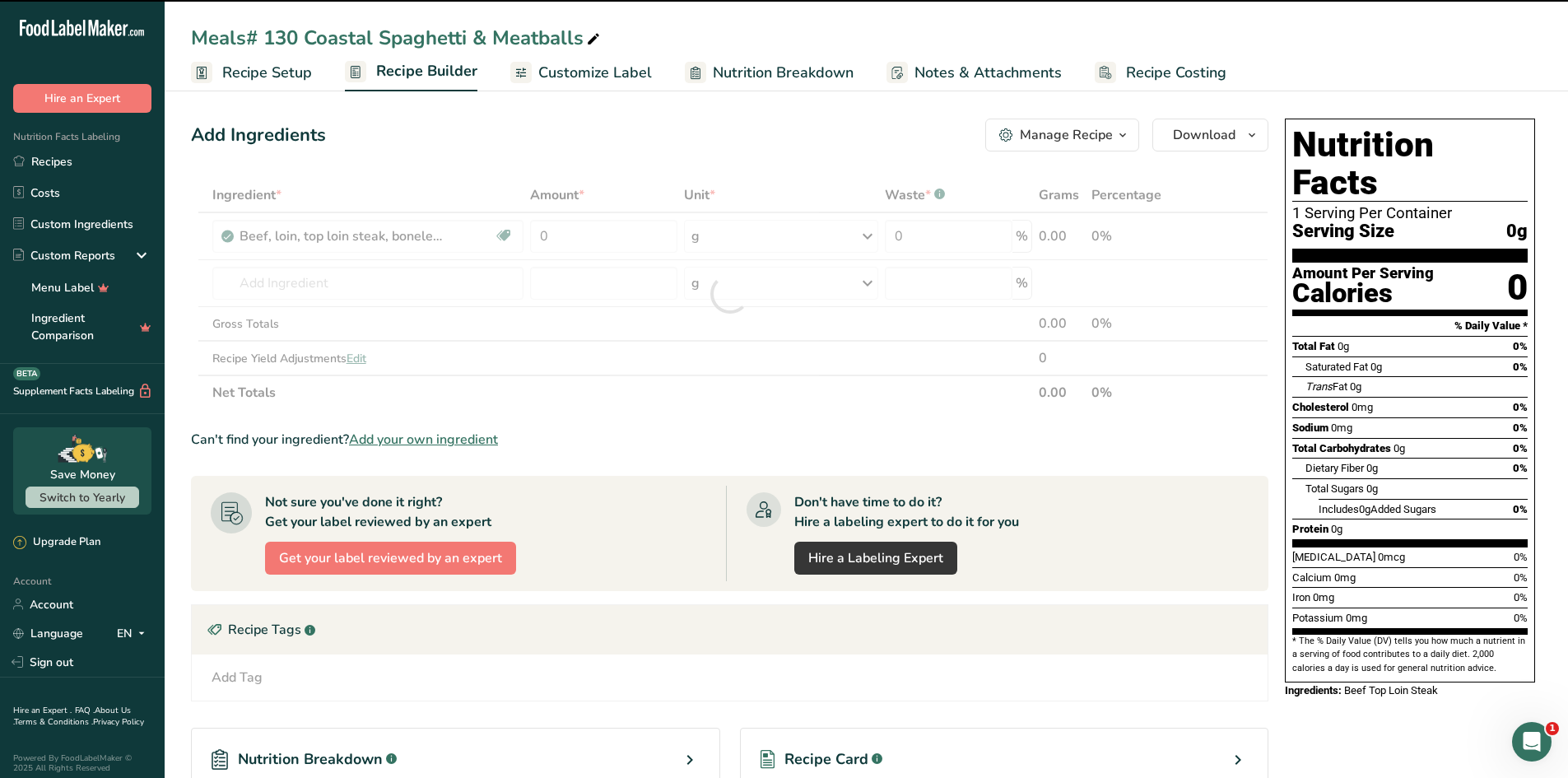
type input "0"
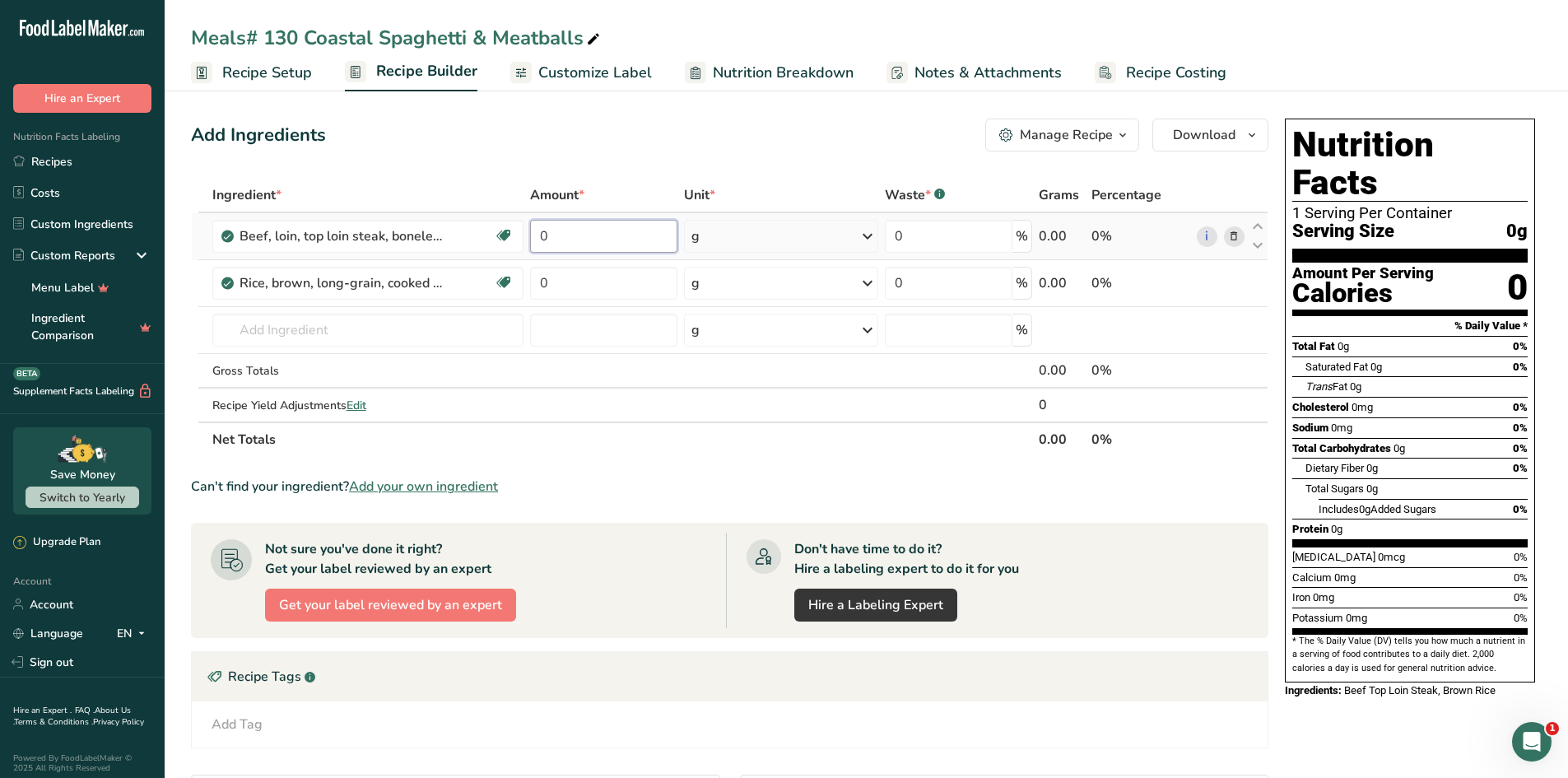
click at [633, 241] on input "0" at bounding box center [603, 236] width 147 height 33
type input "2"
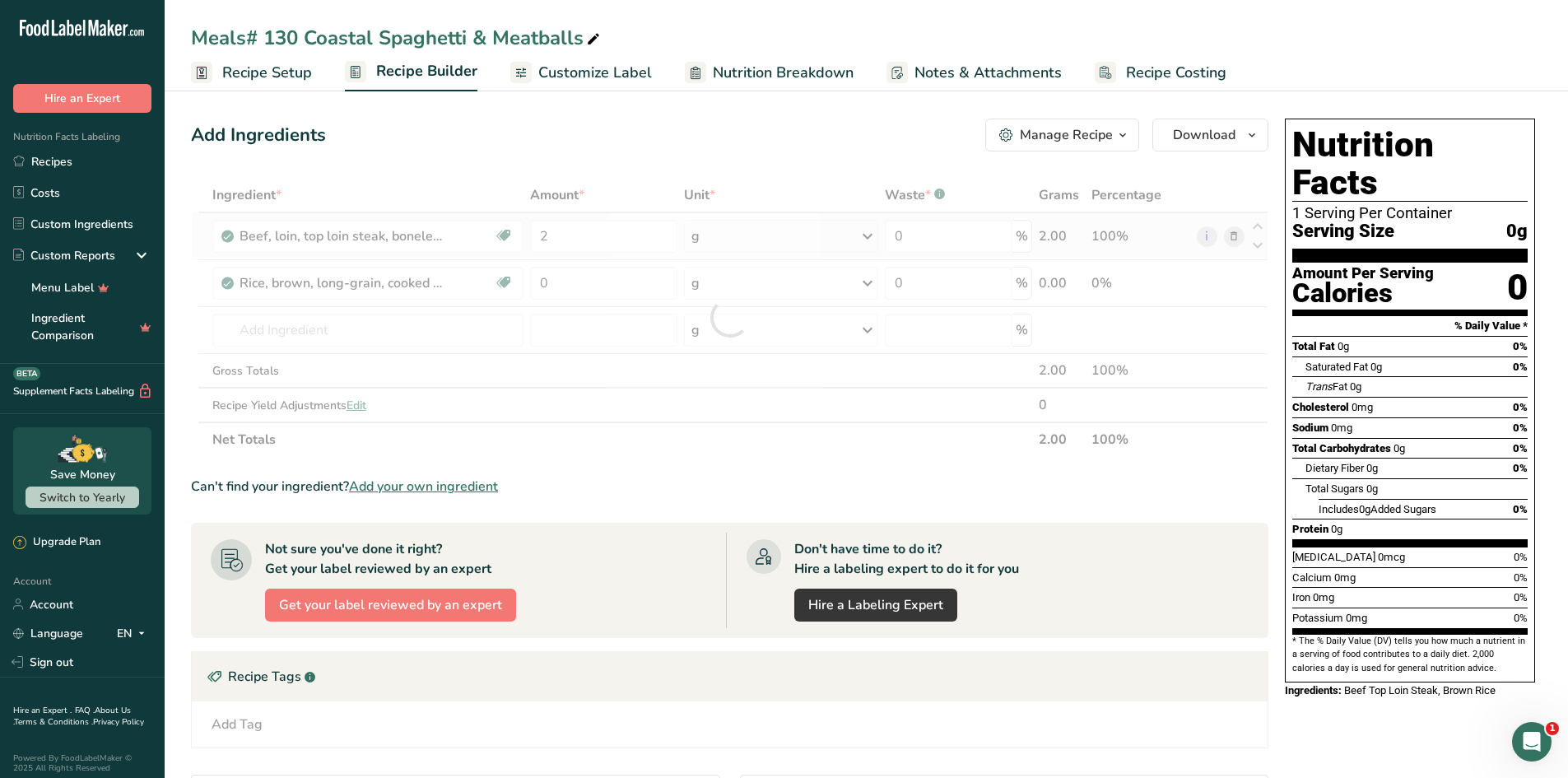
click at [773, 232] on div "Ingredient * Amount * Unit * Waste * .a-a{fill:#347362;}.b-a{fill:#fff;} Grams …" at bounding box center [730, 317] width 1078 height 279
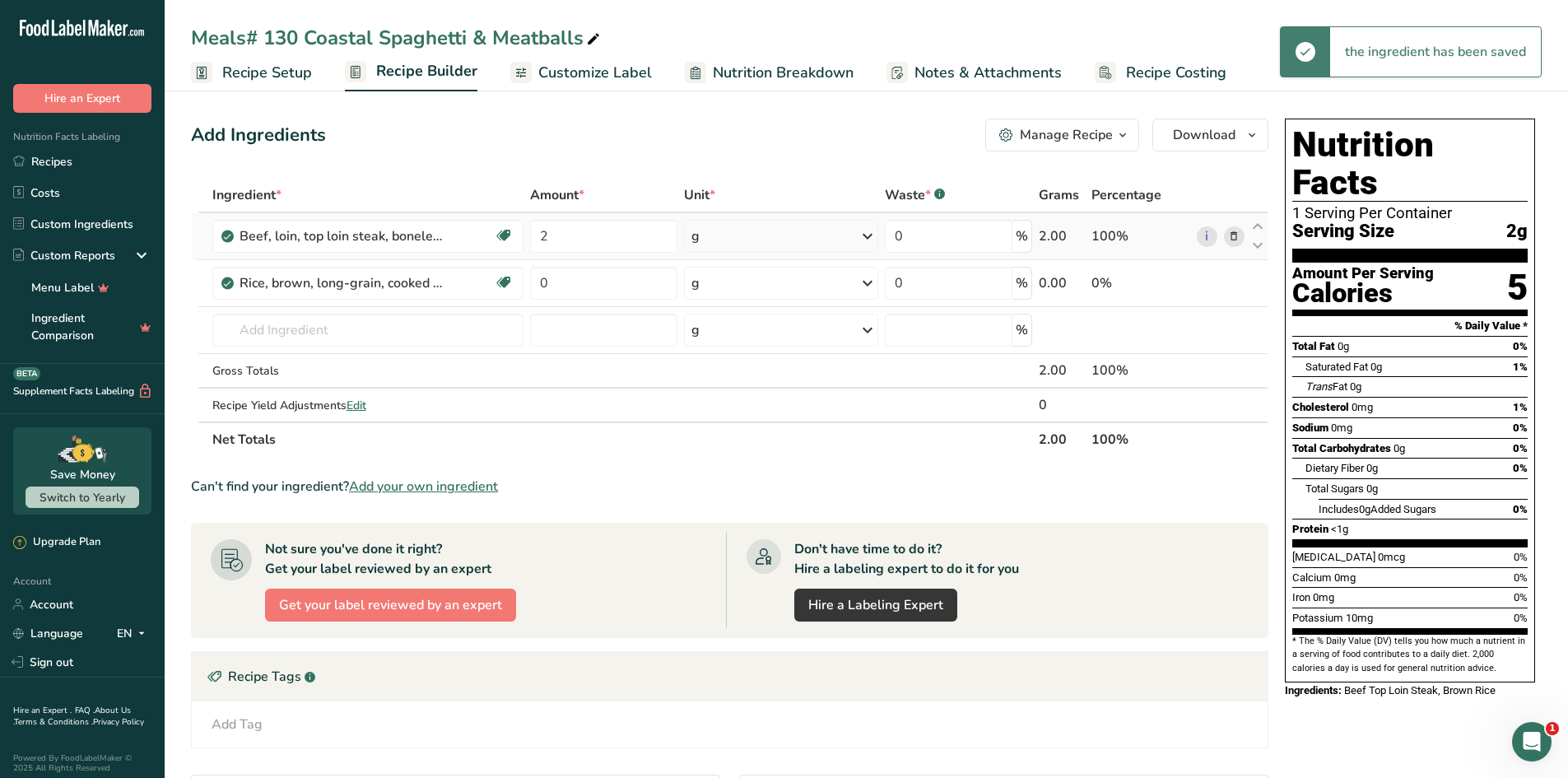
click at [847, 246] on div "g" at bounding box center [780, 236] width 194 height 33
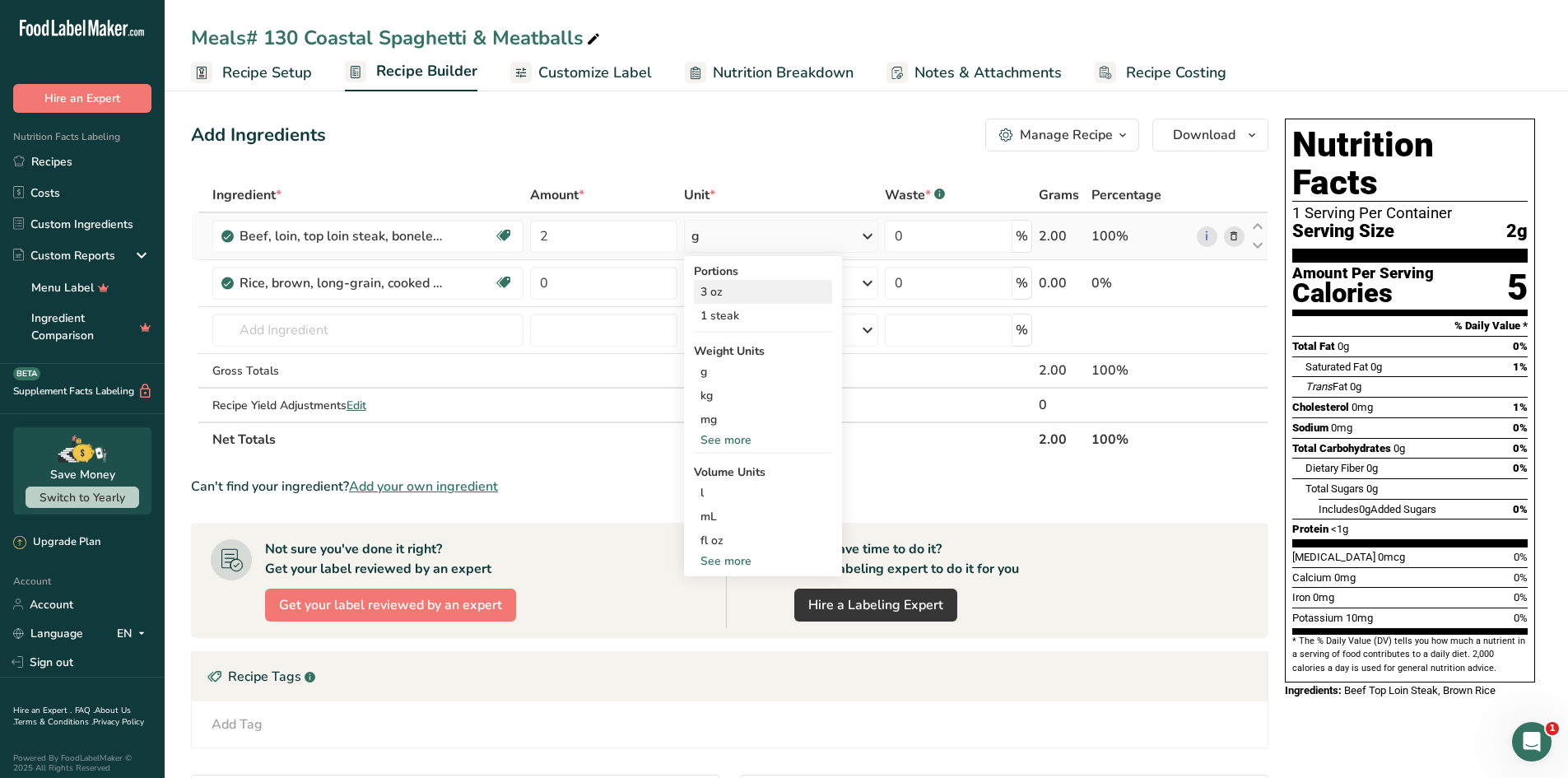
click at [747, 291] on div "3 oz" at bounding box center [763, 292] width 138 height 24
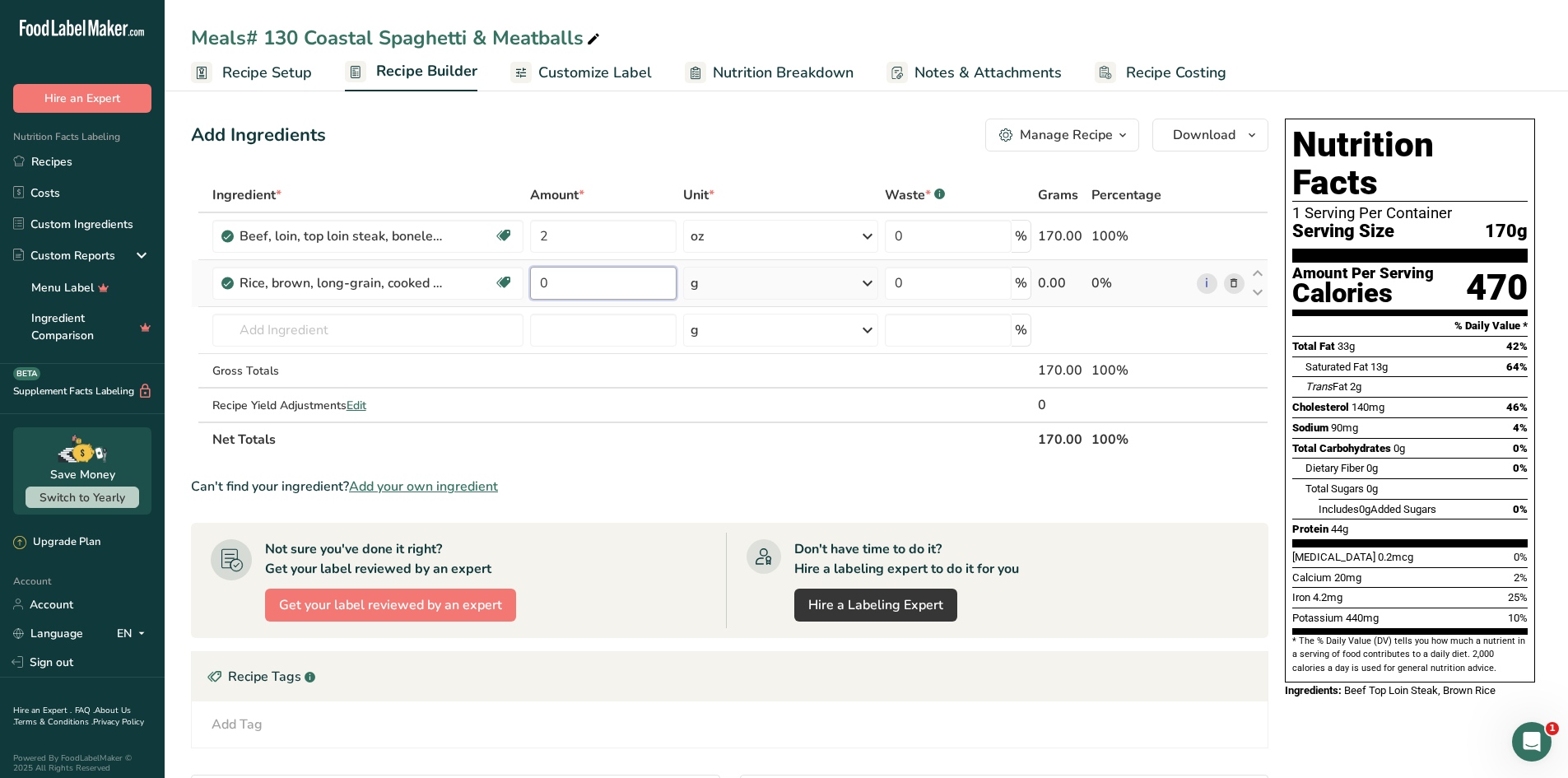
click at [565, 292] on input "0" at bounding box center [603, 283] width 147 height 33
type input "1"
click at [732, 284] on div "Ingredient * Amount * Unit * Waste * .a-a{fill:#347362;}.b-a{fill:#fff;} Grams …" at bounding box center [730, 317] width 1078 height 279
click at [779, 299] on div "g" at bounding box center [780, 283] width 195 height 33
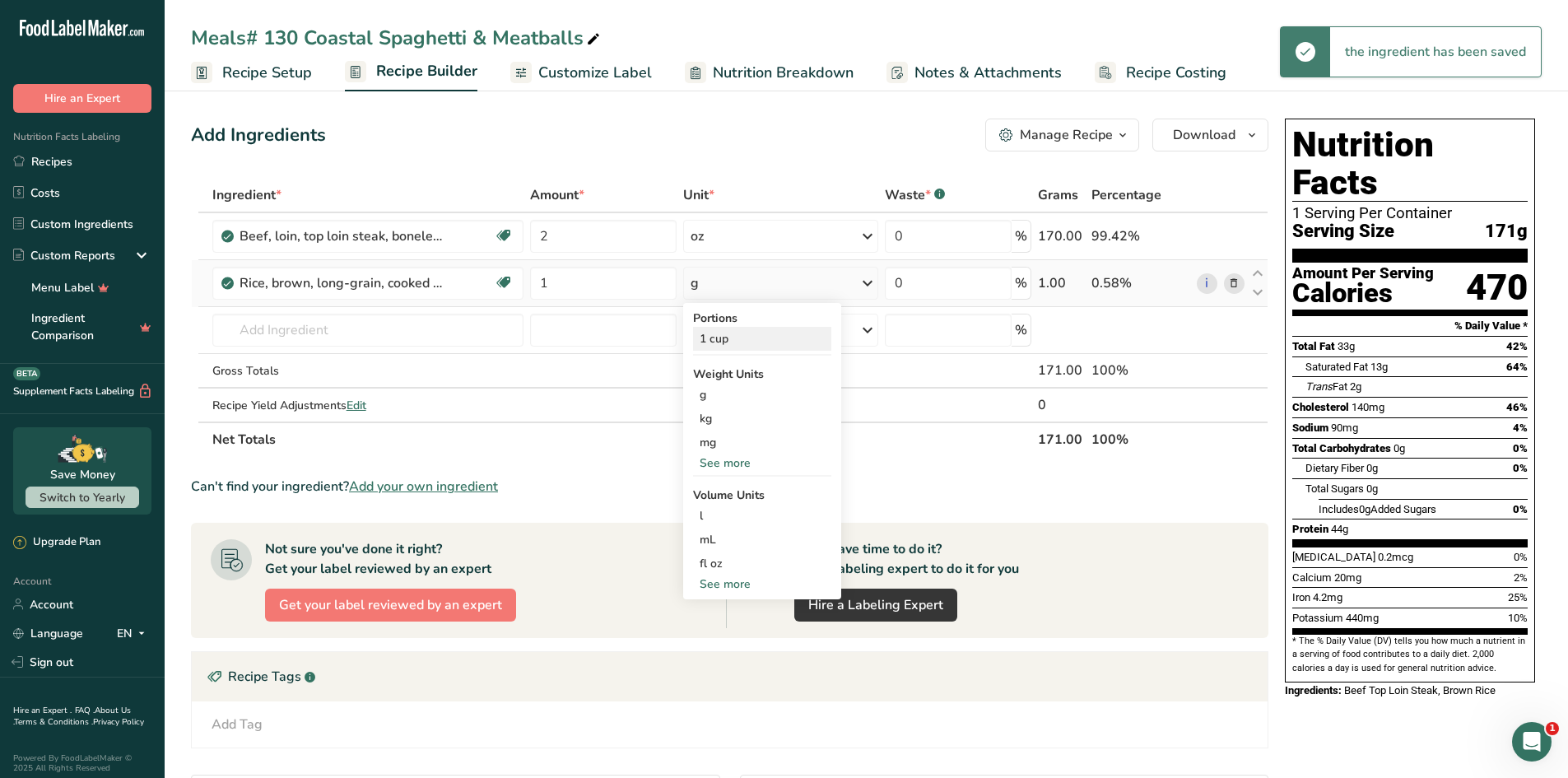
click at [759, 342] on div "1 cup" at bounding box center [762, 339] width 138 height 24
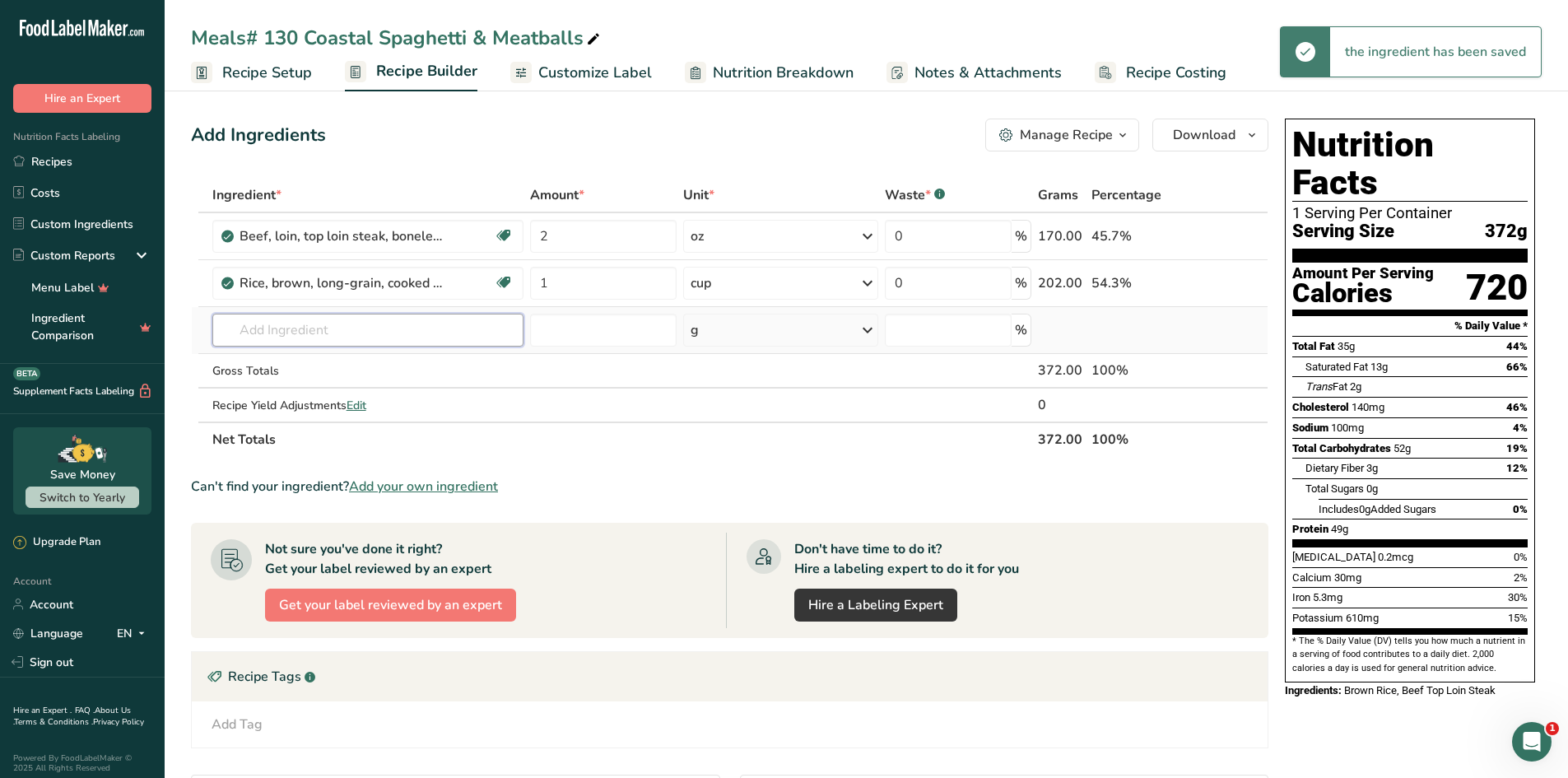
click at [300, 333] on input "text" at bounding box center [368, 330] width 312 height 33
type input "c"
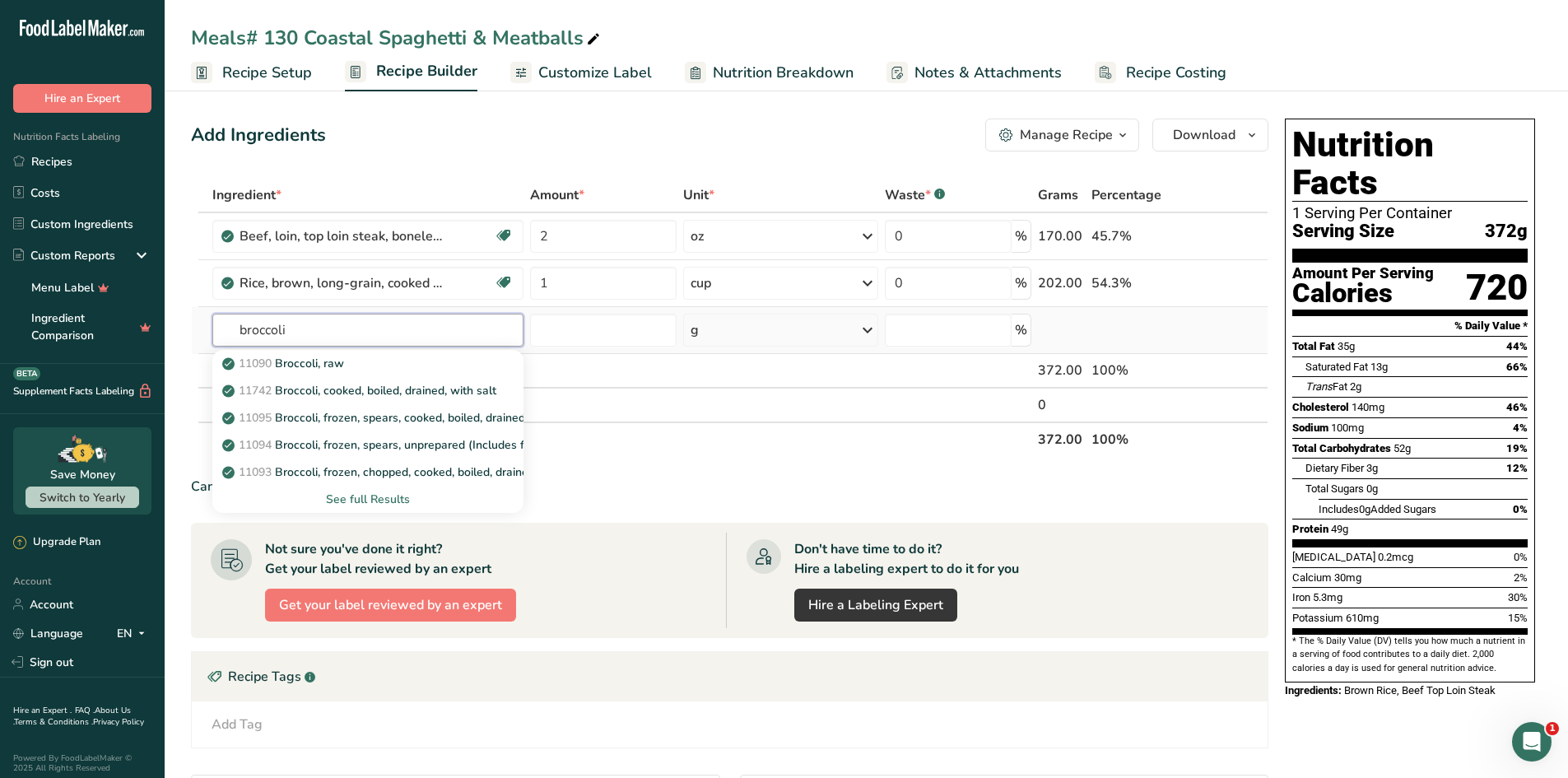
type input "broccoli"
click at [358, 501] on div "See full Results" at bounding box center [368, 499] width 285 height 17
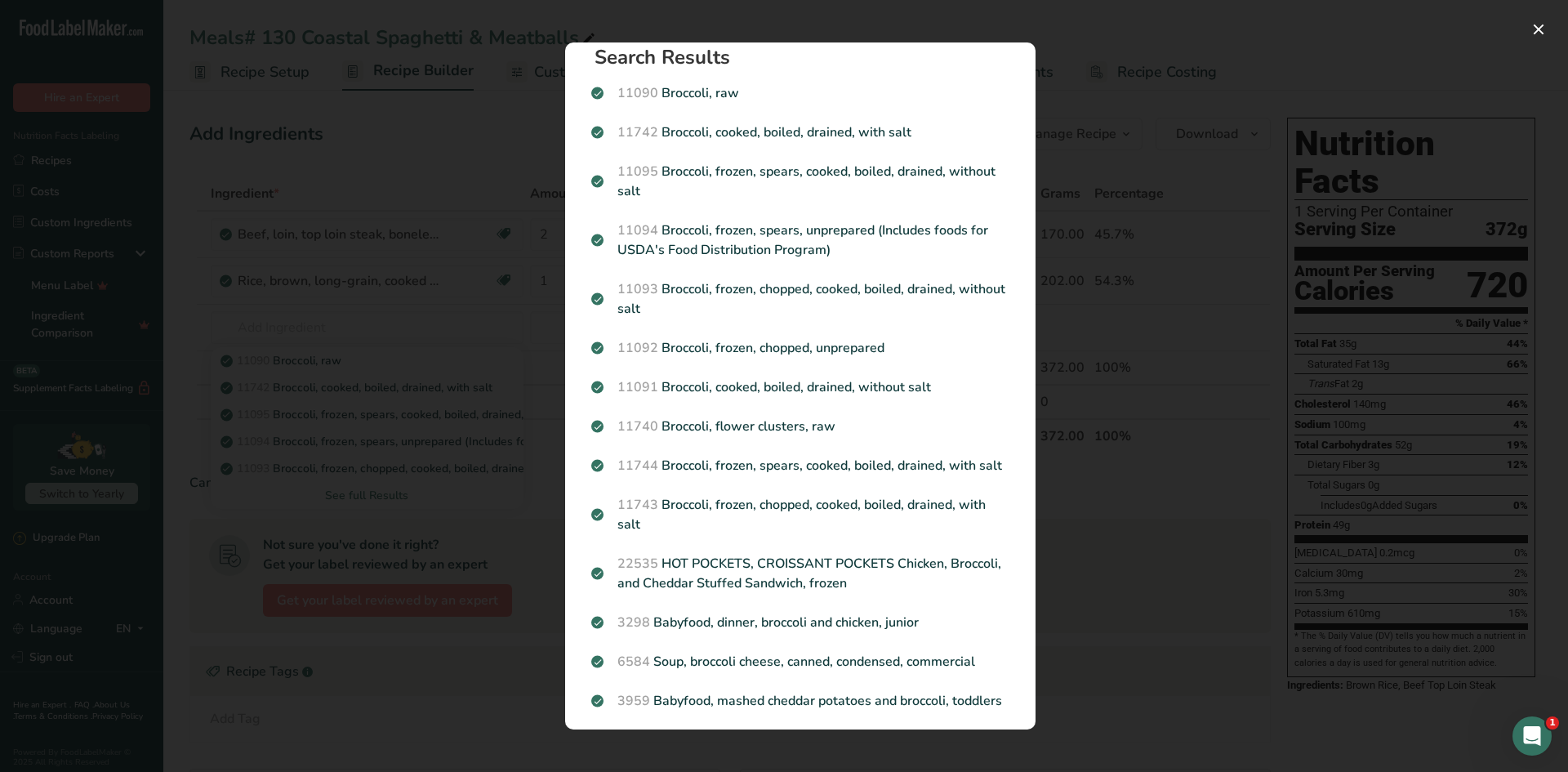
scroll to position [22, 0]
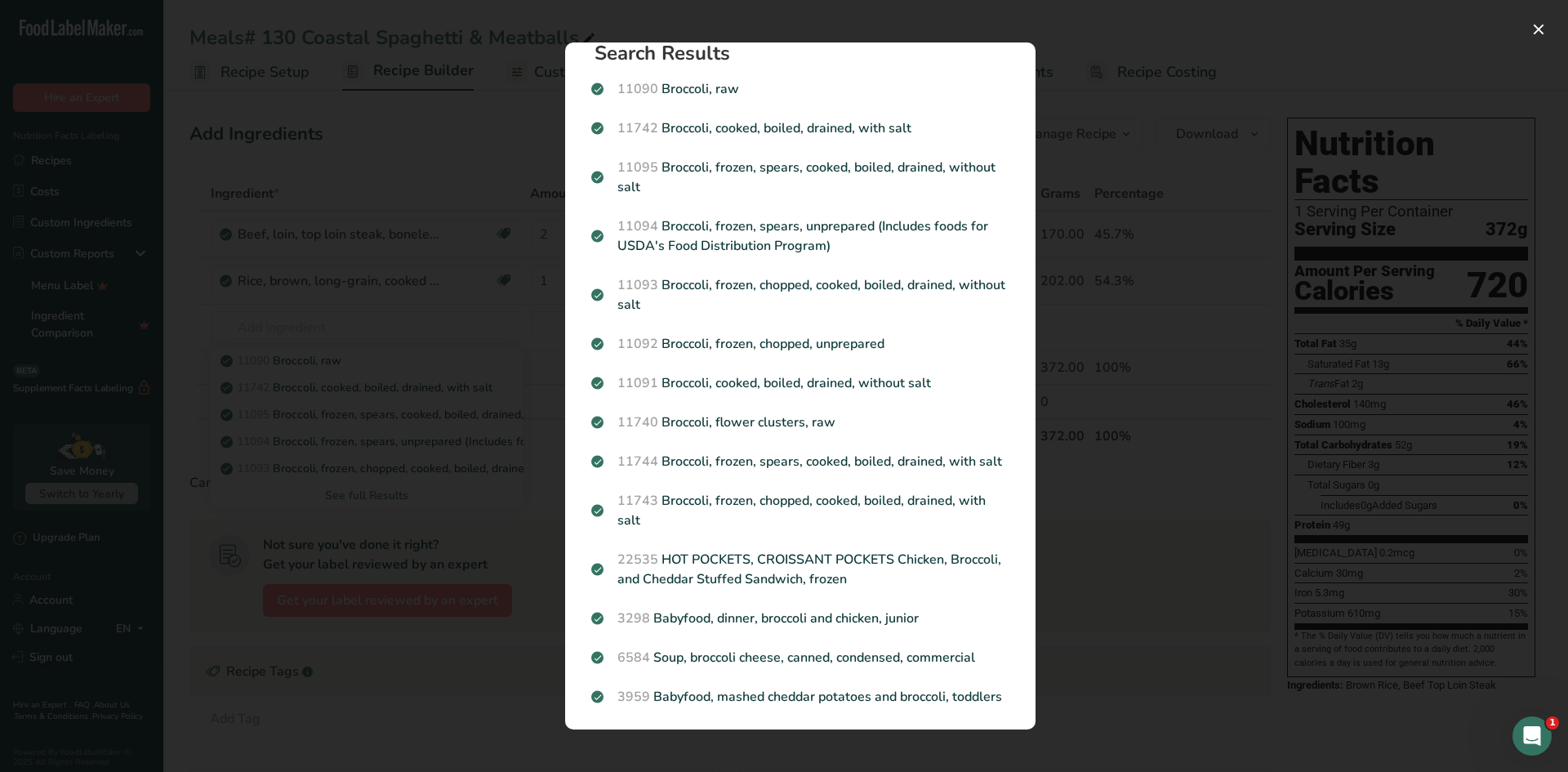
drag, startPoint x: 1008, startPoint y: 152, endPoint x: 1012, endPoint y: 288, distance: 136.1
click at [1011, 285] on section "Search Results 11090 Broccoli, raw 11742 Broccoli, cooked, boiled, drained, wit…" at bounding box center [801, 386] width 470 height 687
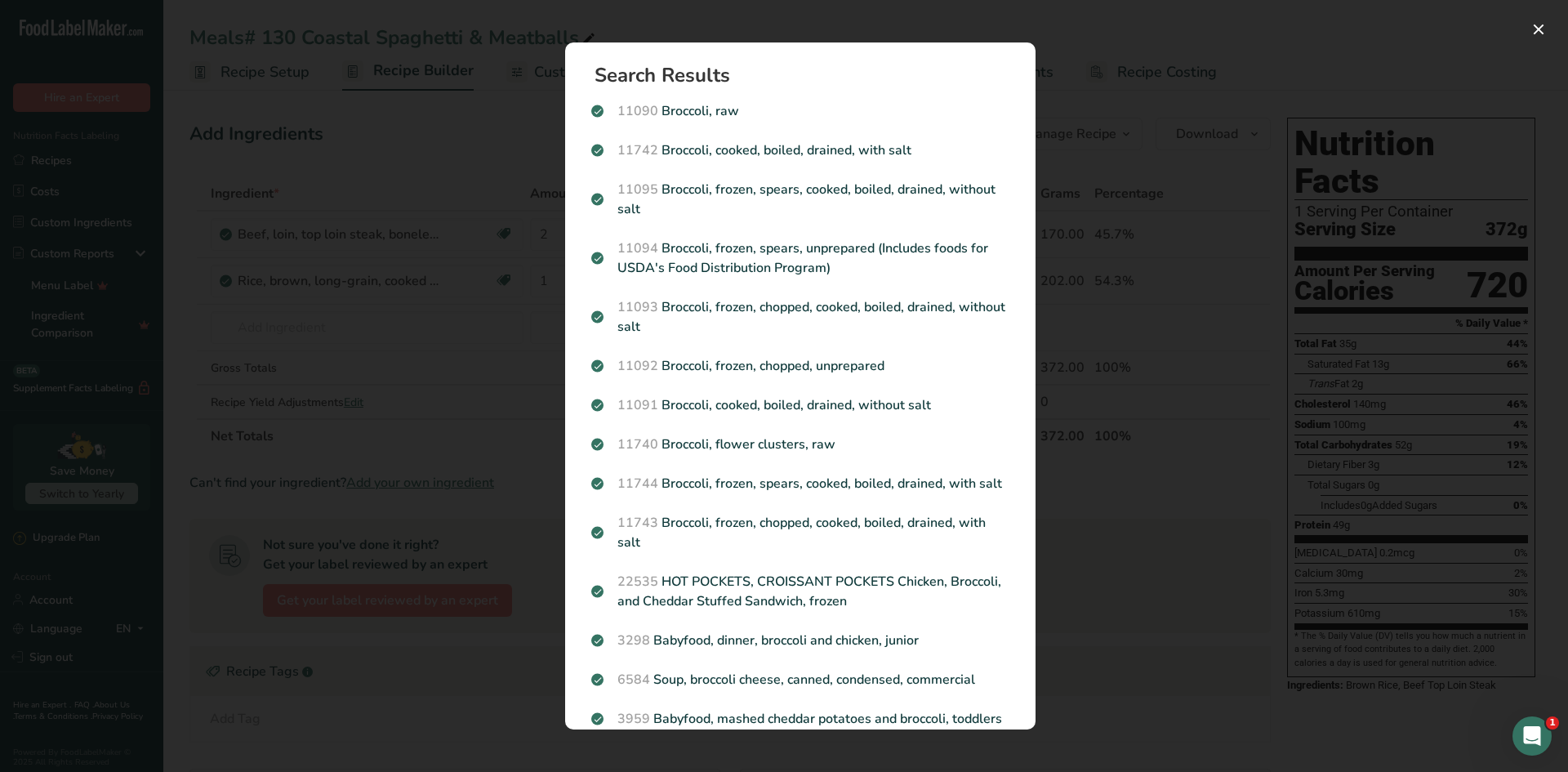
click at [780, 157] on p "11742 Broccoli, cooked, boiled, drained, with salt" at bounding box center [800, 150] width 418 height 20
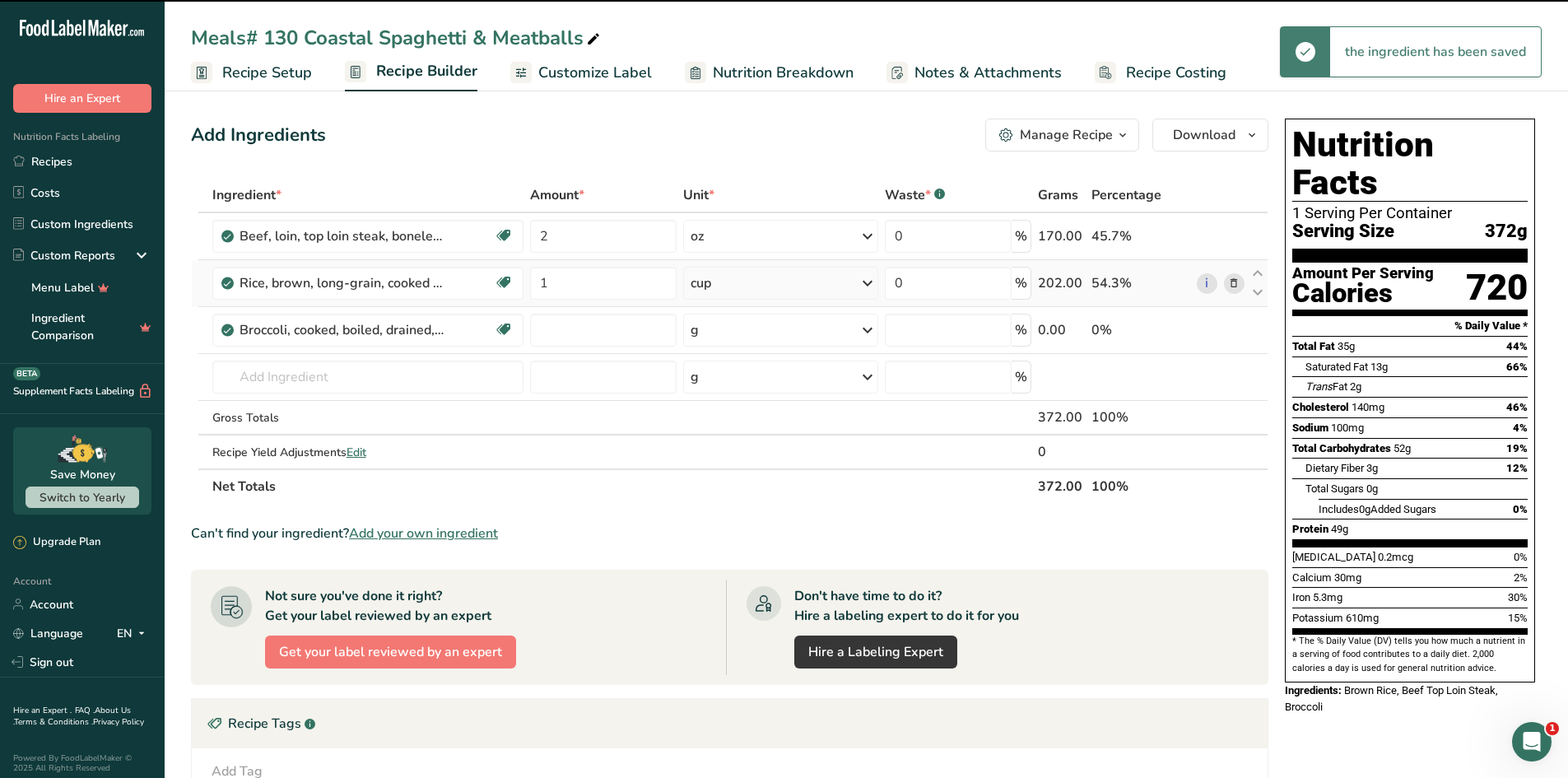
type input "0"
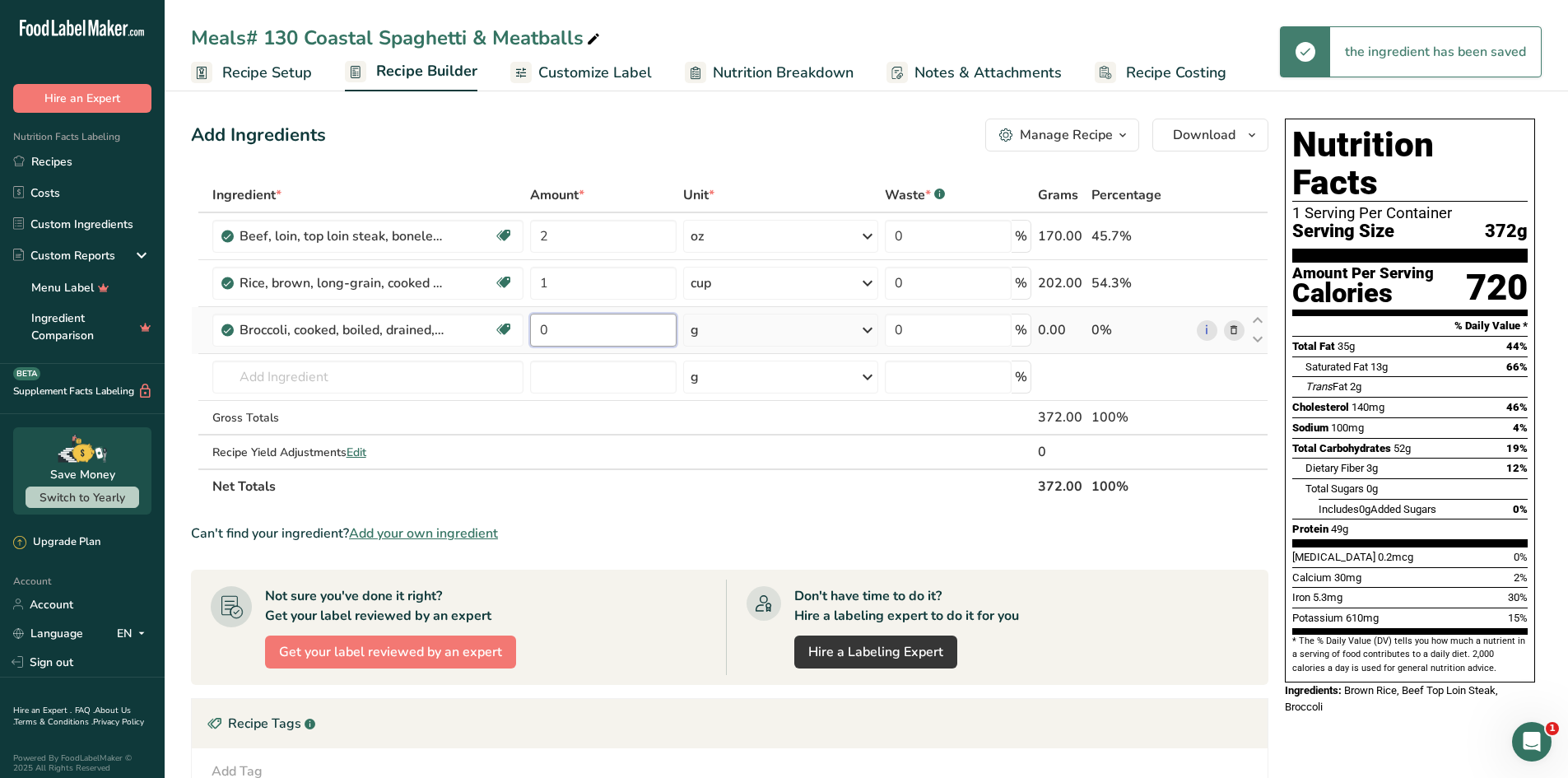
click at [599, 329] on input "0" at bounding box center [603, 330] width 147 height 33
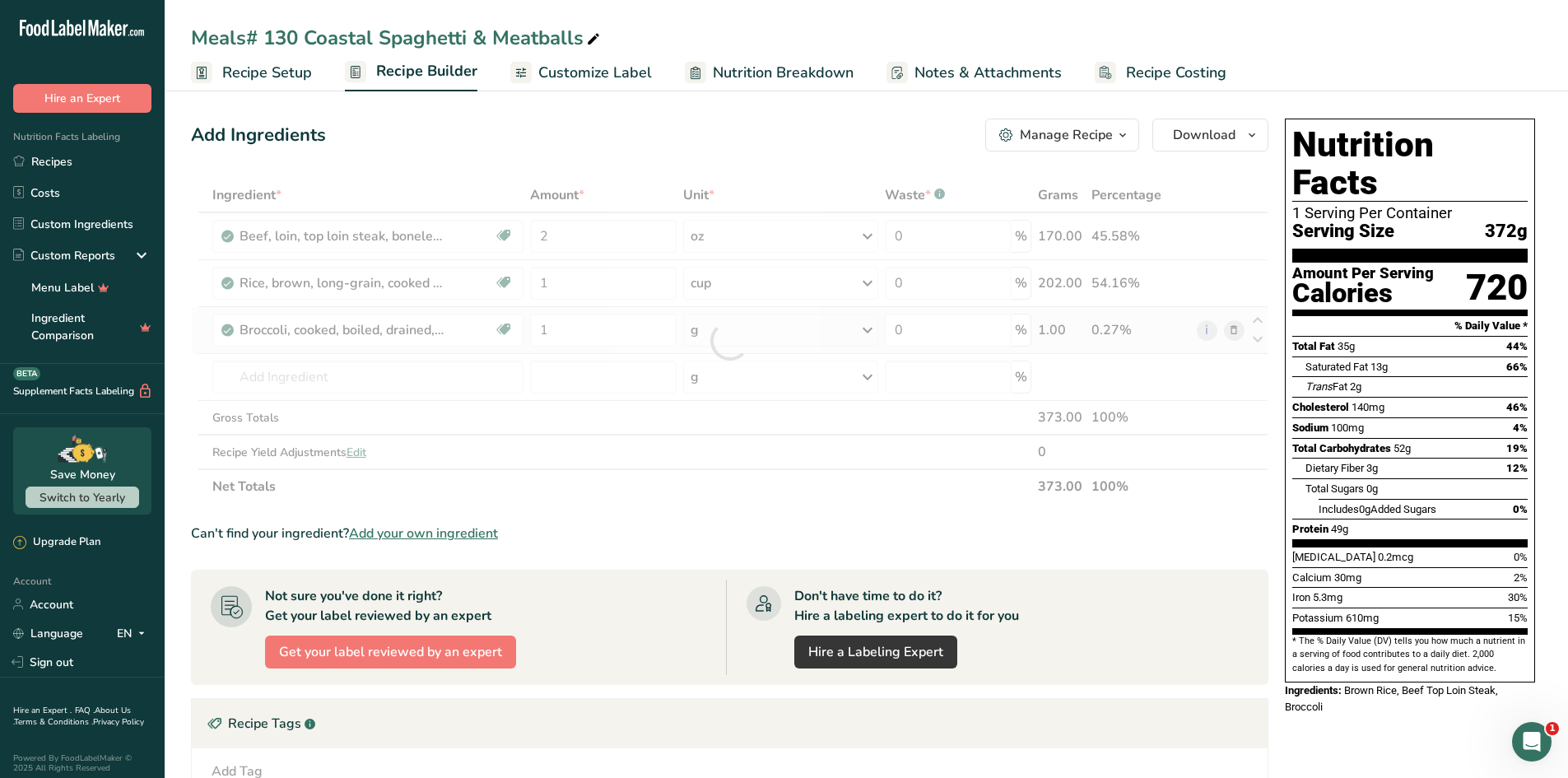
click at [808, 342] on div "Ingredient * Amount * Unit * Waste * .a-a{fill:#347362;}.b-a{fill:#fff;} Grams …" at bounding box center [730, 341] width 1078 height 326
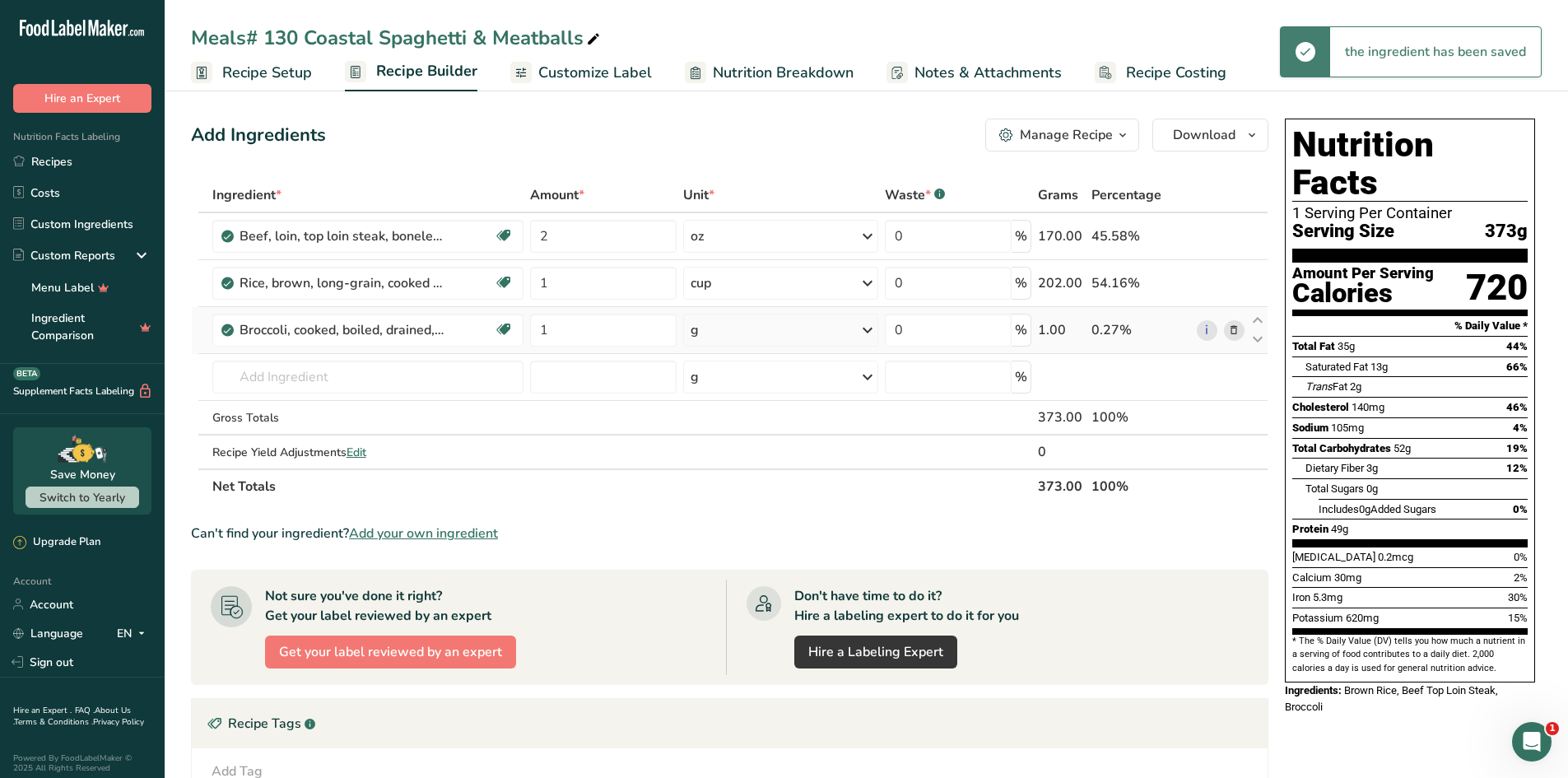
click at [827, 340] on div "g" at bounding box center [780, 330] width 195 height 33
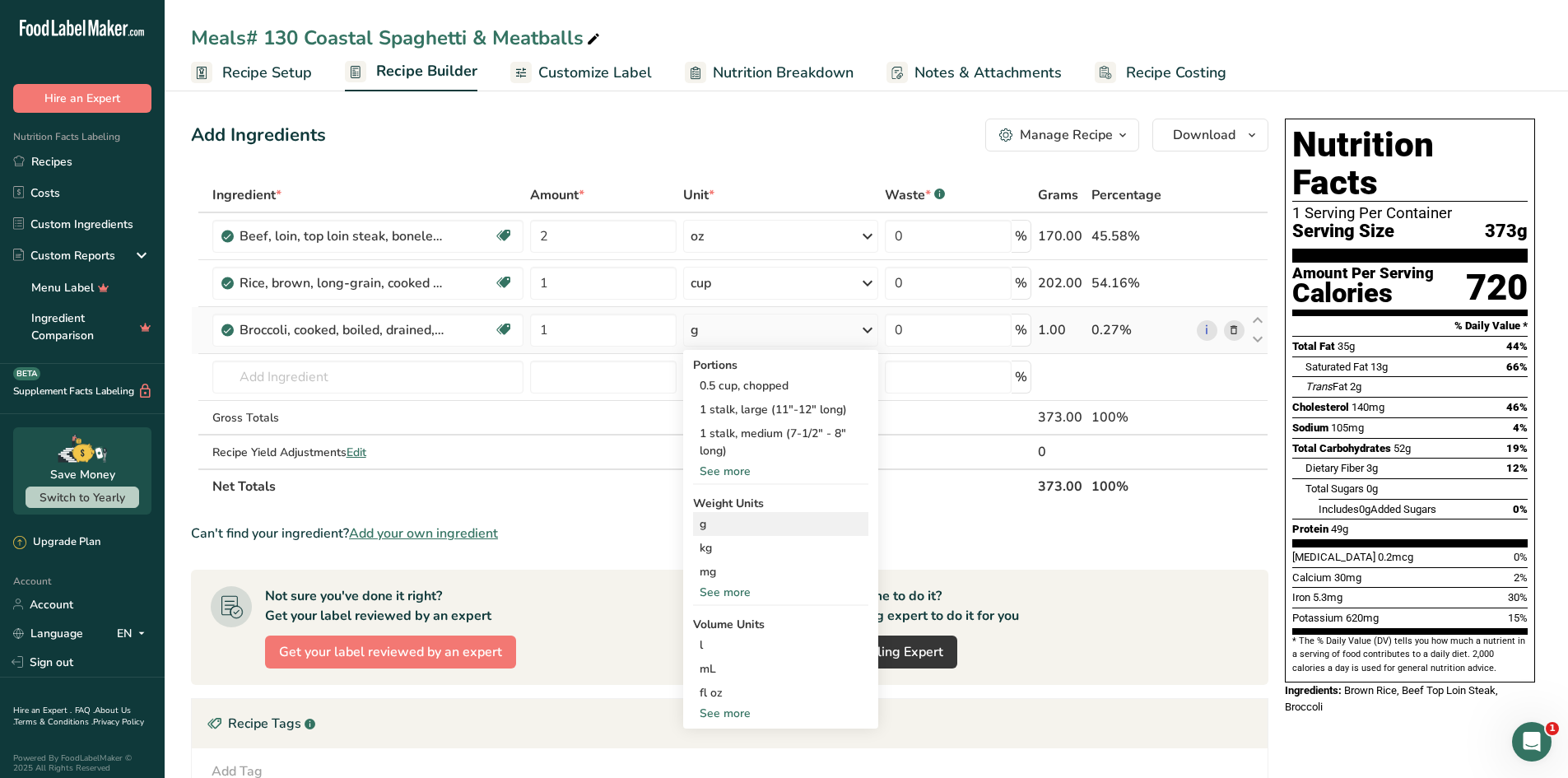
click at [719, 518] on div "g" at bounding box center [780, 524] width 175 height 24
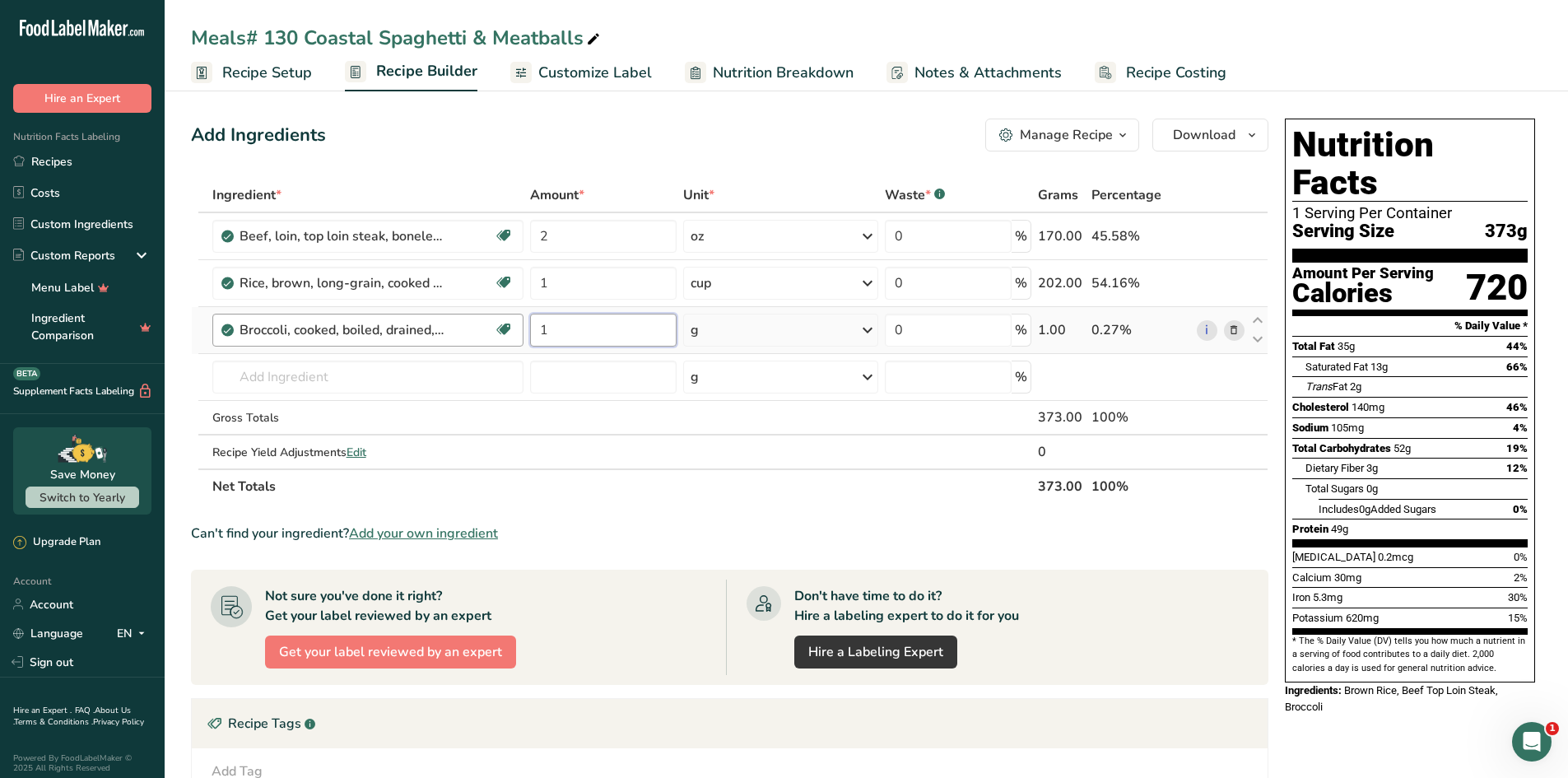
drag, startPoint x: 581, startPoint y: 337, endPoint x: 521, endPoint y: 325, distance: 61.2
click at [521, 325] on tr "Broccoli, cooked, boiled, drained, with salt Dairy free Gluten free Vegan Veget…" at bounding box center [729, 330] width 1076 height 47
type input "3"
click at [355, 384] on div "Ingredient * Amount * Unit * Waste * .a-a{fill:#347362;}.b-a{fill:#fff;} Grams …" at bounding box center [730, 341] width 1078 height 326
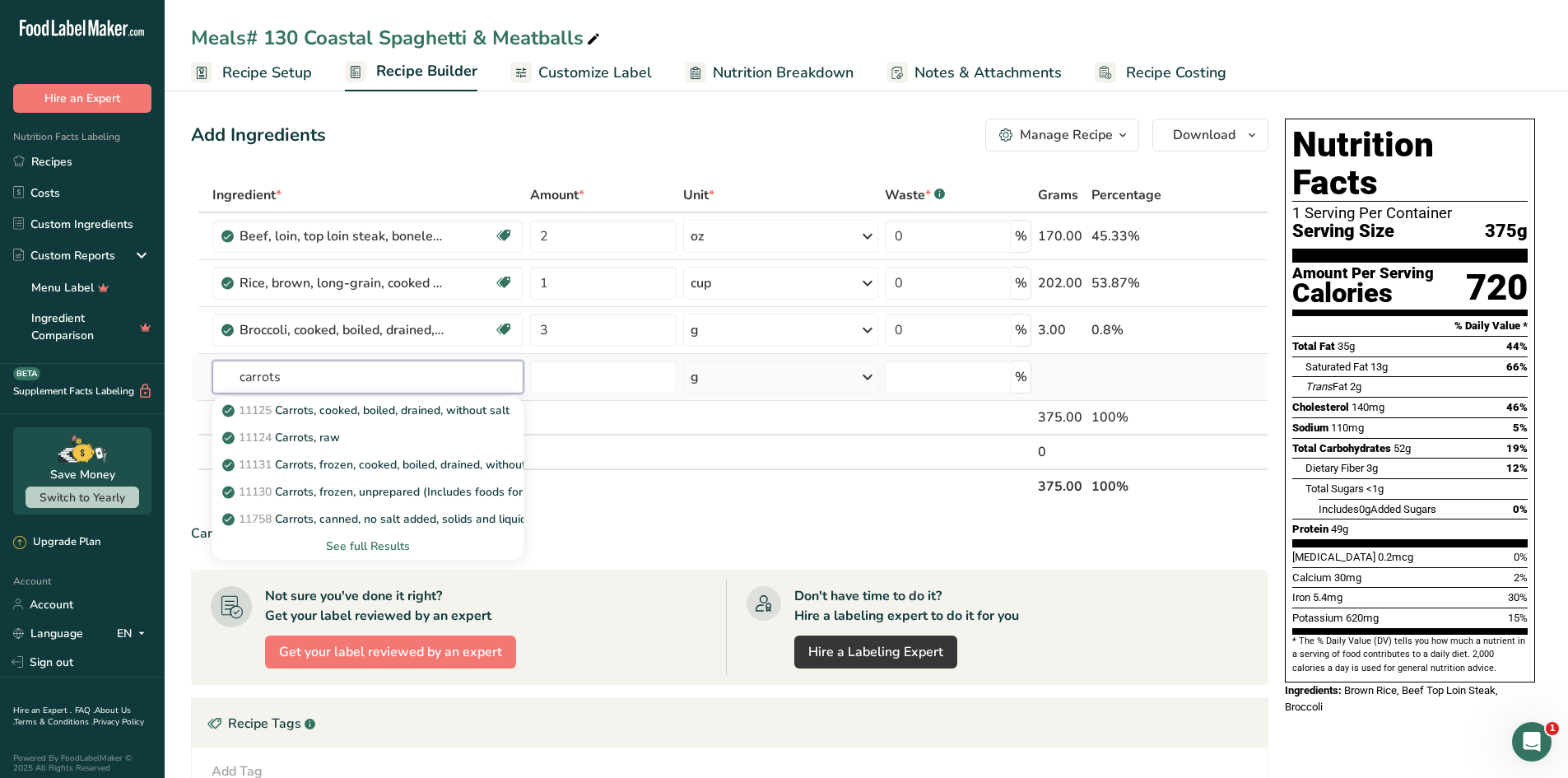
type input "carrots"
click at [359, 545] on div "See full Results" at bounding box center [368, 546] width 285 height 17
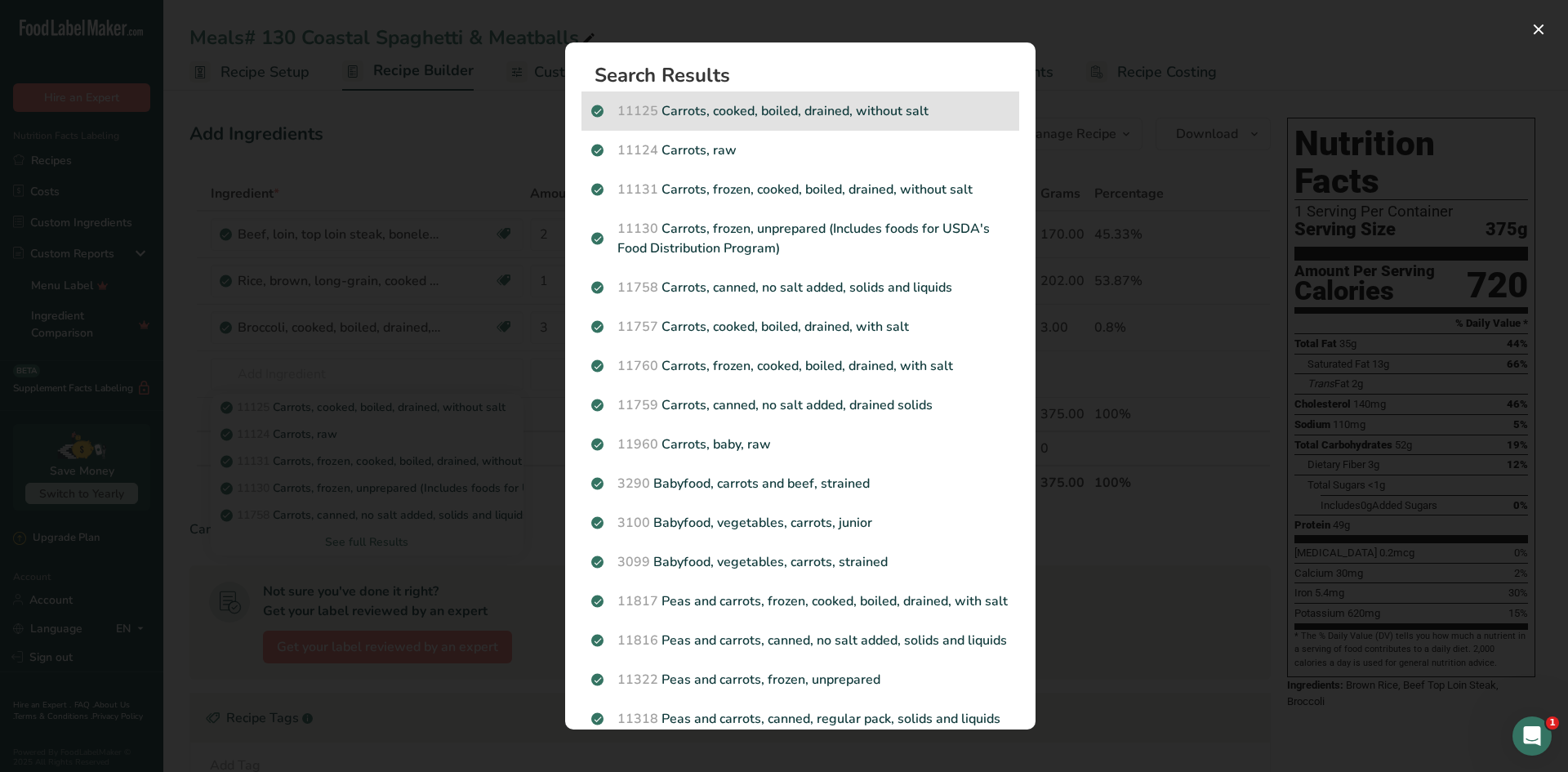
drag, startPoint x: 929, startPoint y: 122, endPoint x: 864, endPoint y: 104, distance: 67.4
click at [864, 104] on p "11125 Carrots, cooked, boiled, drained, without salt" at bounding box center [800, 110] width 418 height 20
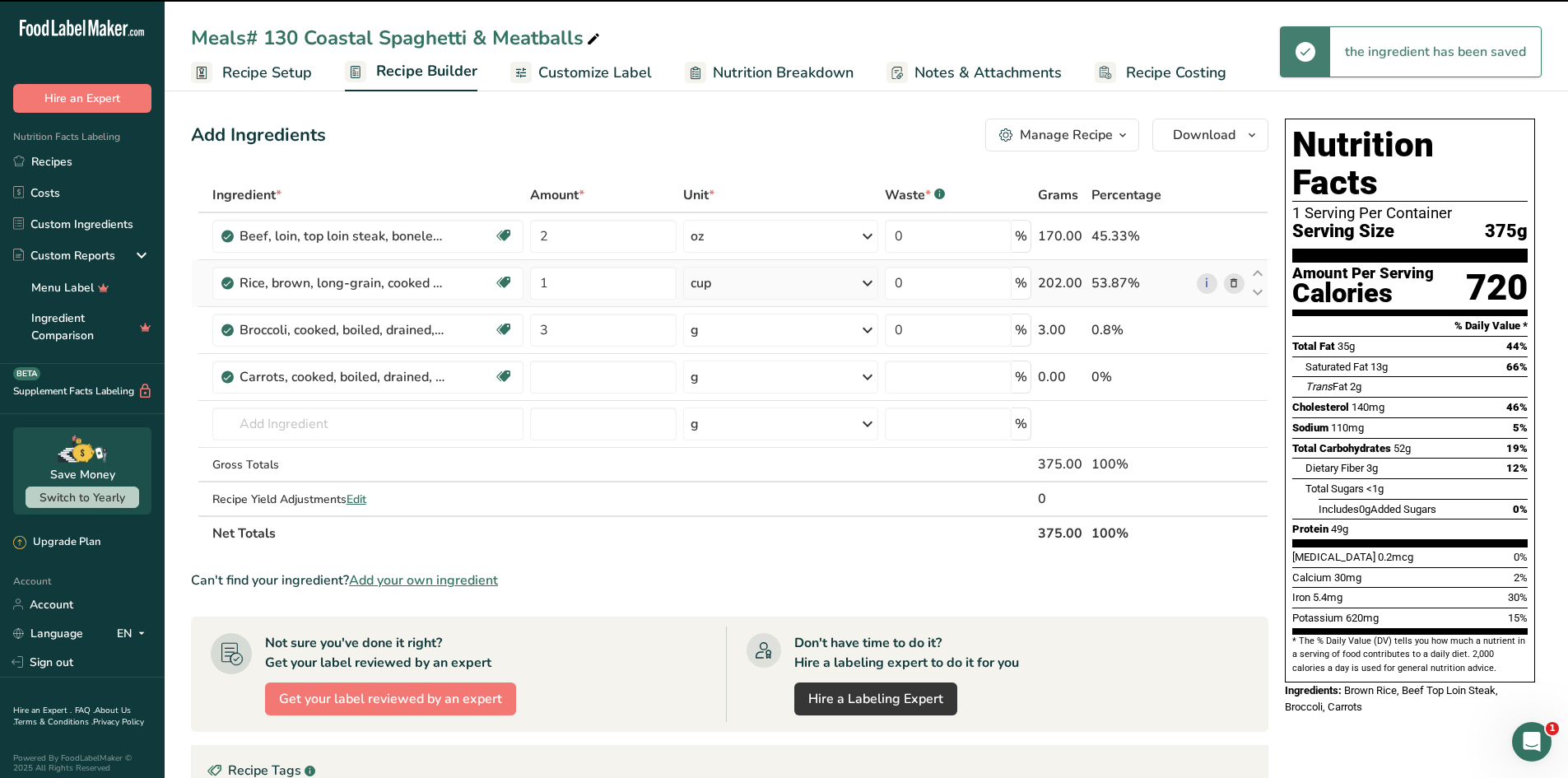
type input "0"
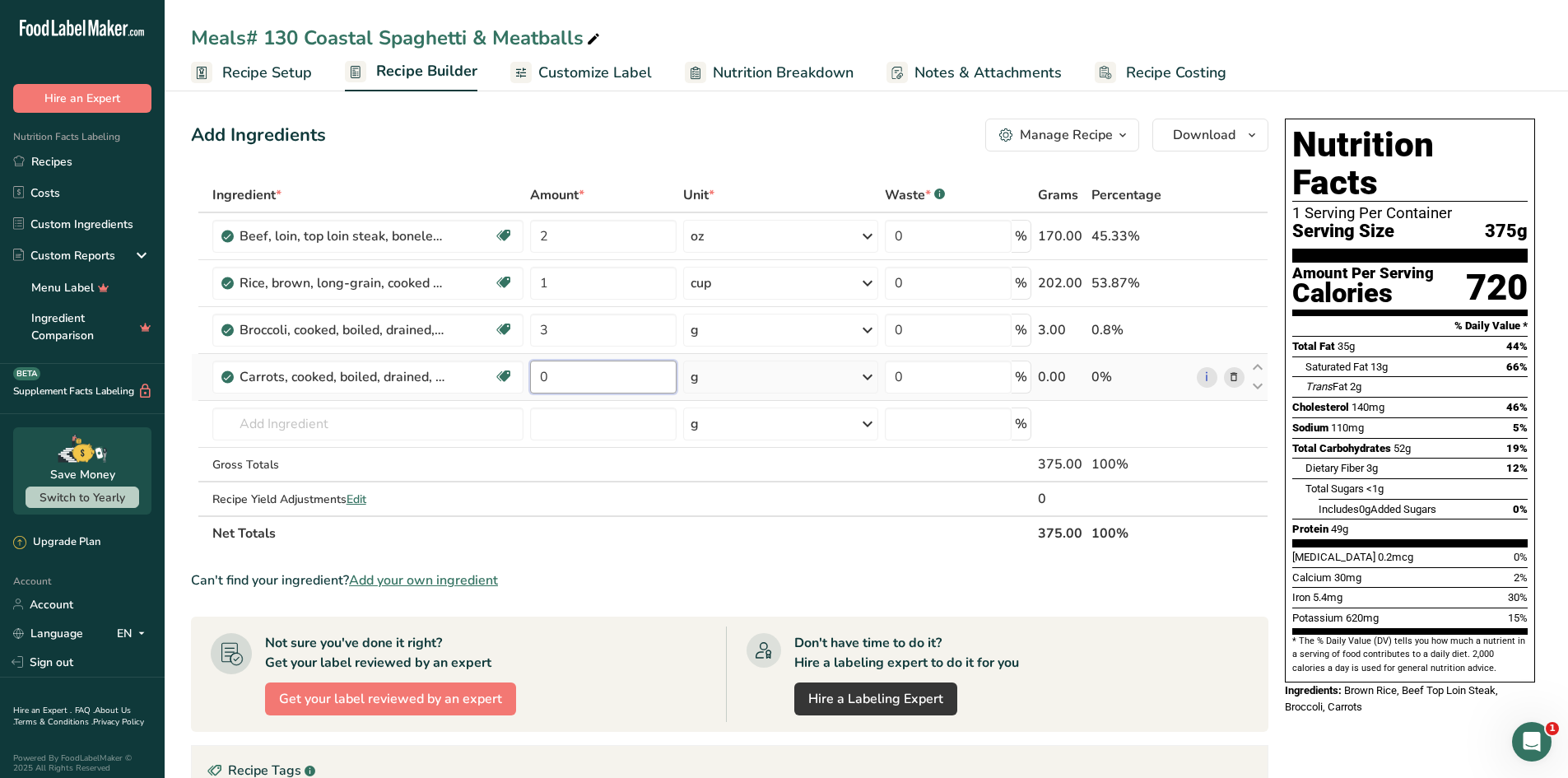
click at [568, 377] on input "0" at bounding box center [603, 377] width 147 height 33
drag, startPoint x: 561, startPoint y: 377, endPoint x: 527, endPoint y: 373, distance: 34.2
click at [527, 373] on td "0" at bounding box center [603, 378] width 153 height 47
type input "2"
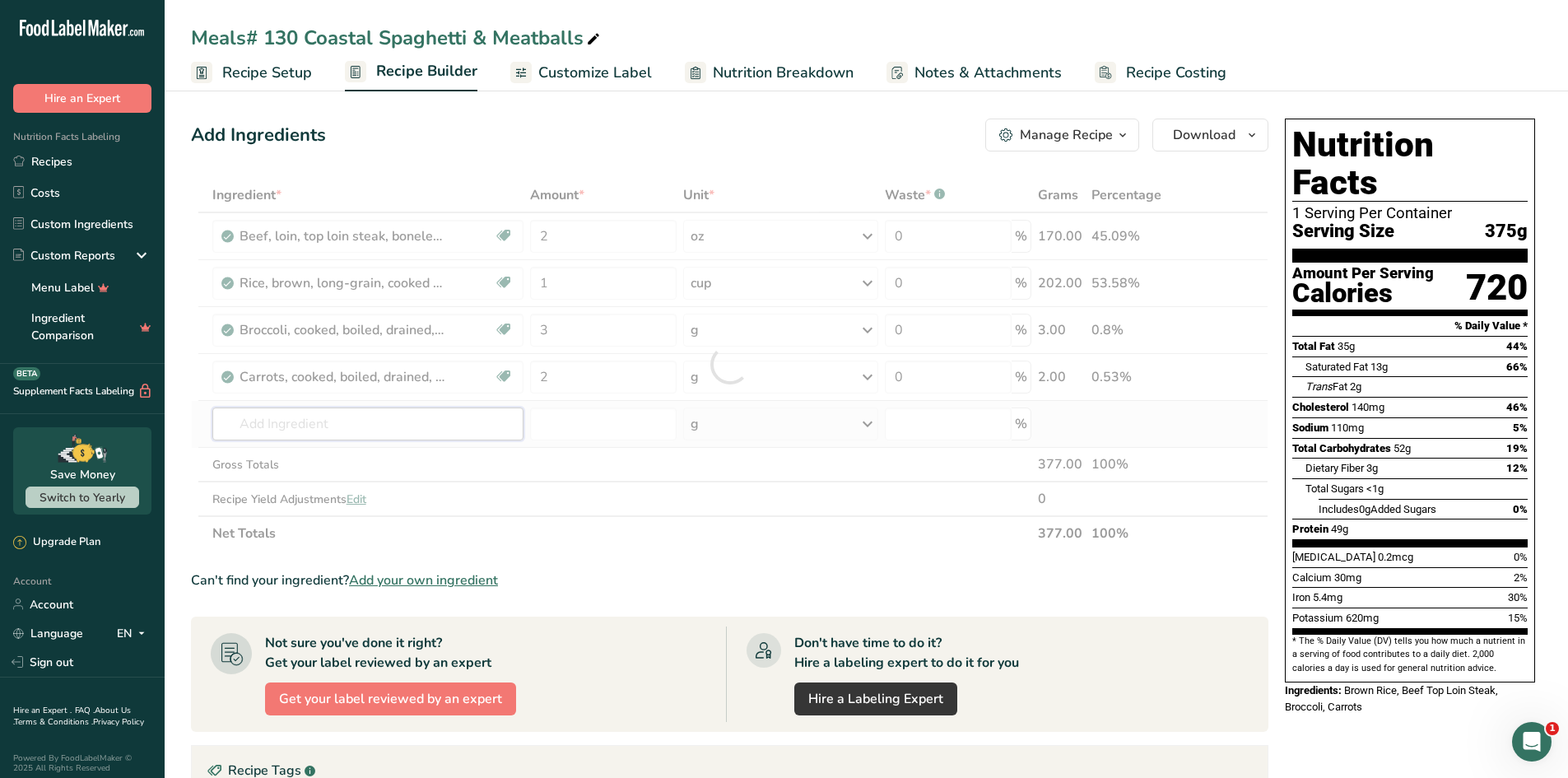
click at [287, 423] on div "Ingredient * Amount * Unit * Waste * .a-a{fill:#347362;}.b-a{fill:#fff;} Grams …" at bounding box center [730, 364] width 1078 height 373
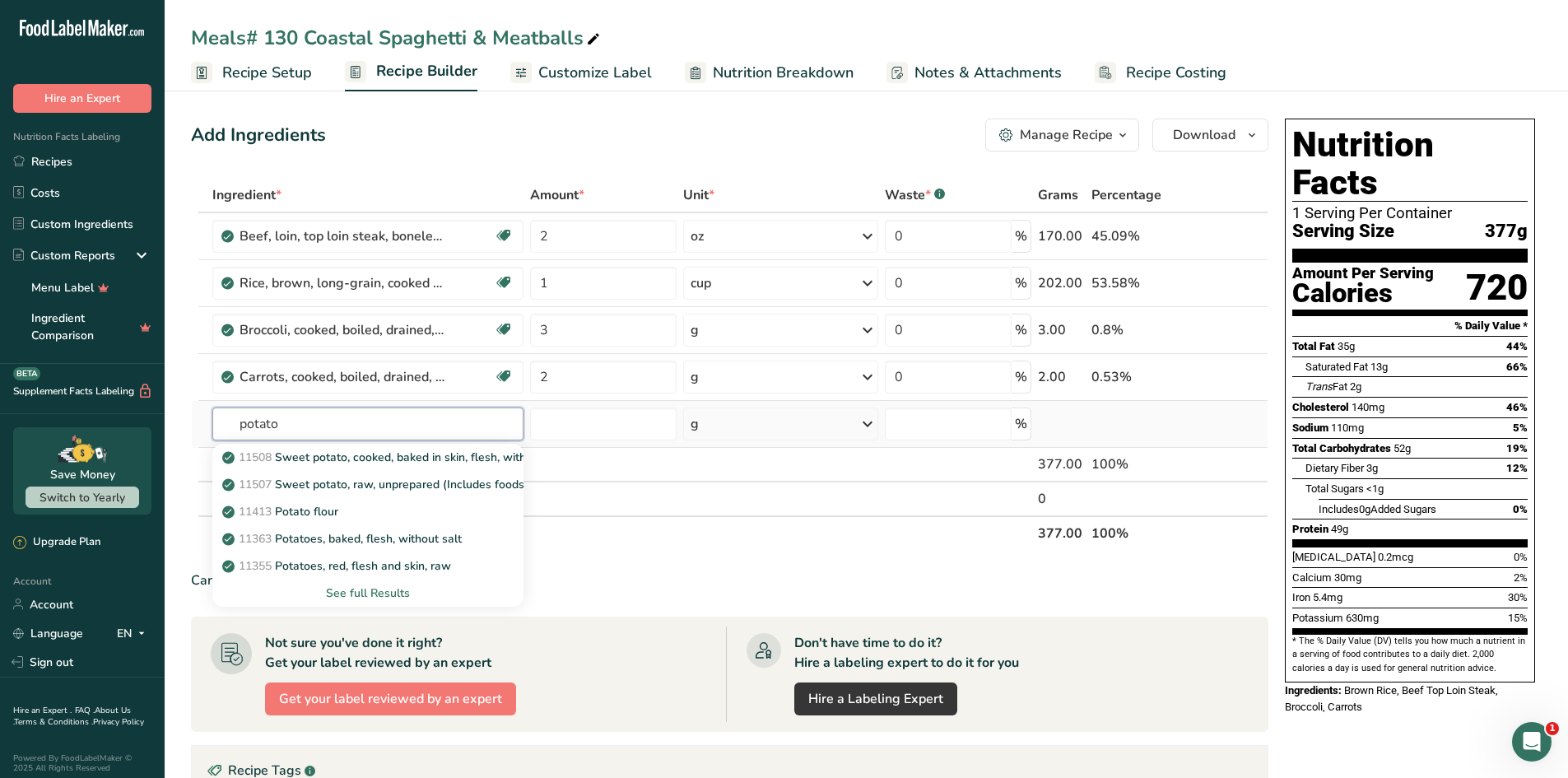
type input "potato"
click at [365, 588] on div "See full Results" at bounding box center [368, 593] width 285 height 17
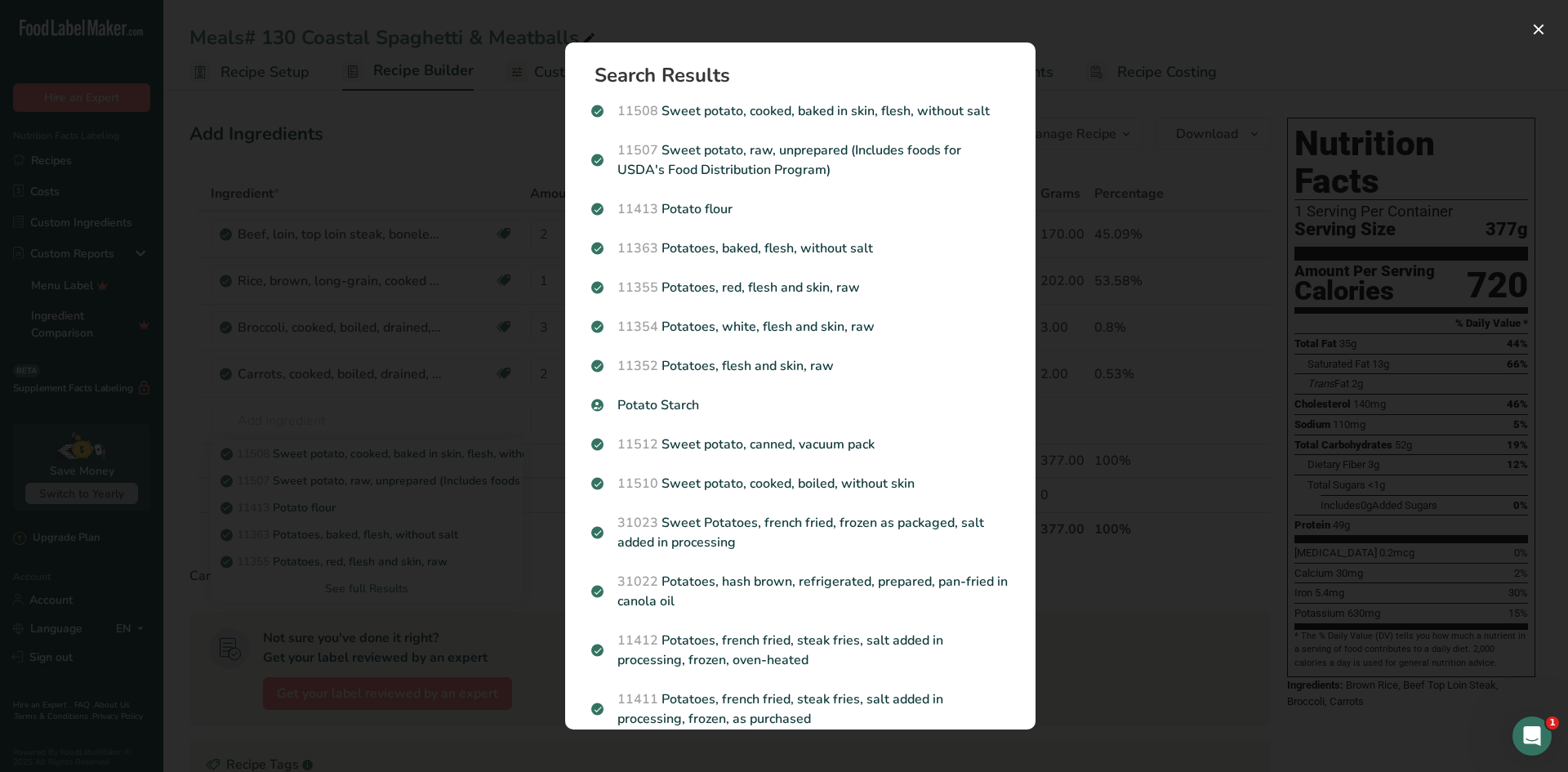
click at [557, 178] on div "Search Results 11508 Sweet potato, cooked, baked in skin, flesh, without salt 1…" at bounding box center [800, 386] width 523 height 739
click at [374, 417] on div "Search results modal" at bounding box center [784, 386] width 1568 height 772
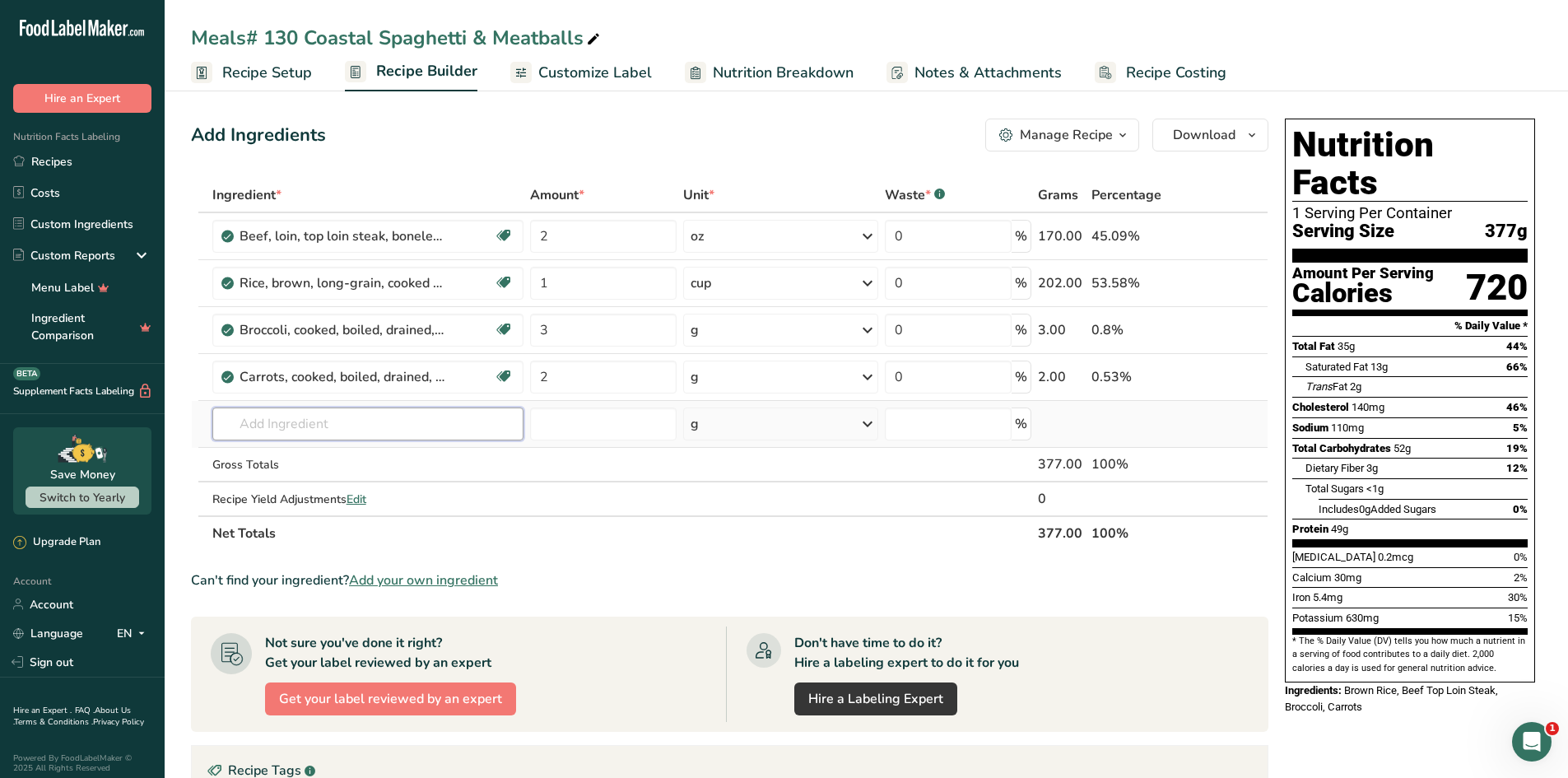
click at [373, 428] on input "text" at bounding box center [368, 424] width 312 height 33
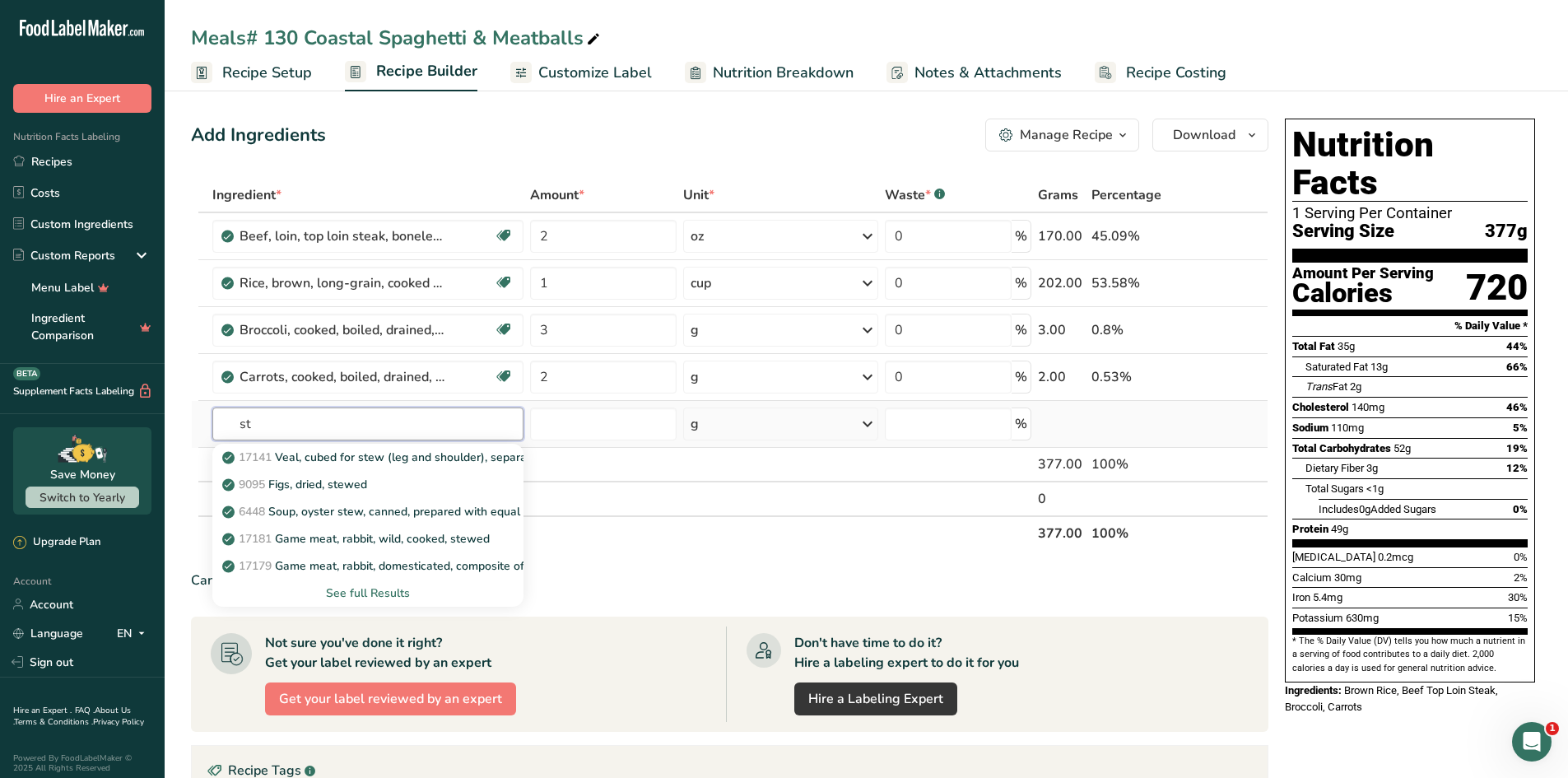
type input "s"
type input "vegetable"
click at [377, 600] on div "See full Results" at bounding box center [368, 593] width 285 height 17
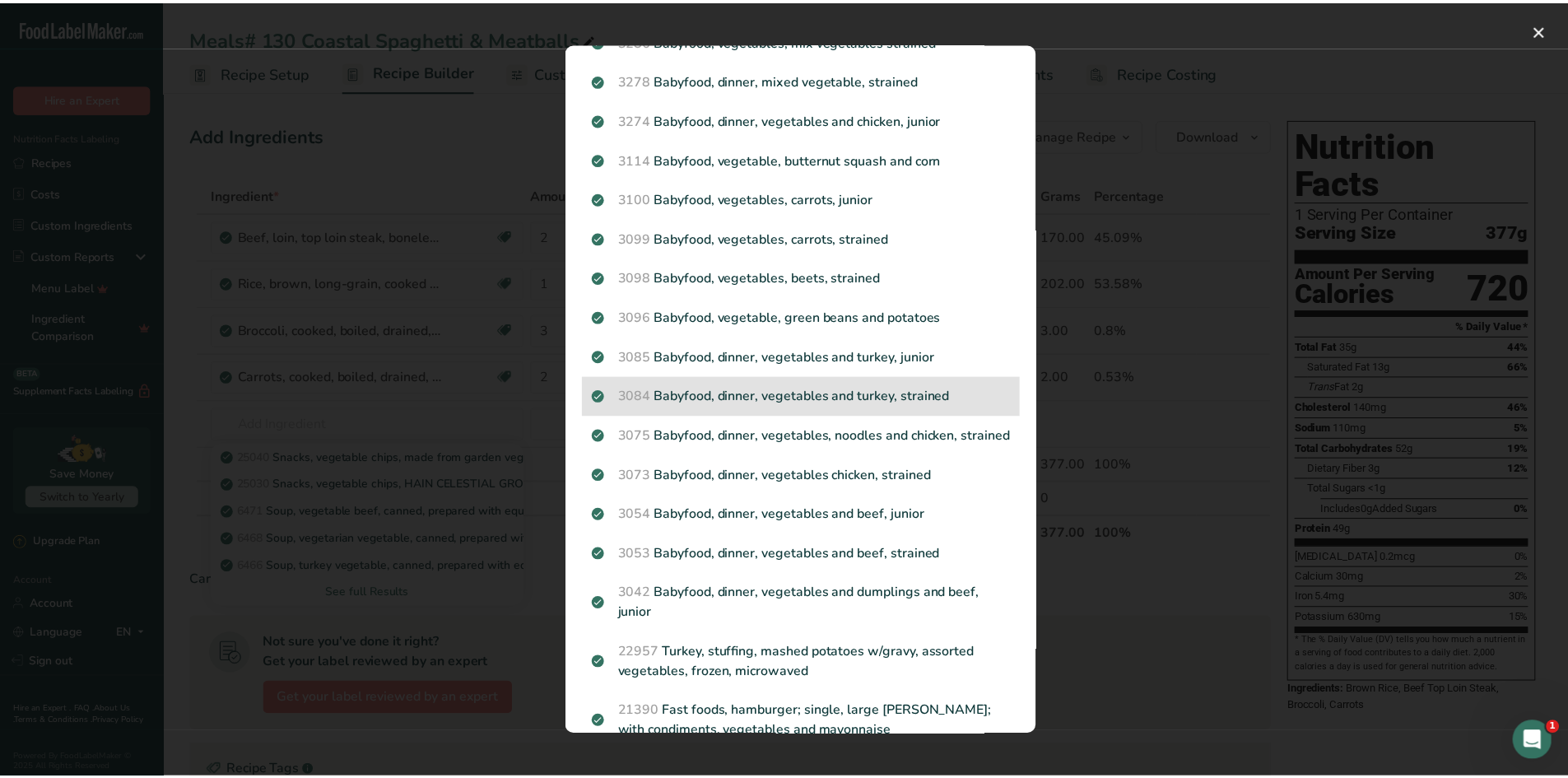
scroll to position [1040, 0]
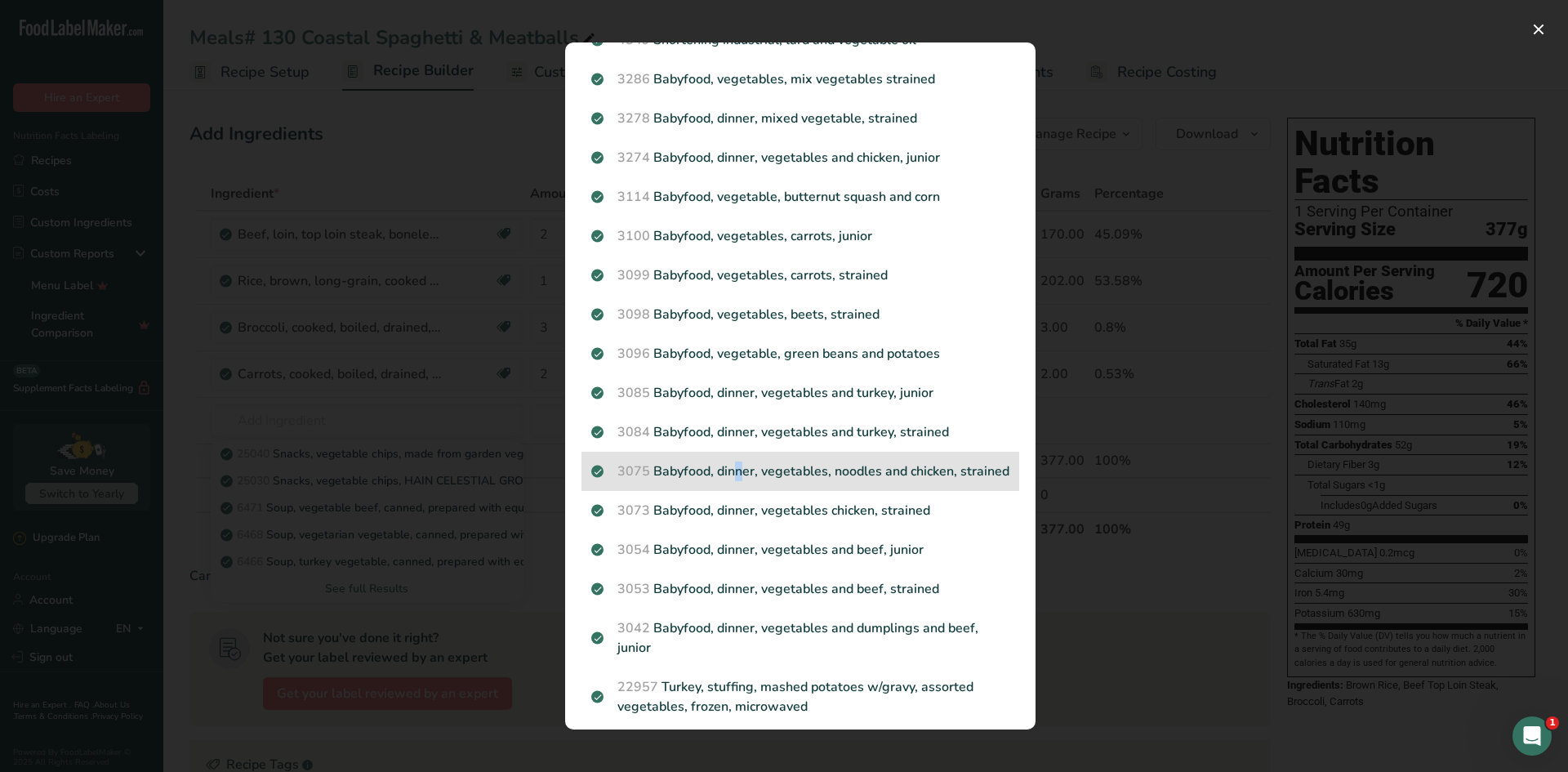
drag, startPoint x: 656, startPoint y: 437, endPoint x: 660, endPoint y: 460, distance: 23.3
click at [660, 460] on div "3075 Babyfood, dinner, vegetables, noodles and chicken, strained" at bounding box center [801, 472] width 438 height 39
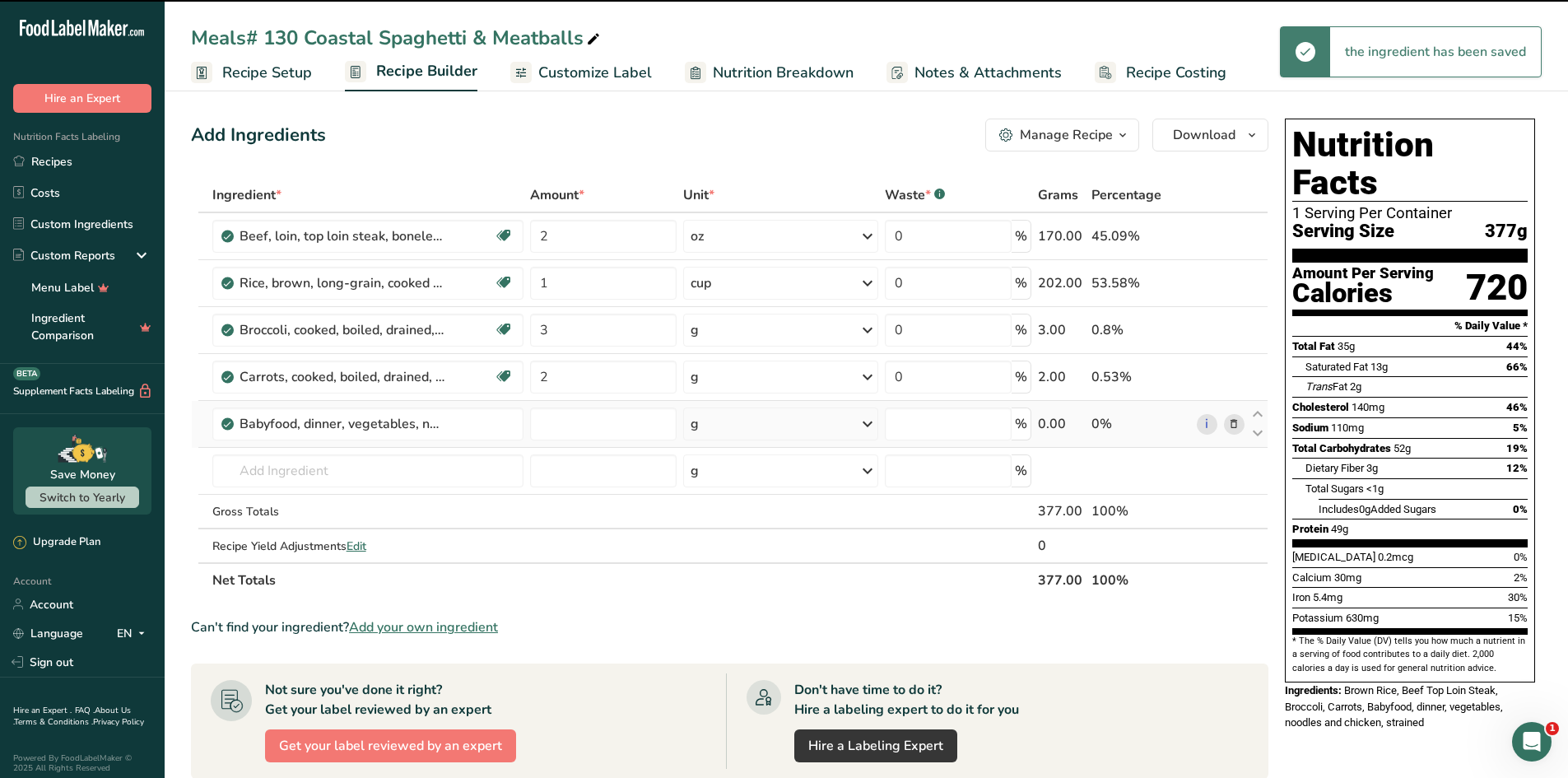
type input "0"
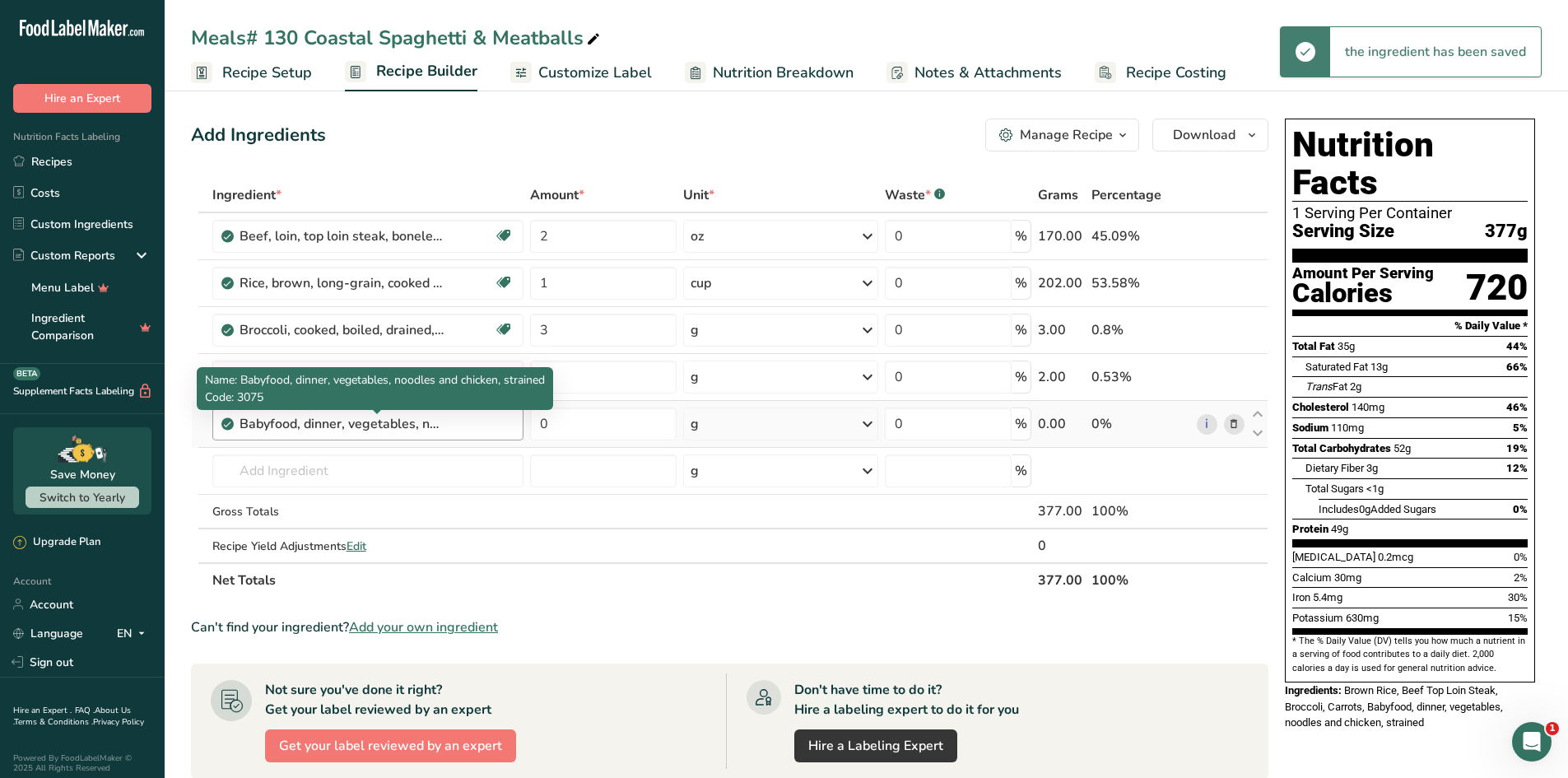
click at [344, 428] on div "Babyfood, dinner, vegetables, noodles and chicken, strained" at bounding box center [342, 424] width 206 height 20
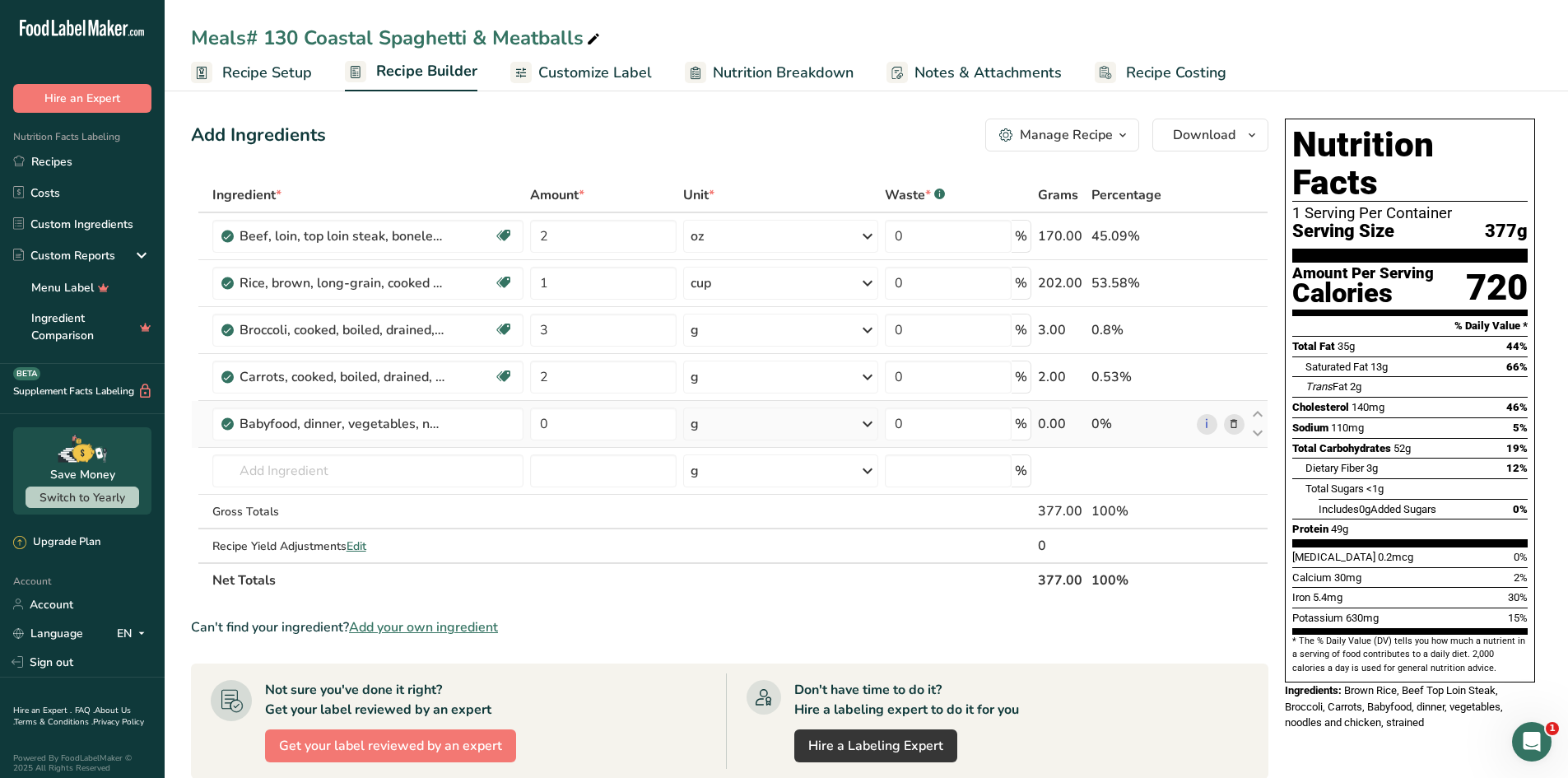
click at [1238, 422] on icon at bounding box center [1234, 424] width 11 height 17
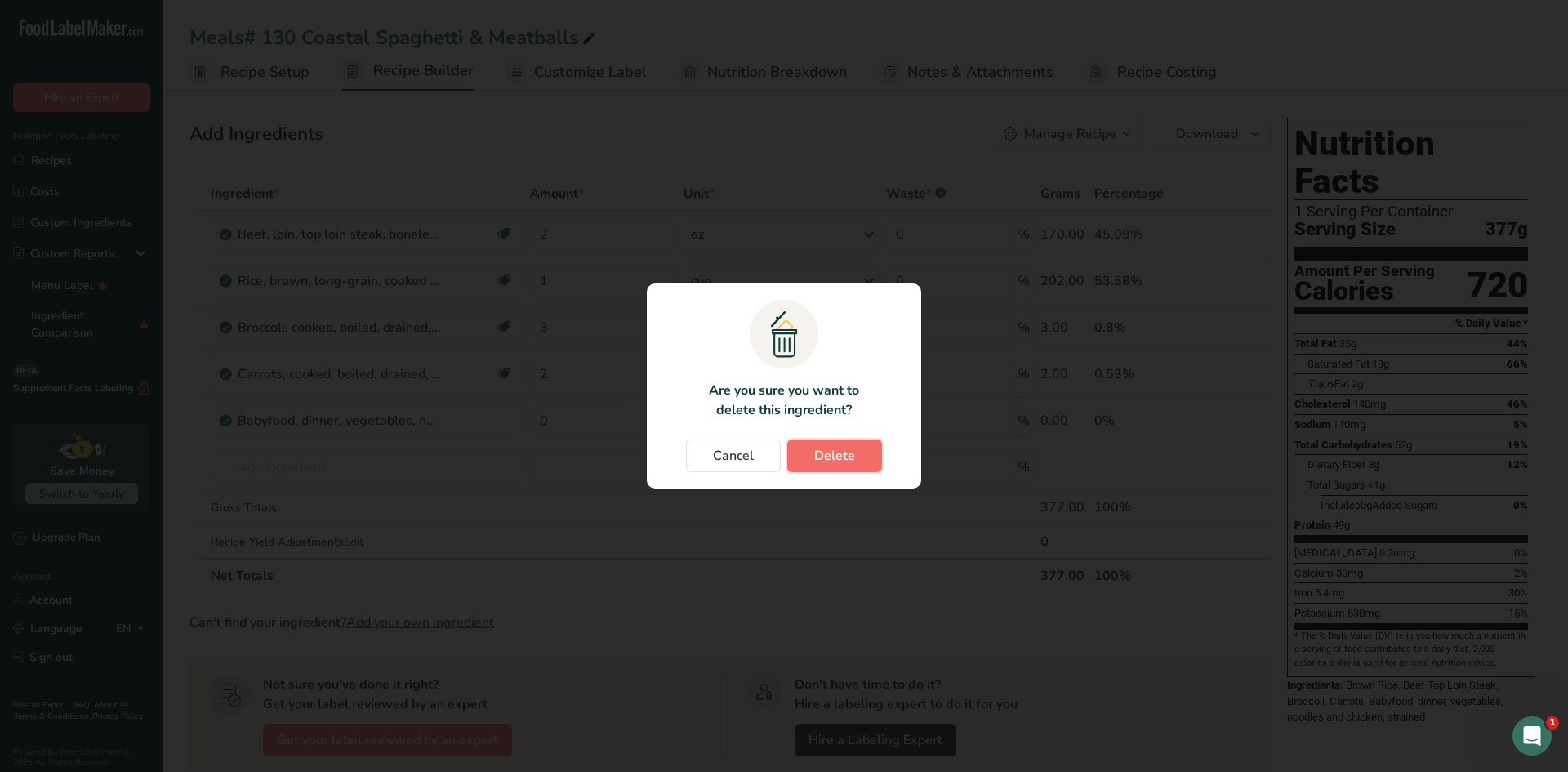
click at [860, 450] on button "Delete" at bounding box center [834, 456] width 95 height 33
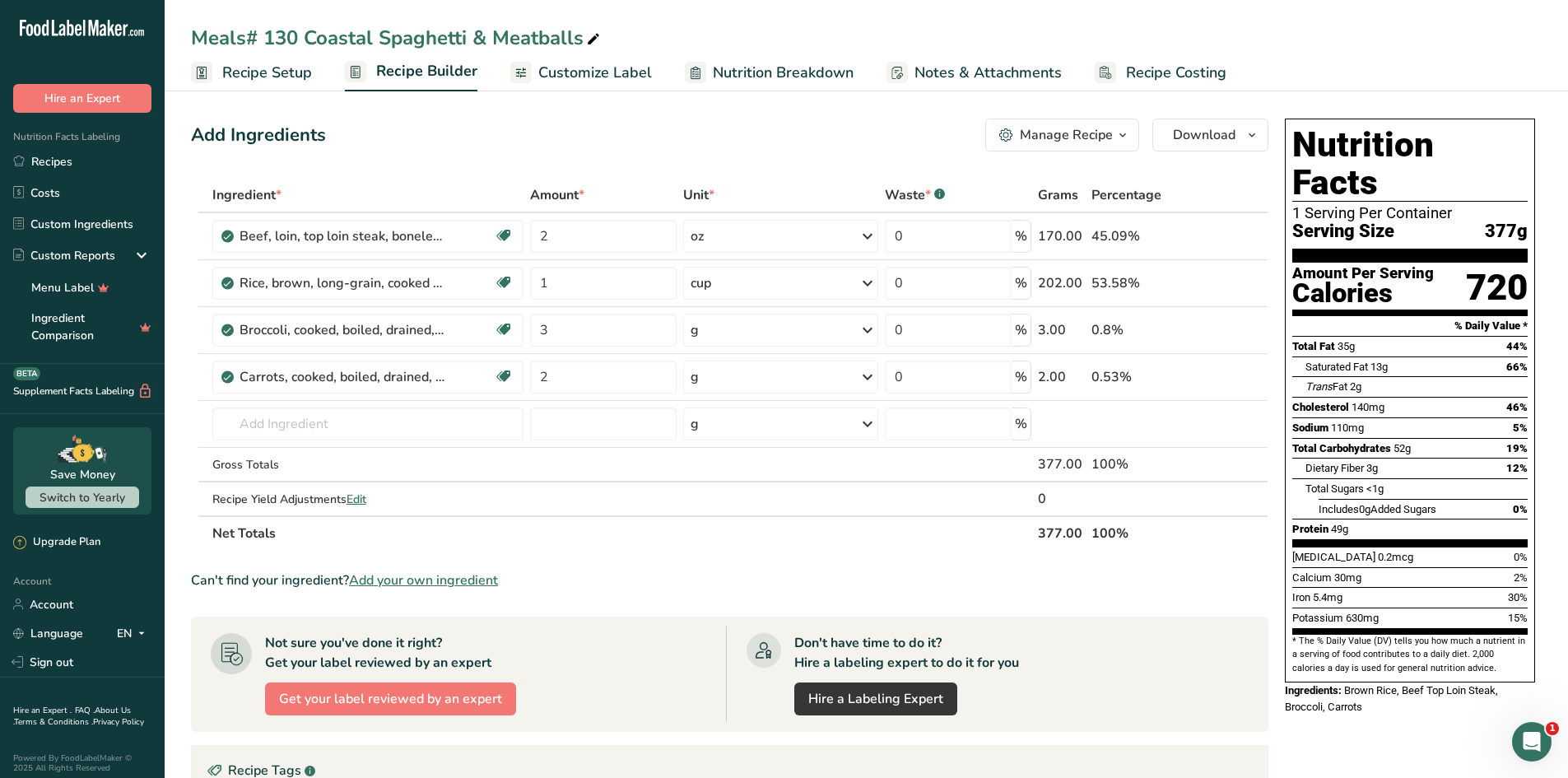
click at [401, 581] on span "Add your own ingredient" at bounding box center [423, 580] width 149 height 20
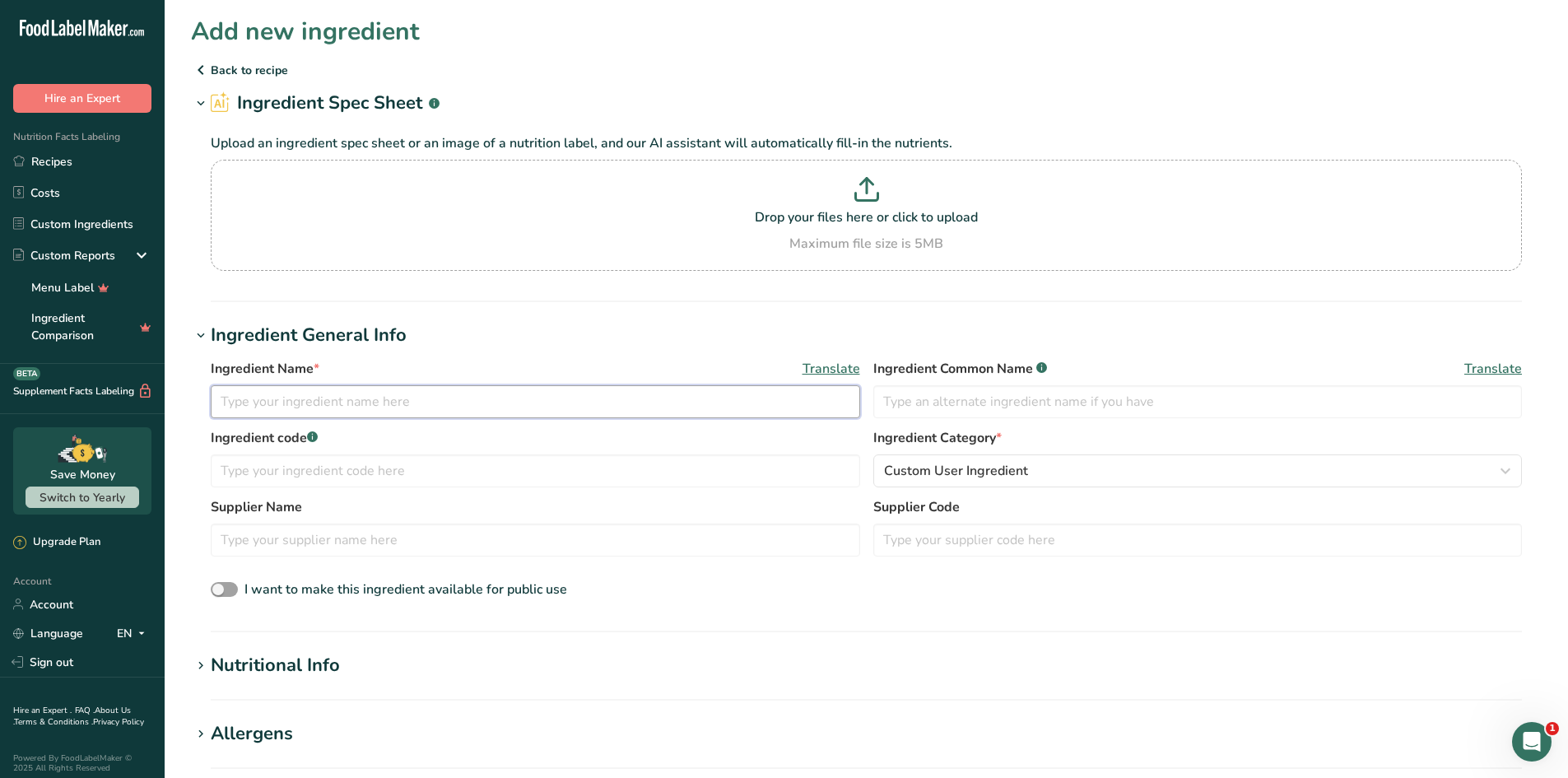
click at [428, 404] on input "text" at bounding box center [534, 402] width 649 height 33
type input "Broccoli, carrots, and potatoes"
click at [940, 405] on input "text" at bounding box center [1197, 402] width 649 height 33
type input "v"
type input "Vegetables"
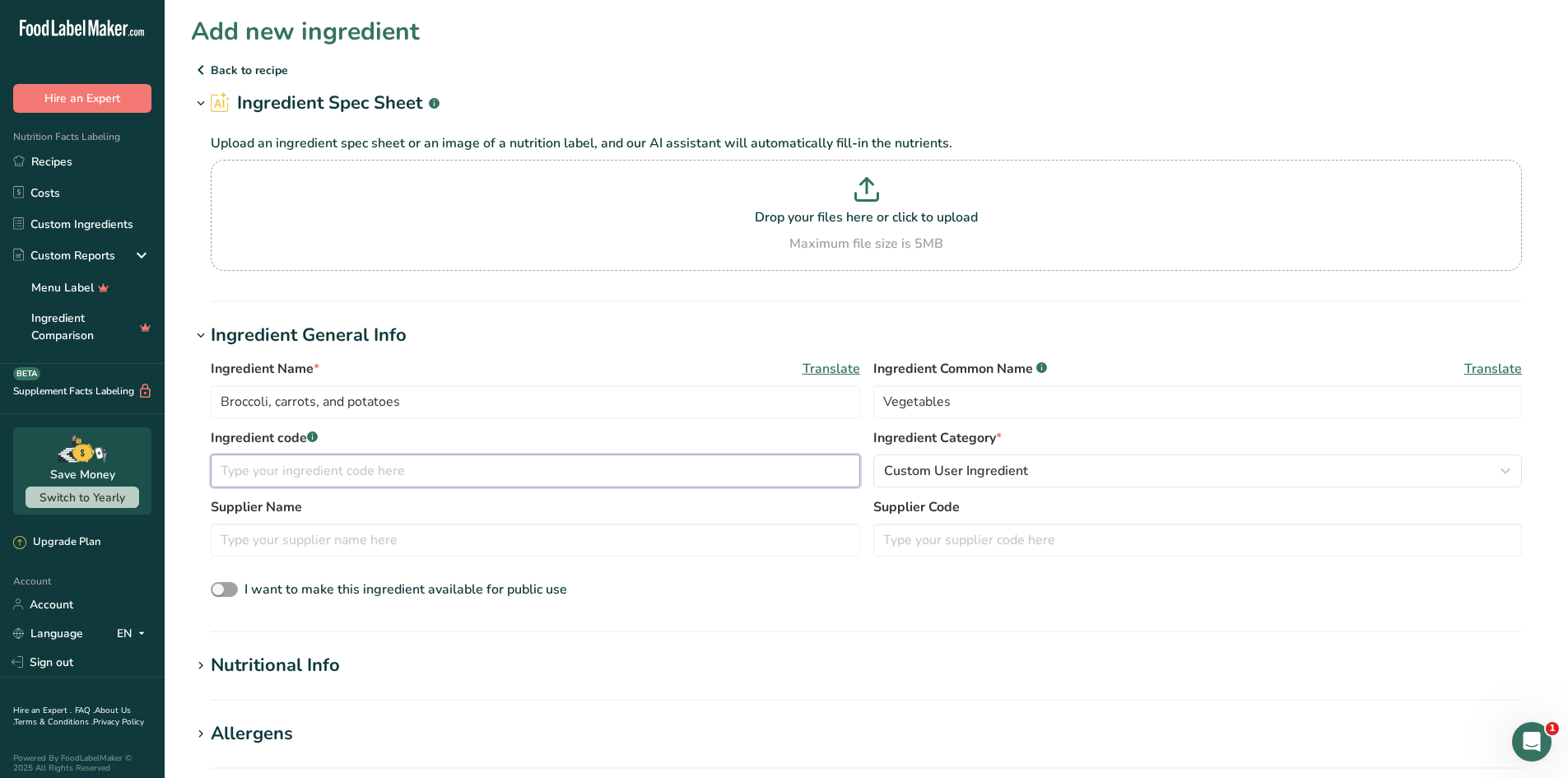
click at [409, 473] on input "text" at bounding box center [534, 471] width 649 height 33
type input "6152"
click at [955, 484] on button "Custom User Ingredient" at bounding box center [1197, 471] width 649 height 33
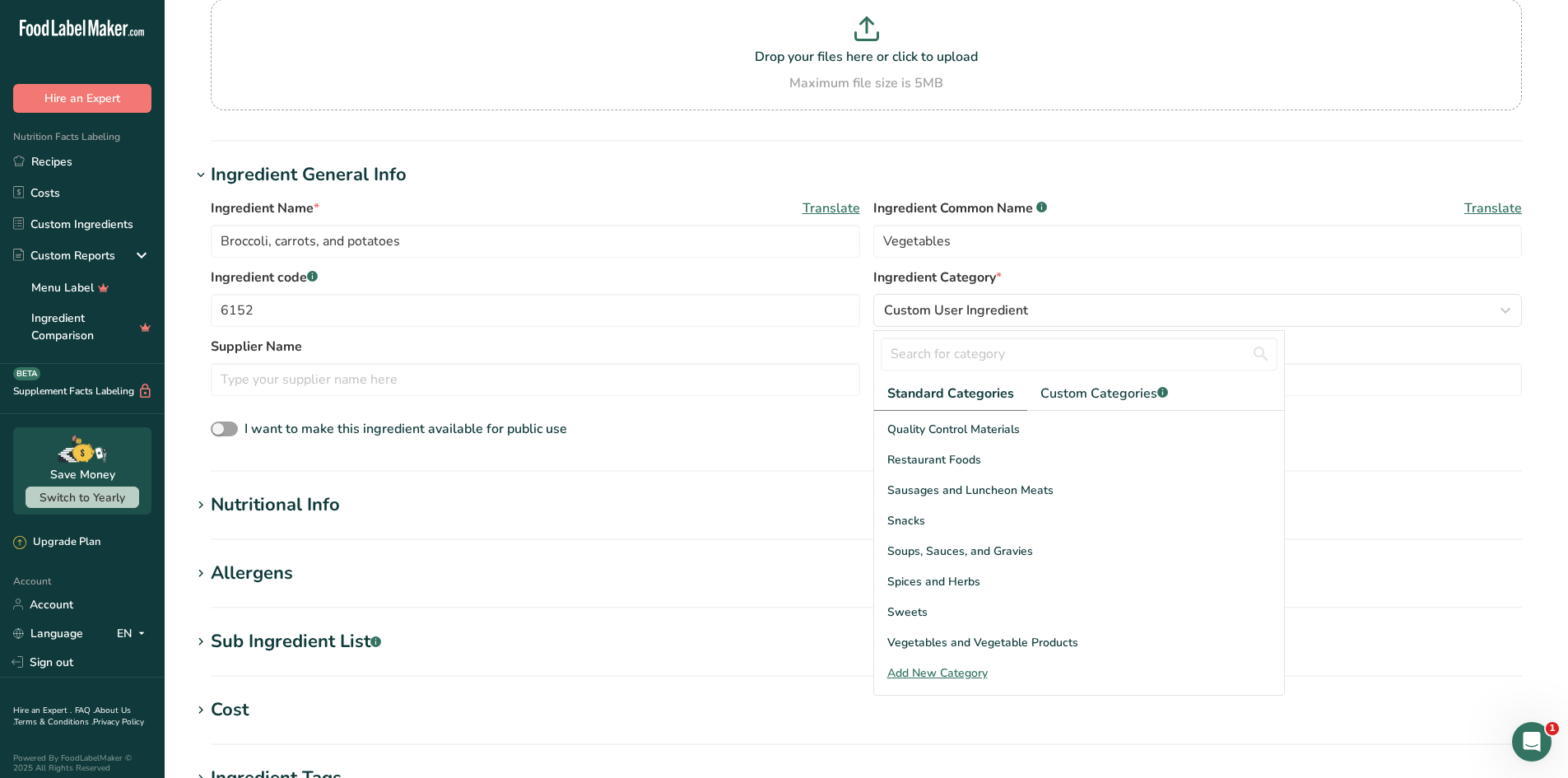
scroll to position [165, 0]
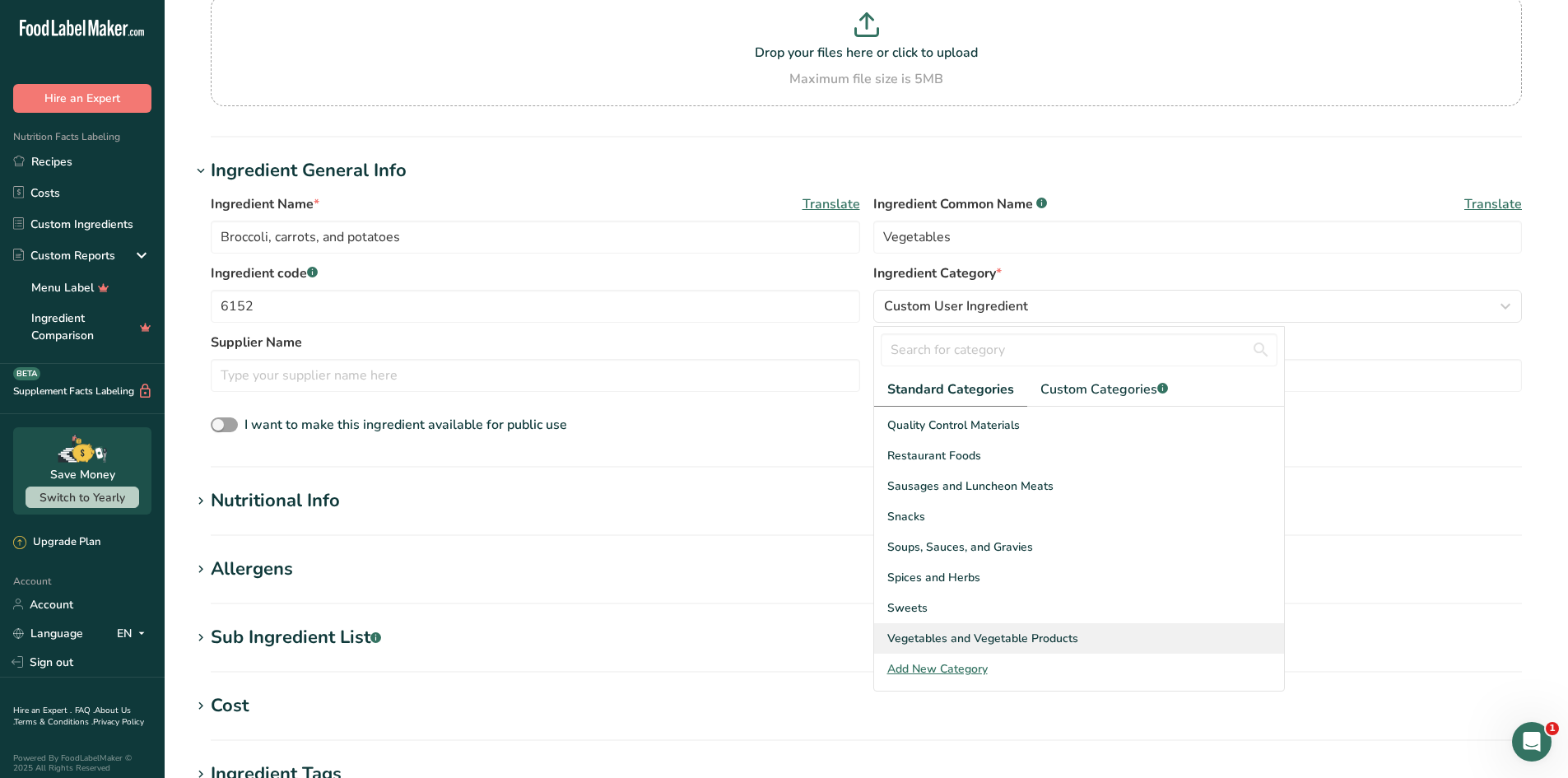
click at [1068, 638] on span "Vegetables and Vegetable Products" at bounding box center [983, 638] width 191 height 17
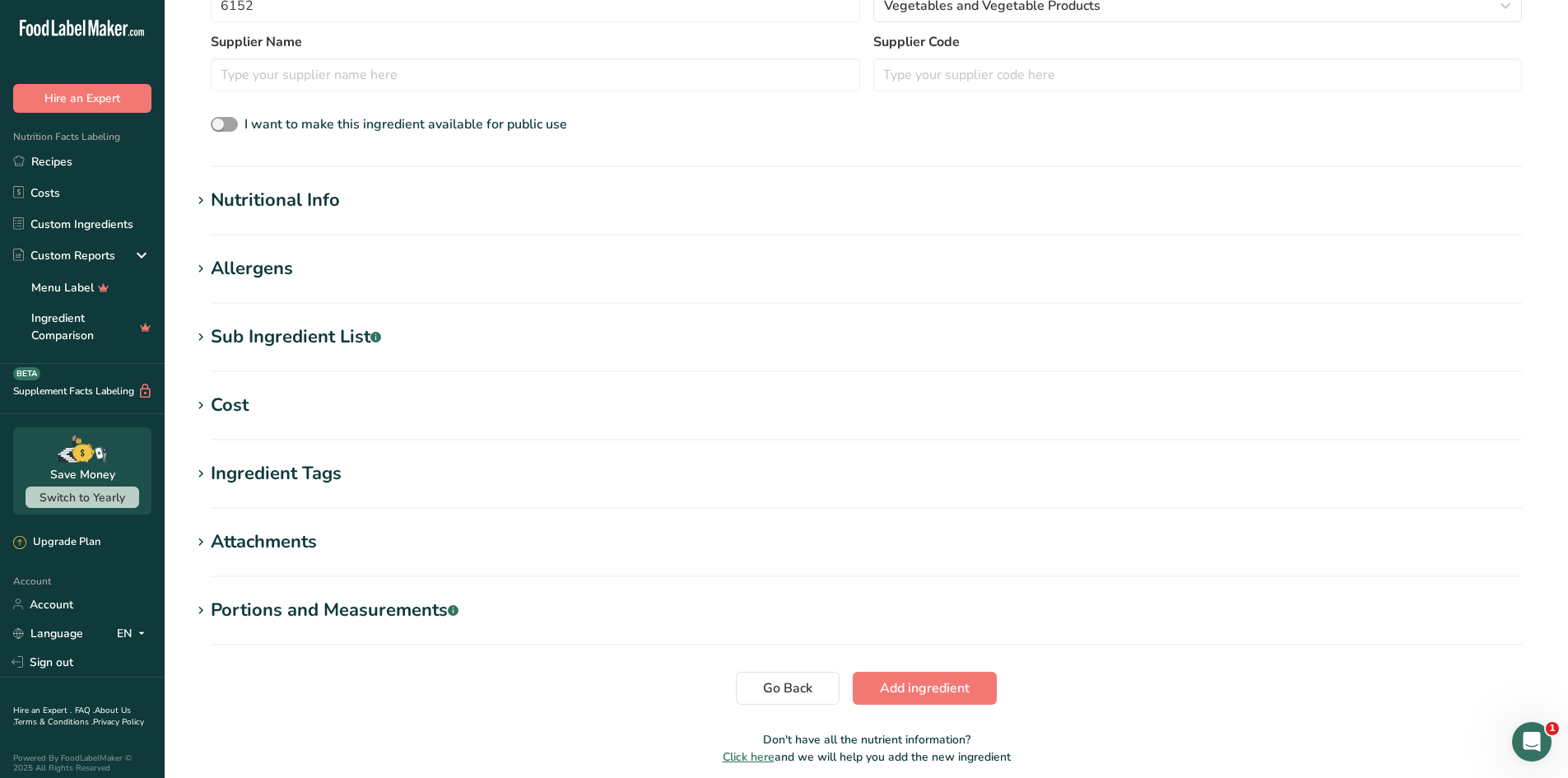
scroll to position [494, 0]
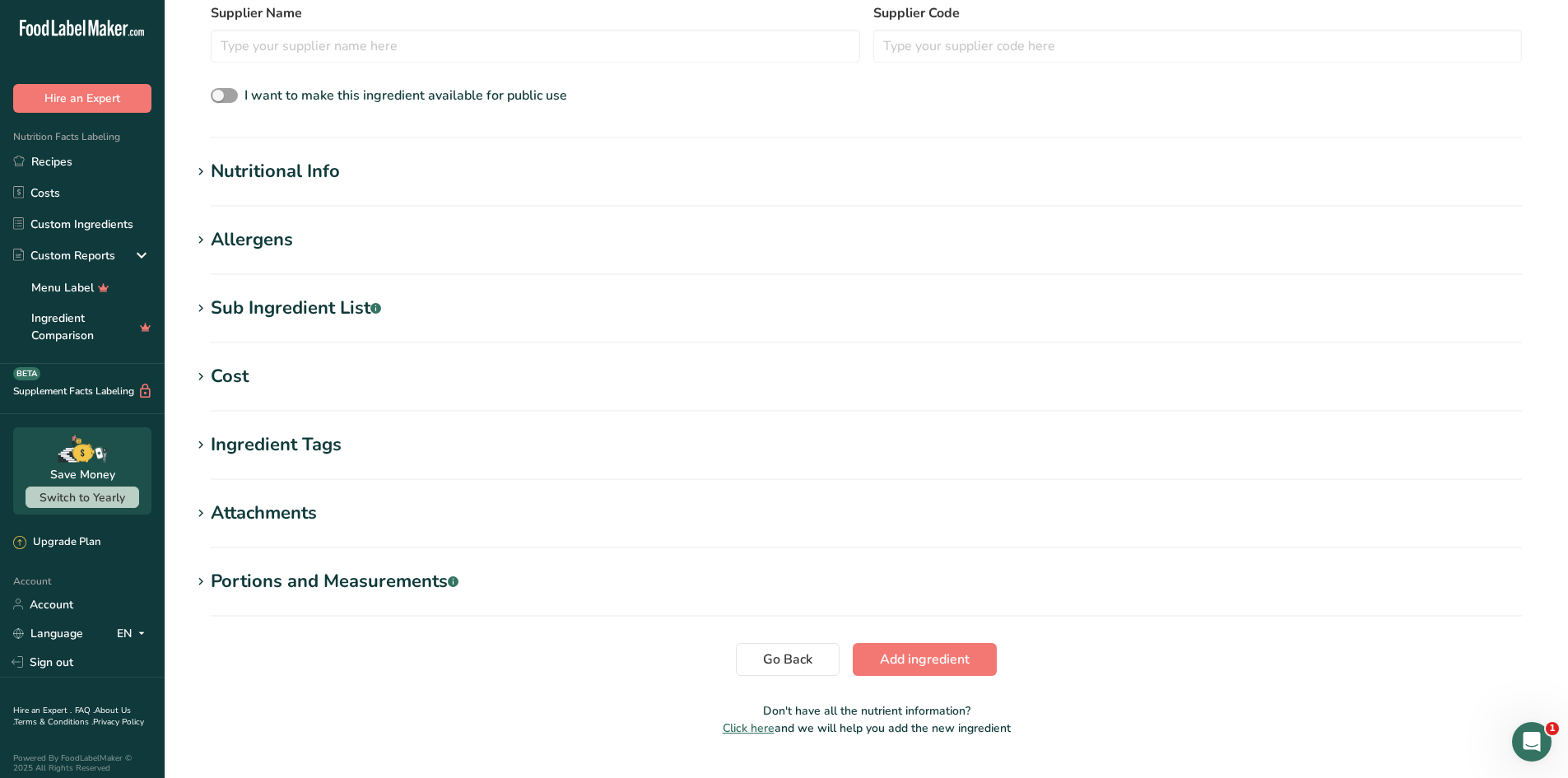
click at [292, 166] on div "Nutritional Info" at bounding box center [275, 172] width 129 height 28
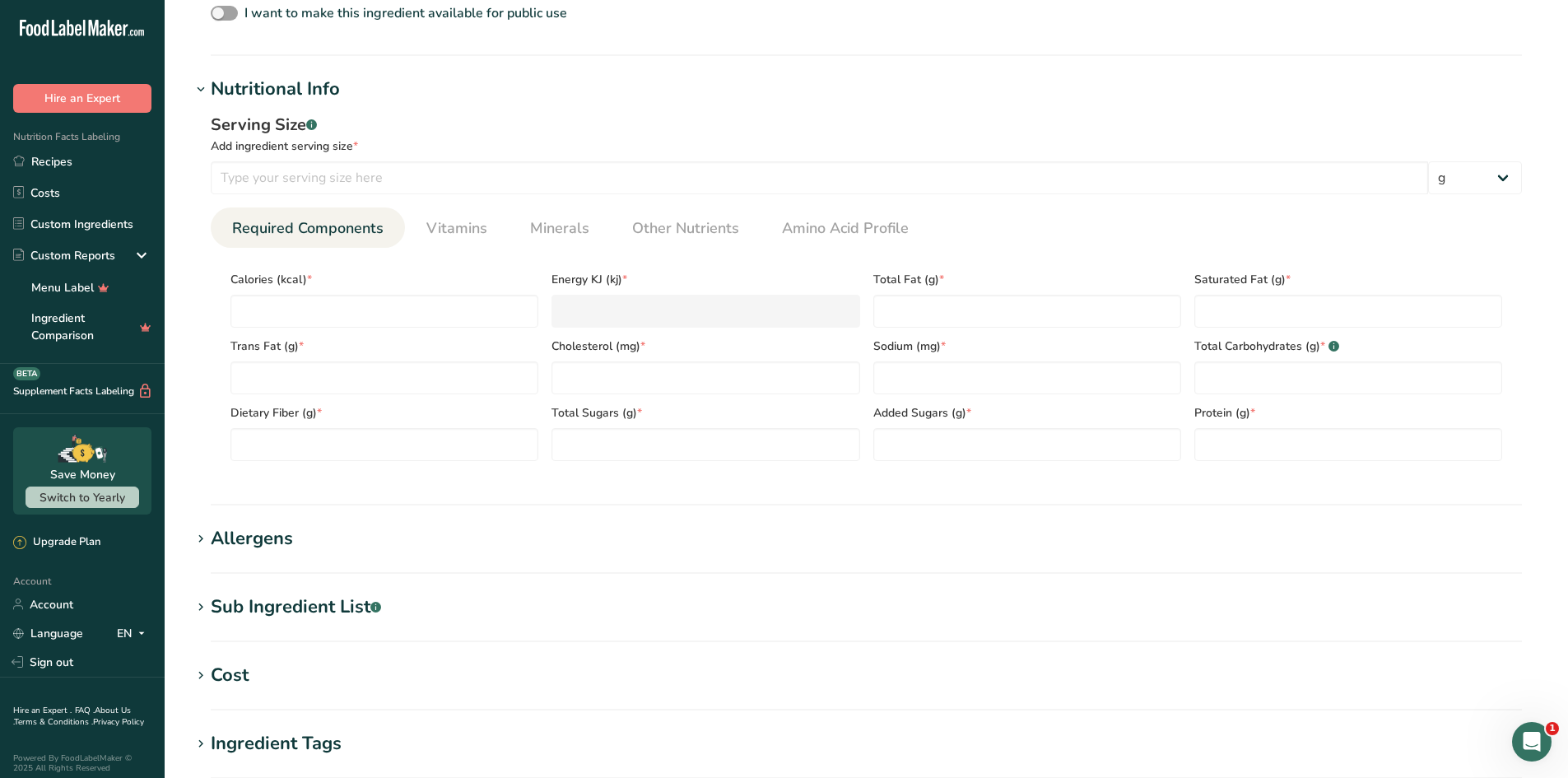
scroll to position [659, 0]
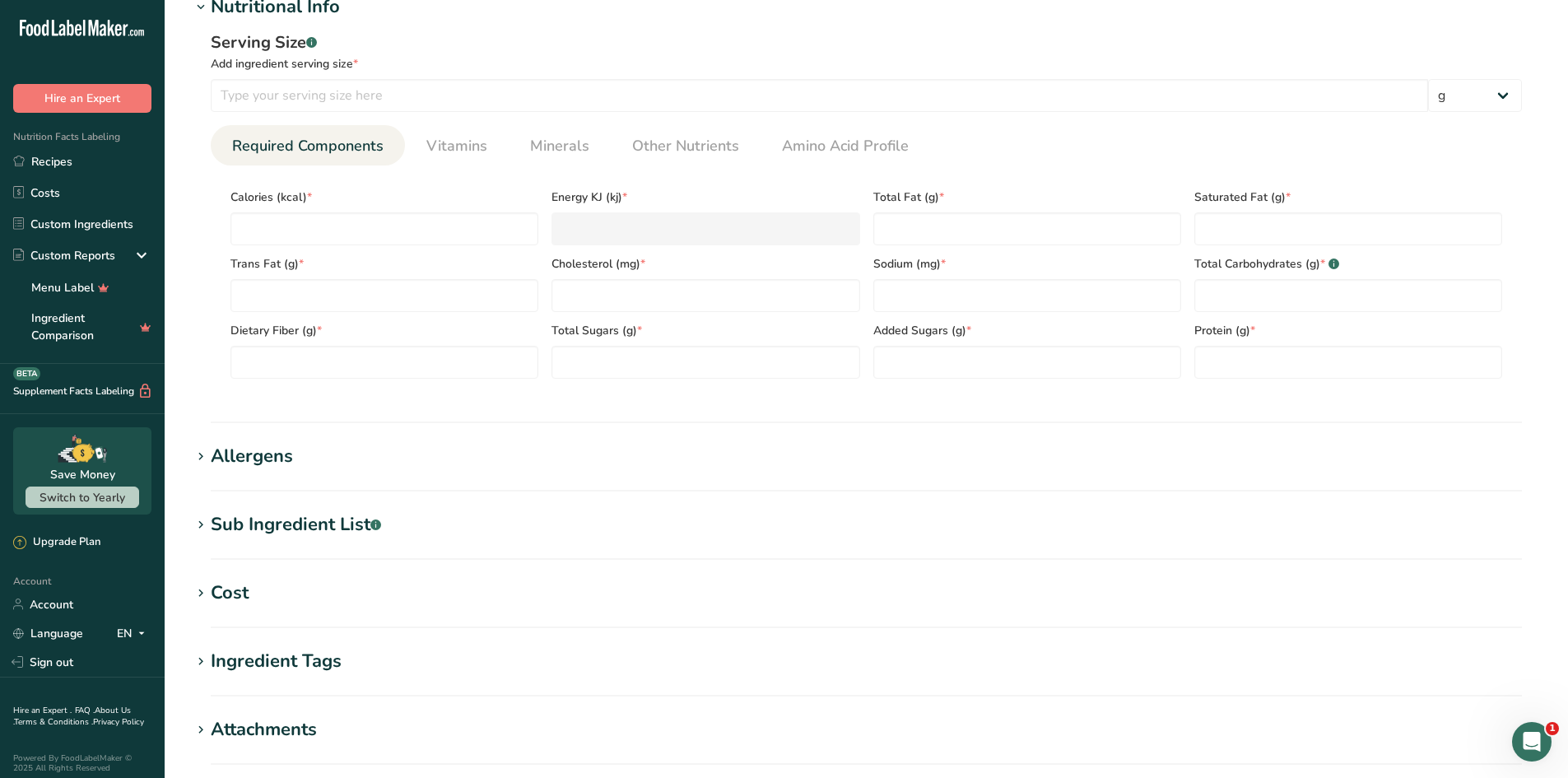
click at [268, 467] on div "Allergens" at bounding box center [251, 457] width 82 height 28
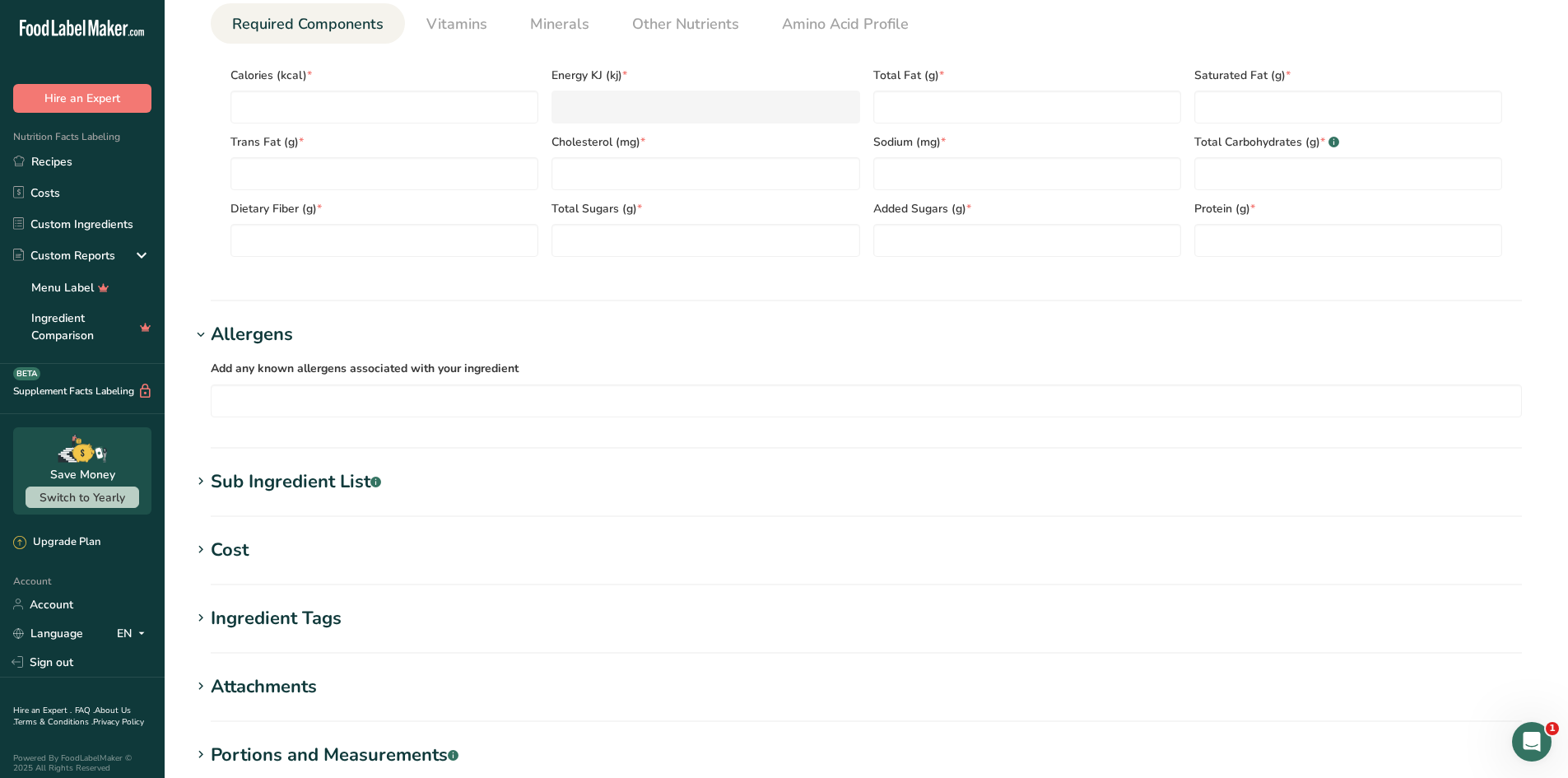
scroll to position [824, 0]
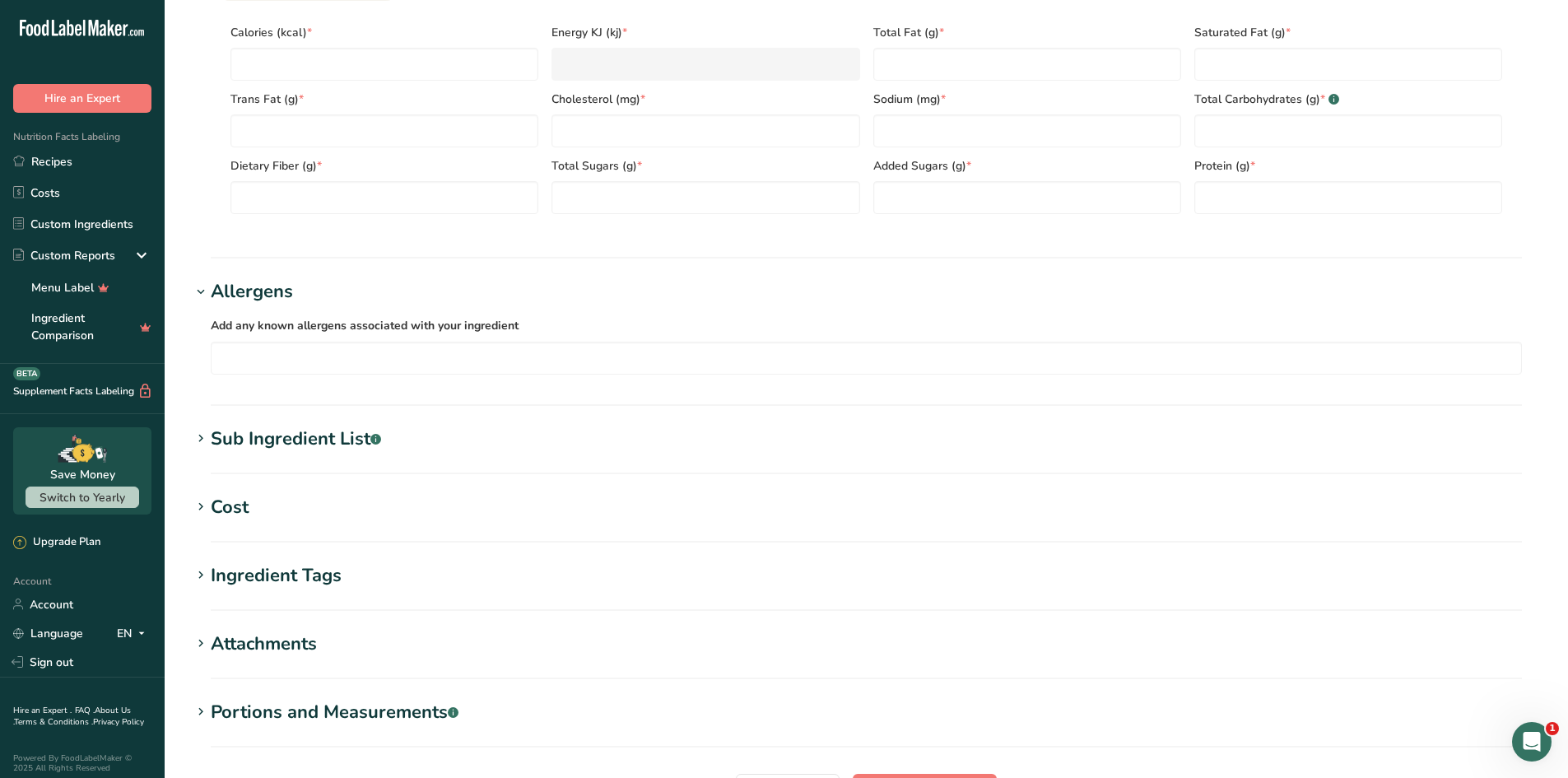
click at [259, 442] on div "Sub Ingredient List .a-a{fill:#347362;}.b-a{fill:#fff;}" at bounding box center [296, 440] width 171 height 28
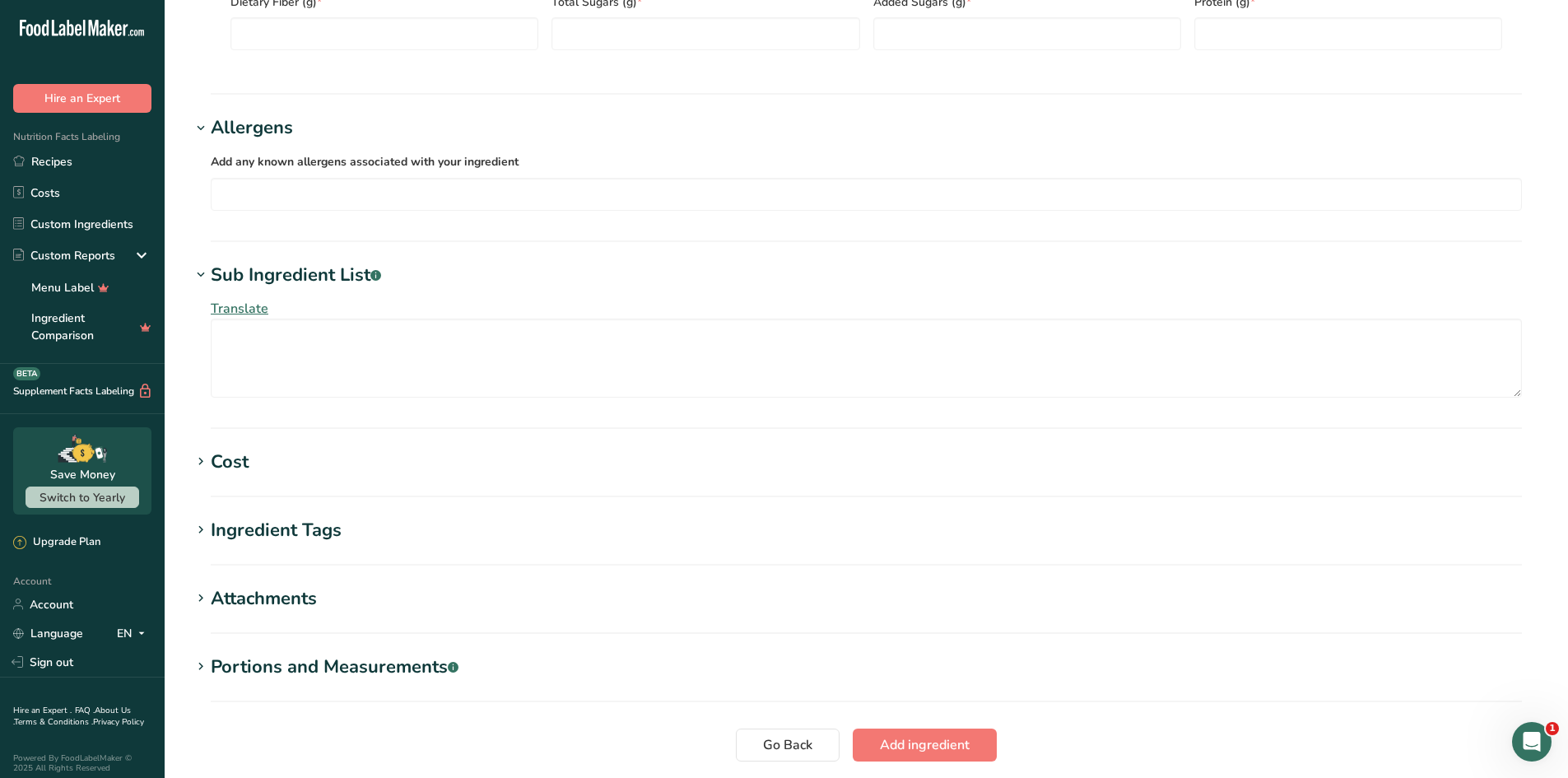
scroll to position [988, 0]
click at [230, 461] on div "Cost" at bounding box center [229, 461] width 38 height 28
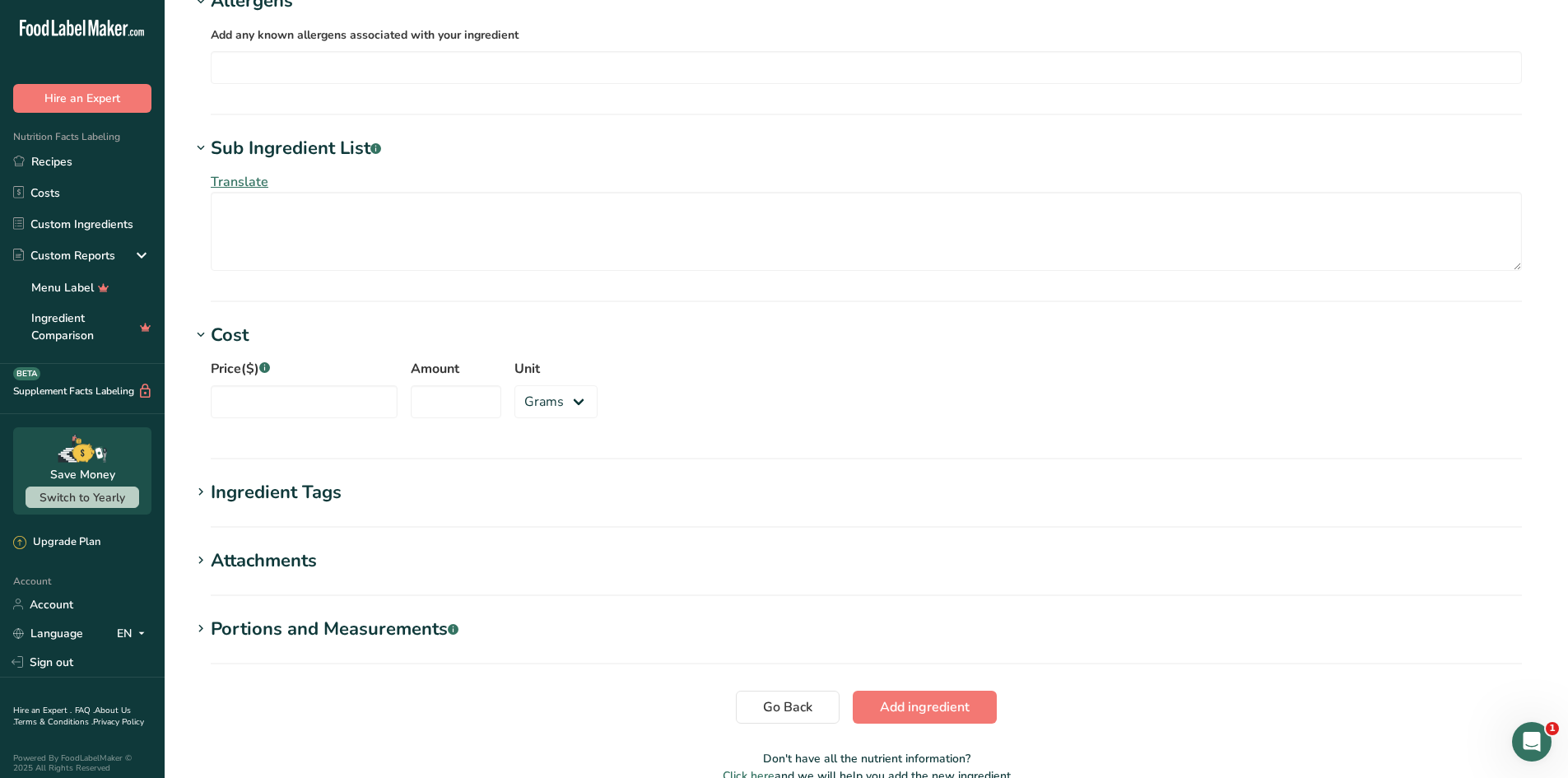
scroll to position [1153, 0]
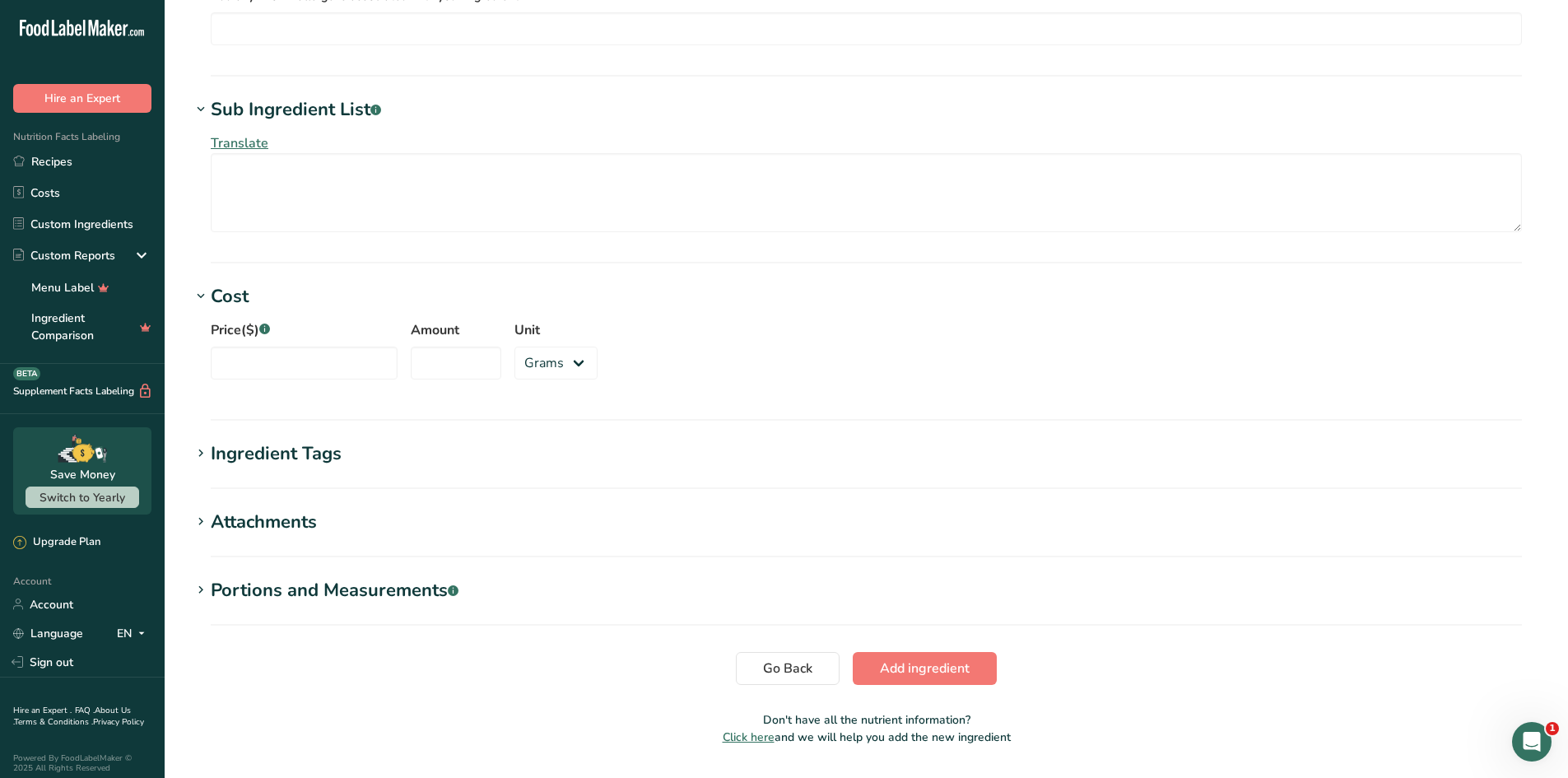
click at [250, 463] on div "Ingredient Tags" at bounding box center [276, 455] width 131 height 28
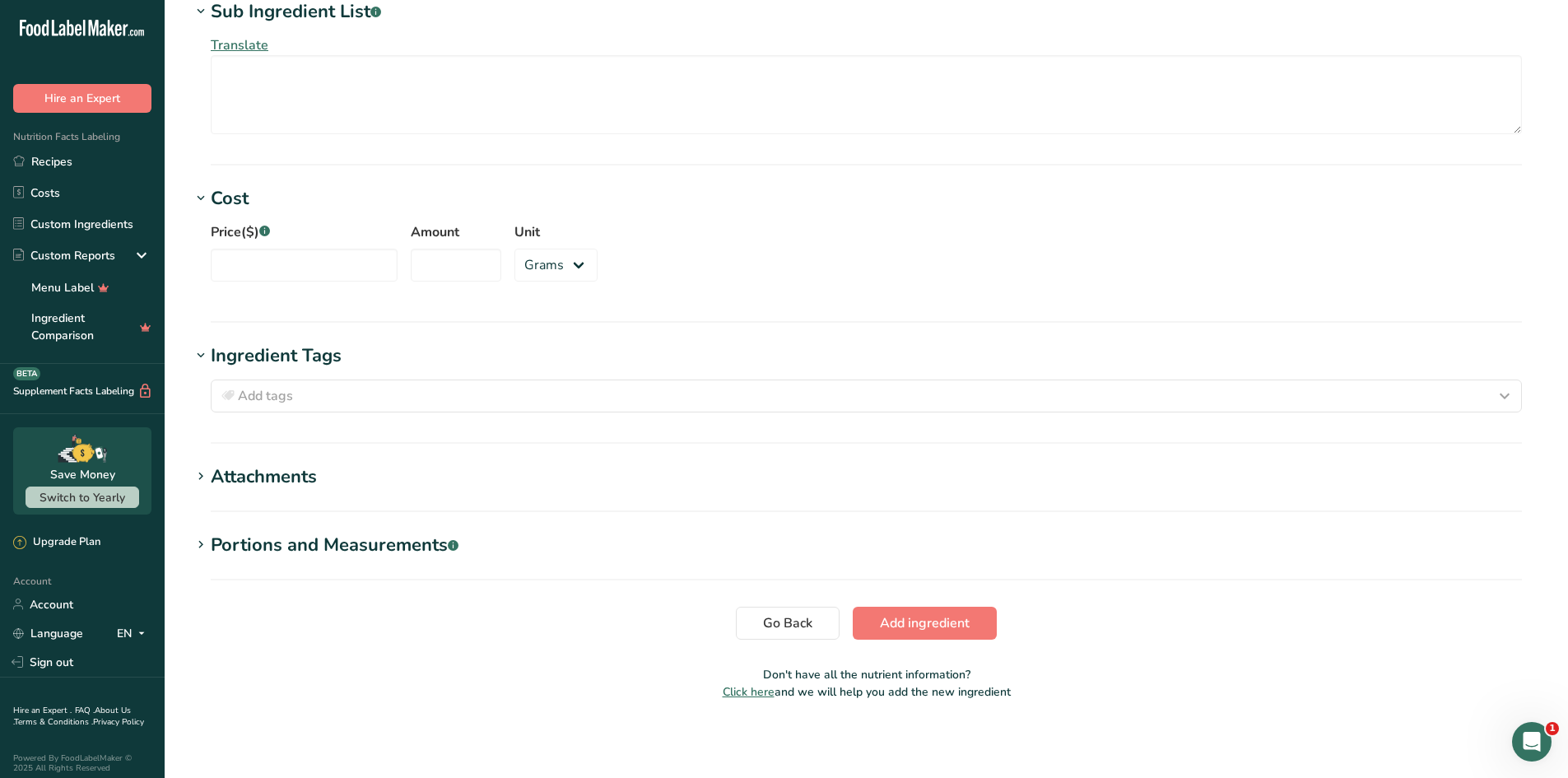
scroll to position [1252, 0]
click at [249, 472] on div "Attachments" at bounding box center [263, 476] width 106 height 28
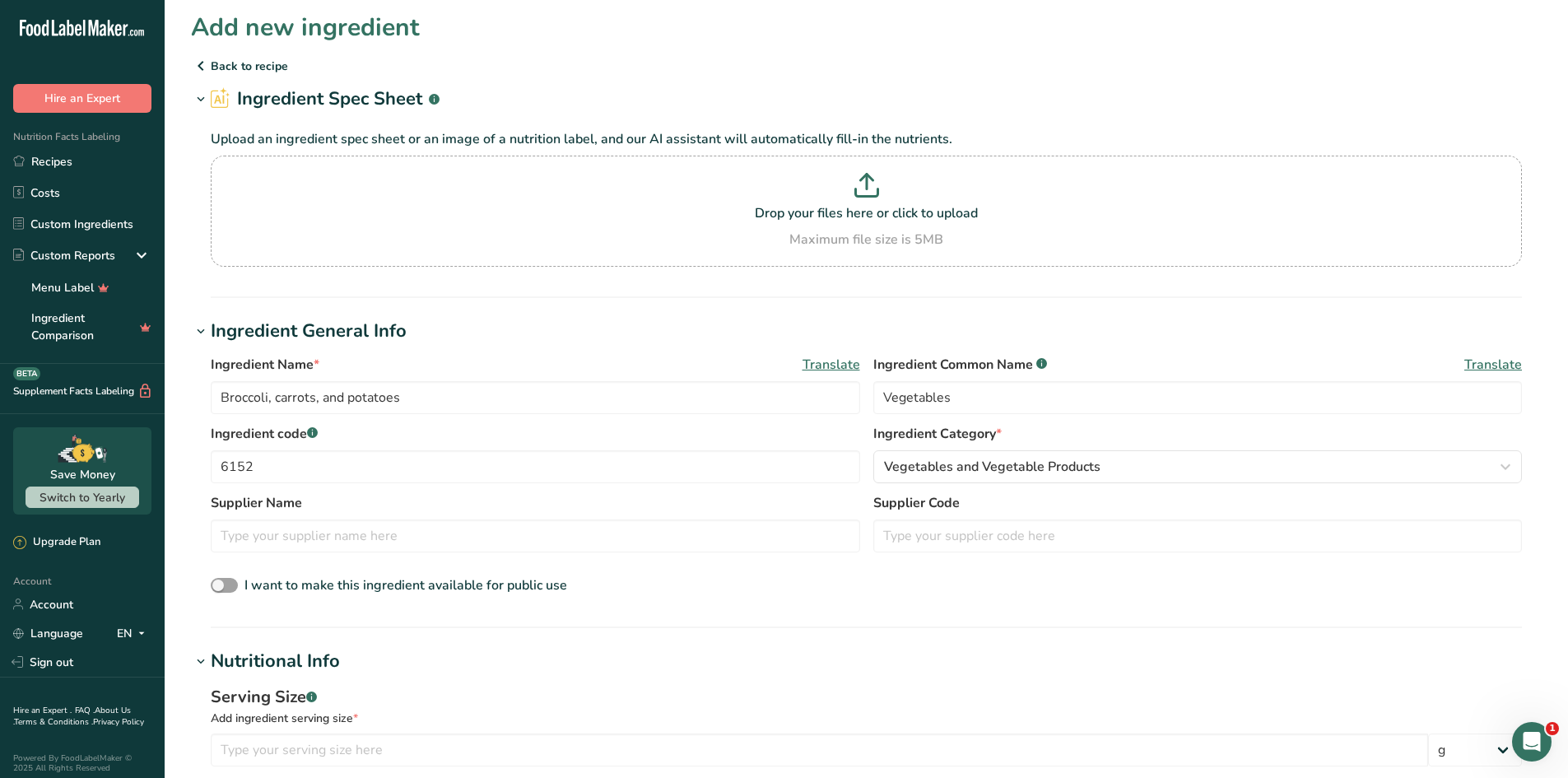
scroll to position [0, 0]
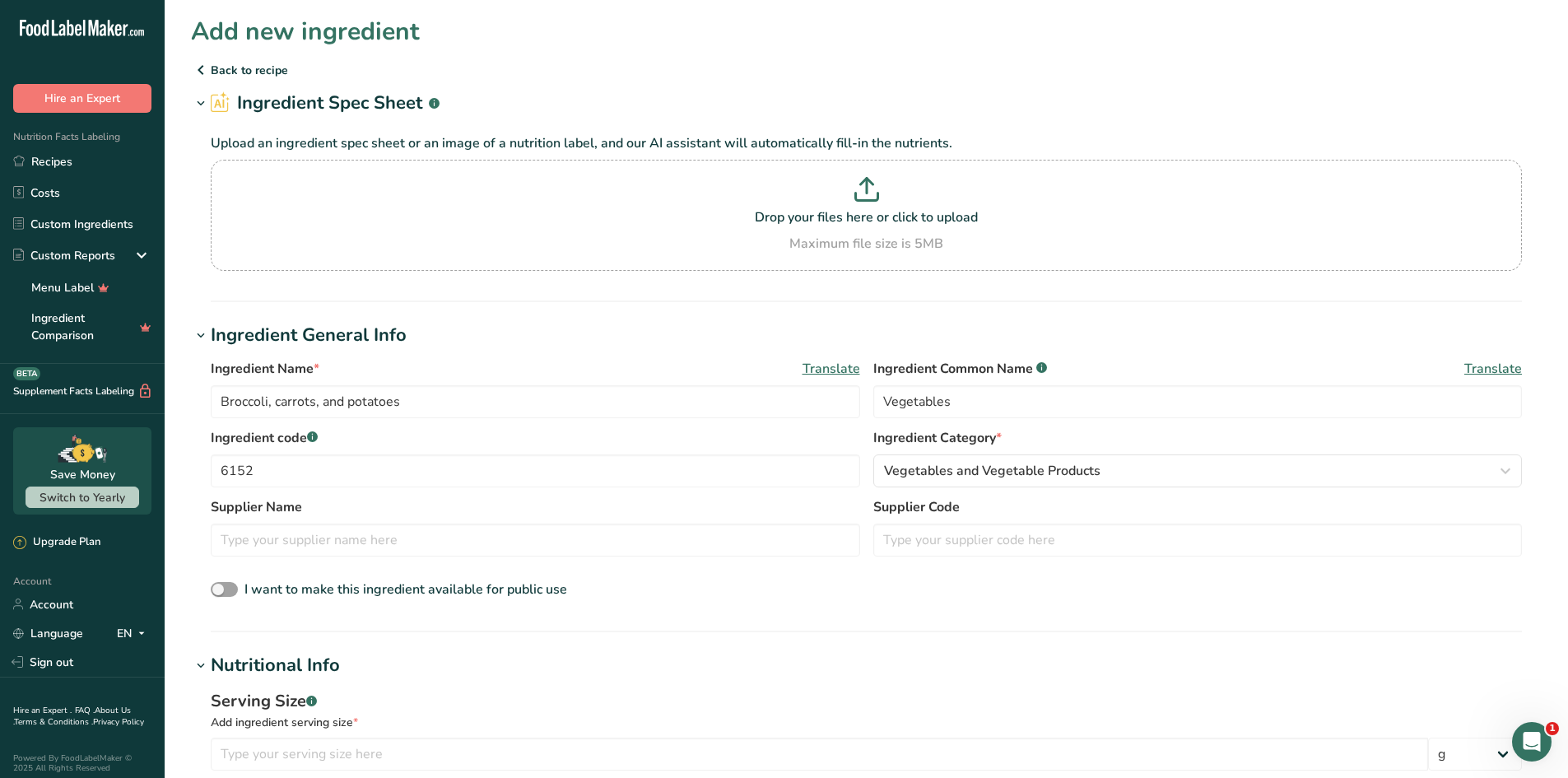
click at [228, 67] on p "Back to recipe" at bounding box center [866, 70] width 1351 height 20
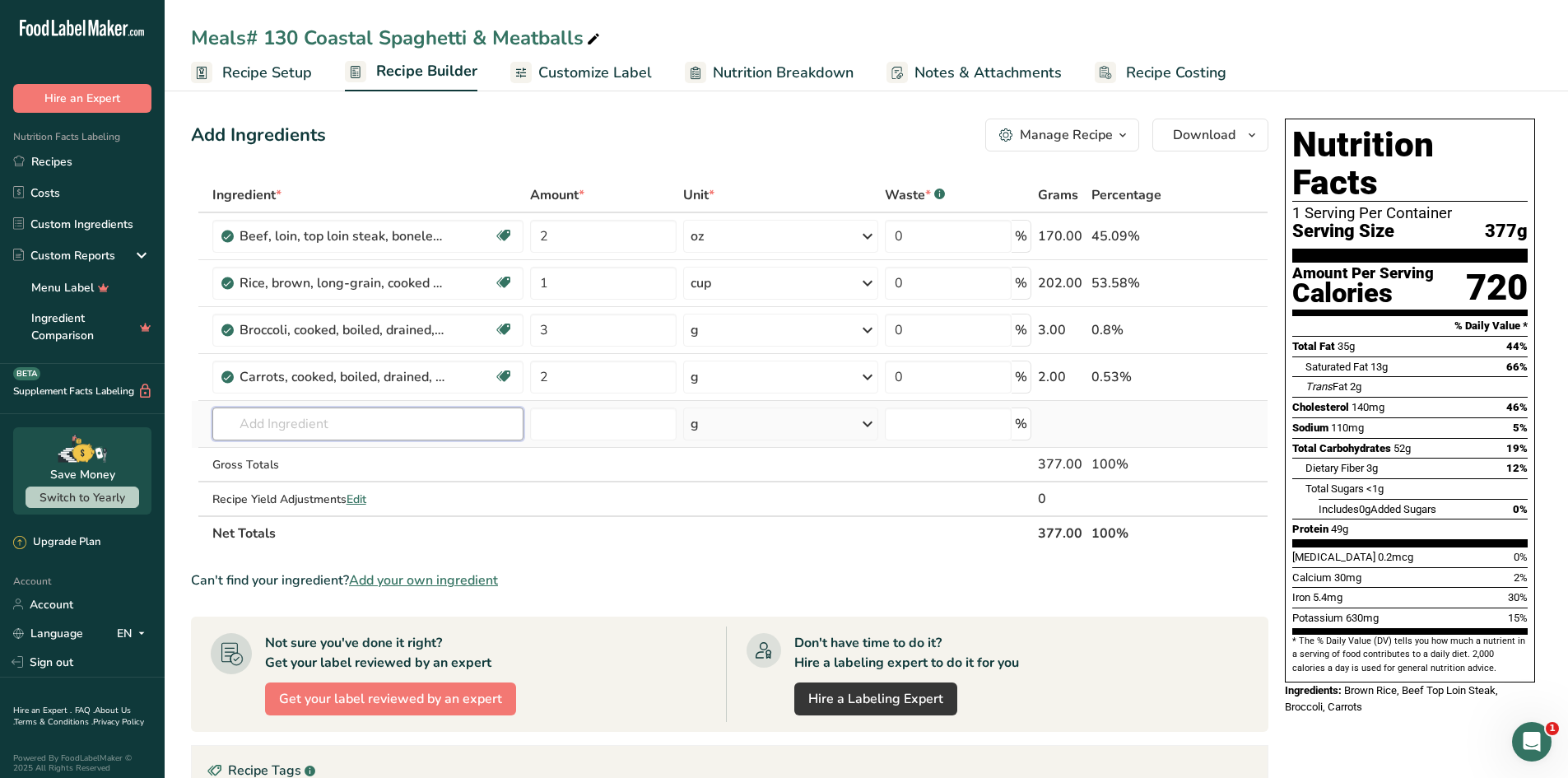
click at [308, 431] on input "text" at bounding box center [368, 424] width 312 height 33
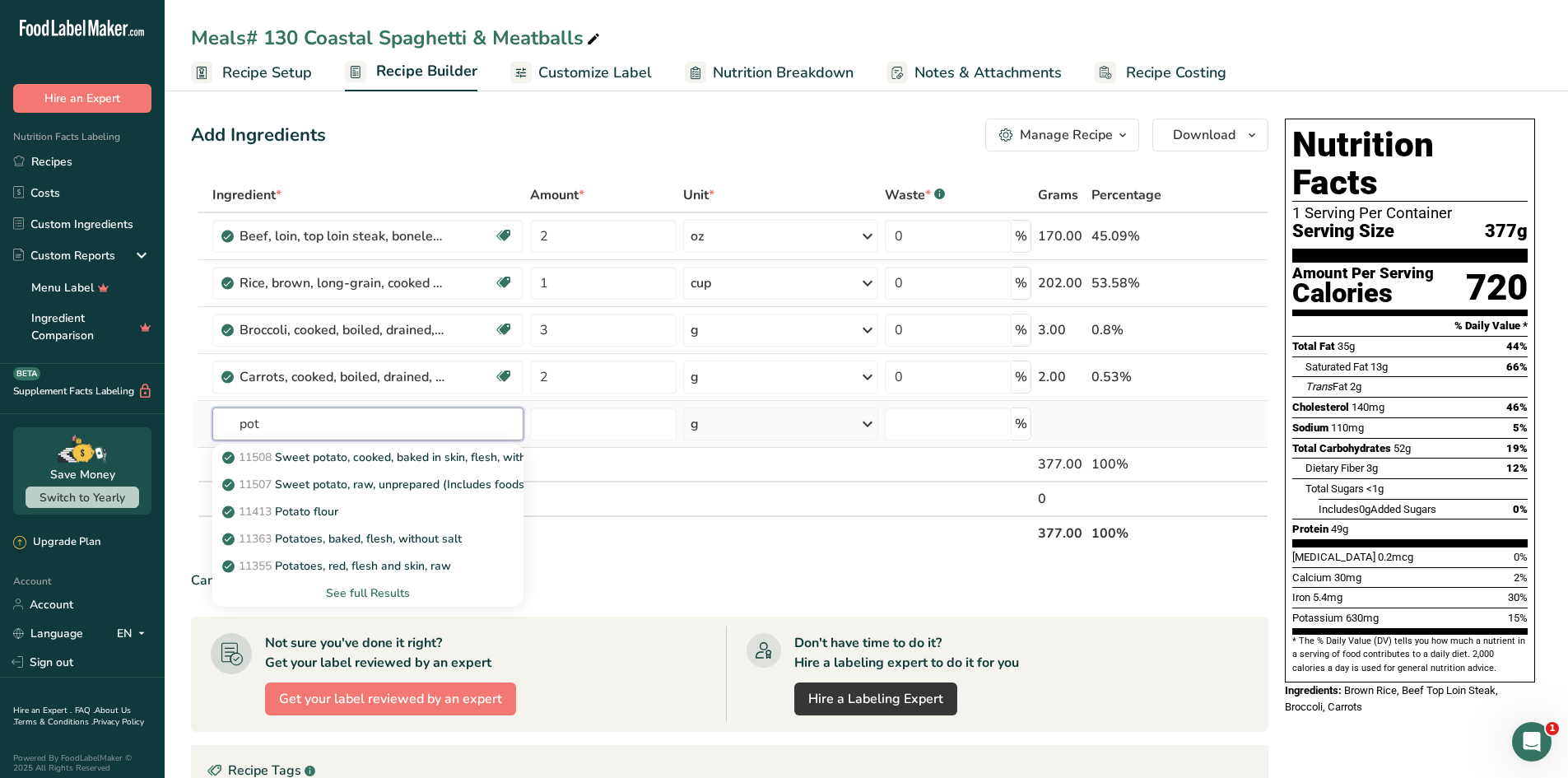
type input "pot"
click at [373, 593] on div "See full Results" at bounding box center [368, 593] width 285 height 17
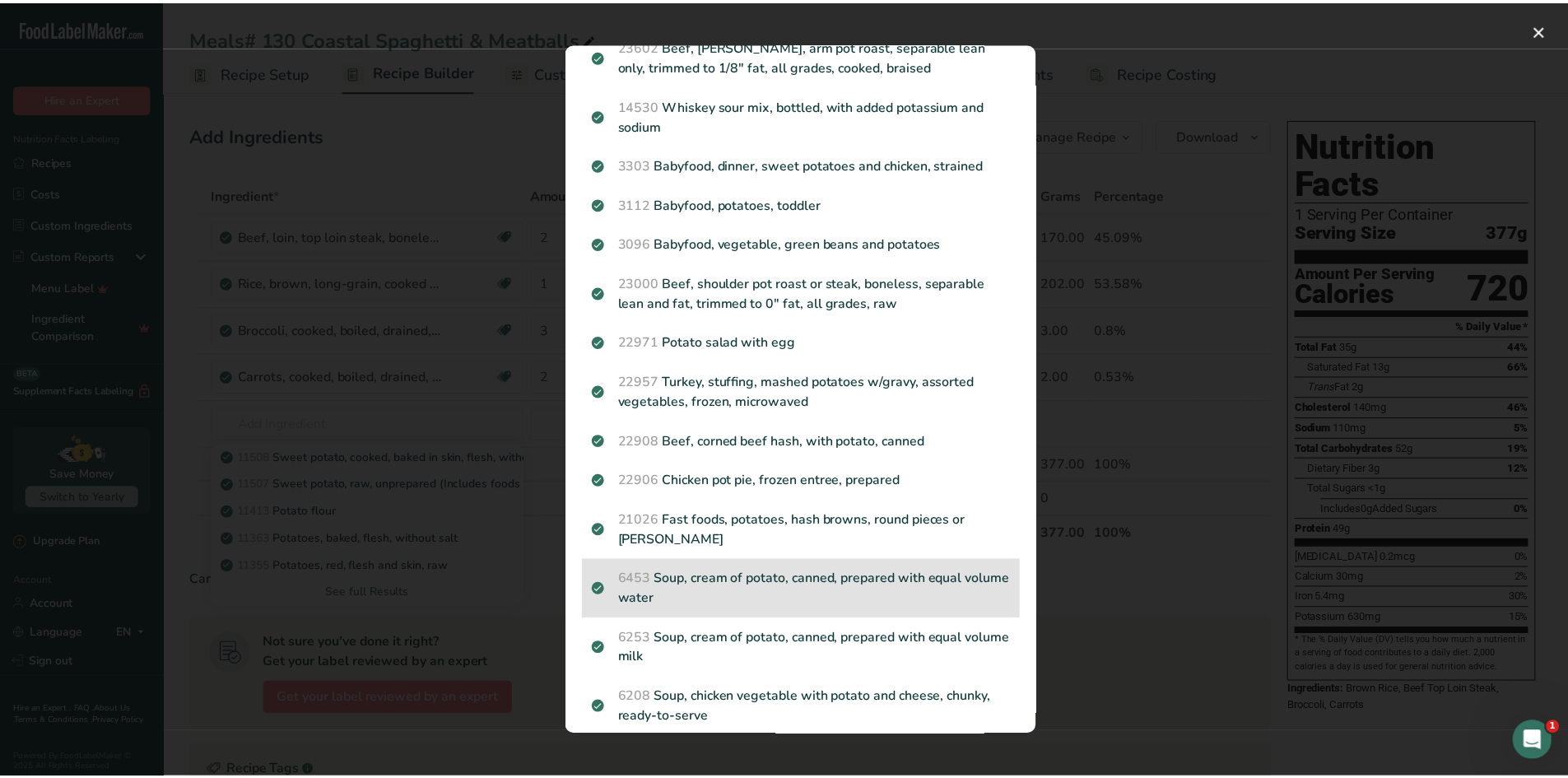
scroll to position [1729, 0]
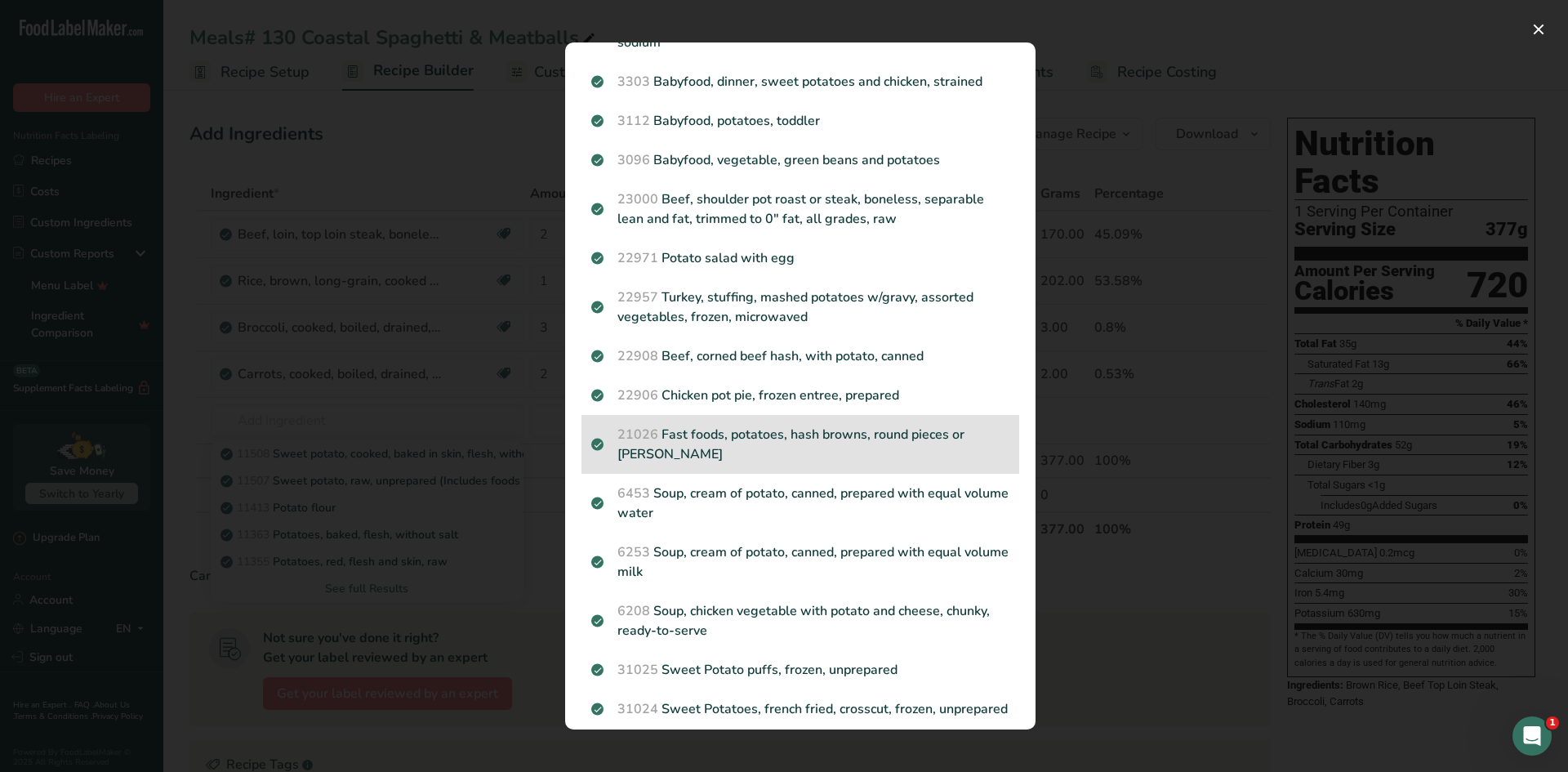
click at [704, 450] on p "21026 Fast foods, potatoes, hash browns, round pieces or [PERSON_NAME]" at bounding box center [800, 444] width 418 height 39
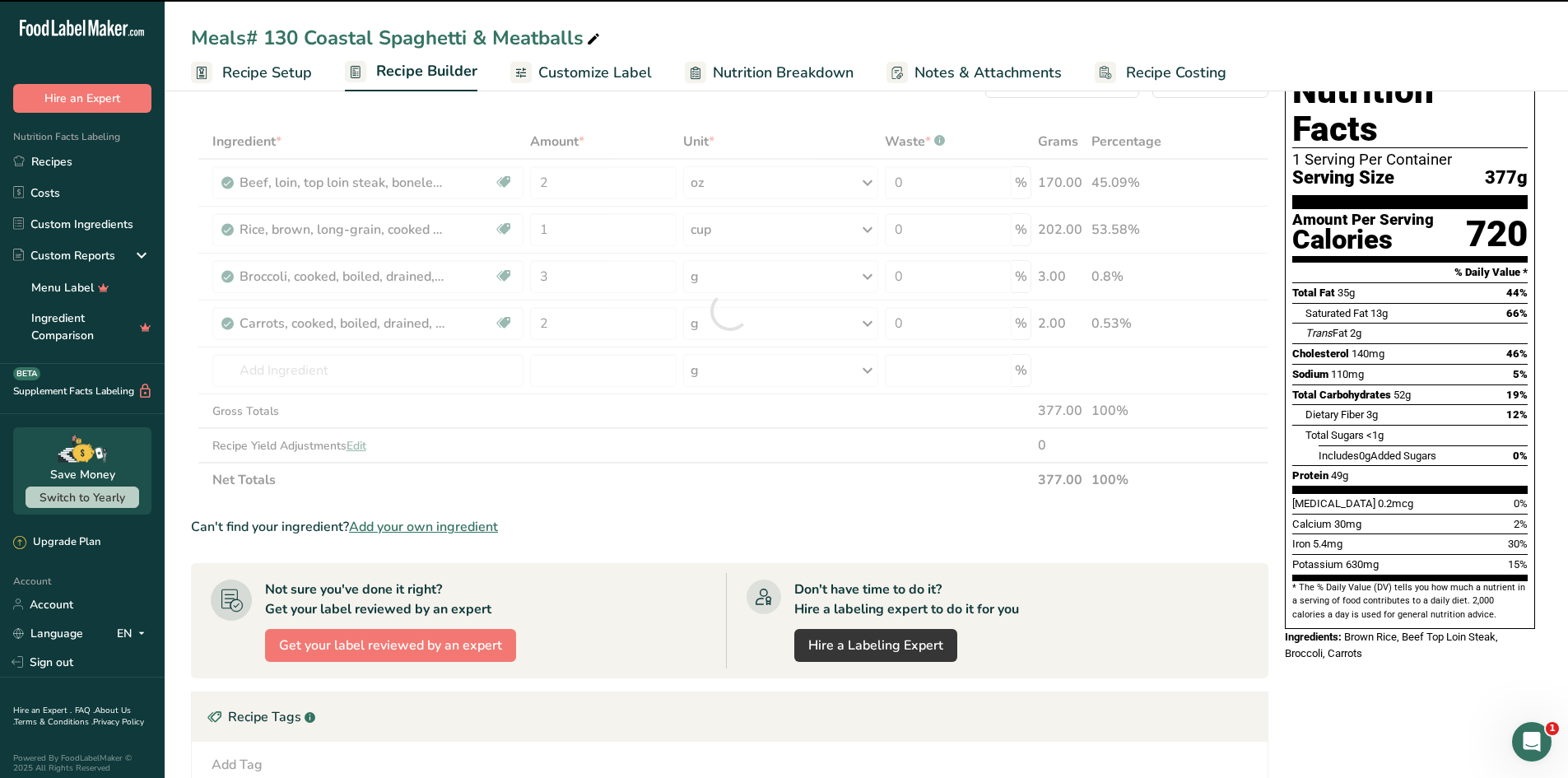
scroll to position [82, 0]
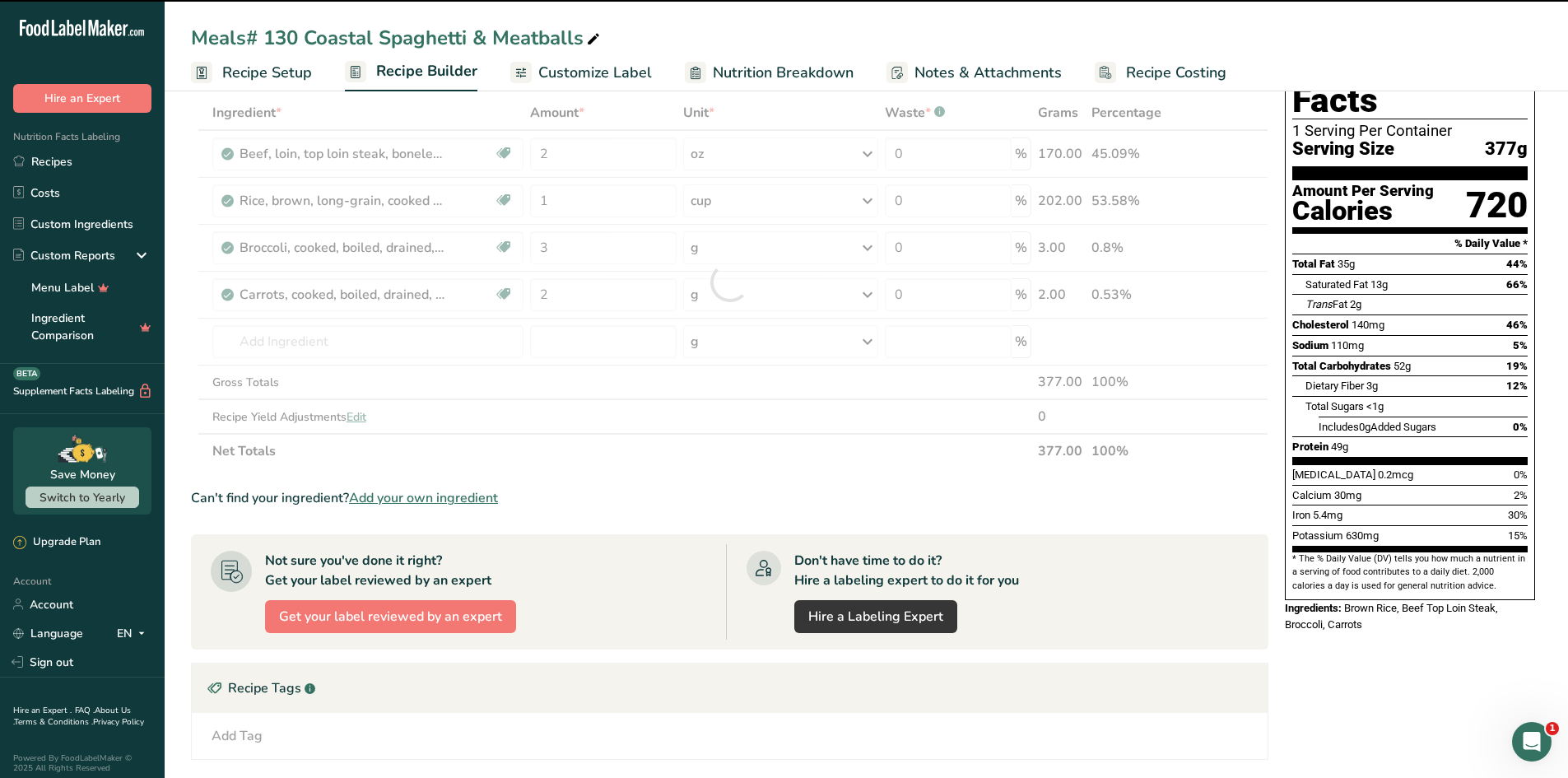
type input "0"
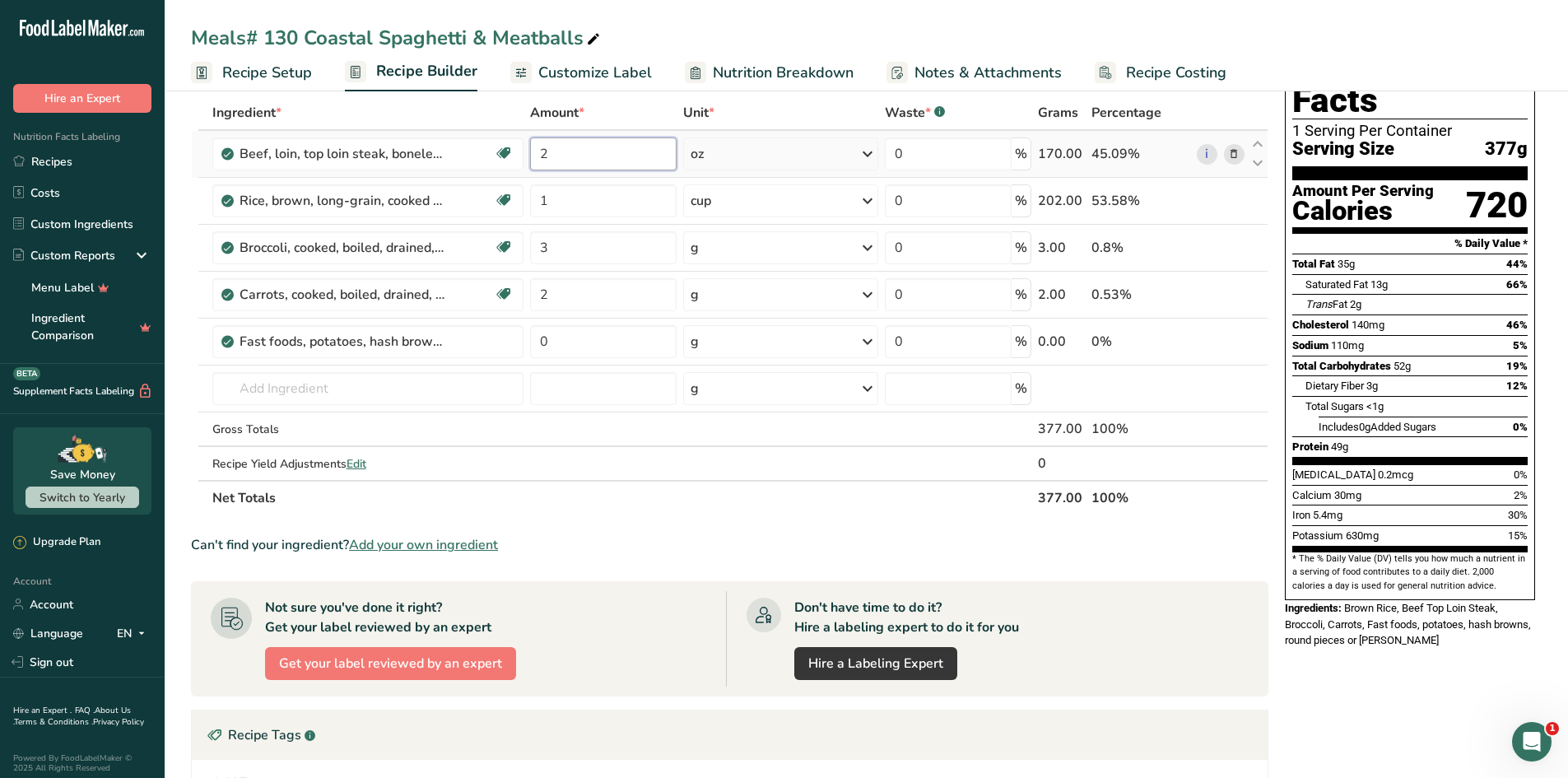
click at [584, 158] on input "2" at bounding box center [603, 154] width 147 height 33
drag, startPoint x: 582, startPoint y: 160, endPoint x: 502, endPoint y: 155, distance: 80.2
click at [502, 155] on tr "Beef, loin, top loin steak, boneless, lip-on, separable lean and fat, trimmed t…" at bounding box center [729, 154] width 1076 height 47
type input "1"
click at [602, 280] on div "Ingredient * Amount * Unit * Waste * .a-a{fill:#347362;}.b-a{fill:#fff;} Grams …" at bounding box center [730, 305] width 1078 height 420
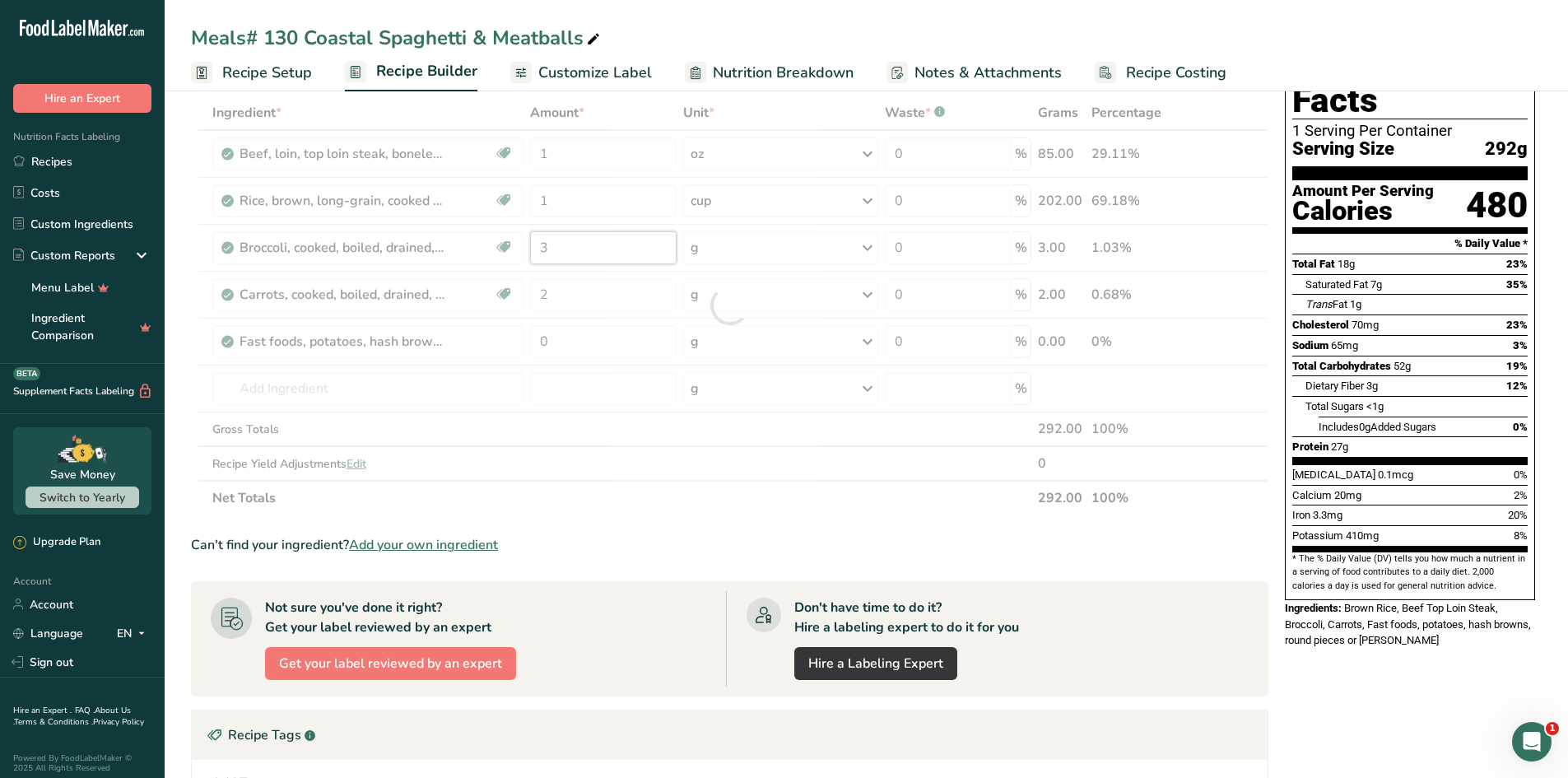
drag, startPoint x: 581, startPoint y: 252, endPoint x: 530, endPoint y: 246, distance: 51.4
click at [530, 246] on div "Ingredient * Amount * Unit * Waste * .a-a{fill:#347362;}.b-a{fill:#fff;} Grams …" at bounding box center [730, 305] width 1078 height 420
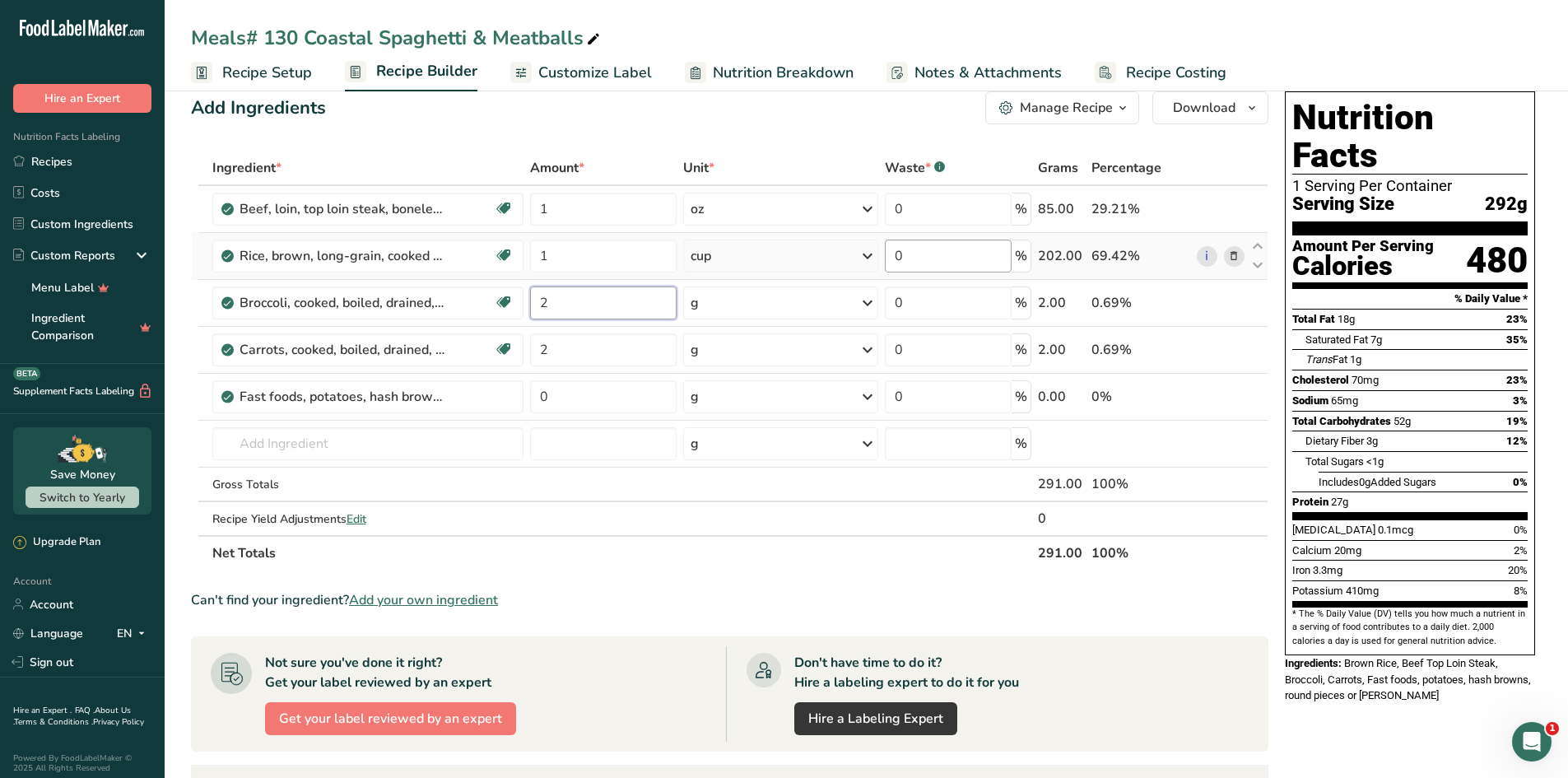
scroll to position [0, 0]
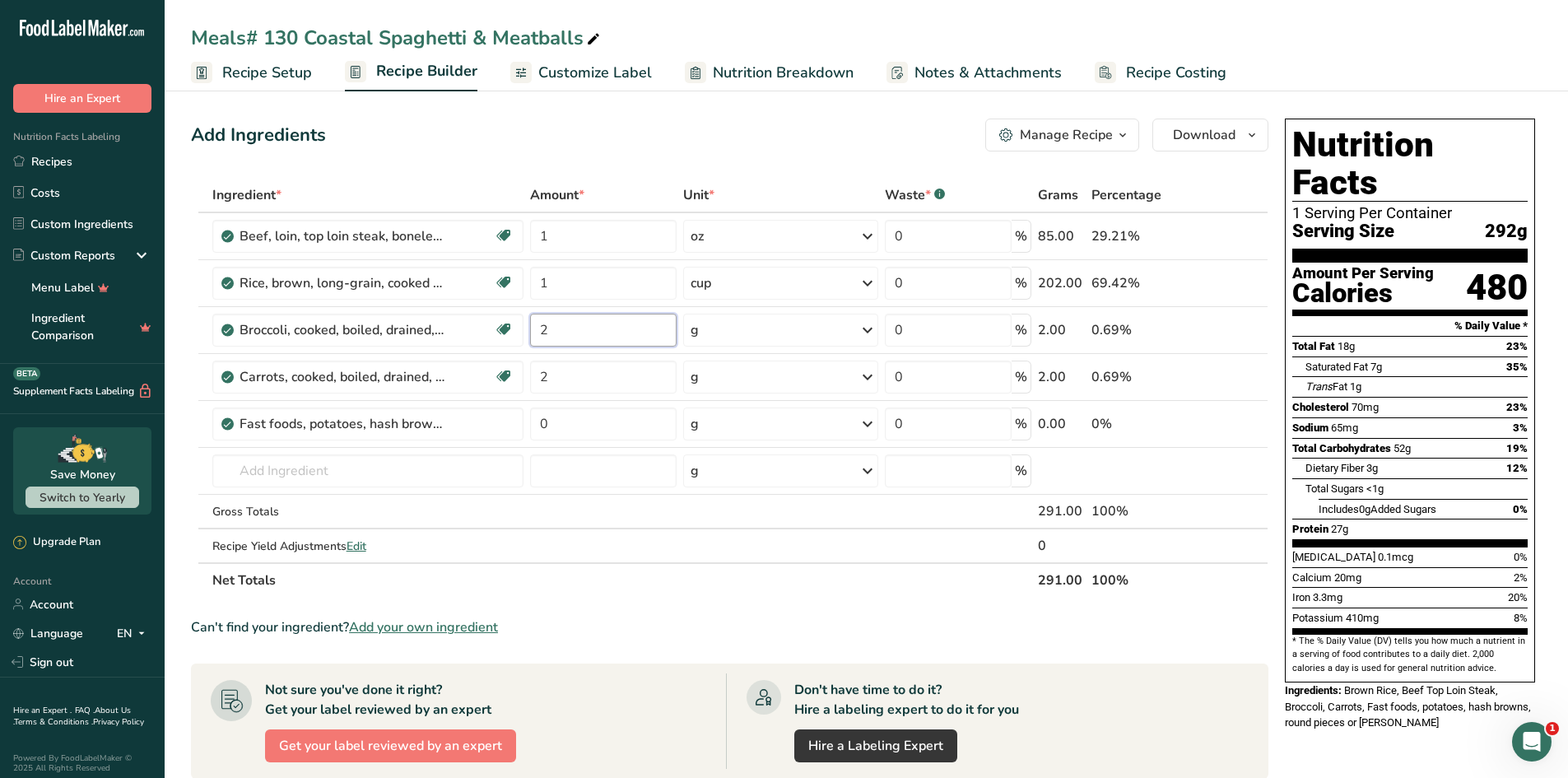
type input "2"
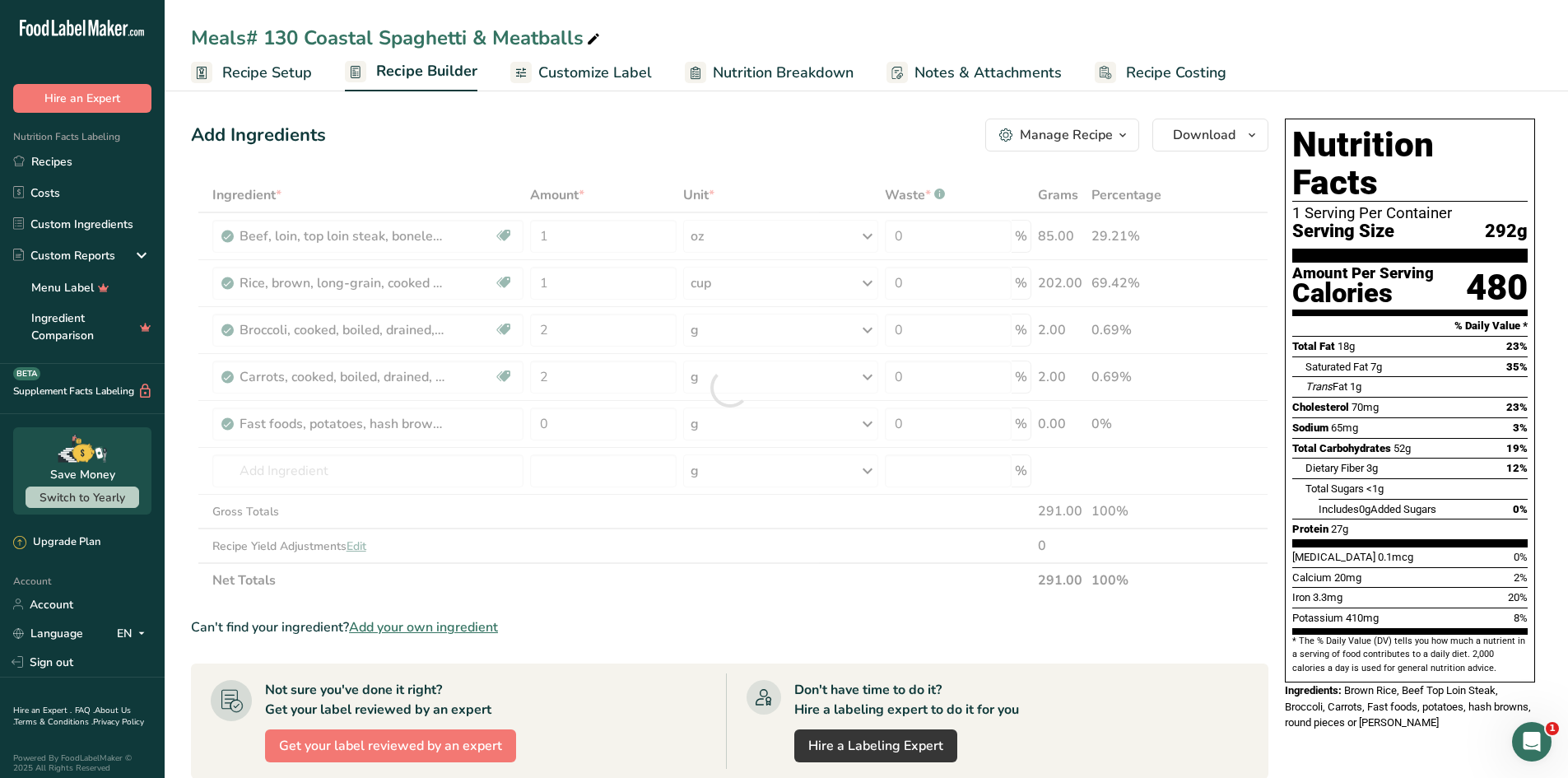
click at [603, 80] on span "Customize Label" at bounding box center [595, 73] width 114 height 22
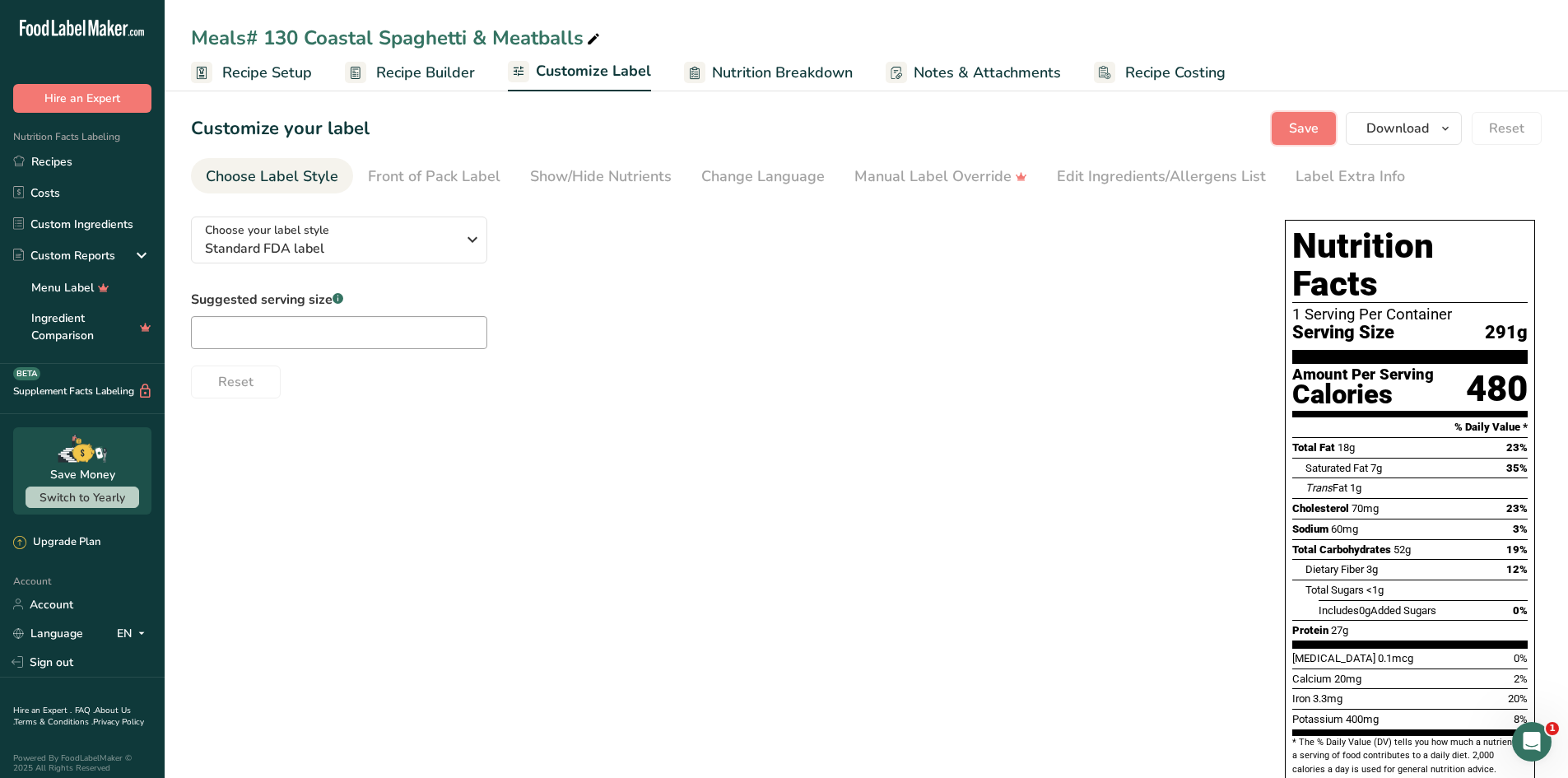
click at [1302, 139] on button "Save" at bounding box center [1303, 129] width 64 height 33
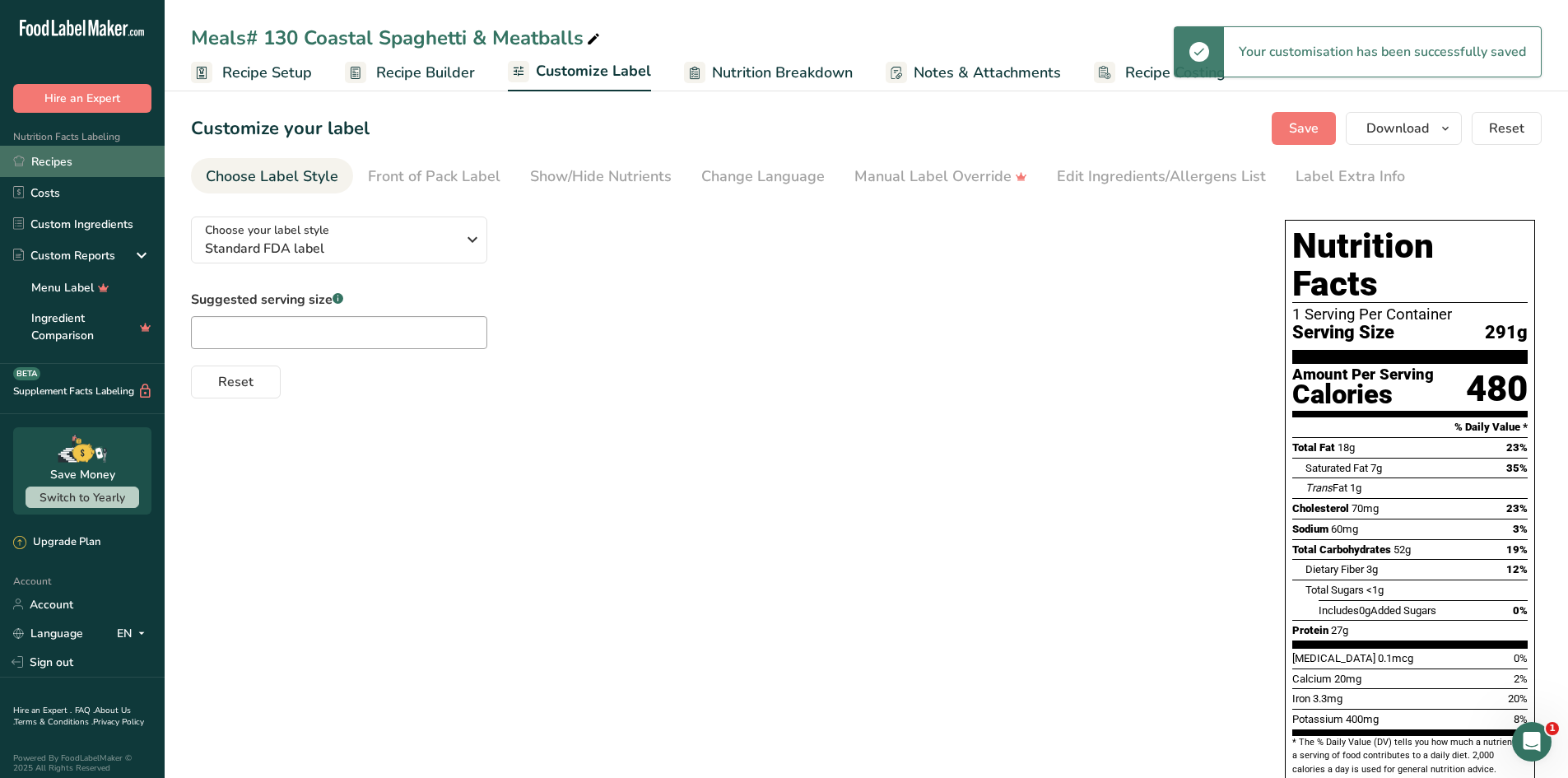
click at [59, 155] on link "Recipes" at bounding box center [82, 161] width 165 height 31
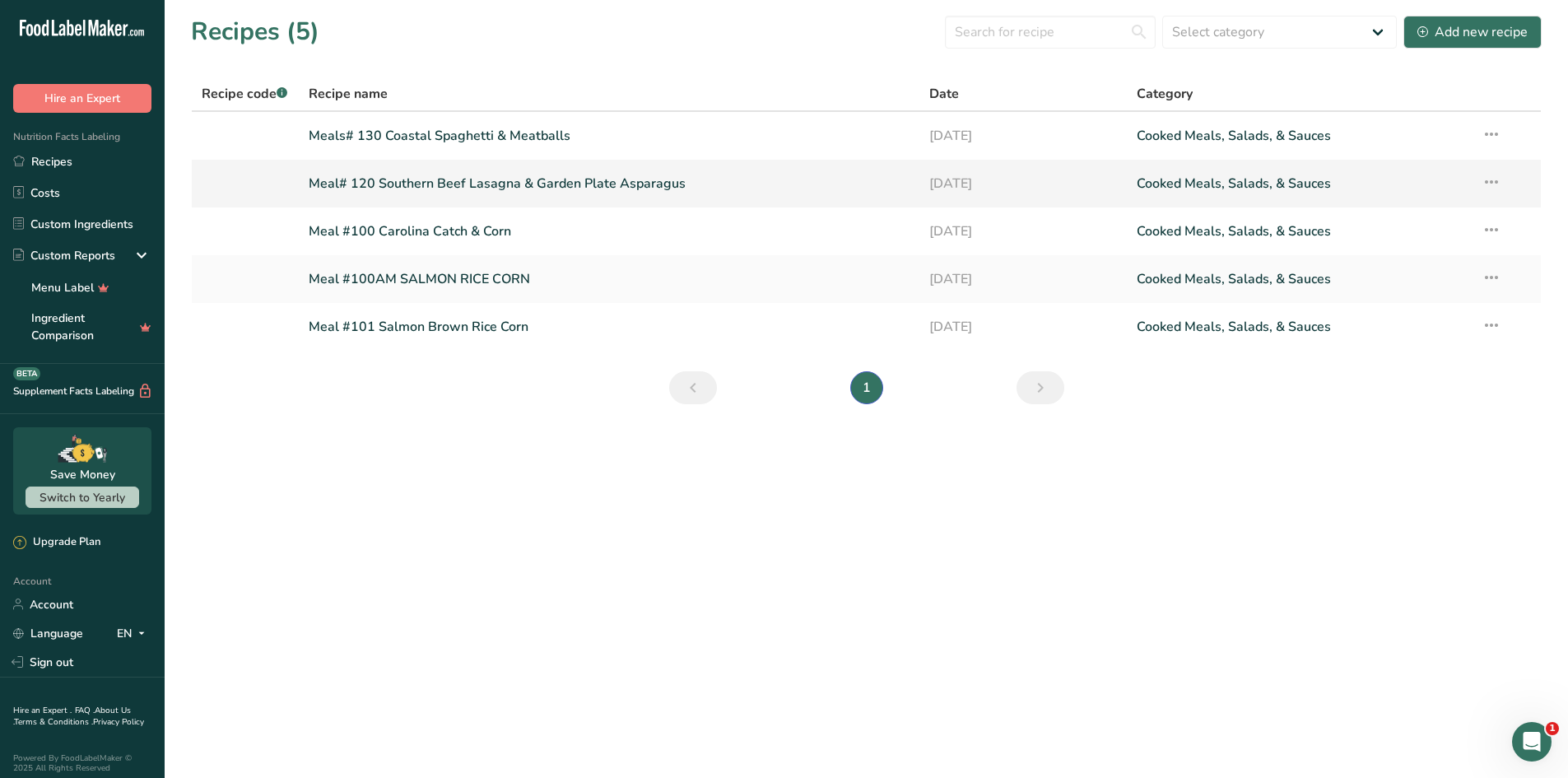
click at [555, 189] on link "Meal# 120 Southern Beef Lasagna & Garden Plate Asparagus" at bounding box center [609, 184] width 602 height 35
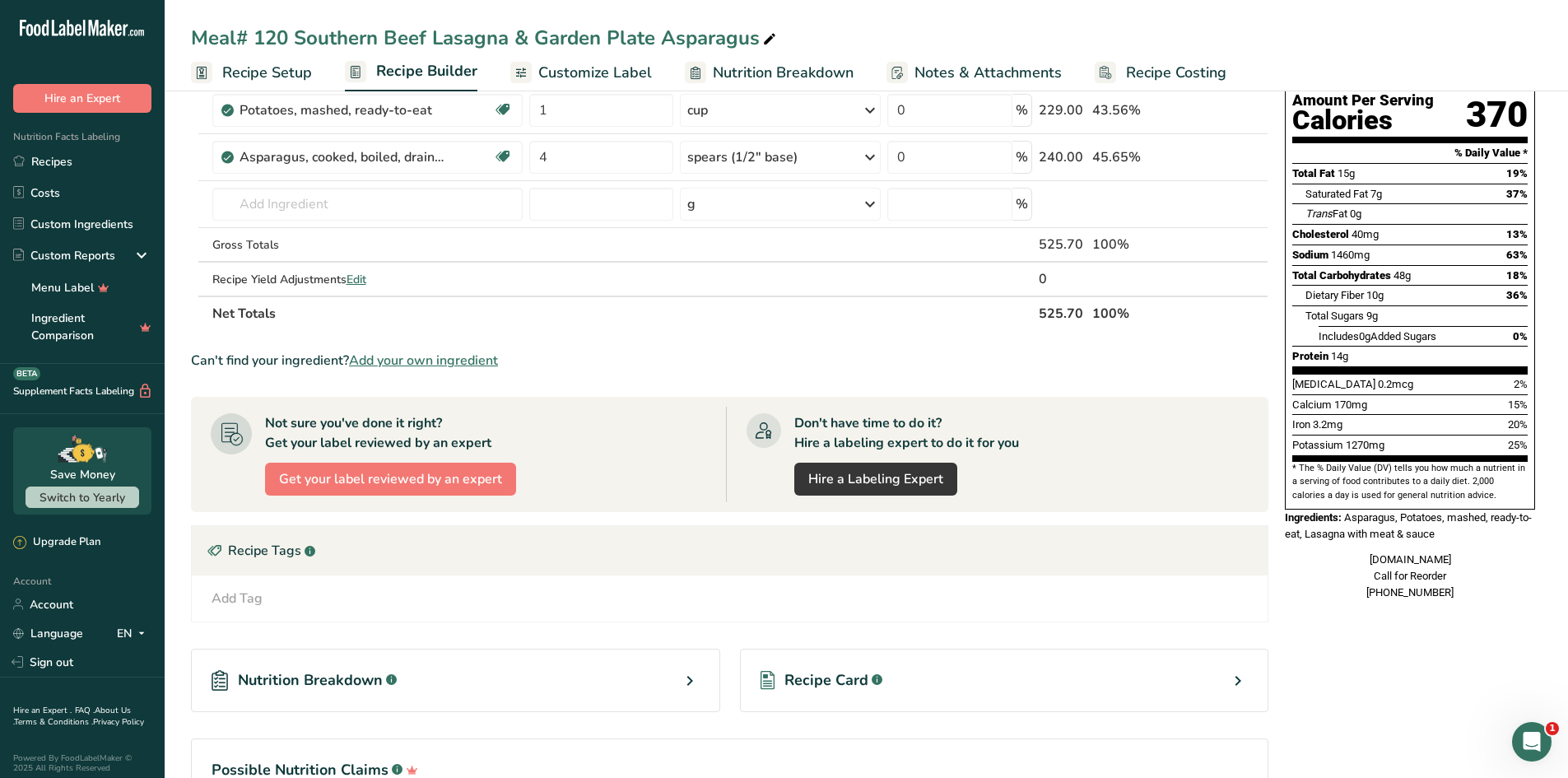
scroll to position [187, 0]
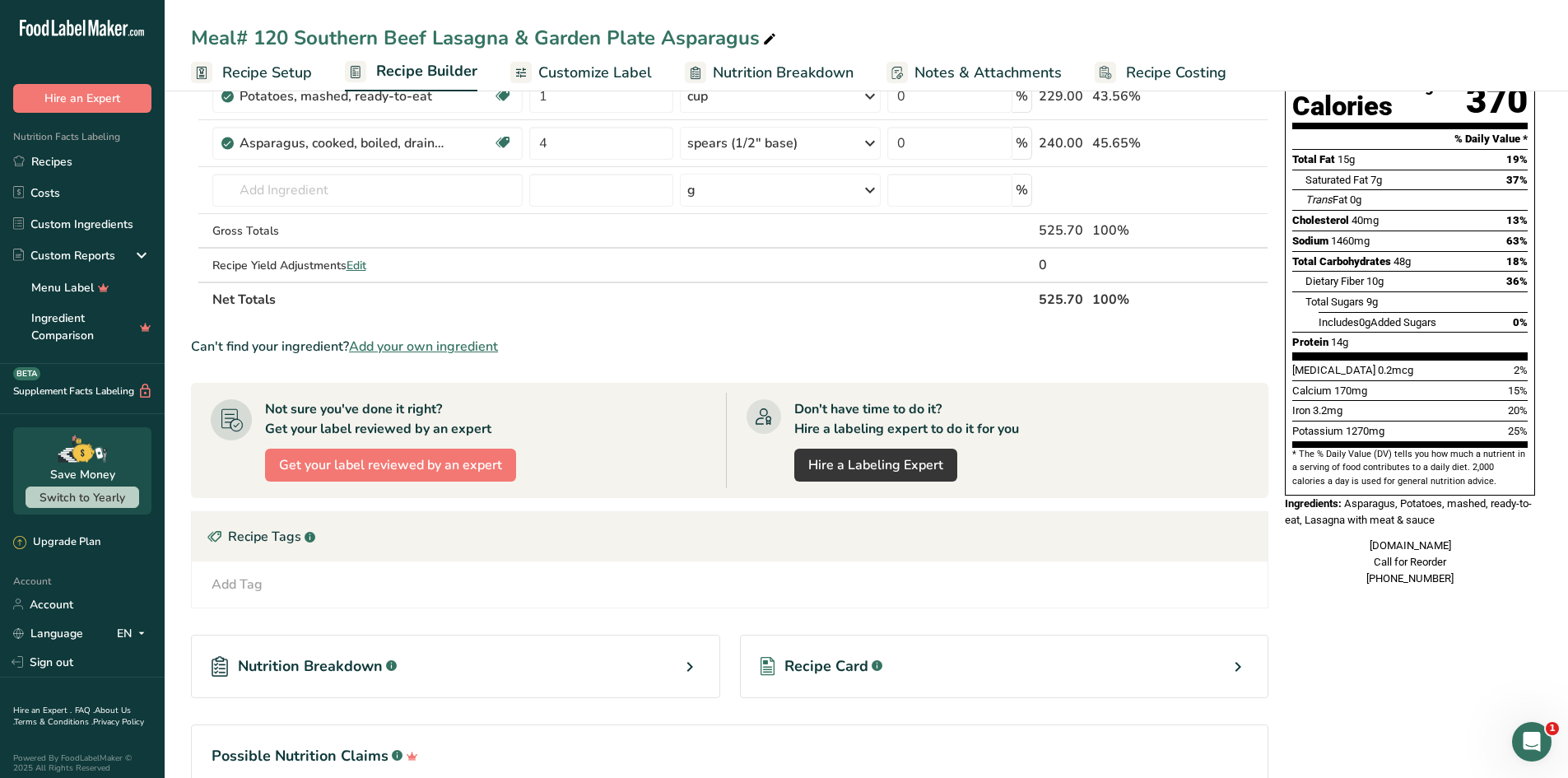
drag, startPoint x: 1354, startPoint y: 712, endPoint x: 1469, endPoint y: 579, distance: 175.8
click at [1469, 579] on div "Nutrition Facts 1 Serving Per Container Serving Size 526g Amount Per Serving Ca…" at bounding box center [1410, 264] width 264 height 678
copy div "[DOMAIN_NAME] Call for Reorder [PHONE_NUMBER]"
click at [56, 160] on link "Recipes" at bounding box center [82, 161] width 165 height 31
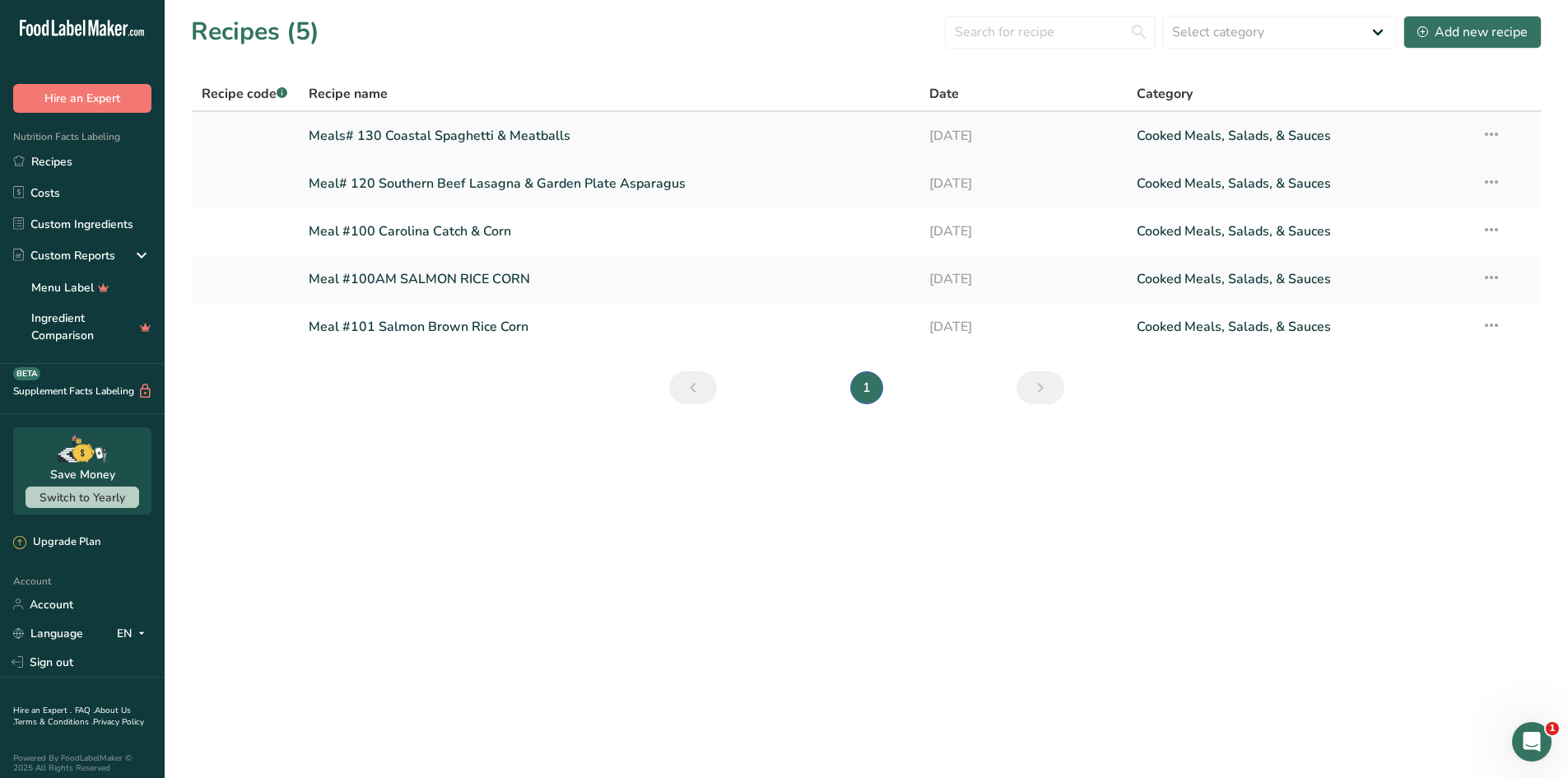
click at [386, 133] on link "Meals# 130 Coastal Spaghetti & Meatballs" at bounding box center [609, 135] width 602 height 35
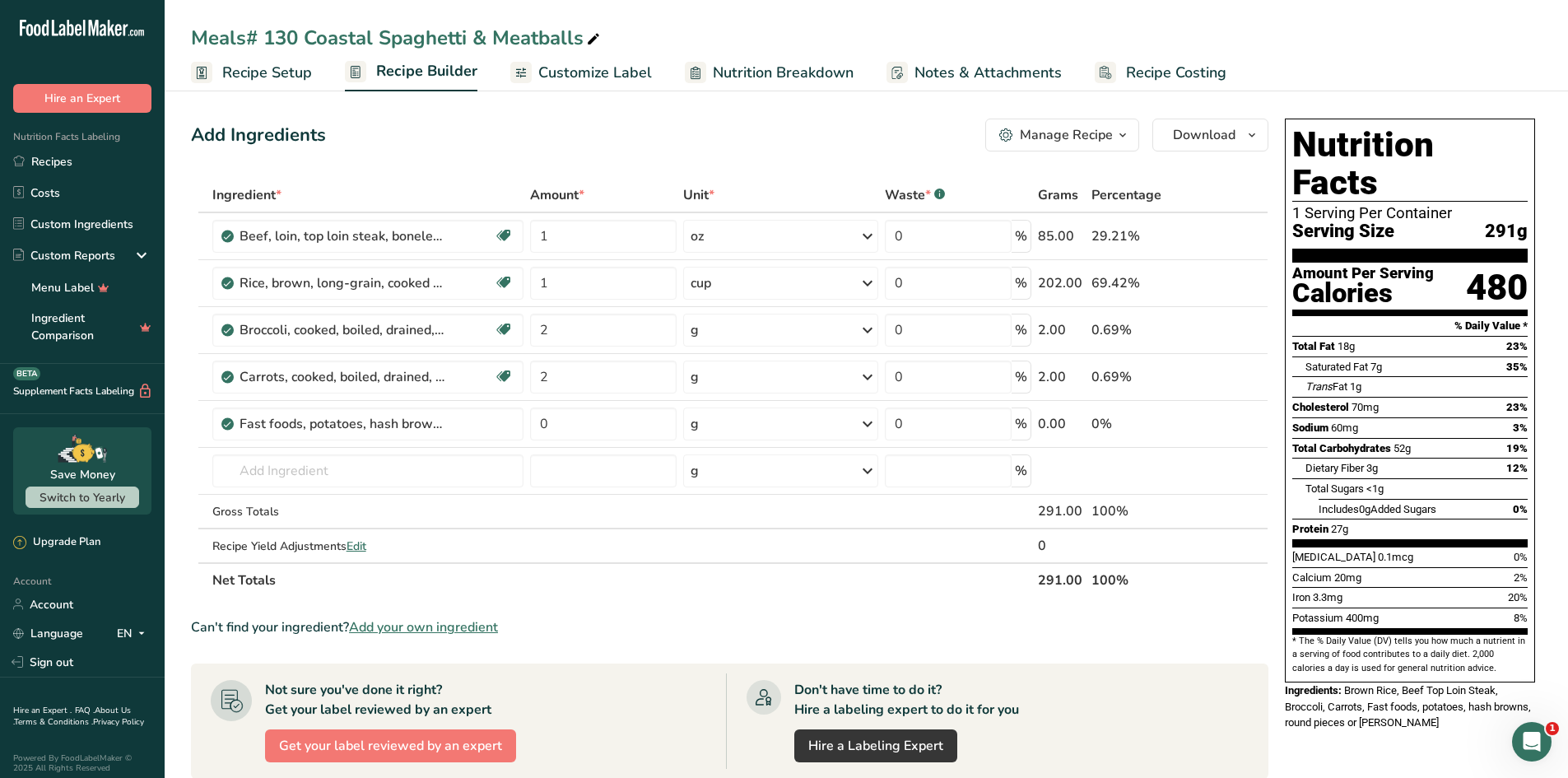
click at [591, 72] on span "Customize Label" at bounding box center [595, 73] width 114 height 22
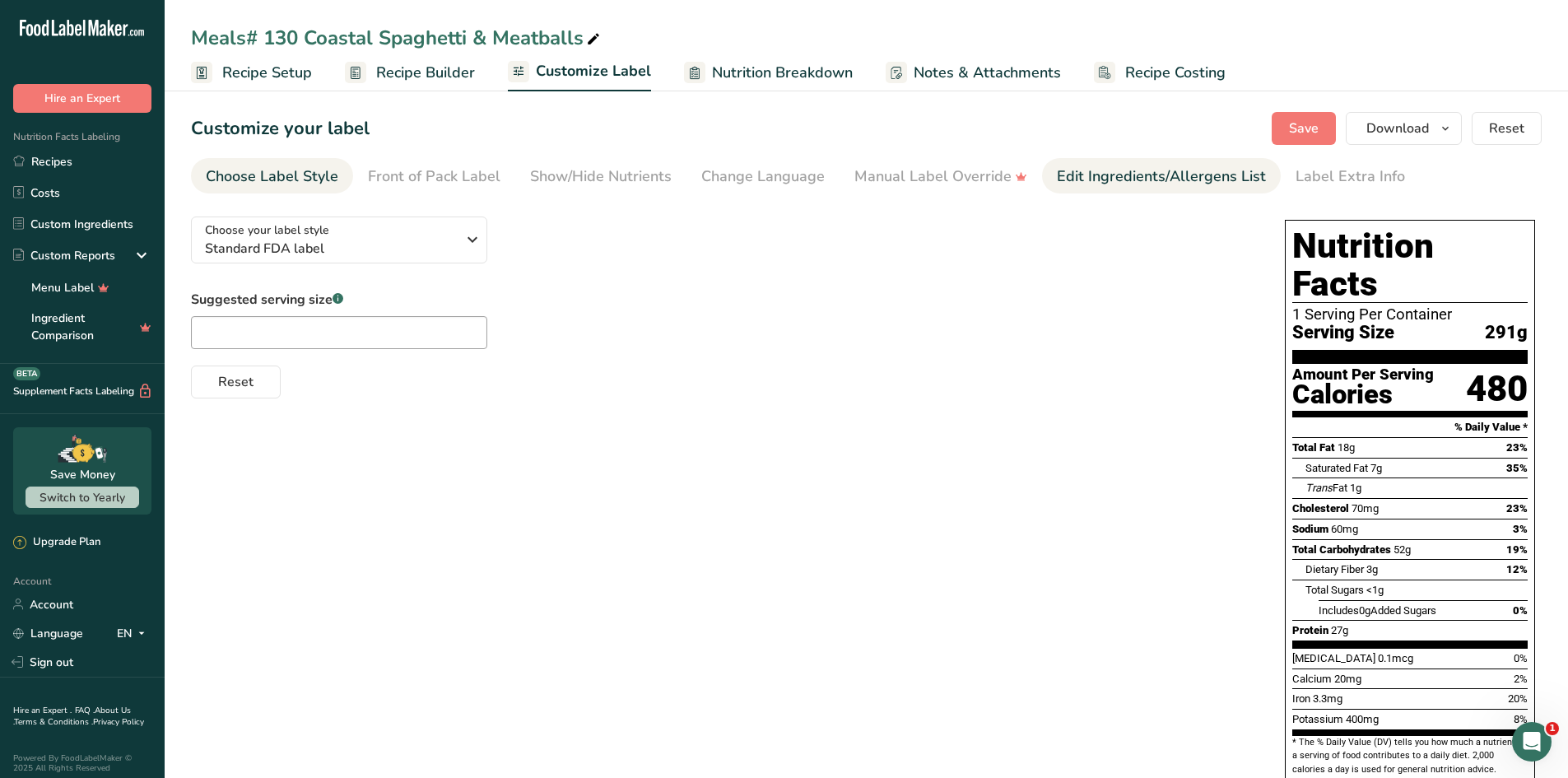
click at [1136, 184] on div "Edit Ingredients/Allergens List" at bounding box center [1161, 177] width 209 height 22
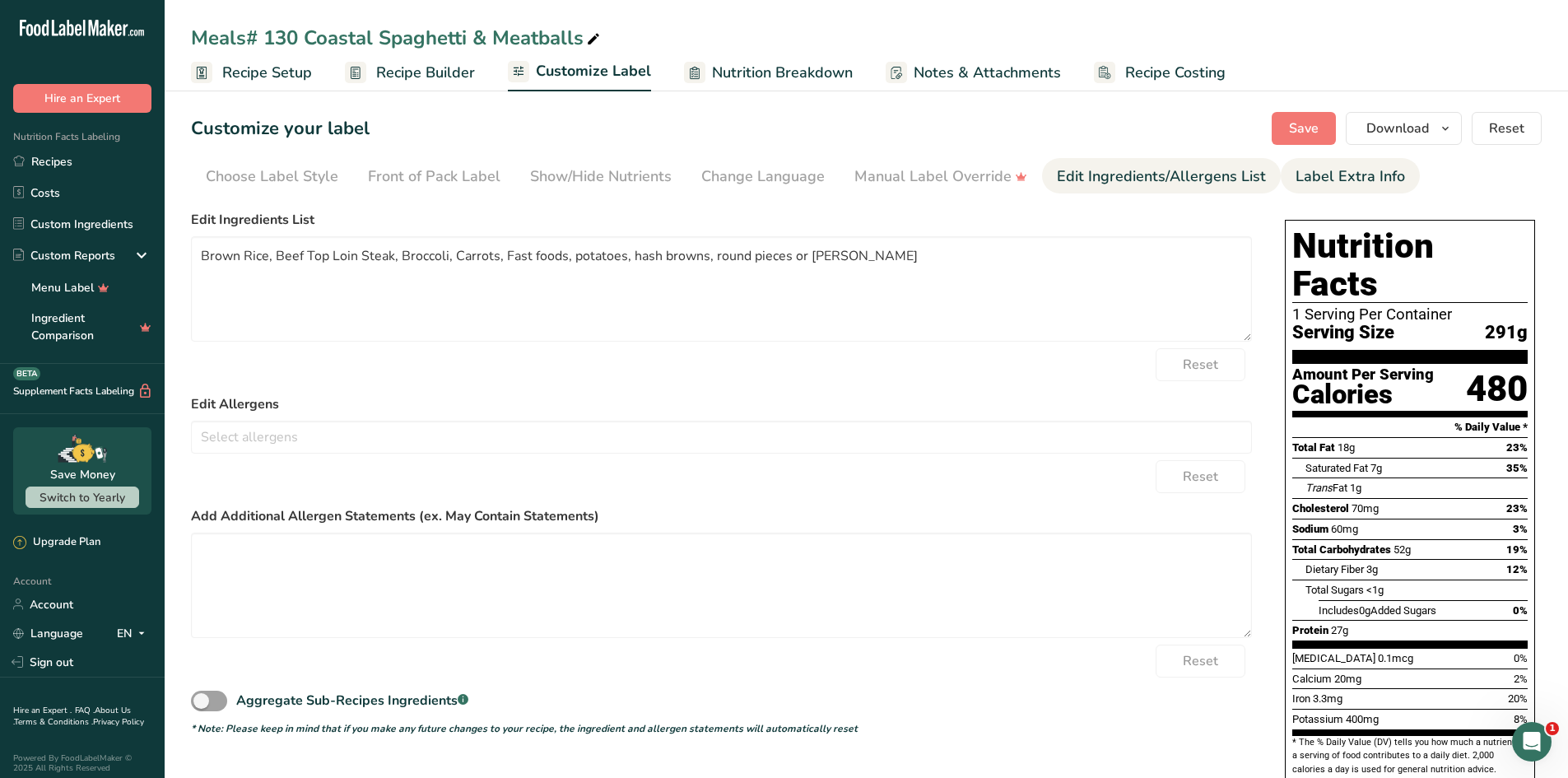
click at [1324, 173] on div "Label Extra Info" at bounding box center [1350, 177] width 109 height 22
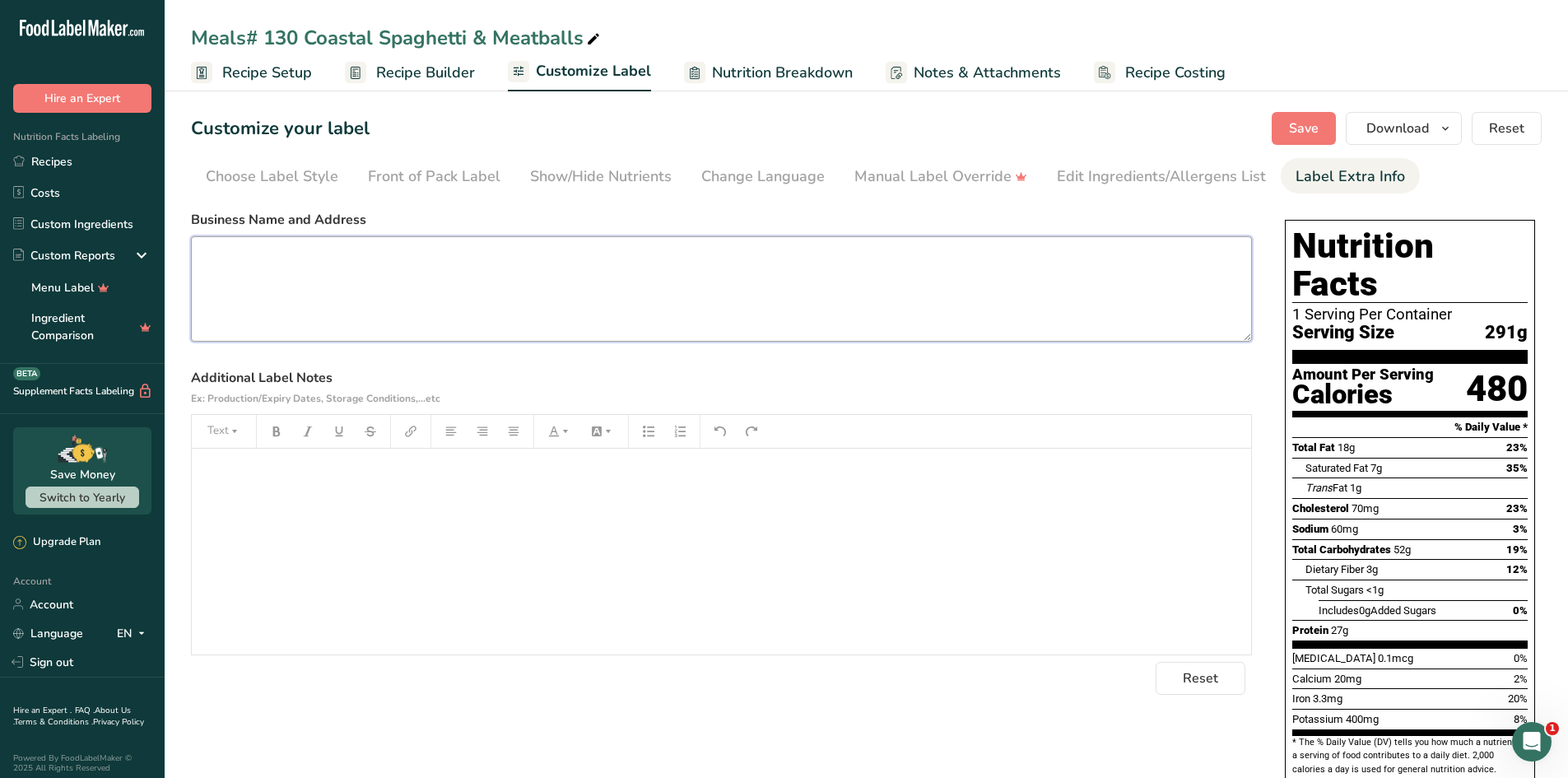
paste textarea "[DOMAIN_NAME] Call for Reorder [PHONE_NUMBER]"
type textarea "[DOMAIN_NAME] Call for Reorder [PHONE_NUMBER]"
click at [1068, 184] on div "Edit Ingredients/Allergens List" at bounding box center [1161, 177] width 209 height 22
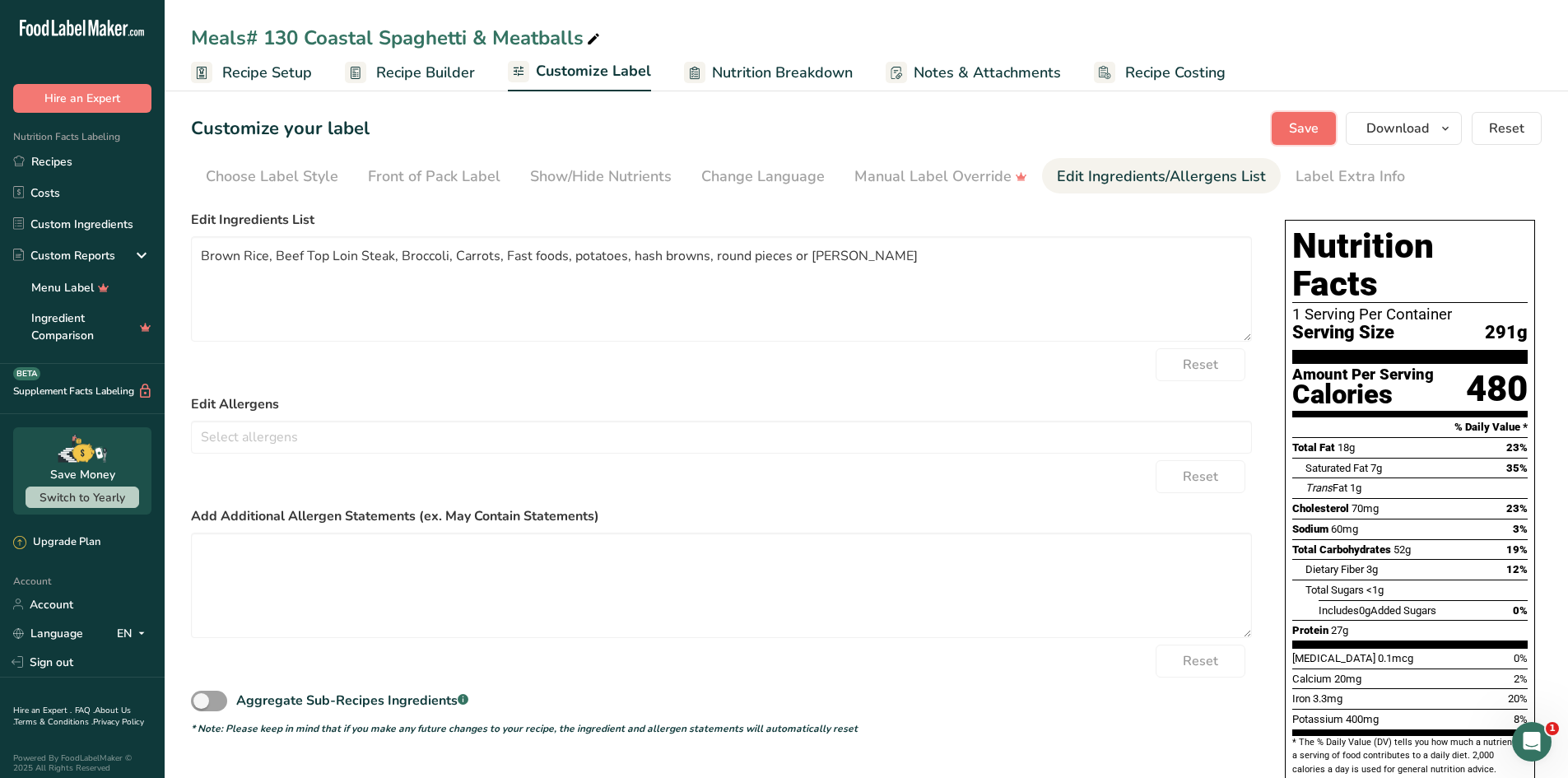
click at [1322, 126] on button "Save" at bounding box center [1303, 129] width 64 height 33
click at [1311, 136] on span "Save" at bounding box center [1303, 128] width 29 height 20
click at [1437, 141] on button "Download" at bounding box center [1403, 129] width 116 height 33
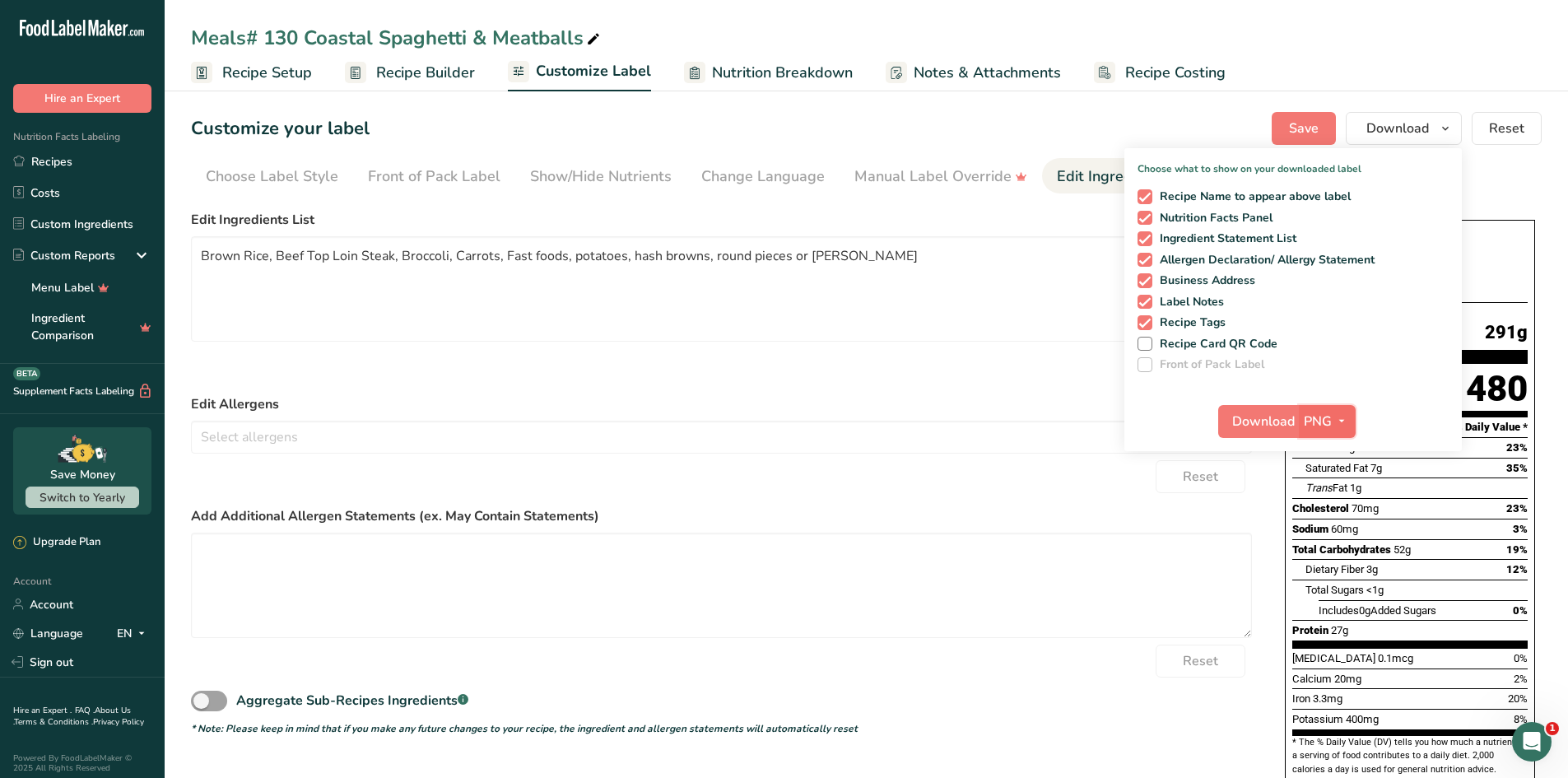
click at [1336, 417] on icon "button" at bounding box center [1341, 421] width 13 height 21
click at [1293, 361] on label "Front of Pack Label" at bounding box center [1293, 364] width 311 height 15
click at [1146, 339] on span at bounding box center [1145, 344] width 15 height 15
click at [1146, 339] on input "Recipe Card QR Code" at bounding box center [1143, 343] width 10 height 10
click at [1147, 346] on span at bounding box center [1145, 344] width 15 height 15
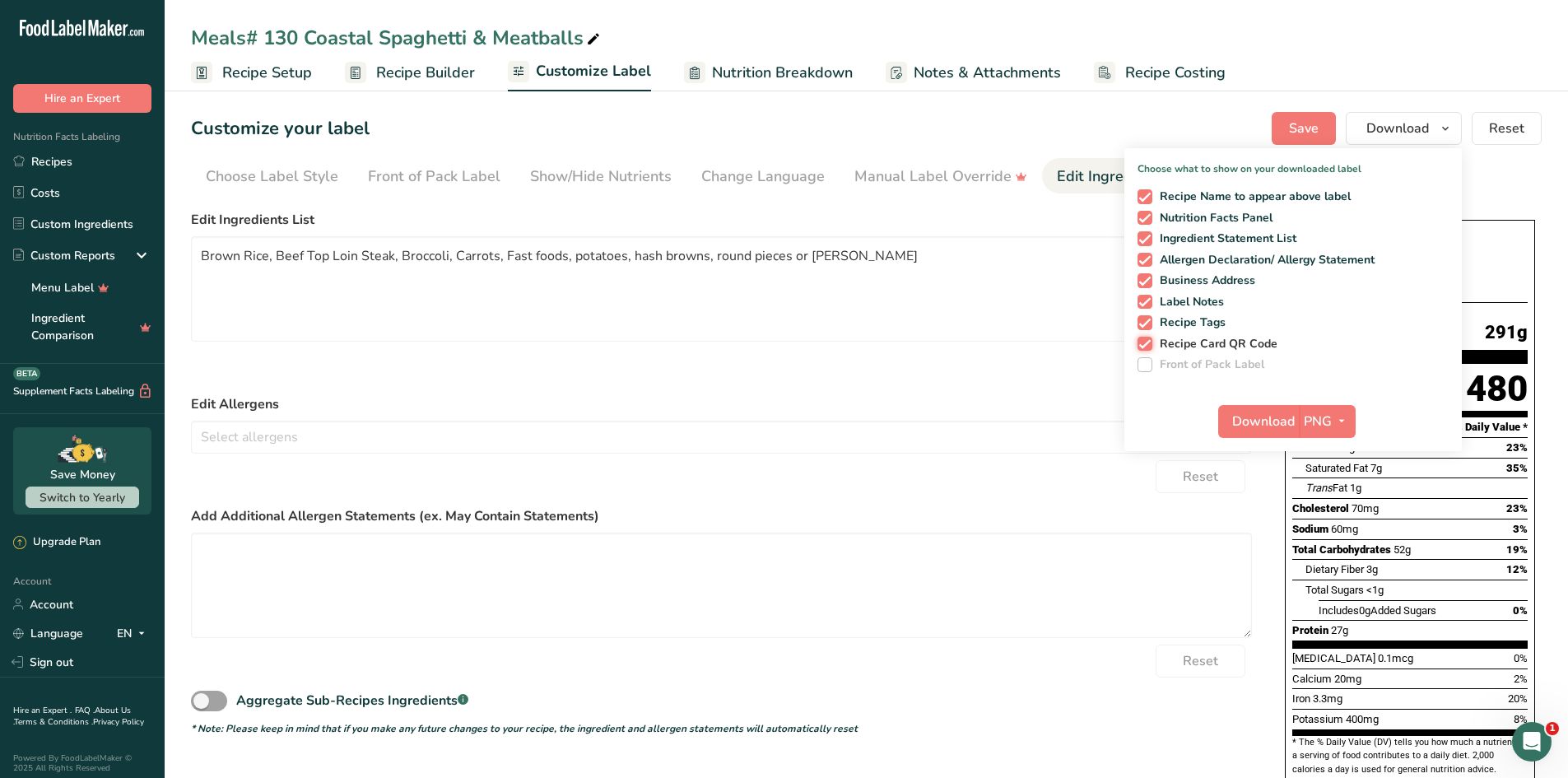
click at [1147, 346] on input "Recipe Card QR Code" at bounding box center [1143, 343] width 10 height 10
checkbox input "false"
click at [1159, 418] on div "Download PNG PNG BMP SVG PDF TXT" at bounding box center [1292, 424] width 337 height 53
click at [1372, 122] on span "Download" at bounding box center [1397, 128] width 63 height 20
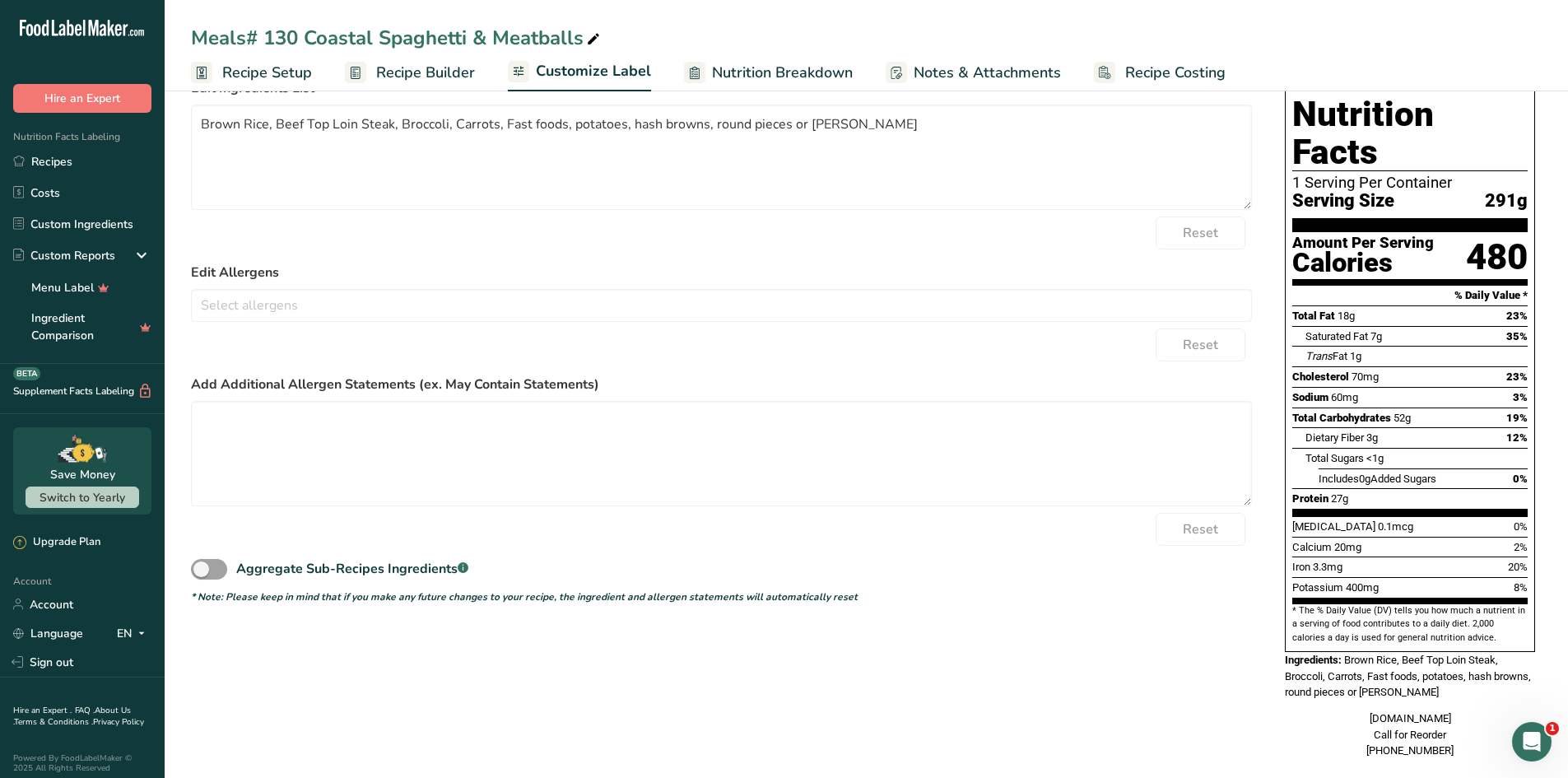
scroll to position [135, 0]
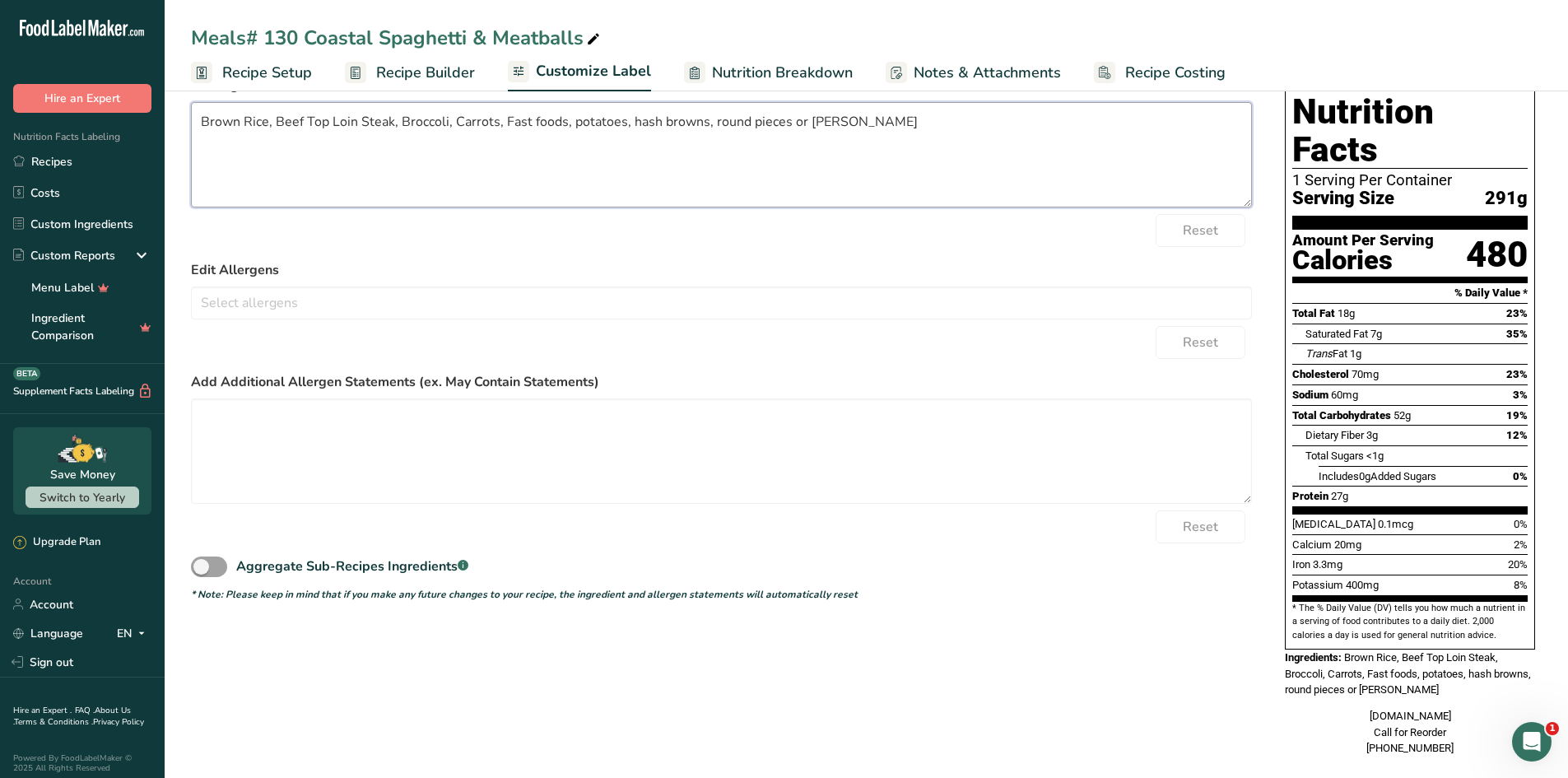
drag, startPoint x: 501, startPoint y: 118, endPoint x: 561, endPoint y: 116, distance: 60.0
click at [561, 116] on textarea "Brown Rice, Beef Top Loin Steak, Broccoli, Carrots, Fast foods, potatoes, hash …" at bounding box center [722, 154] width 1061 height 105
click at [581, 122] on textarea "Brown Rice, Beef Top Loin Steak, Broccoli, Carrots, and potatoes, hash browns, …" at bounding box center [722, 154] width 1061 height 105
drag, startPoint x: 577, startPoint y: 121, endPoint x: 805, endPoint y: 159, distance: 231.1
click at [805, 159] on textarea "Brown Rice, Beef Top Loin Steak, Broccoli, Carrots, and potatoes, hash browns, …" at bounding box center [722, 154] width 1061 height 105
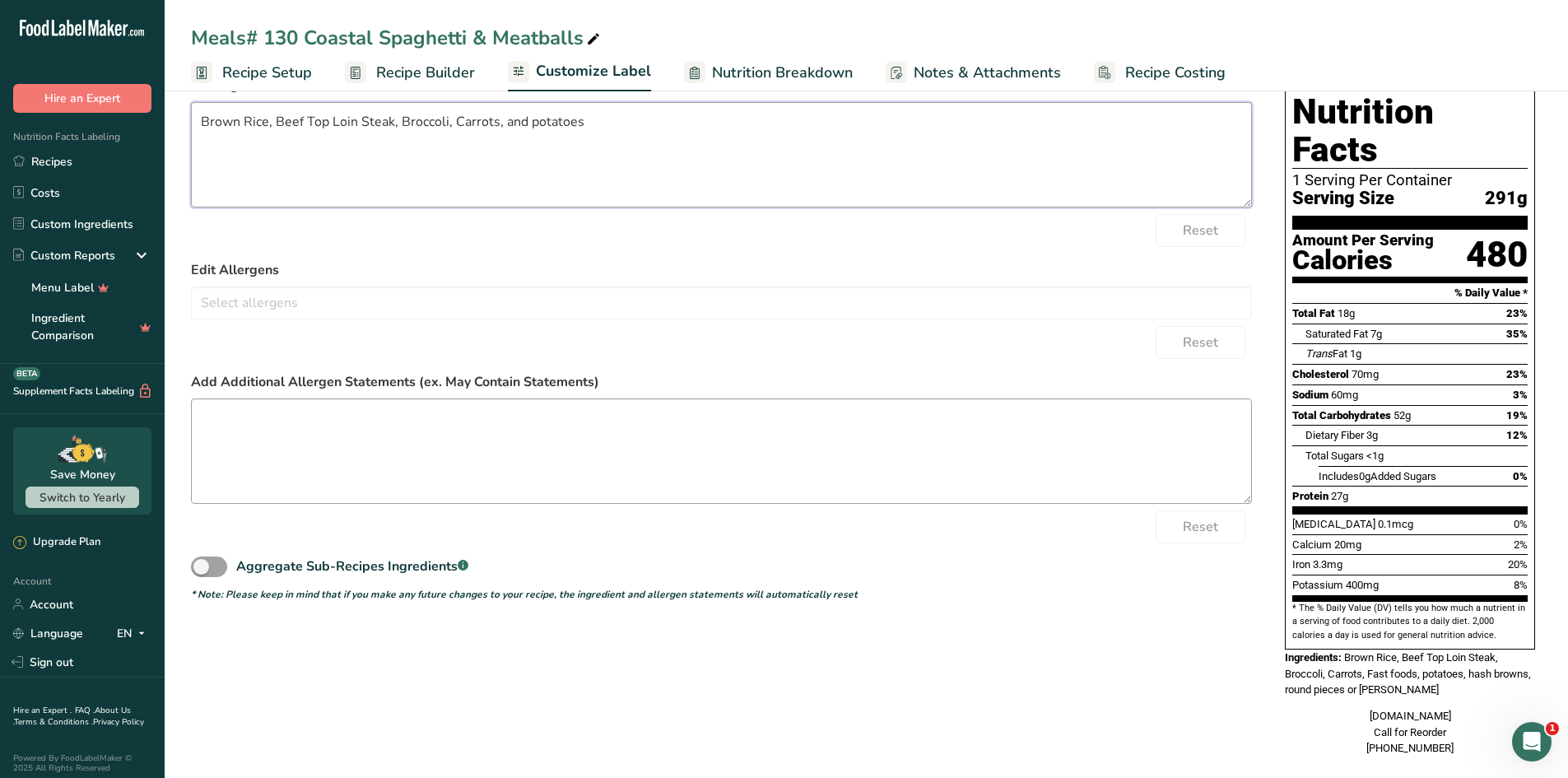
type textarea "Brown Rice, Beef Top Loin Steak, Broccoli, Carrots, and potatoes"
click at [852, 498] on textarea at bounding box center [722, 451] width 1061 height 105
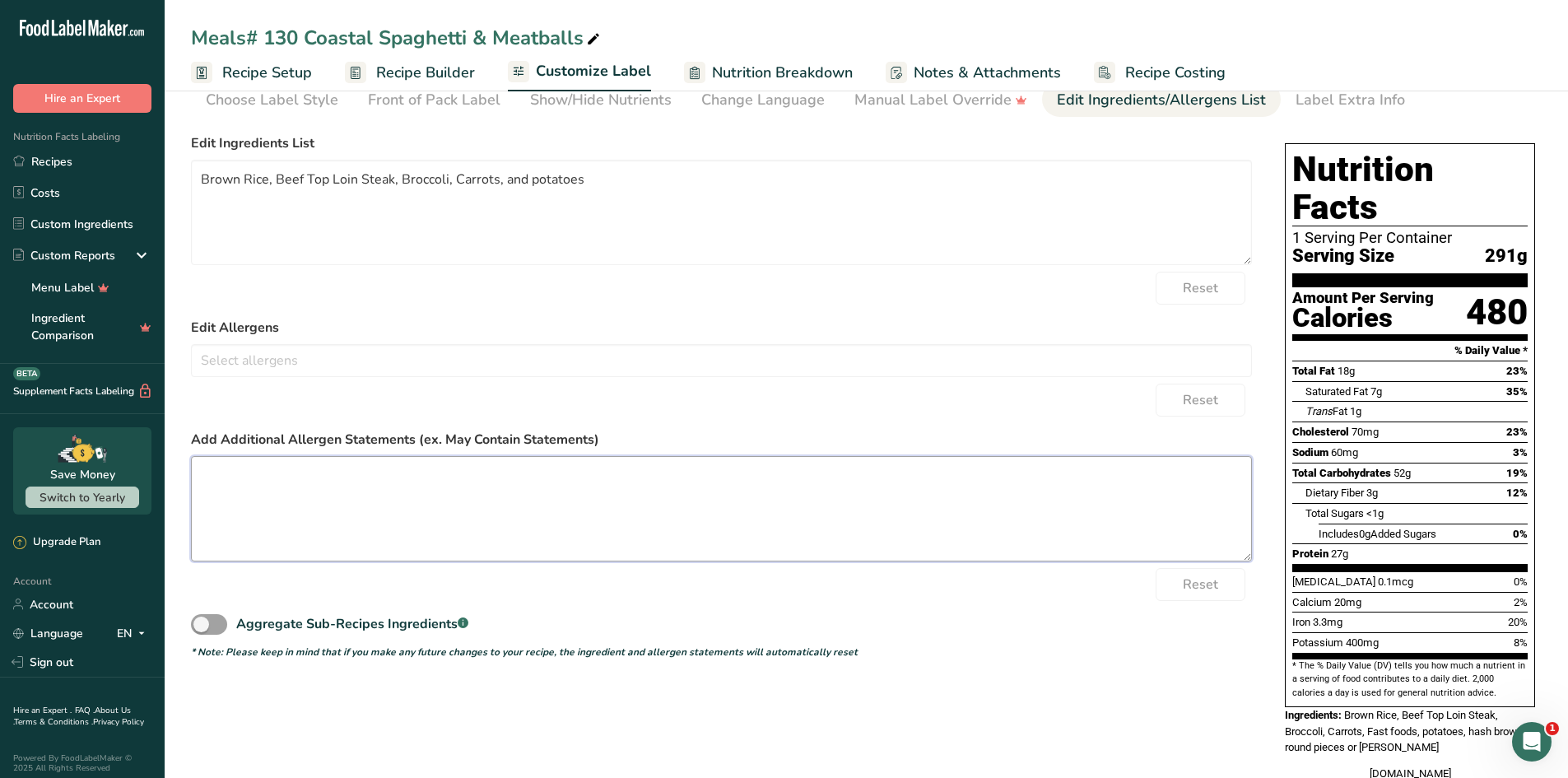
scroll to position [0, 0]
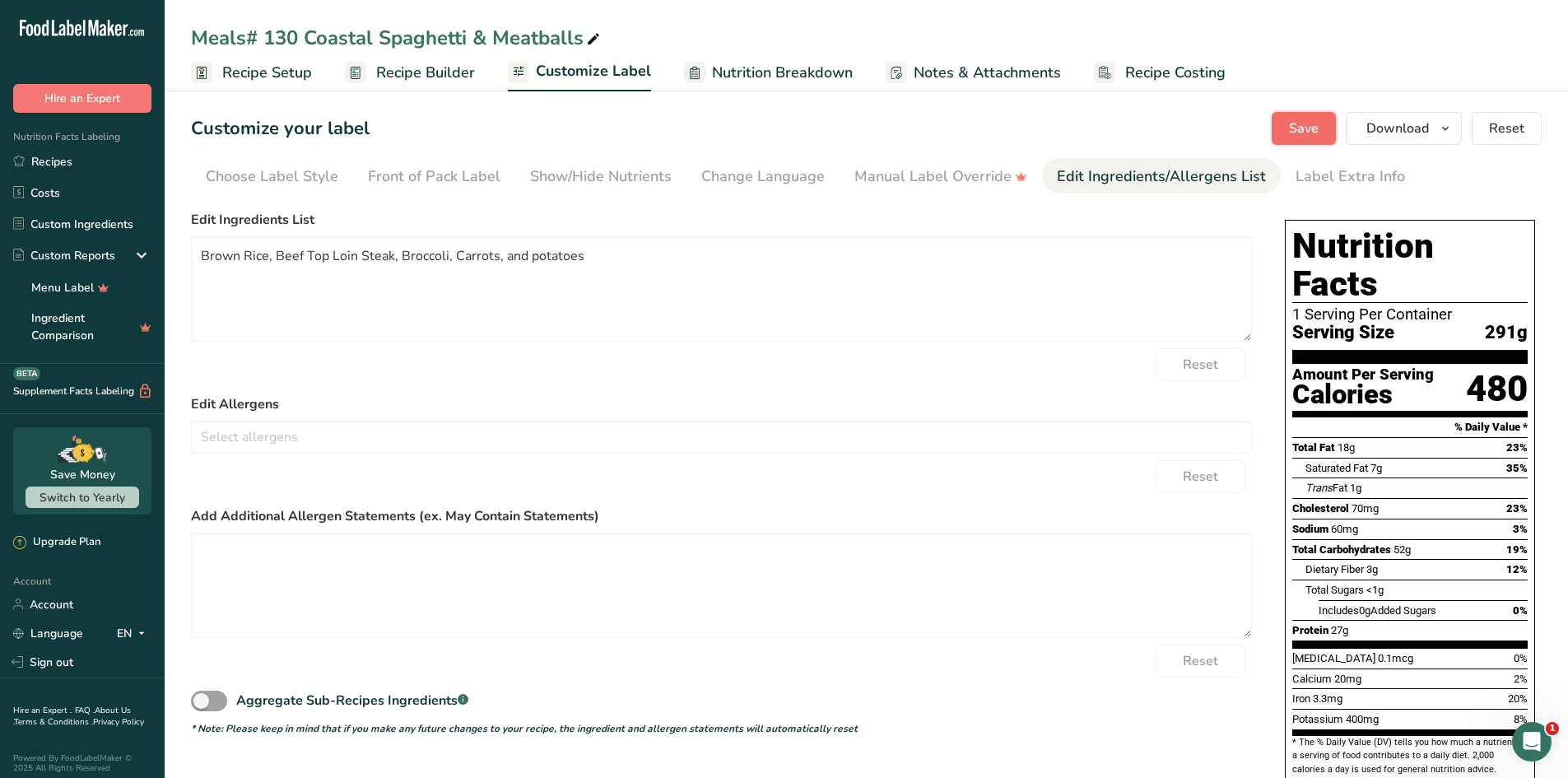
click at [1318, 135] on span "Save" at bounding box center [1303, 128] width 29 height 20
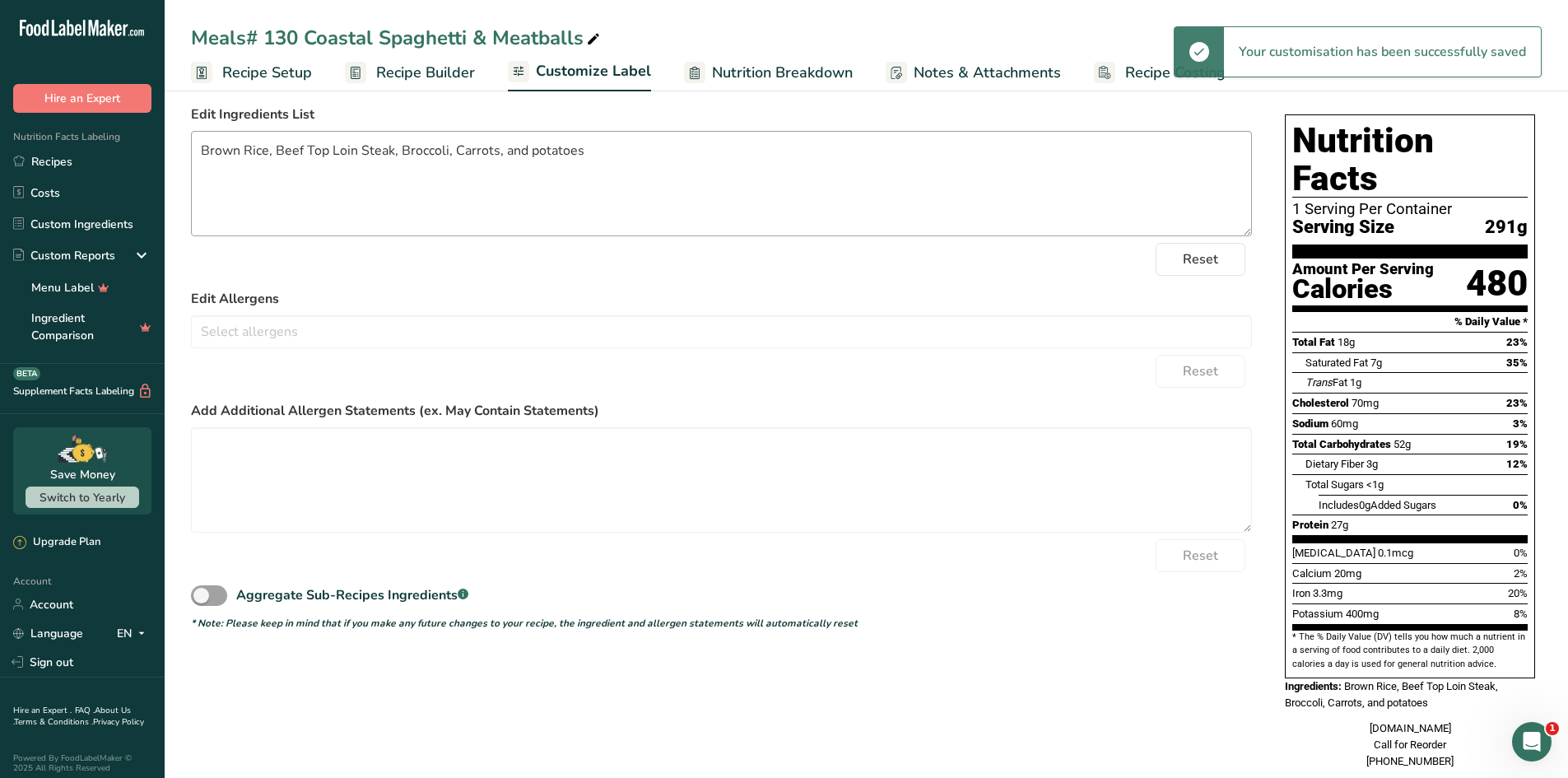
scroll to position [118, 0]
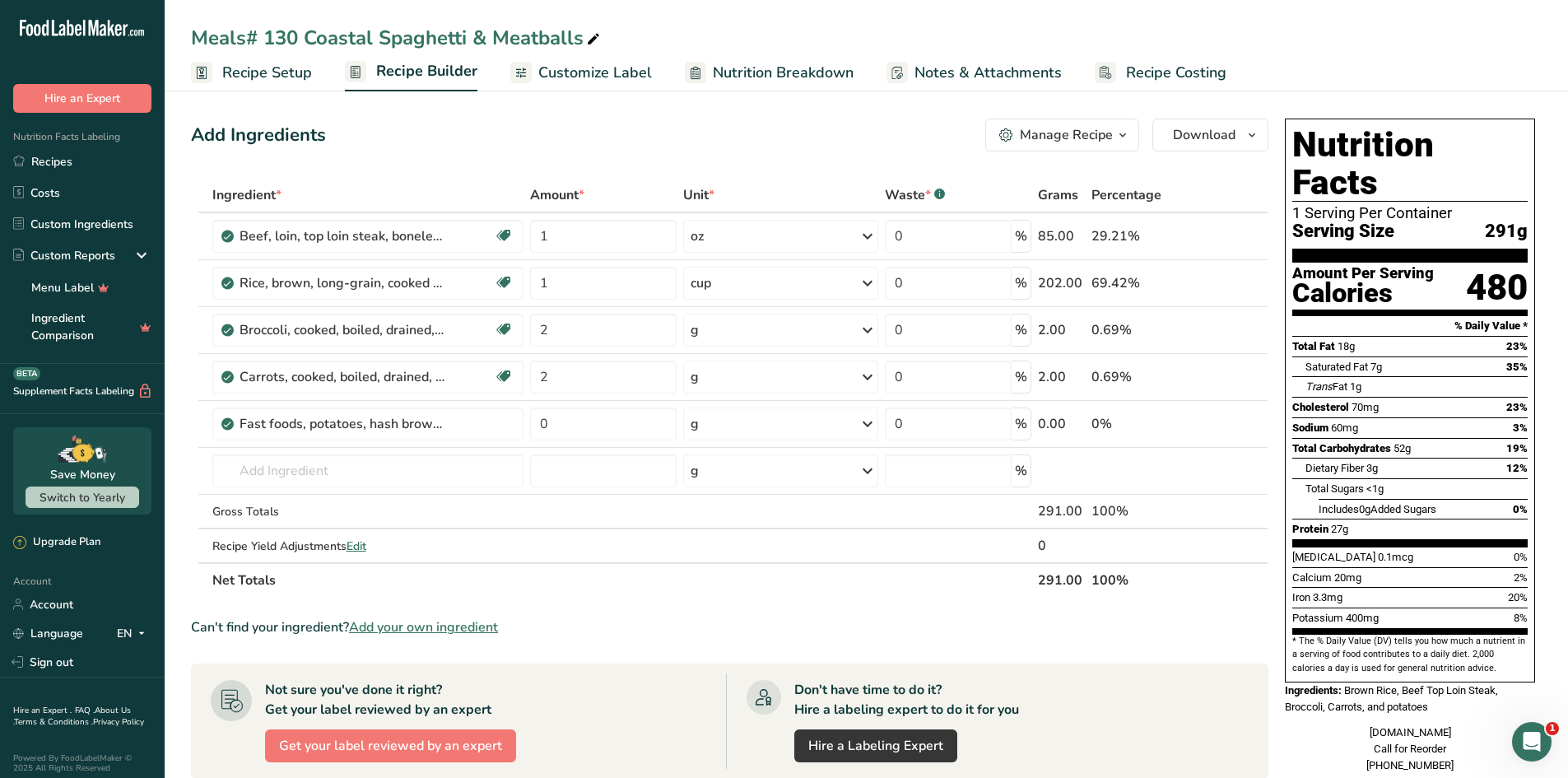
click at [559, 64] on span "Customize Label" at bounding box center [595, 73] width 114 height 22
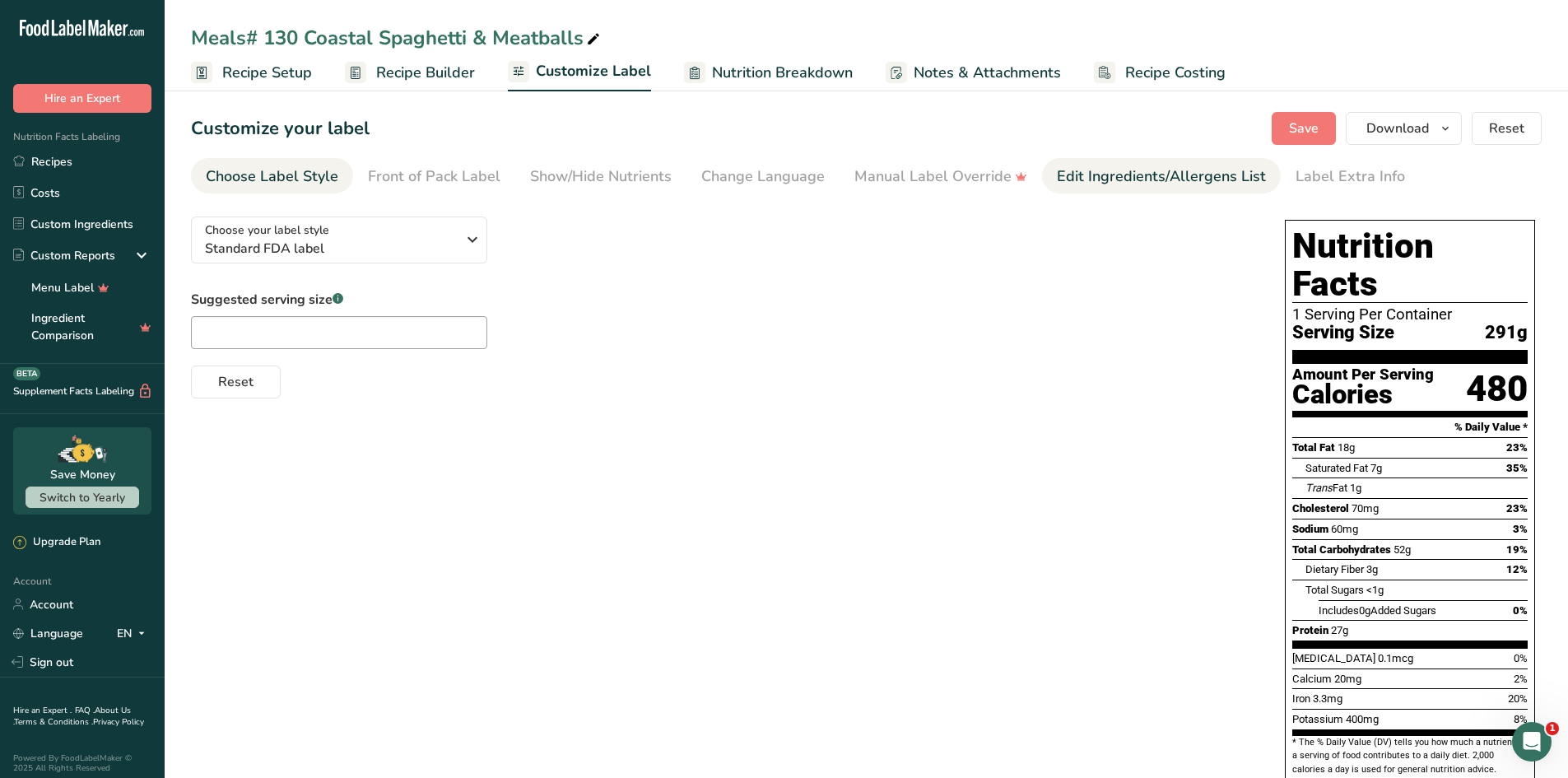
click at [1097, 179] on div "Edit Ingredients/Allergens List" at bounding box center [1161, 177] width 209 height 22
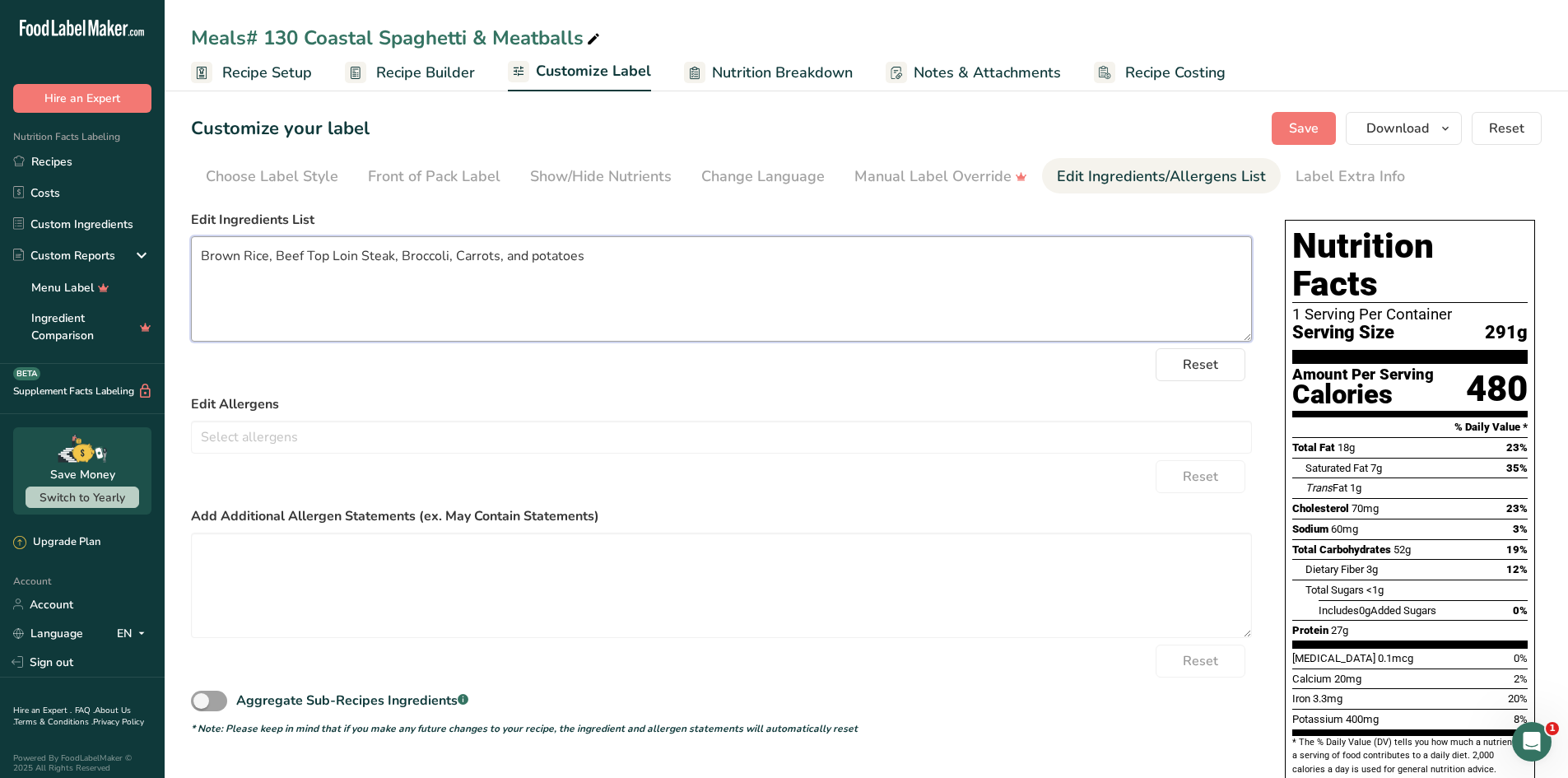
drag, startPoint x: 359, startPoint y: 256, endPoint x: 305, endPoint y: 253, distance: 54.1
click at [305, 253] on textarea "Brown Rice, Beef Top Loin Steak, Broccoli, Carrots, and potatoes" at bounding box center [722, 289] width 1061 height 105
type textarea "Brown Rice, Beef Steak, Broccoli, Carrots, and potatoes"
click at [1290, 139] on button "Save" at bounding box center [1303, 129] width 64 height 33
click at [981, 243] on textarea "Brown Rice, Beef Steak, Broccoli, Carrots, and potatoes" at bounding box center [722, 289] width 1061 height 105
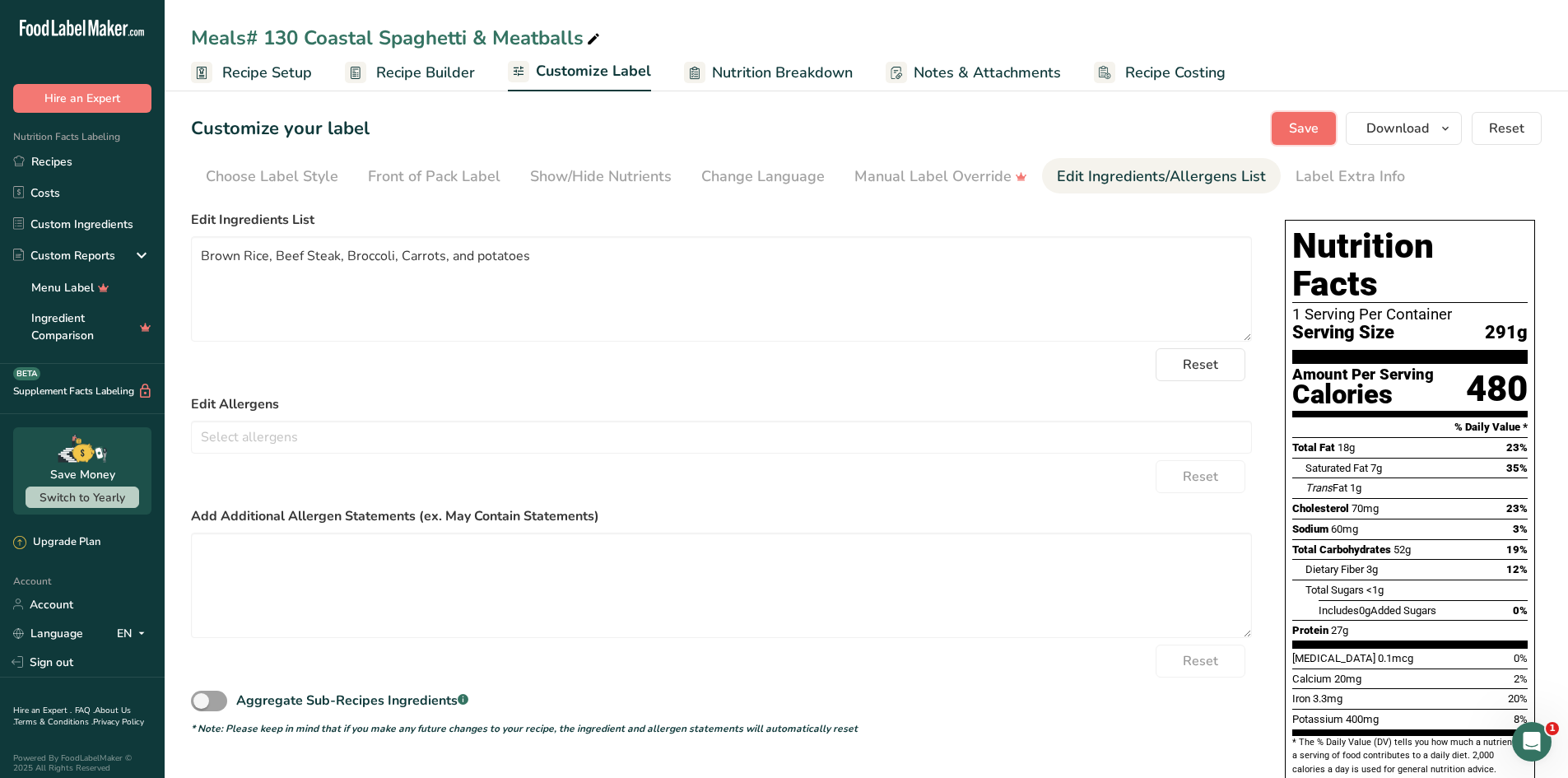
click at [1299, 129] on span "Save" at bounding box center [1303, 128] width 29 height 20
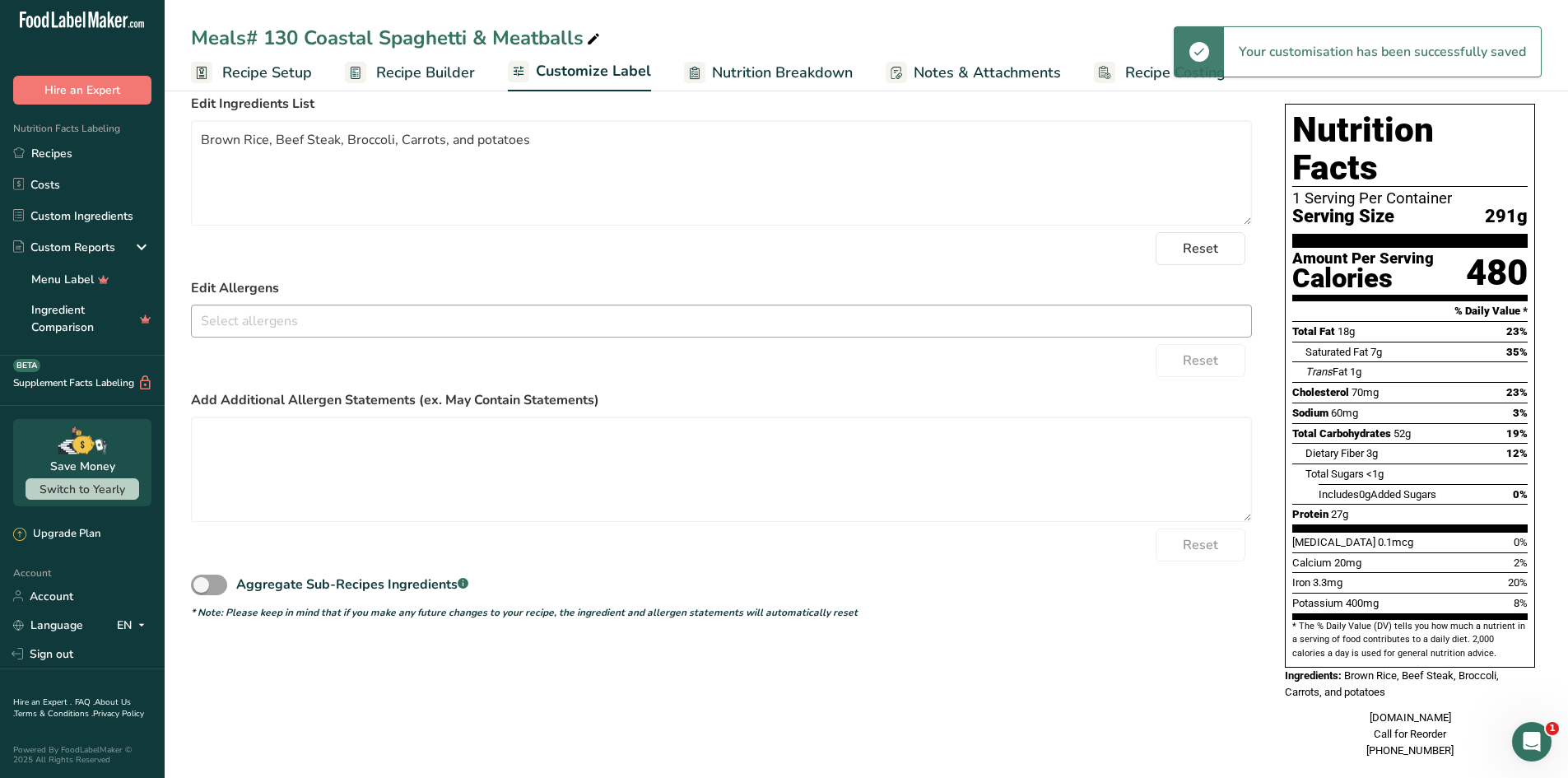
scroll to position [118, 0]
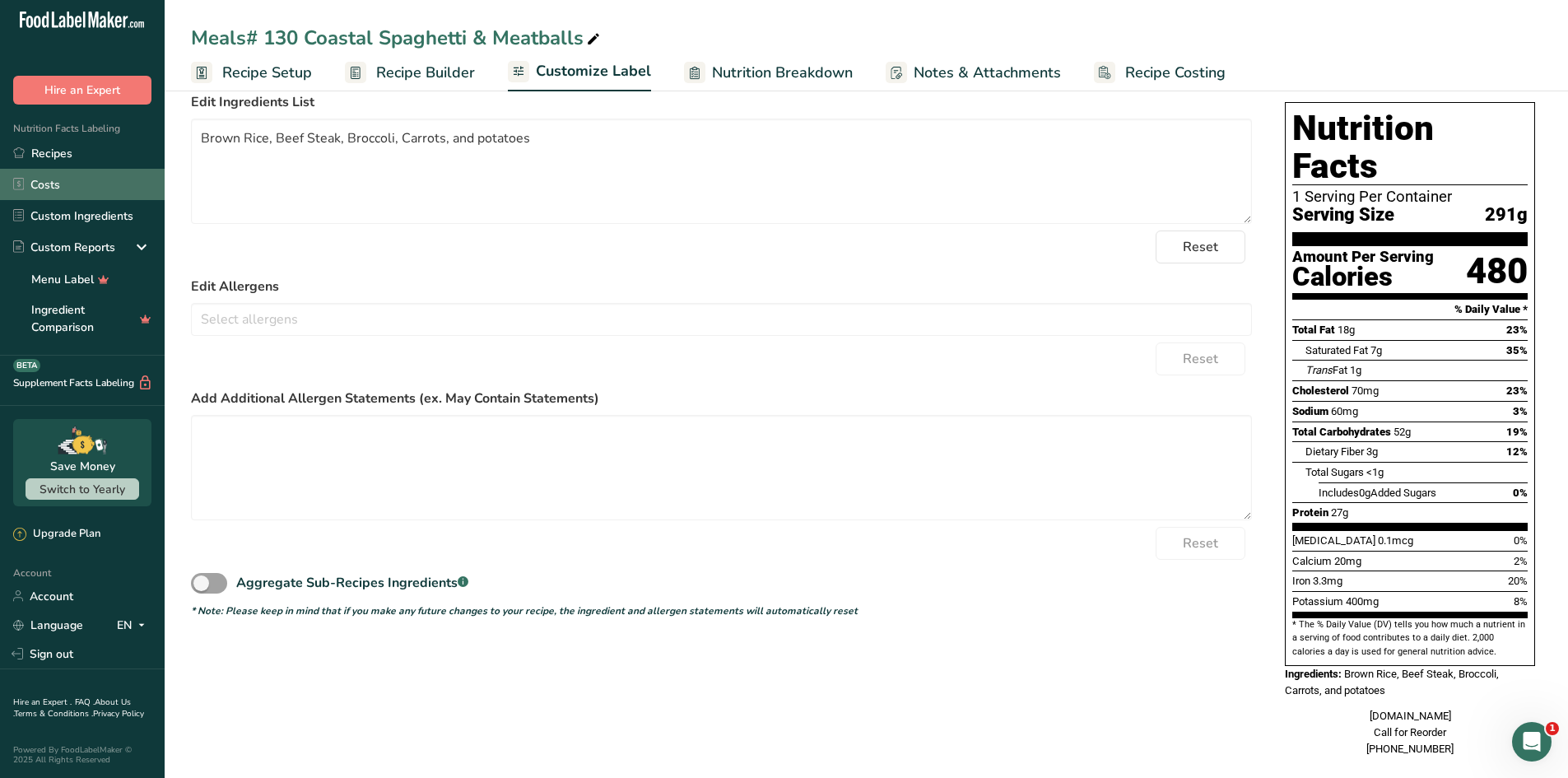
click at [49, 156] on link "Recipes" at bounding box center [82, 153] width 165 height 31
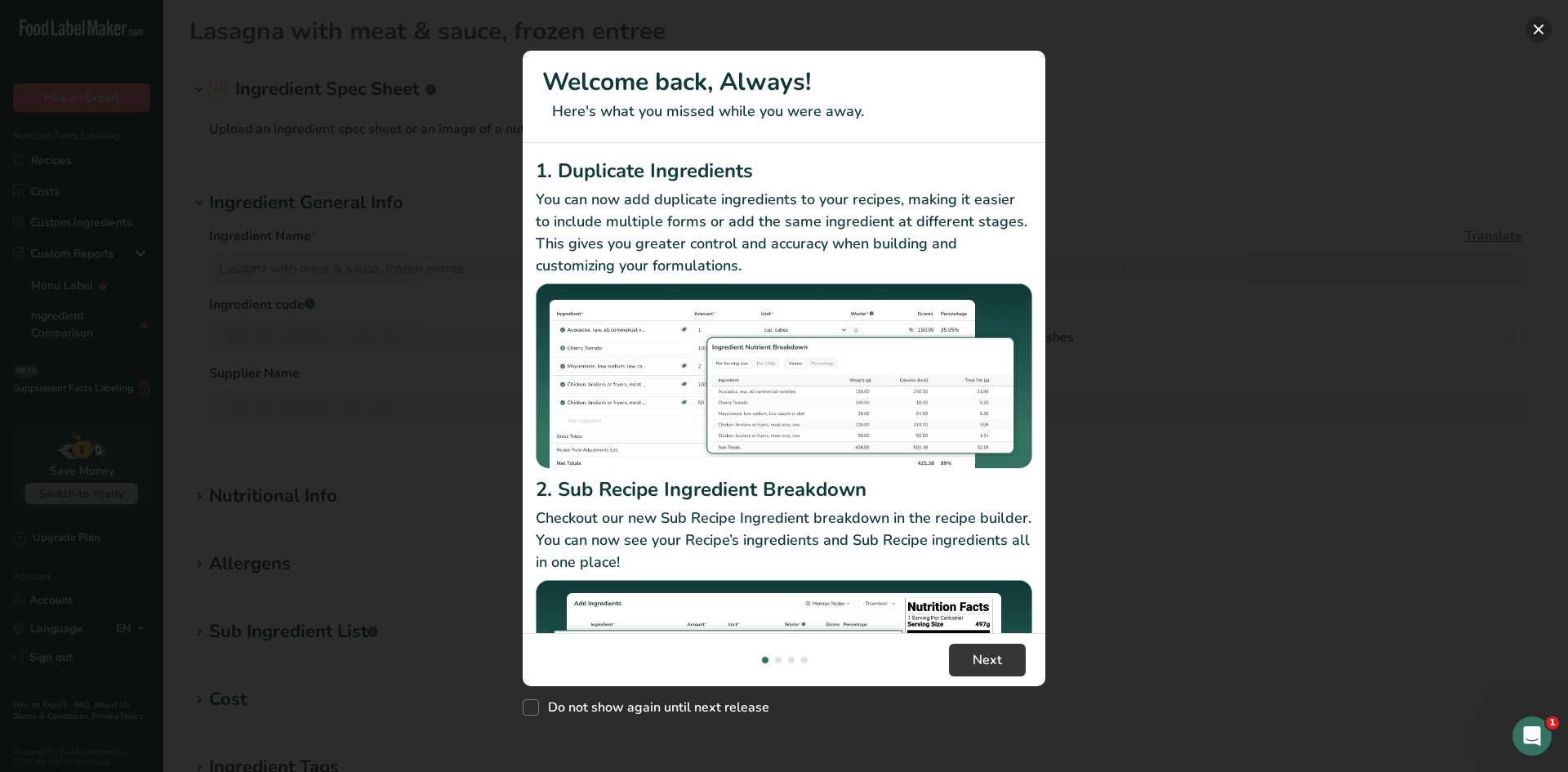
click at [1532, 27] on button "New Features" at bounding box center [1539, 29] width 27 height 27
